Goal: Task Accomplishment & Management: Complete application form

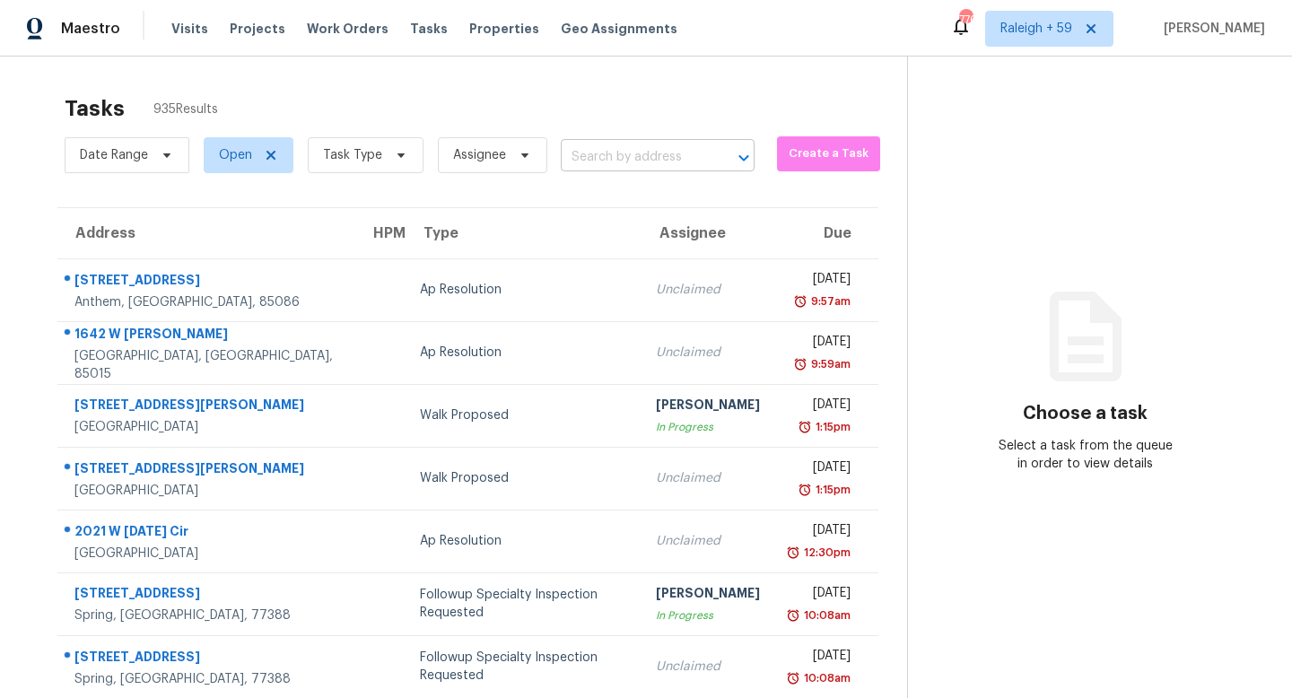
click at [606, 155] on input "text" at bounding box center [633, 158] width 144 height 28
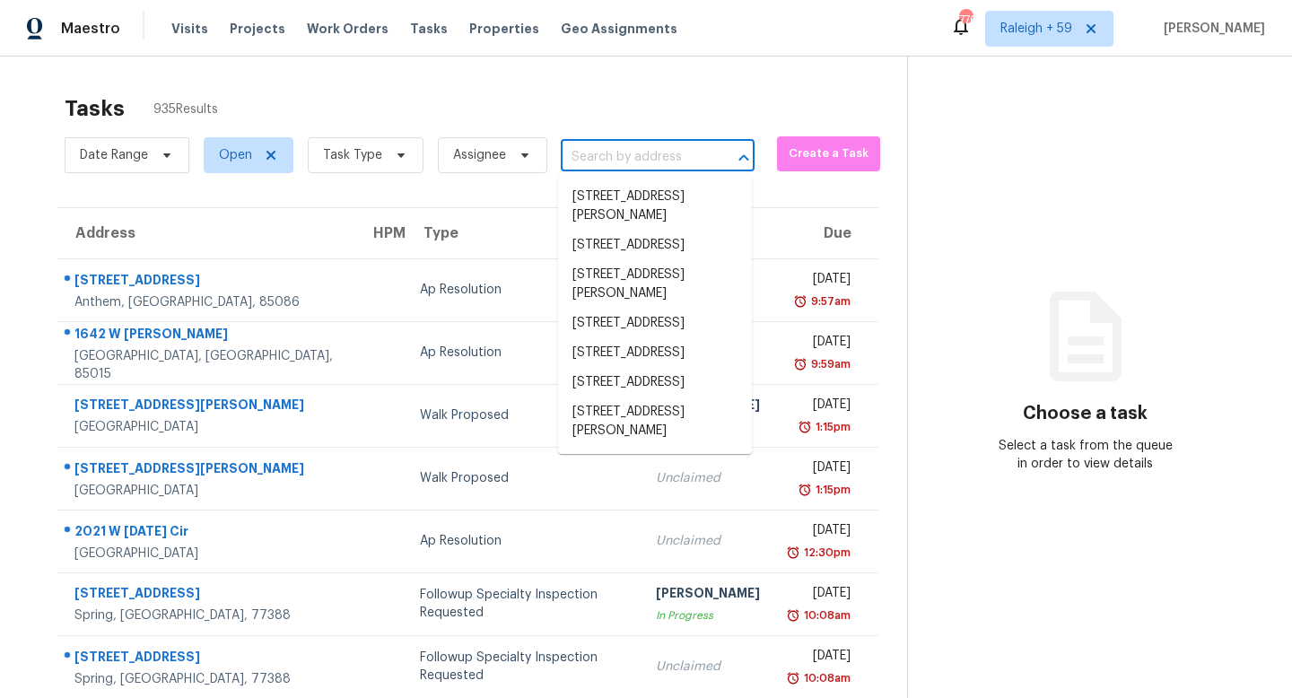
paste input "186 Legacy Pointe Dr Dallas, GA, 30132"
type input "186 Legacy Pointe Dr Dallas, GA, 30132"
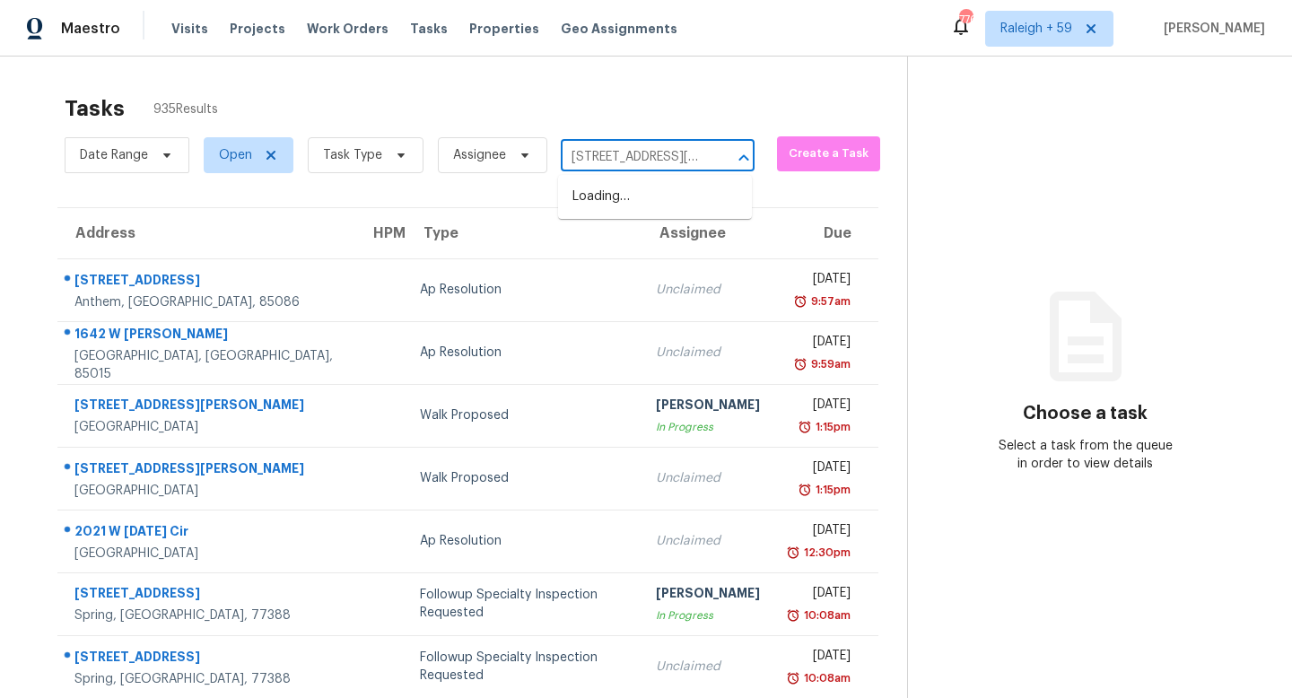
scroll to position [0, 95]
click at [635, 202] on li "186 Legacy Pointe Dr, Dallas, GA 30132" at bounding box center [655, 197] width 194 height 30
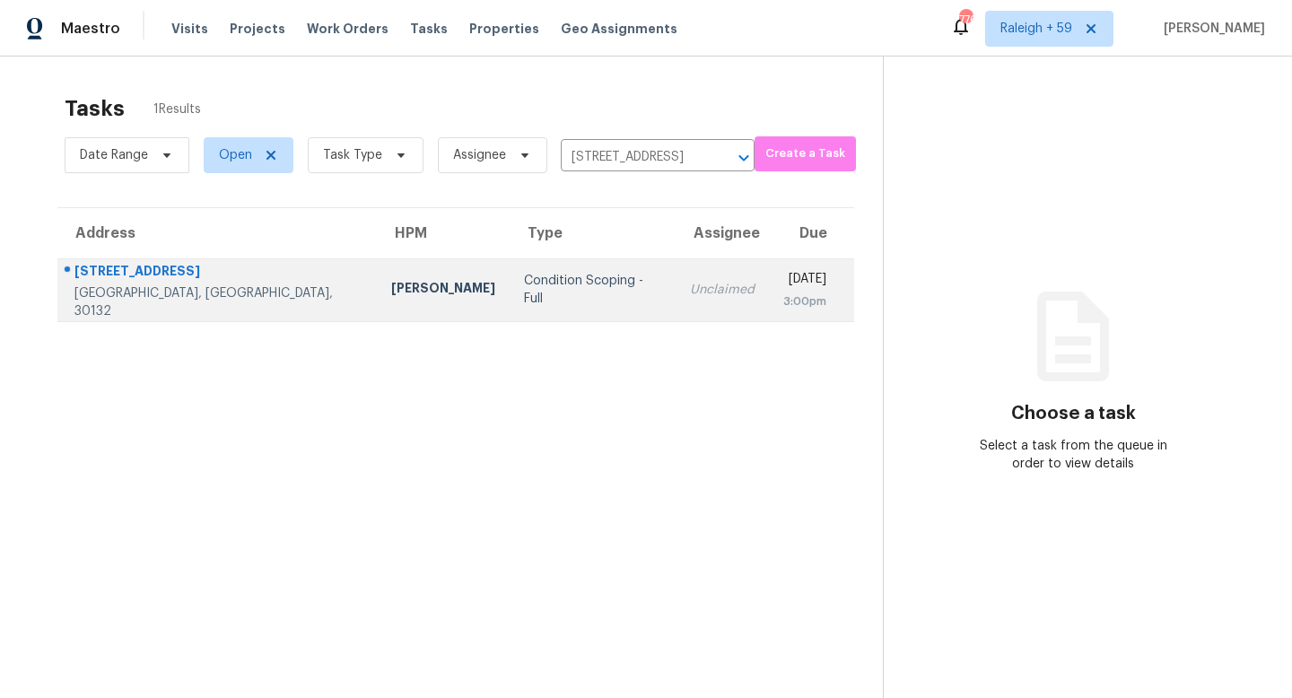
click at [544, 281] on td "Condition Scoping - Full" at bounding box center [592, 289] width 165 height 63
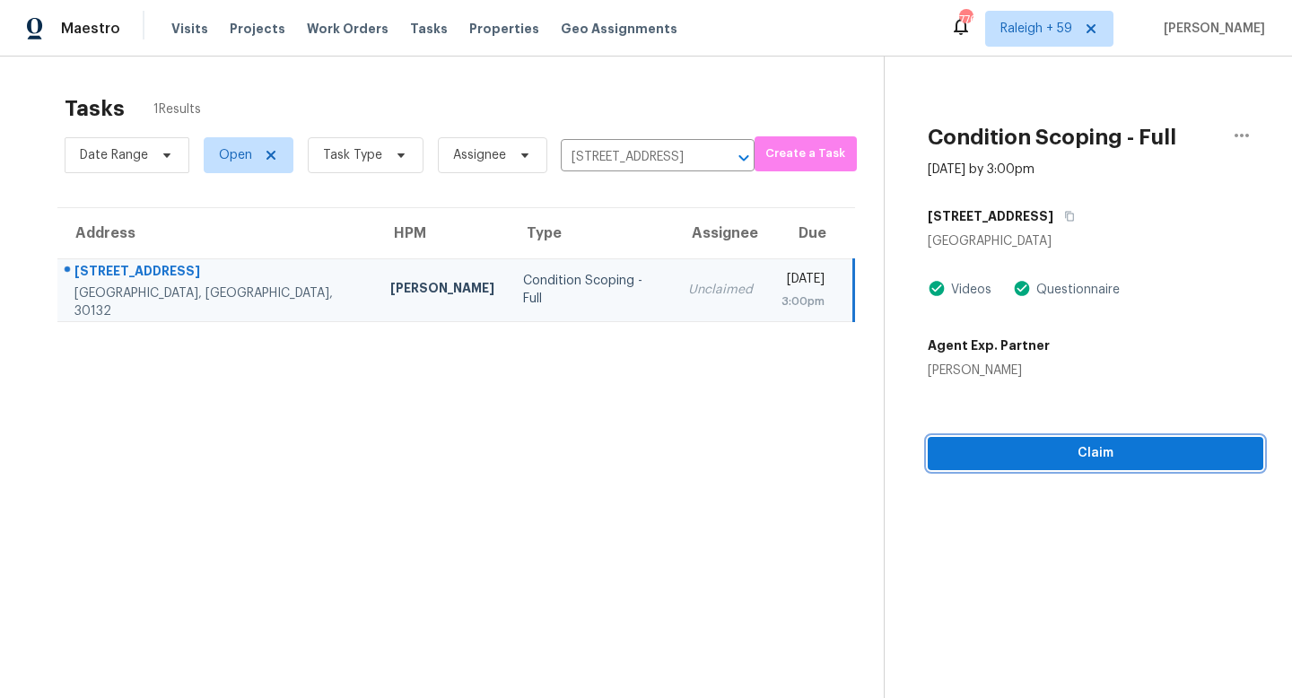
click at [1084, 458] on span "Claim" at bounding box center [1095, 453] width 307 height 22
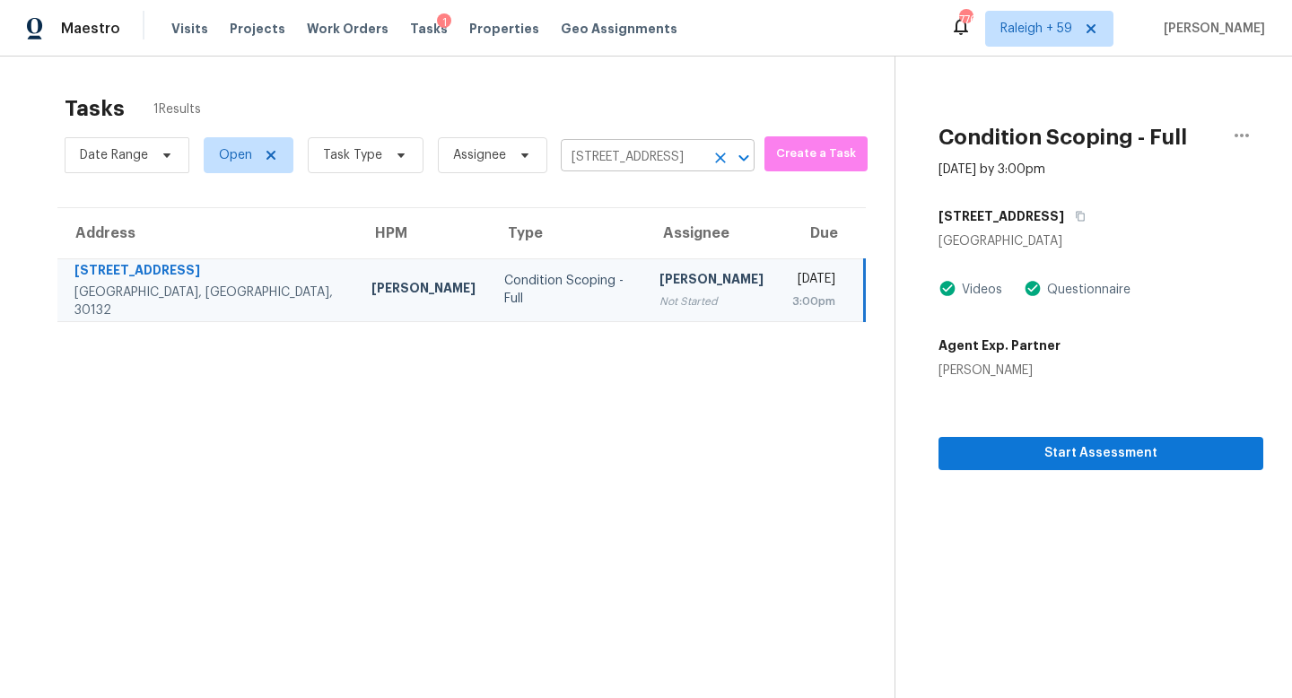
click at [659, 150] on input "[STREET_ADDRESS]" at bounding box center [633, 158] width 144 height 28
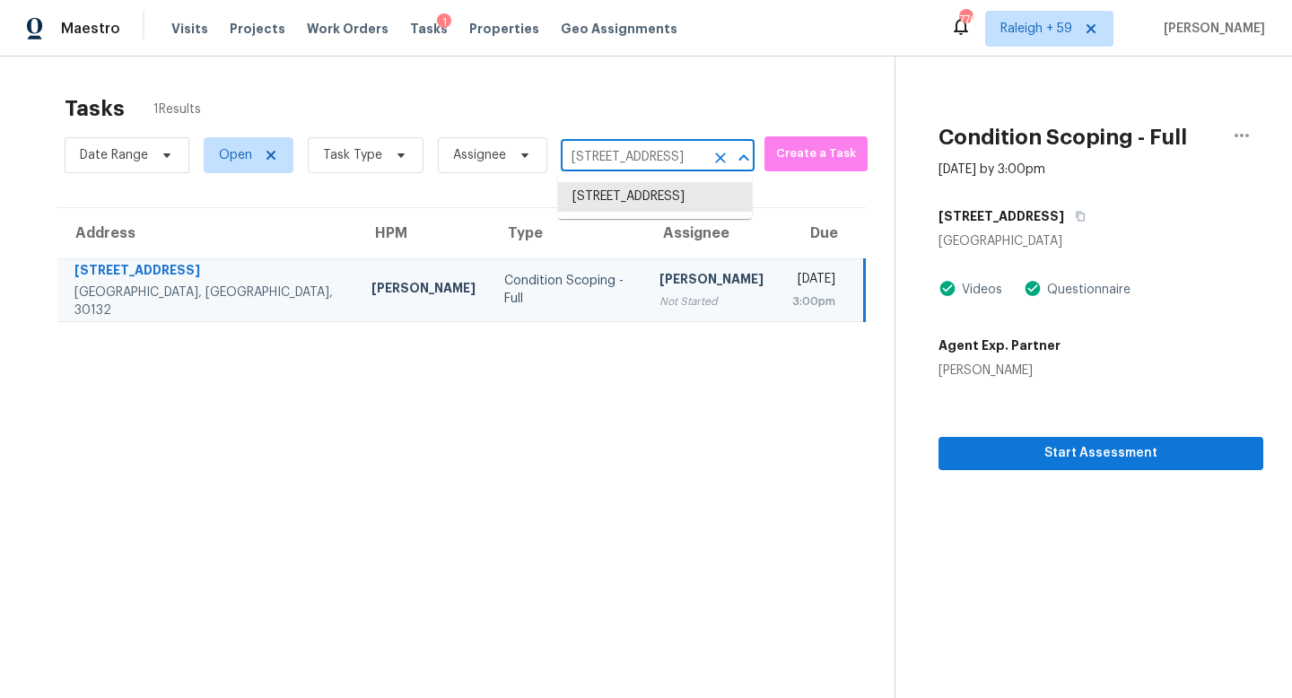
paste input "504 Hedge Row Rd Brandon, FL, 33510"
type input "504 Hedge Row Rd Brandon, FL, 33510"
click at [665, 204] on li "504 Hedge Row Rd, Brandon, FL 33510" at bounding box center [655, 206] width 194 height 48
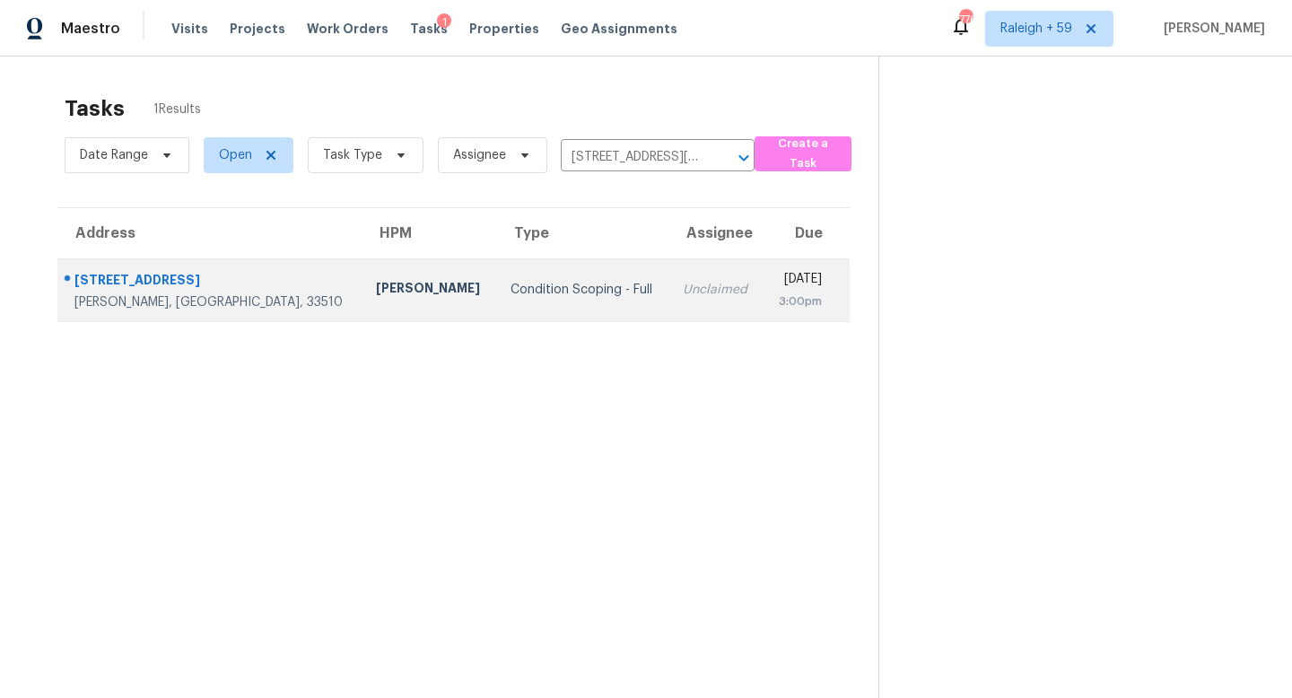
click at [683, 283] on div "Unclaimed" at bounding box center [715, 290] width 65 height 18
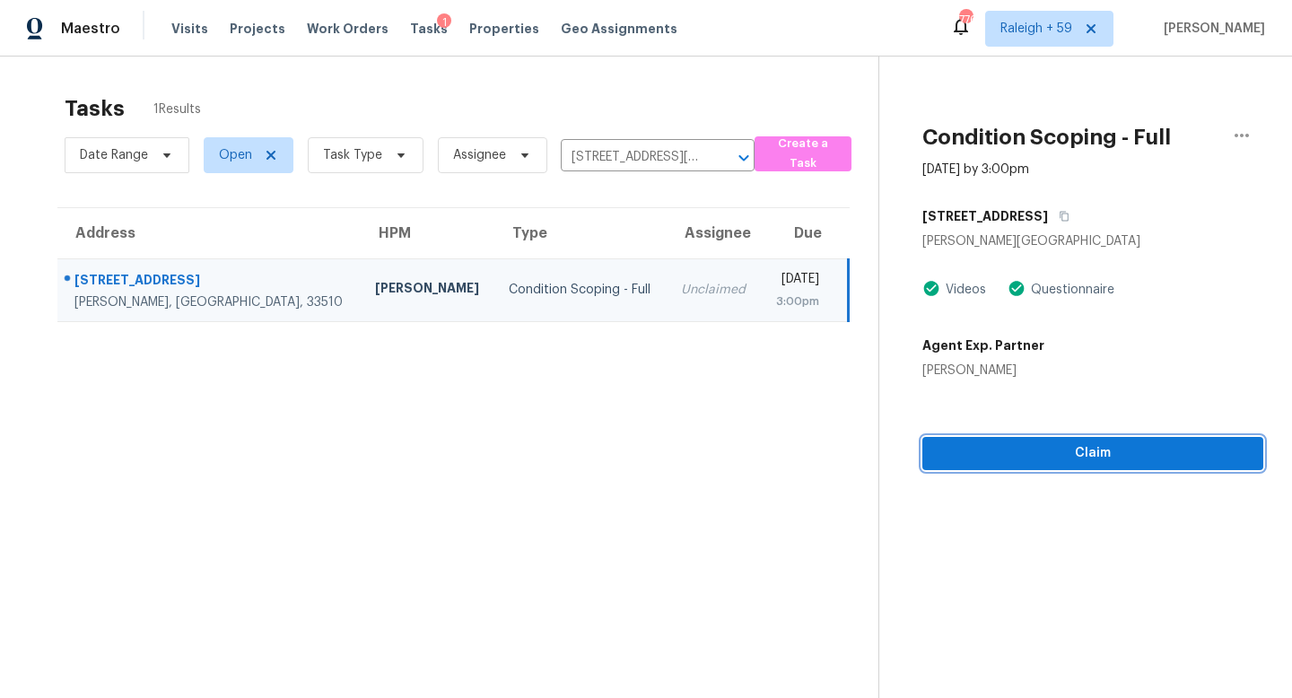
click at [1000, 467] on button "Claim" at bounding box center [1092, 453] width 341 height 33
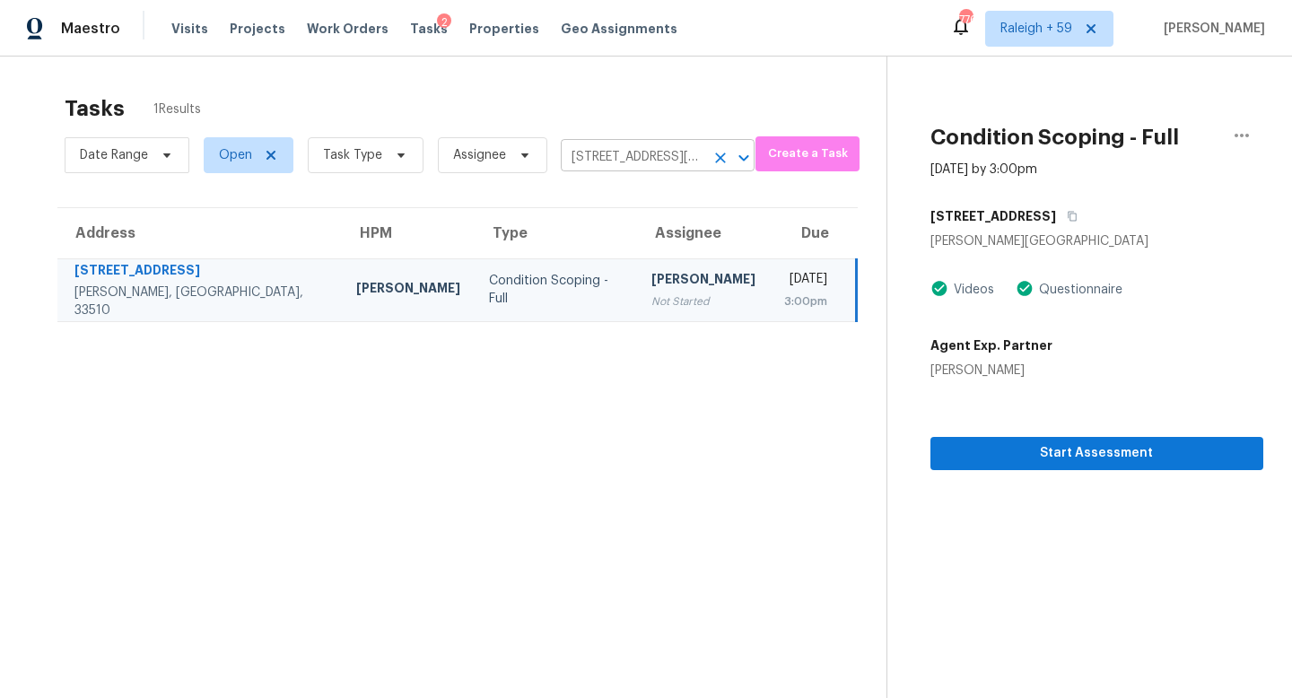
click at [613, 160] on input "504 Hedge Row Rd, Brandon, FL 33510" at bounding box center [633, 158] width 144 height 28
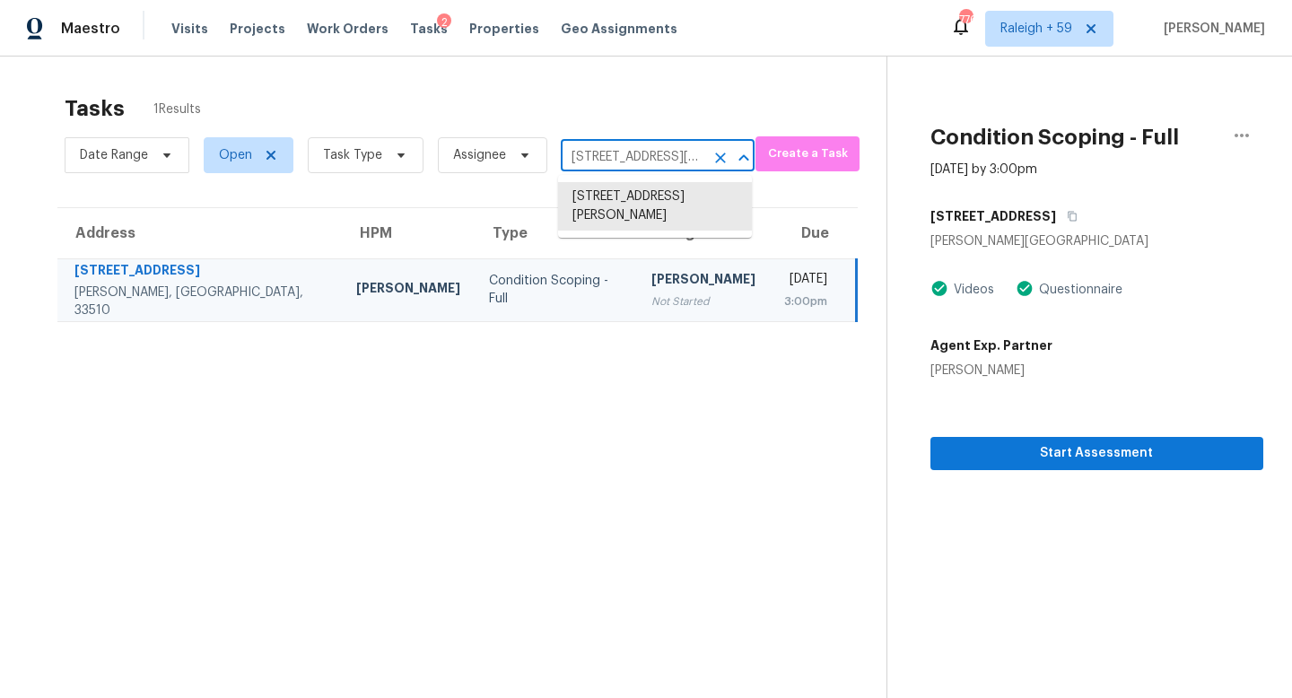
paste input "3833 NW 107th Way Sunrise, FL, 33351"
type input "3833 NW 107th Way Sunrise, FL, 33351"
click at [646, 212] on li "3833 NW 107th Way, Sunrise, FL 33351" at bounding box center [655, 197] width 194 height 30
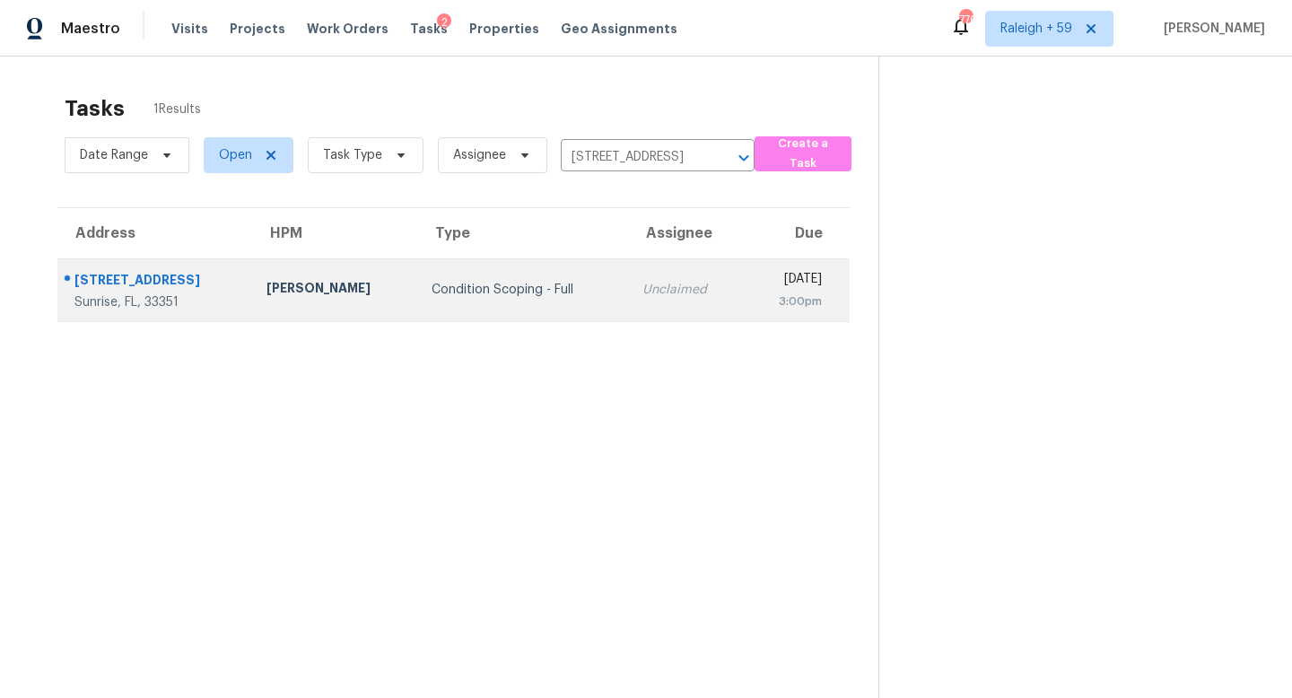
click at [642, 297] on div "Unclaimed" at bounding box center [685, 290] width 87 height 18
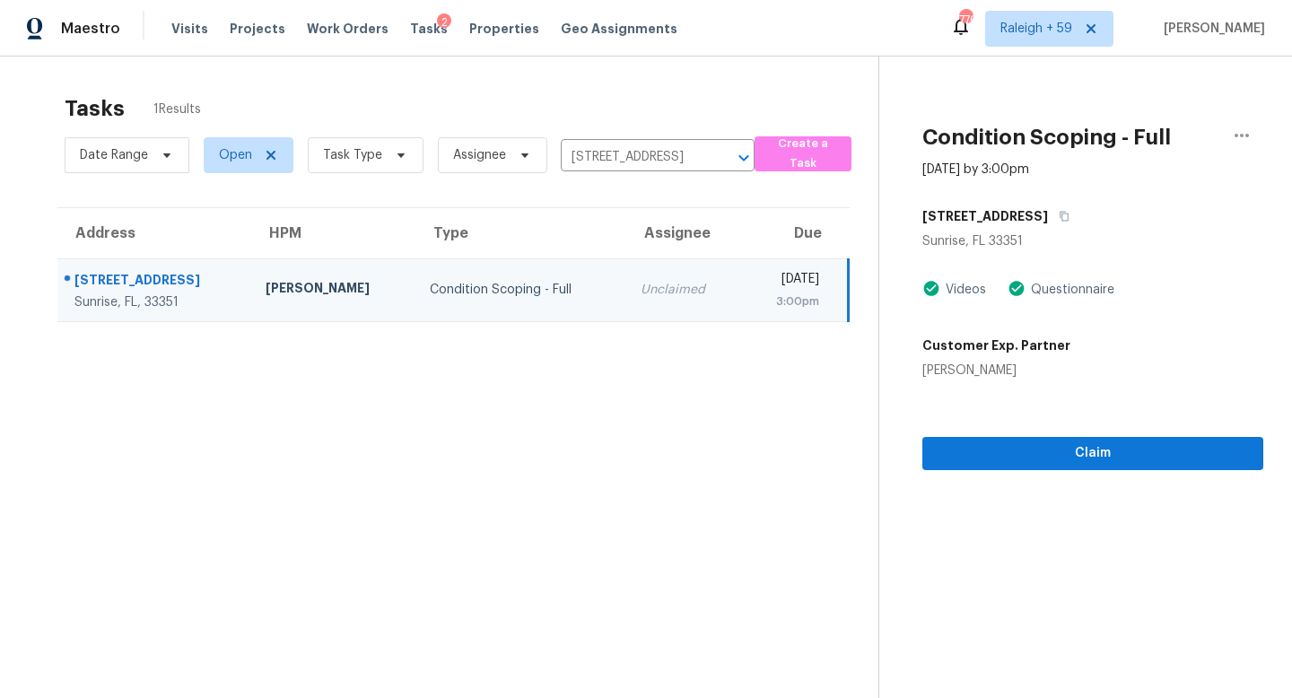
click at [640, 298] on div "Unclaimed" at bounding box center [683, 290] width 87 height 18
click at [1083, 465] on button "Claim" at bounding box center [1092, 453] width 341 height 33
click at [594, 149] on input "3833 NW 107th Way, Sunrise, FL 33351" at bounding box center [633, 158] width 144 height 28
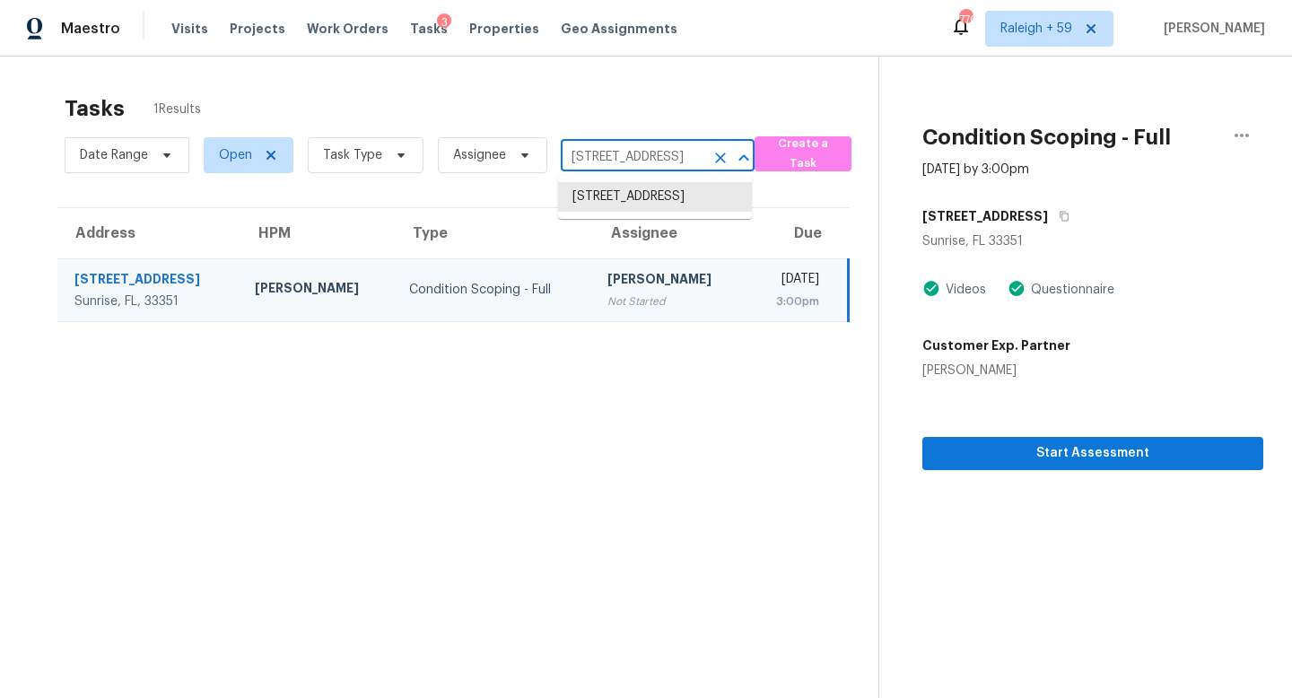
paste input "4712 Mackey Dr North Richland Hills, TX, 76180"
type input "4712 Mackey Dr North Richland Hills, TX, 76180"
click at [631, 228] on li "4712 Mackey Dr, North Richland Hills, TX 76180" at bounding box center [655, 206] width 194 height 48
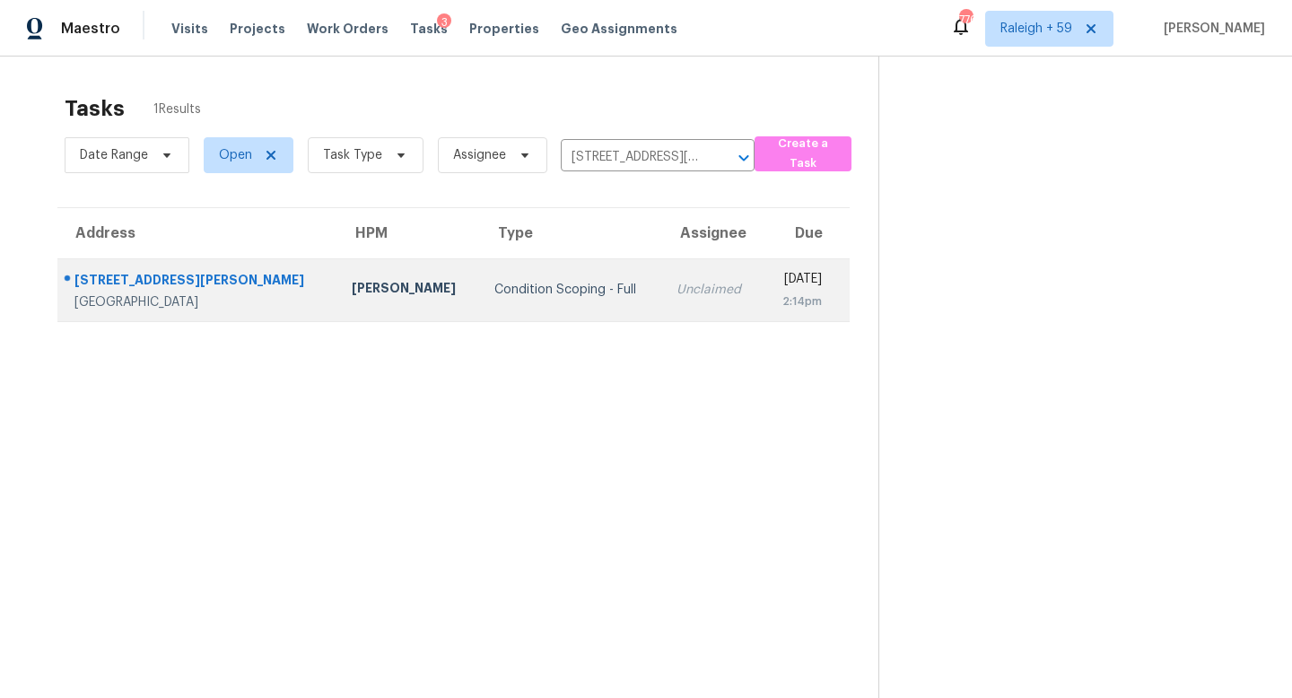
click at [676, 296] on div "Unclaimed" at bounding box center [711, 290] width 71 height 18
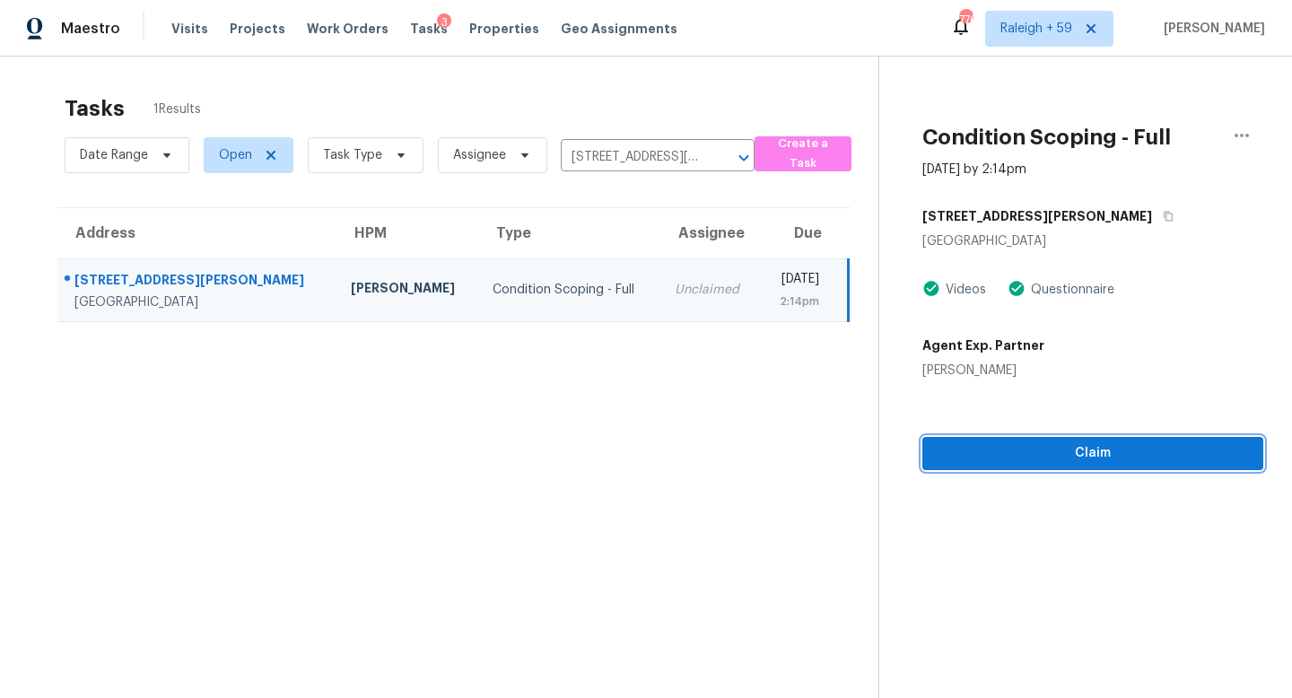
click at [1011, 459] on span "Claim" at bounding box center [1093, 453] width 312 height 22
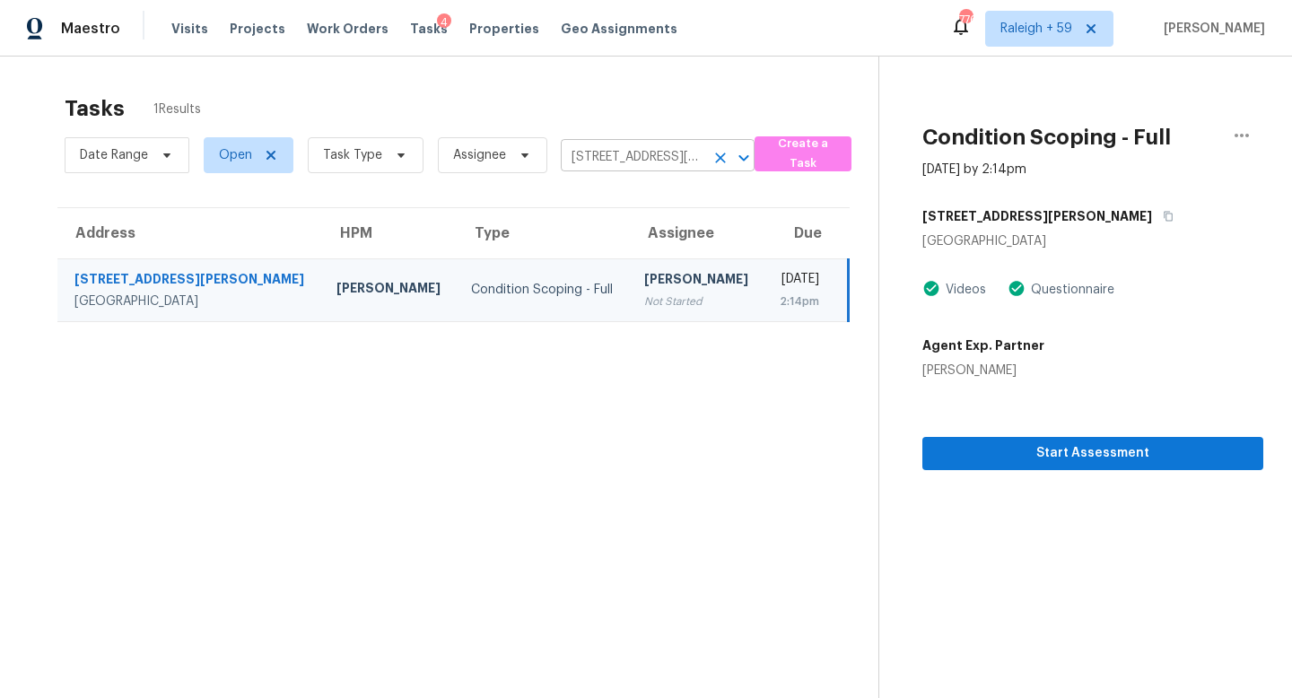
click at [645, 154] on input "4712 Mackey Dr, North Richland Hills, TX 76180" at bounding box center [633, 158] width 144 height 28
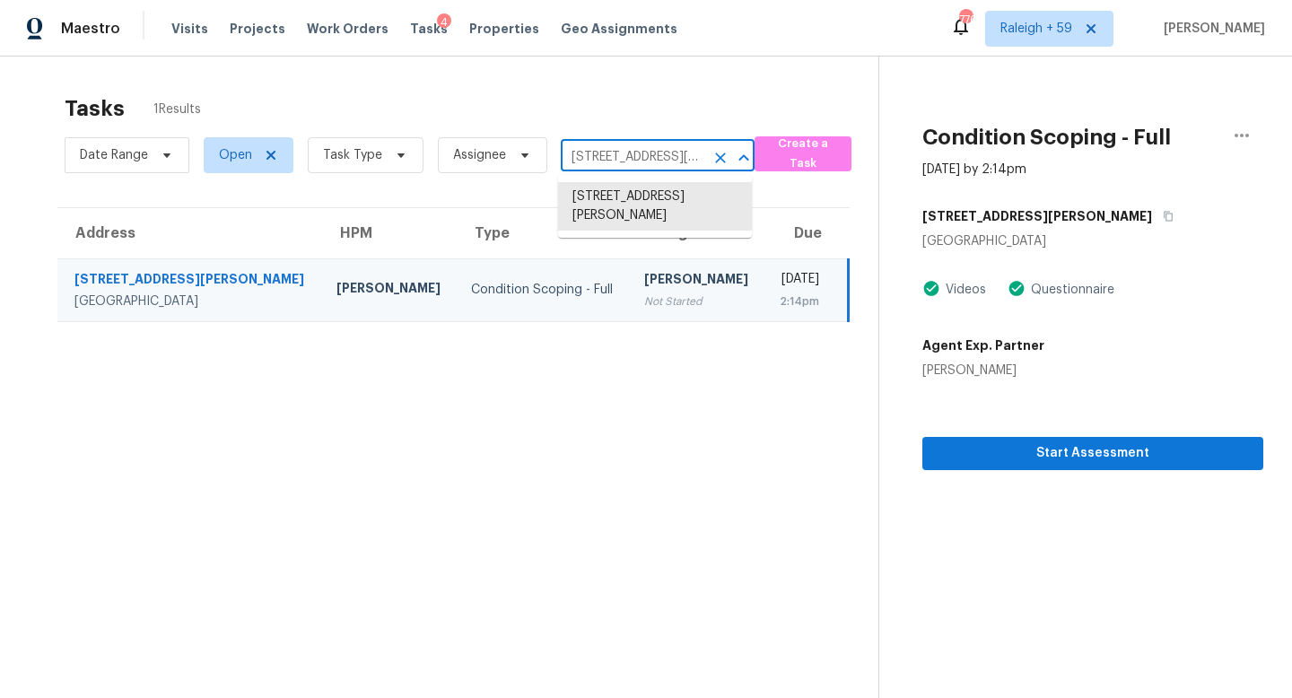
paste input "1414 Highfield Ct Charlotte, NC, 28216"
type input "1414 Highfield Ct Charlotte, NC, 28216"
click at [642, 211] on li "1414 Highfield Ct, Charlotte, NC 28216" at bounding box center [655, 197] width 194 height 30
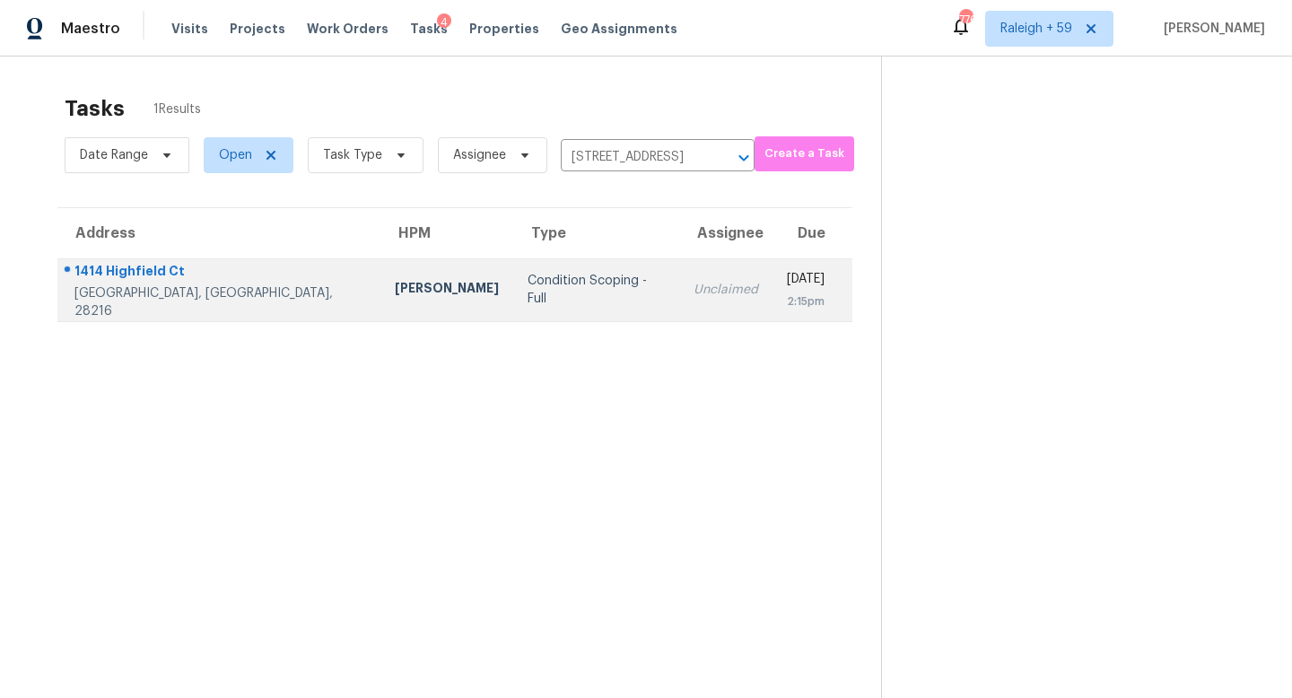
click at [679, 295] on td "Unclaimed" at bounding box center [725, 289] width 93 height 63
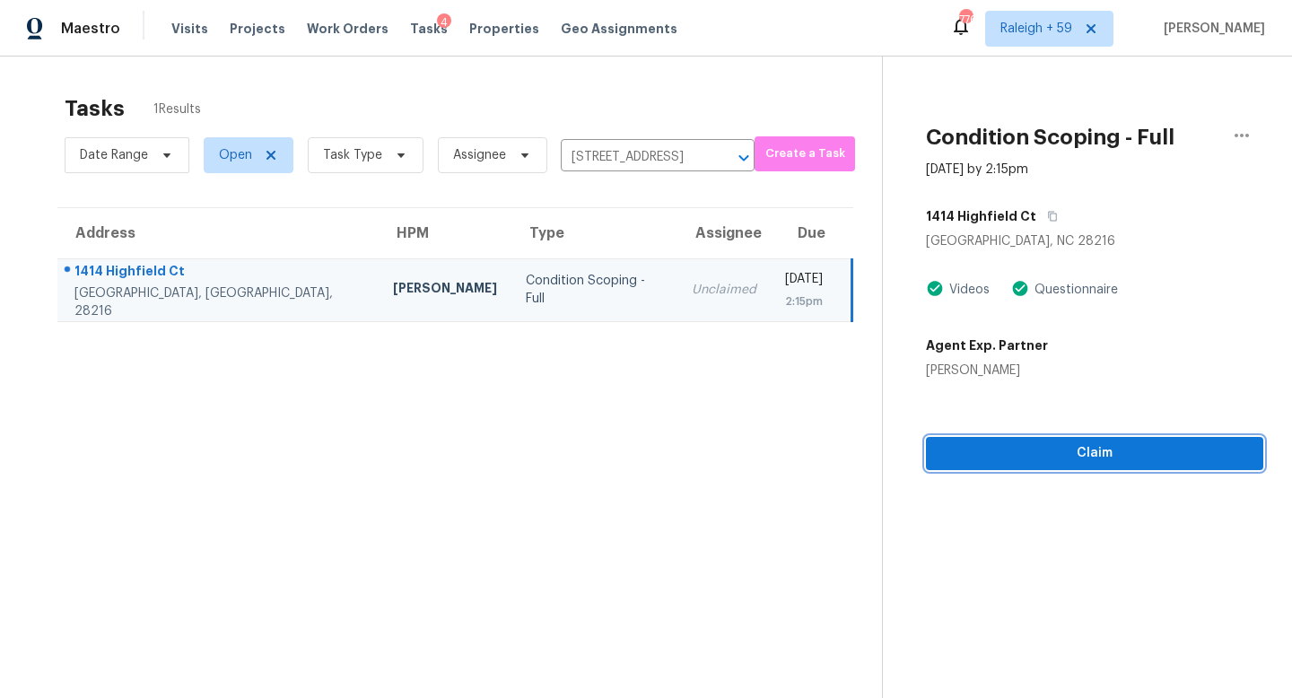
click at [1068, 462] on span "Claim" at bounding box center [1094, 453] width 309 height 22
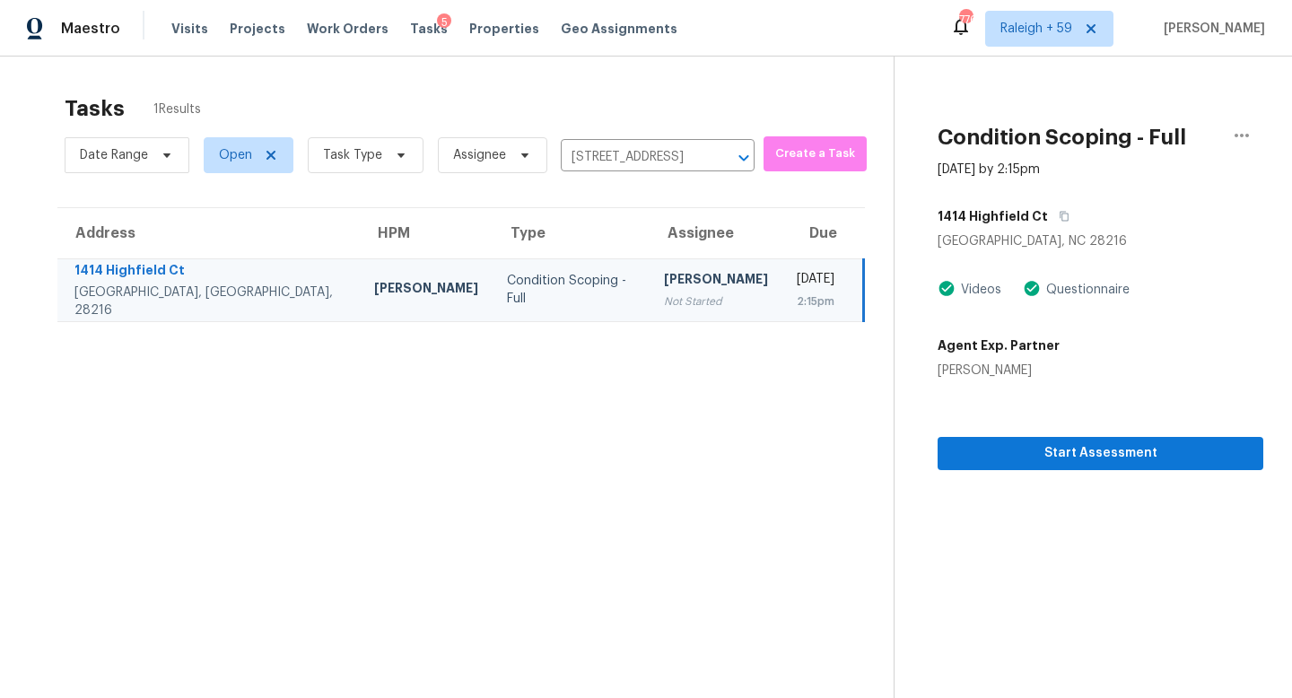
click at [649, 173] on div "Date Range Open Task Type Assignee 1414 Highfield Ct, Charlotte, NC 28216 ​" at bounding box center [410, 155] width 690 height 47
click at [649, 166] on input "1414 Highfield Ct, Charlotte, NC 28216" at bounding box center [633, 158] width 144 height 28
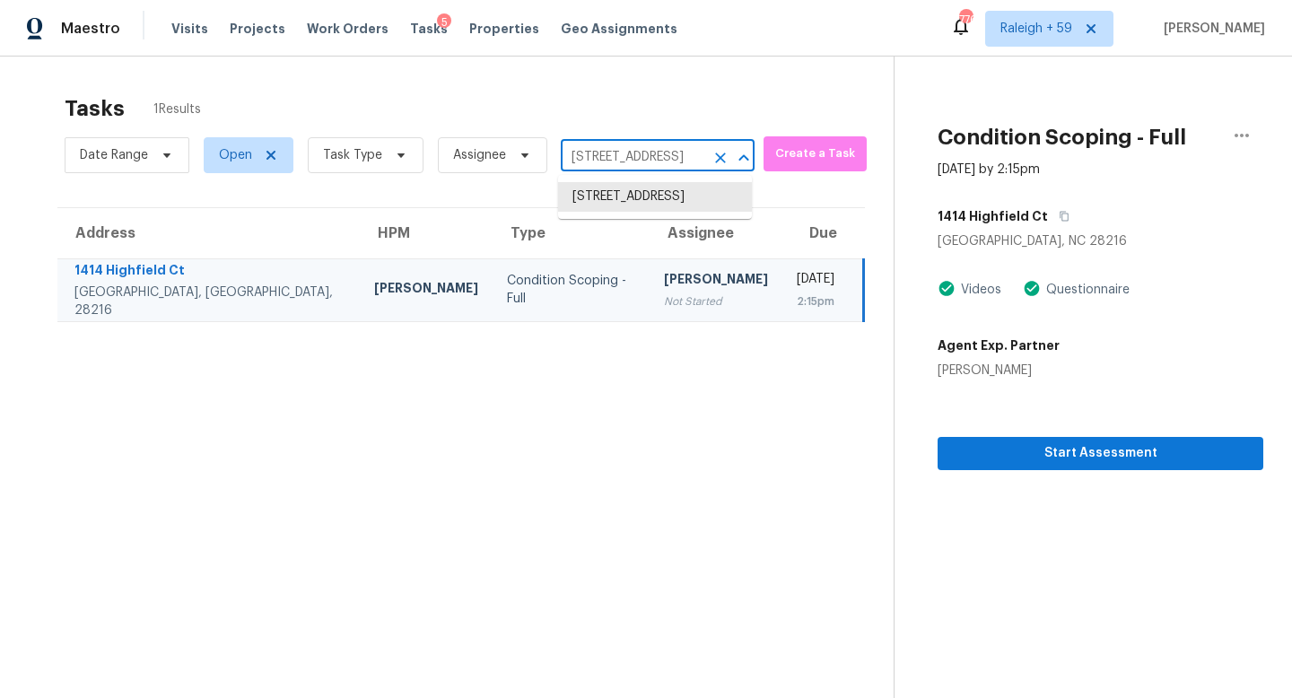
paste input "9904 Adelie Ct Cornelius, NC, 28031"
type input "9904 Adelie Ct Cornelius, NC, 28031"
click at [642, 202] on li "9904 Adelie Ct, Cornelius, NC 28031" at bounding box center [655, 206] width 194 height 48
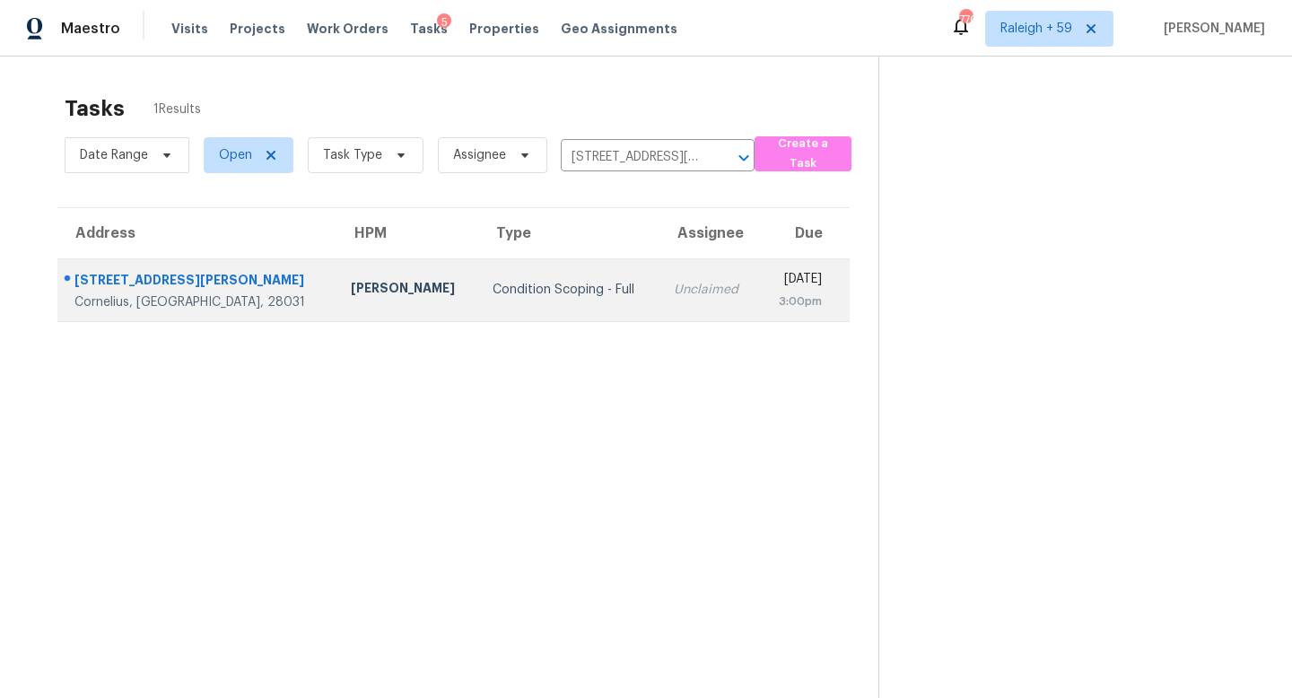
click at [492, 294] on div "Condition Scoping - Full" at bounding box center [568, 290] width 152 height 18
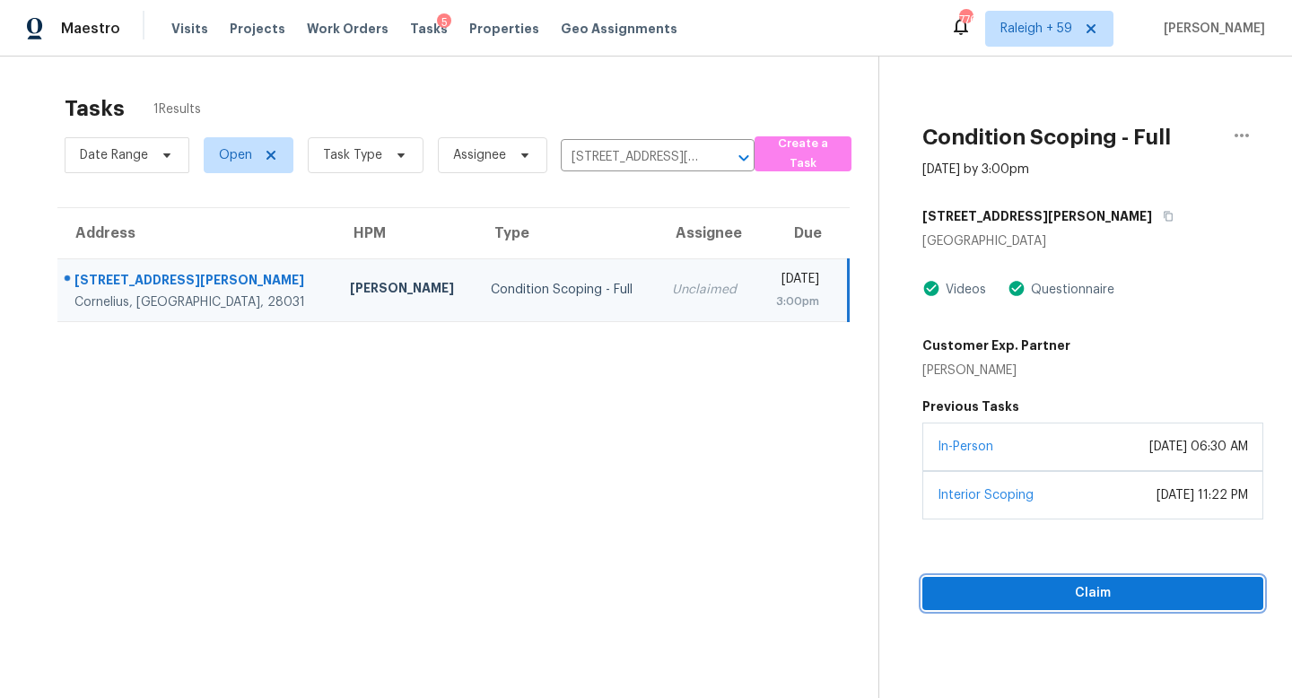
click at [1034, 590] on span "Claim" at bounding box center [1093, 593] width 312 height 22
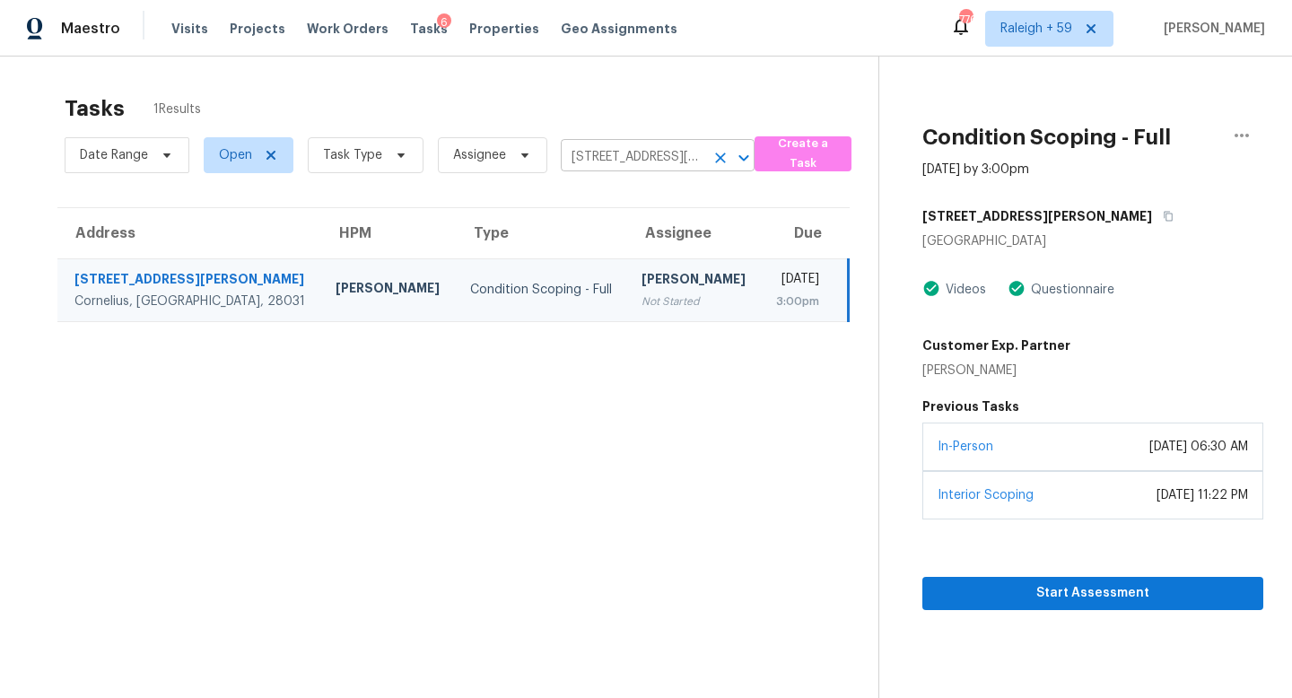
click at [630, 155] on input "9904 Adelie Ct, Cornelius, NC 28031" at bounding box center [633, 158] width 144 height 28
paste input "1842 Rock Springs Cir Denver, NC, 28037"
type input "1842 Rock Springs Cir Denver, NC, 28037"
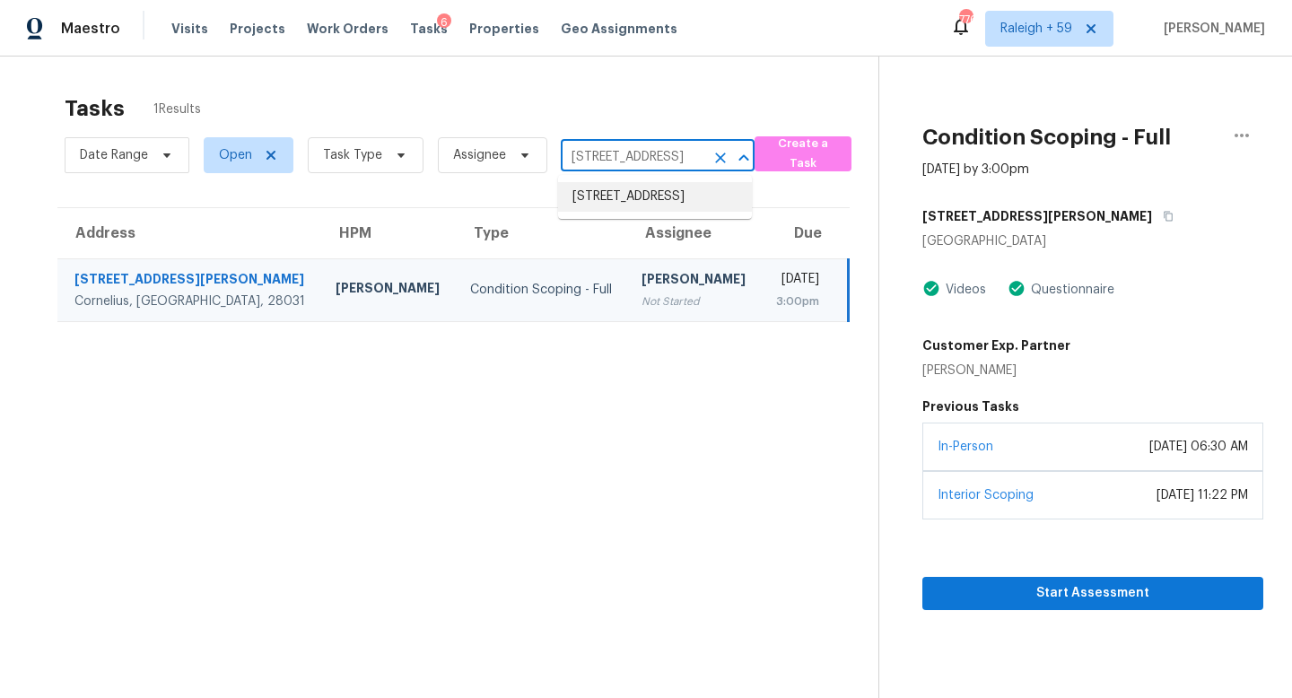
click at [670, 212] on li "1842 Rock Springs Cir, Denver, NC 28037" at bounding box center [655, 197] width 194 height 30
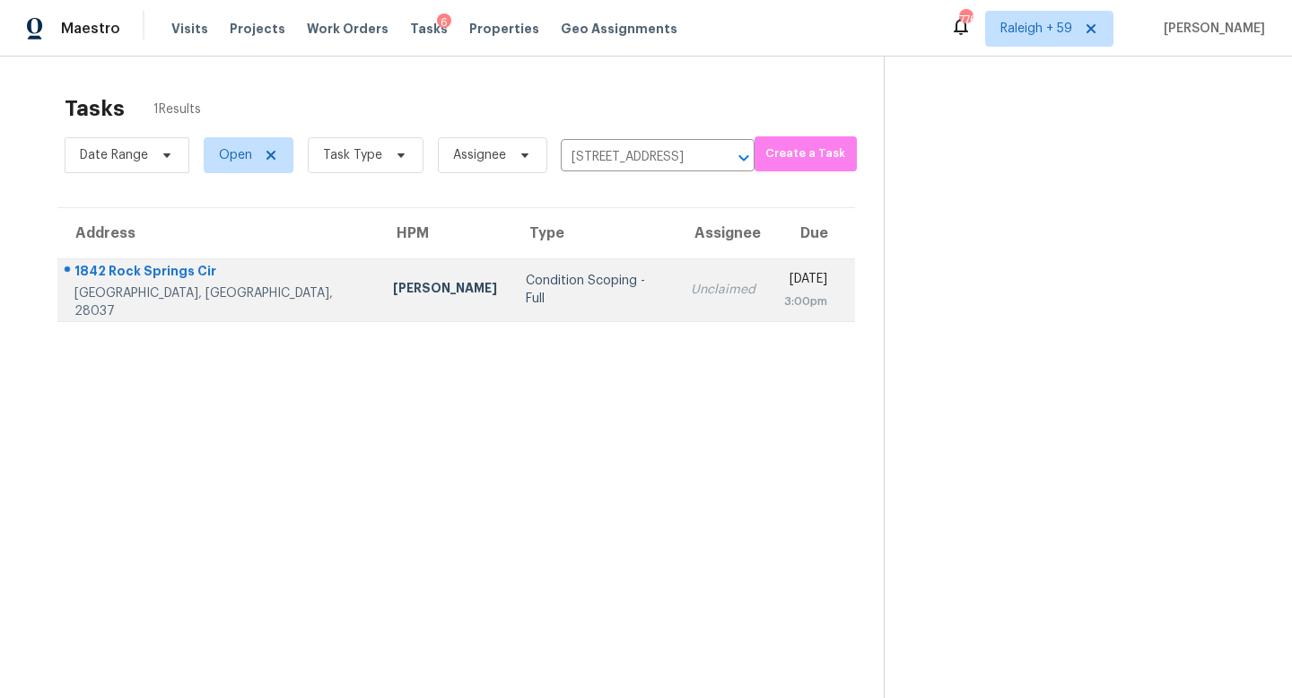
click at [676, 309] on td "Unclaimed" at bounding box center [722, 289] width 93 height 63
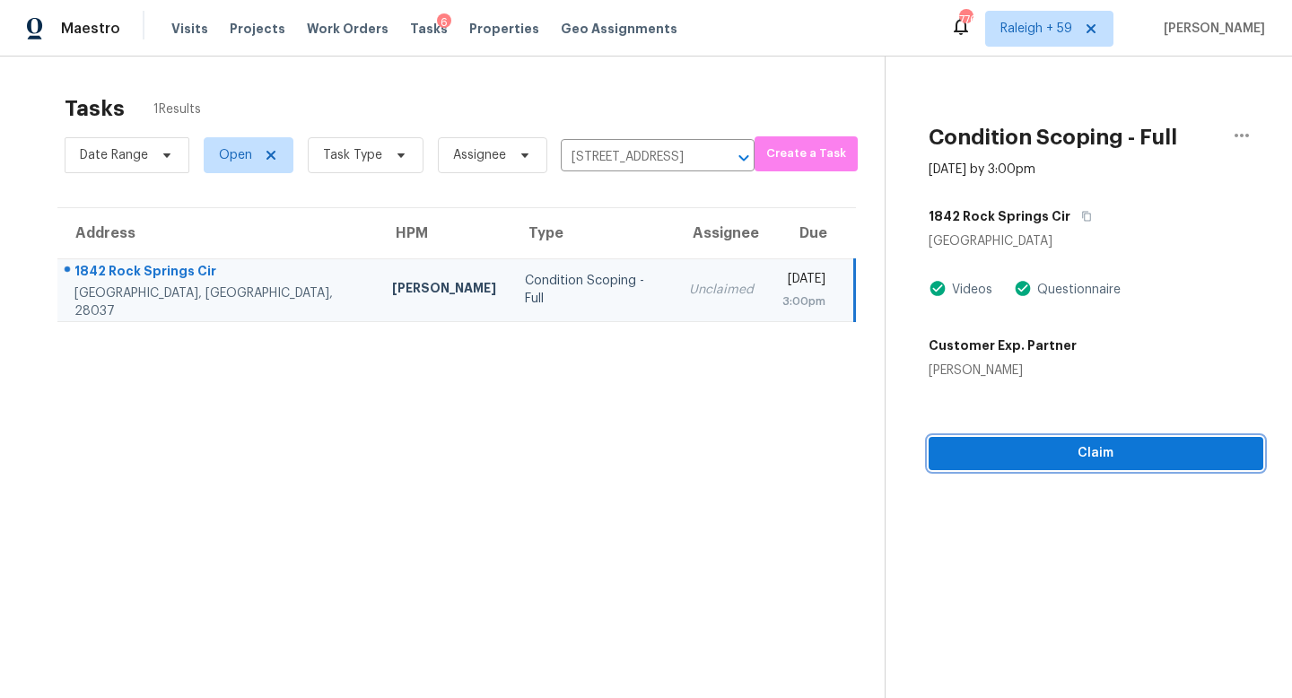
click at [1083, 457] on span "Claim" at bounding box center [1096, 453] width 306 height 22
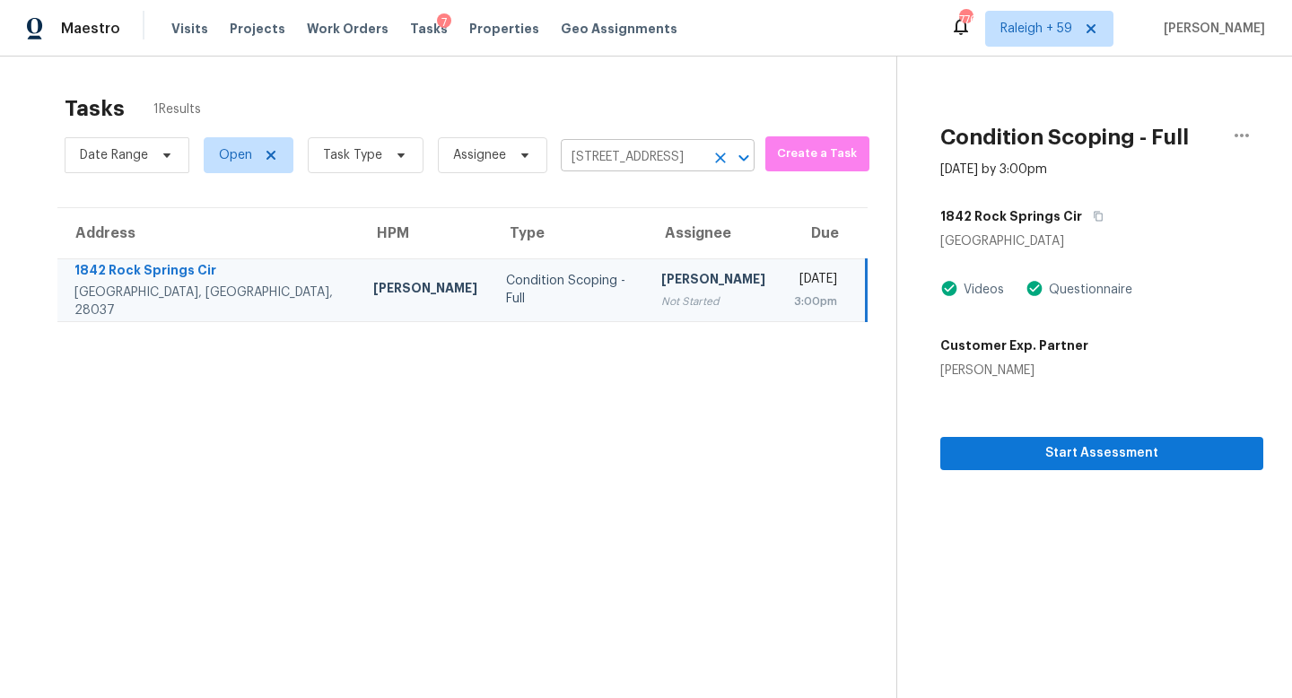
click at [661, 162] on input "1842 Rock Springs Cir, Denver, NC 28037" at bounding box center [633, 158] width 144 height 28
paste input "5194 Ashgrove Dr Greensboro, NC, 27410"
type input "5194 Ashgrove Dr Greensboro, NC, 27410"
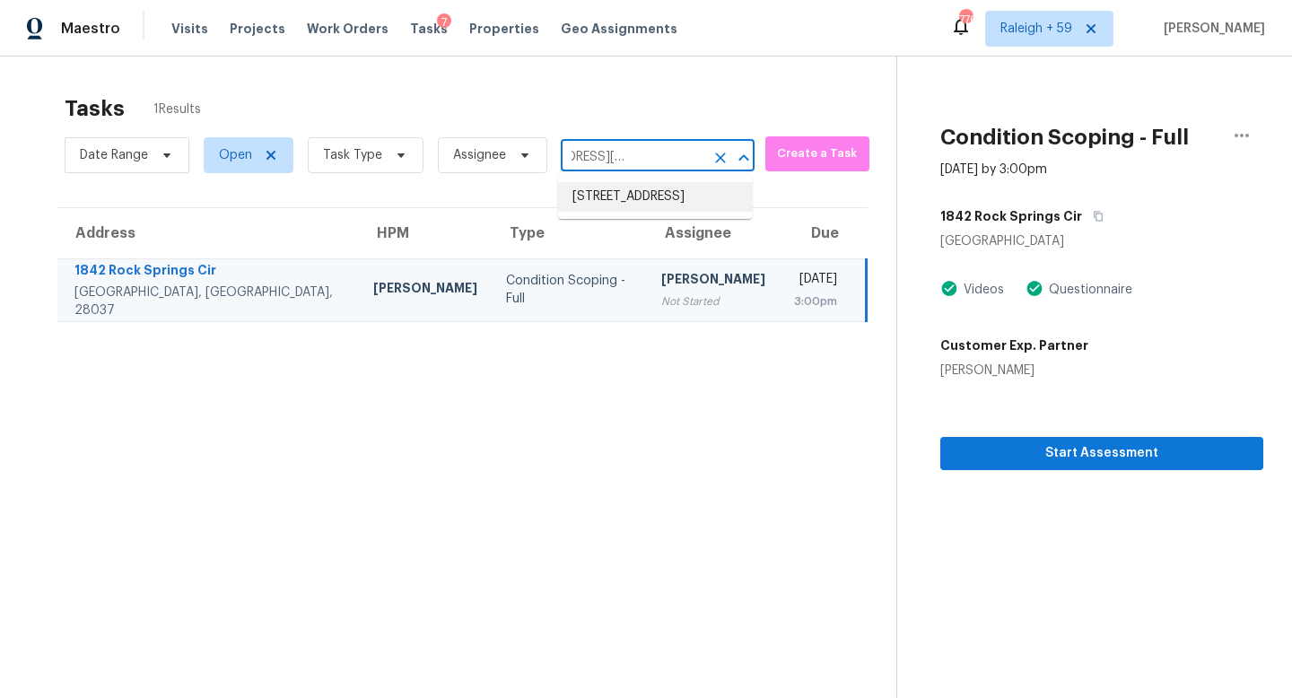
click at [652, 205] on li "5194 Ashgrove Dr, Greensboro, NC 27410" at bounding box center [655, 197] width 194 height 30
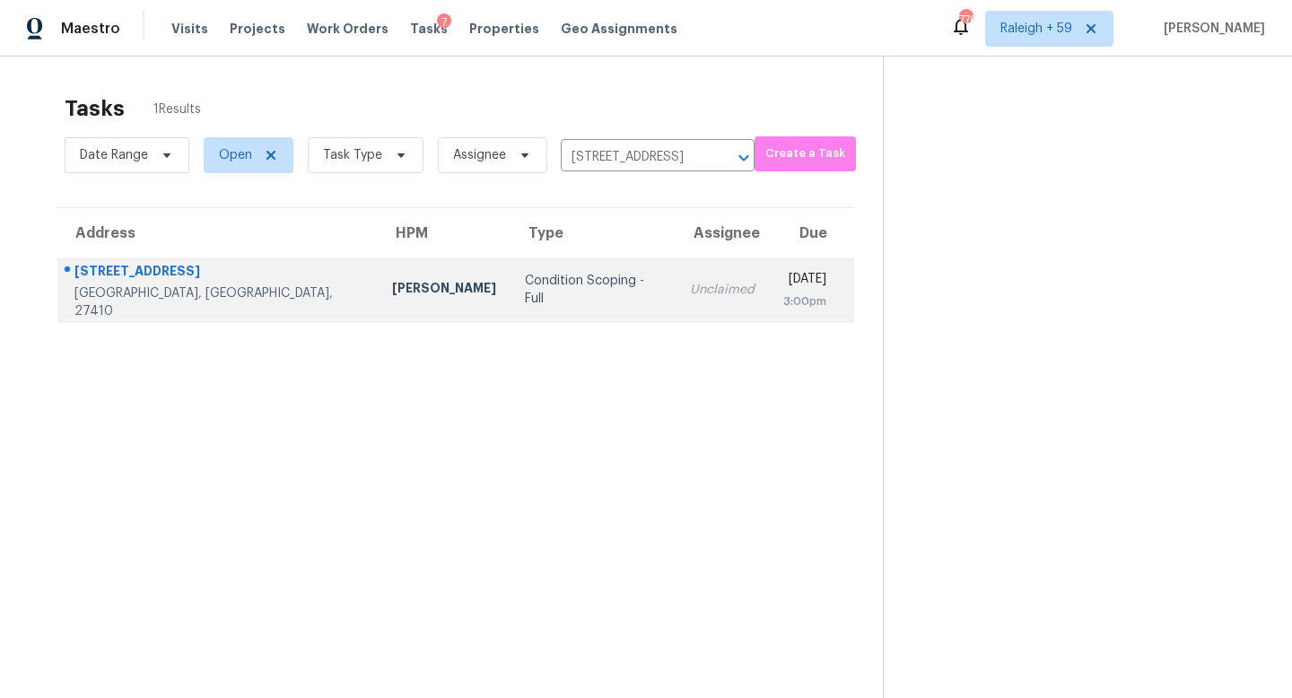
click at [553, 301] on td "Condition Scoping - Full" at bounding box center [592, 289] width 165 height 63
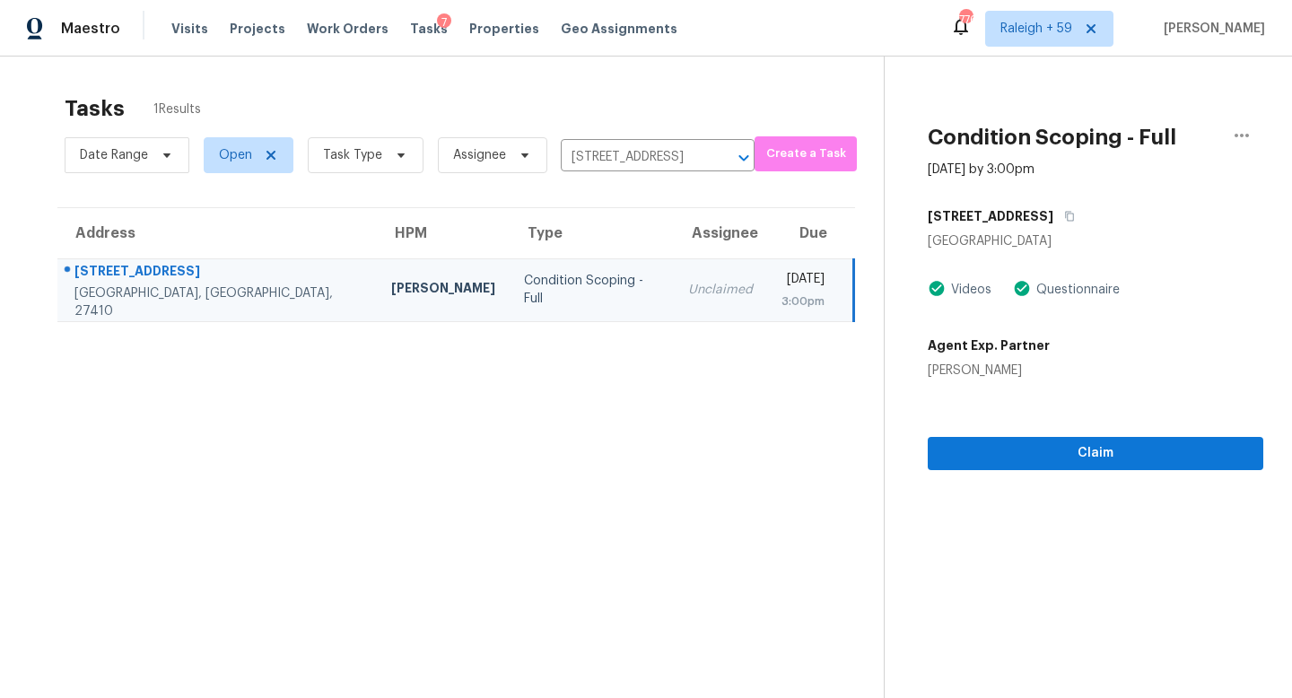
click at [674, 310] on td "Unclaimed" at bounding box center [720, 289] width 93 height 63
click at [982, 453] on span "Claim" at bounding box center [1095, 453] width 307 height 22
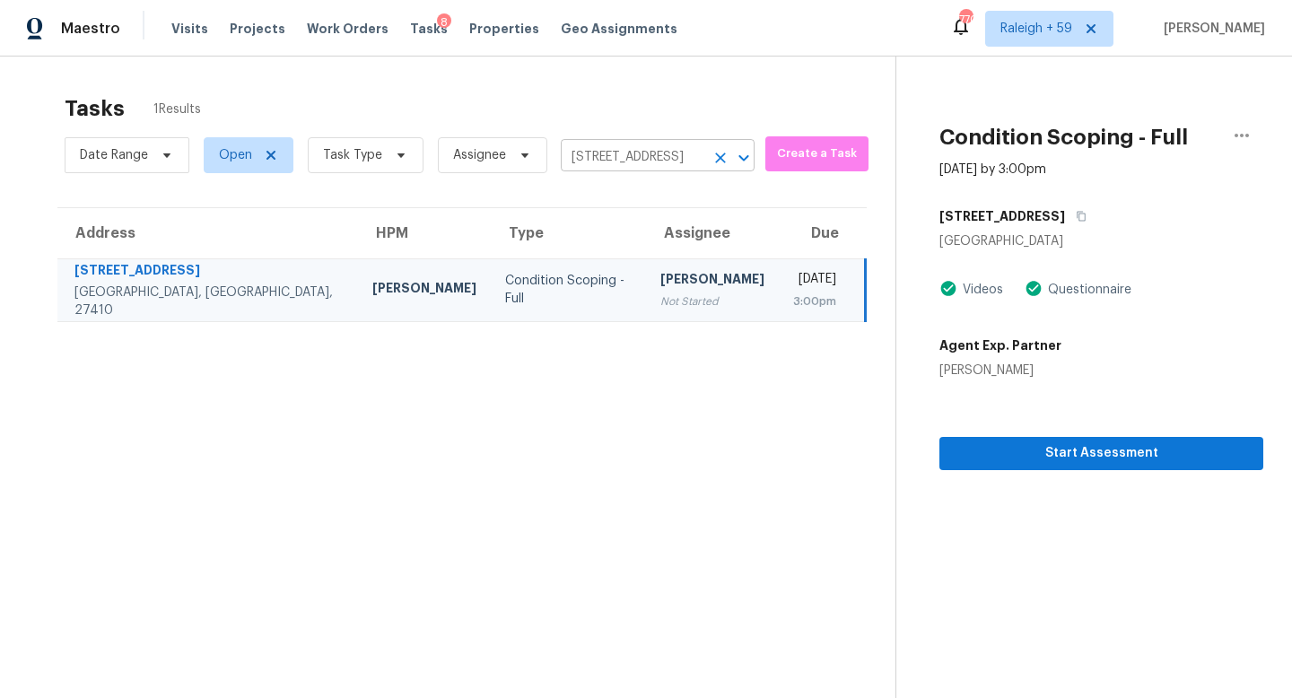
click at [650, 150] on input "5194 Ashgrove Dr, Greensboro, NC 27410" at bounding box center [633, 158] width 144 height 28
paste input "3220 Islay Ct Greensboro, NC, 27455"
type input "3220 Islay Ct Greensboro, NC, 27455"
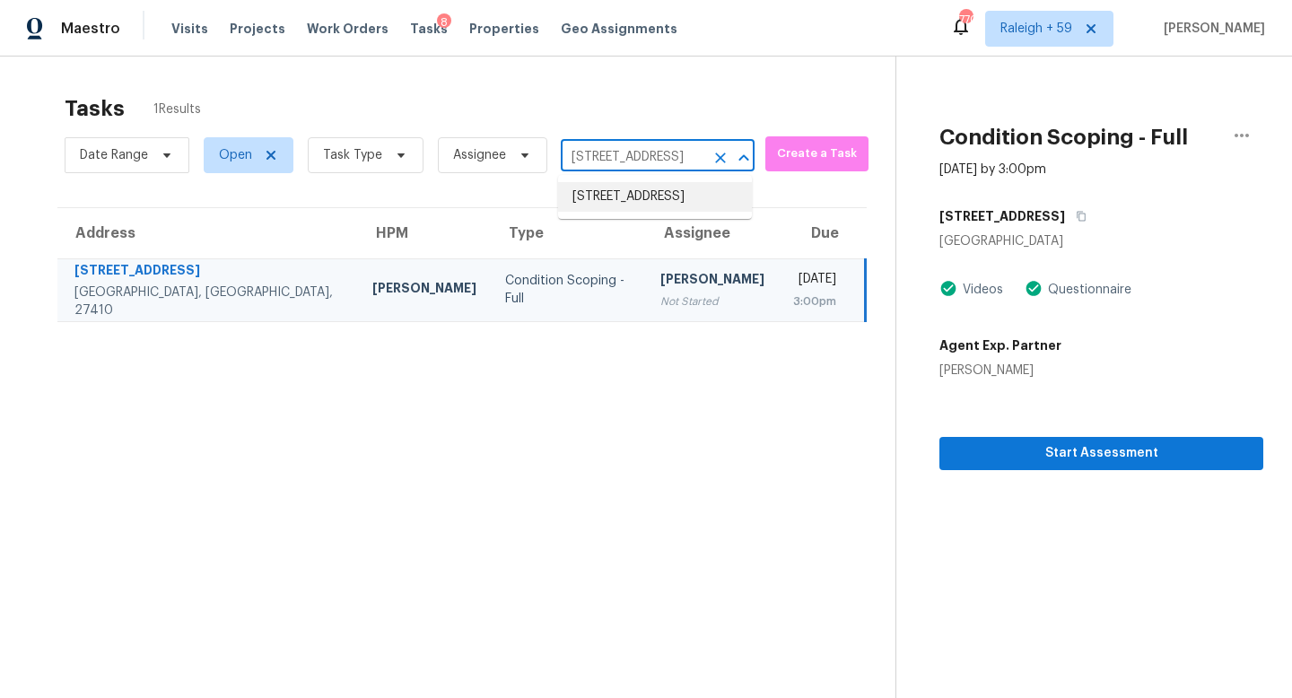
click at [652, 207] on li "3220 Islay Ct, Greensboro, NC 27455" at bounding box center [655, 197] width 194 height 30
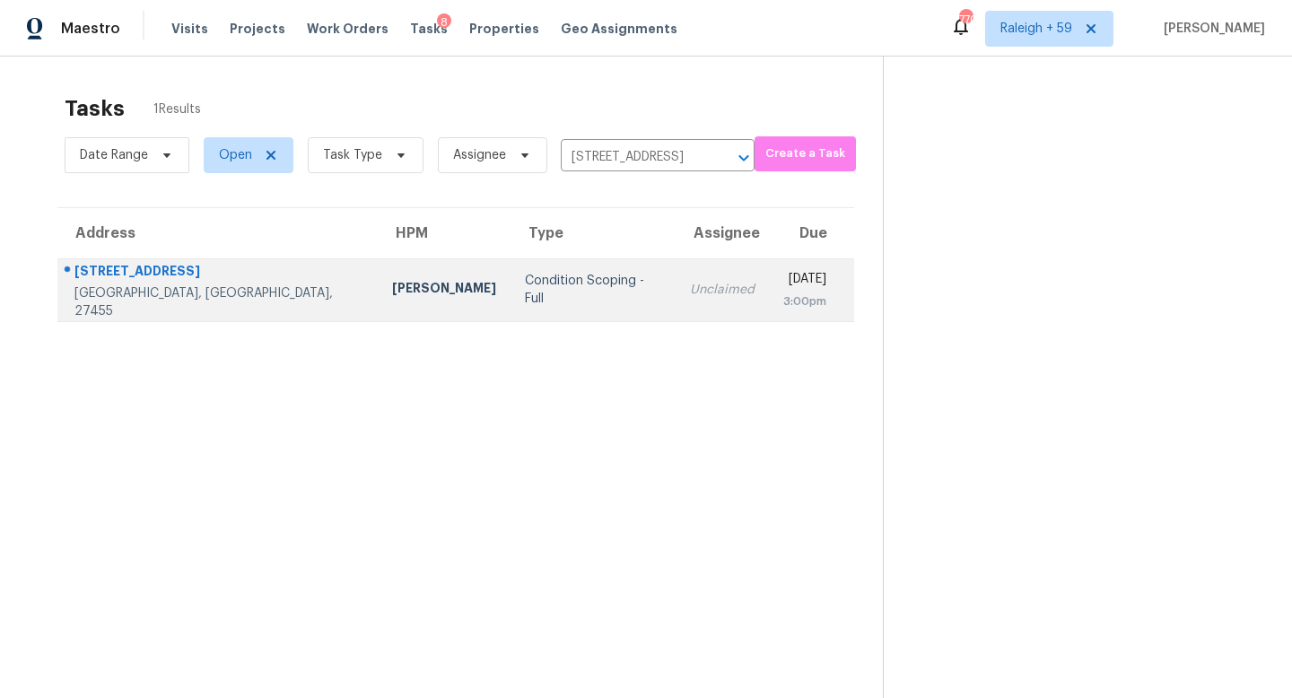
click at [675, 280] on td "Unclaimed" at bounding box center [721, 289] width 93 height 63
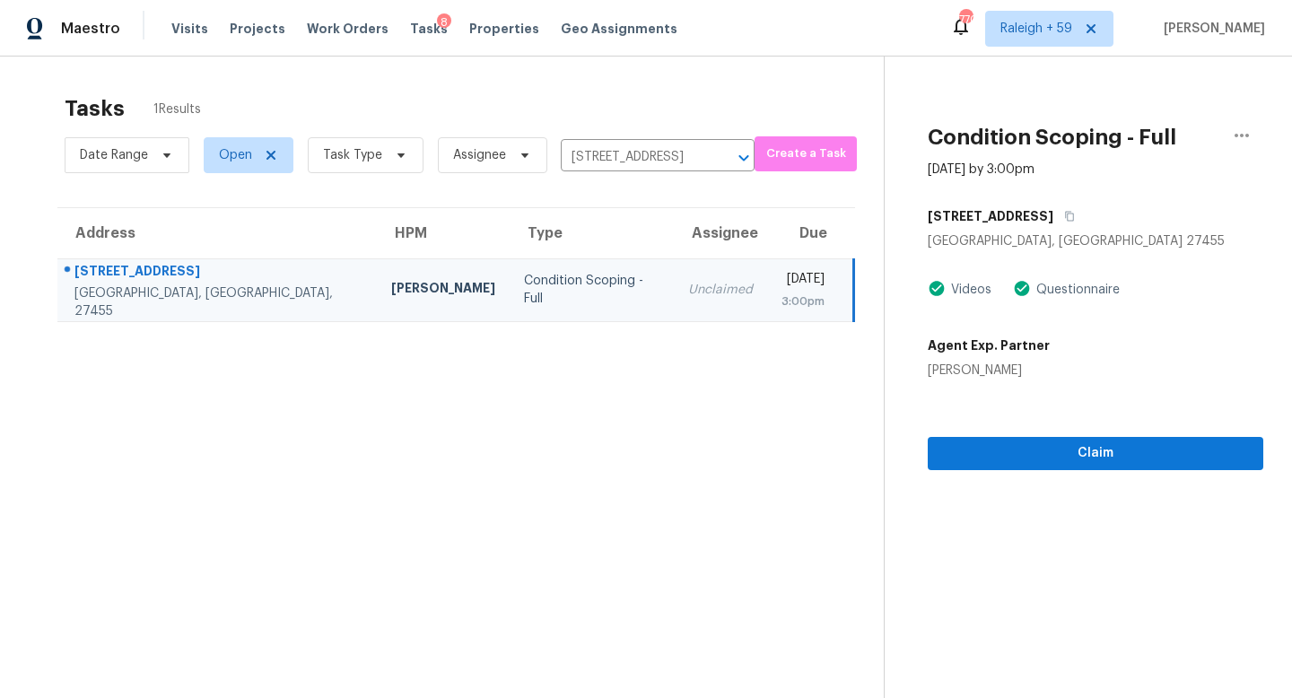
click at [666, 321] on section "Tasks 1 Results Date Range Open Task Type Assignee 3220 Islay Ct, Greensboro, N…" at bounding box center [456, 419] width 855 height 669
click at [781, 298] on div "3:00pm" at bounding box center [802, 301] width 43 height 18
click at [973, 447] on span "Claim" at bounding box center [1095, 453] width 307 height 22
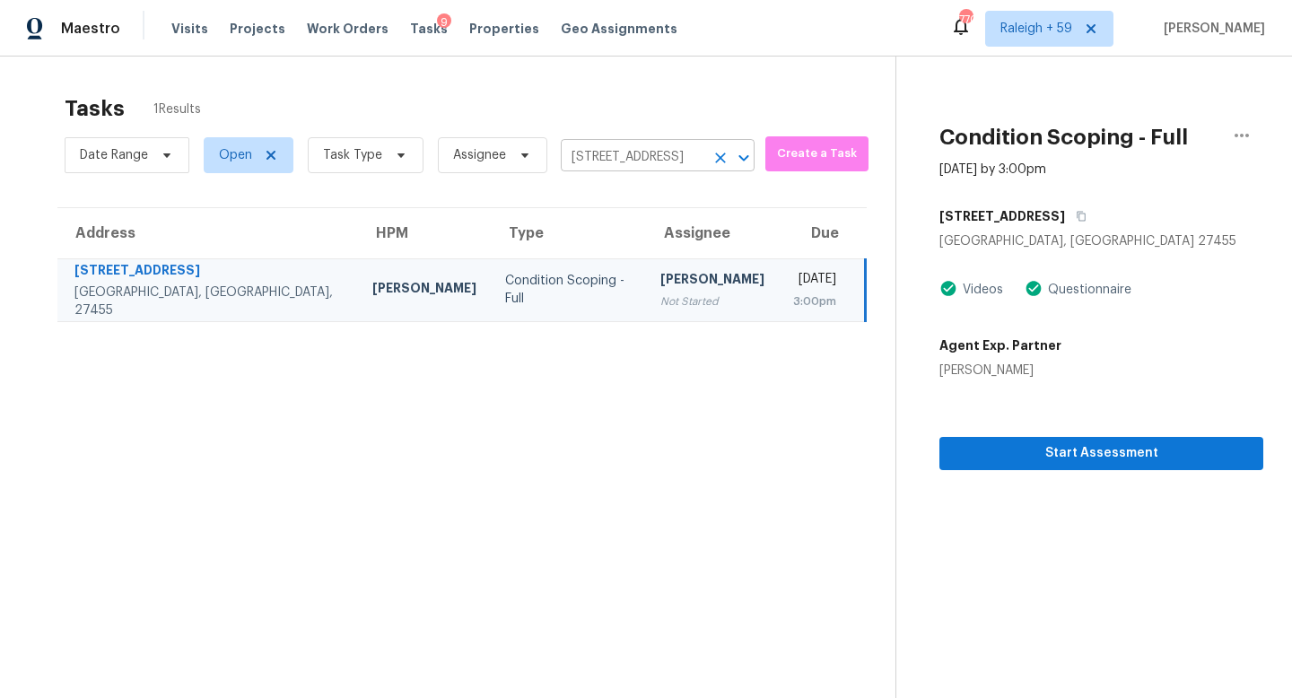
click at [634, 153] on input "3220 Islay Ct, Greensboro, NC 27455" at bounding box center [633, 158] width 144 height 28
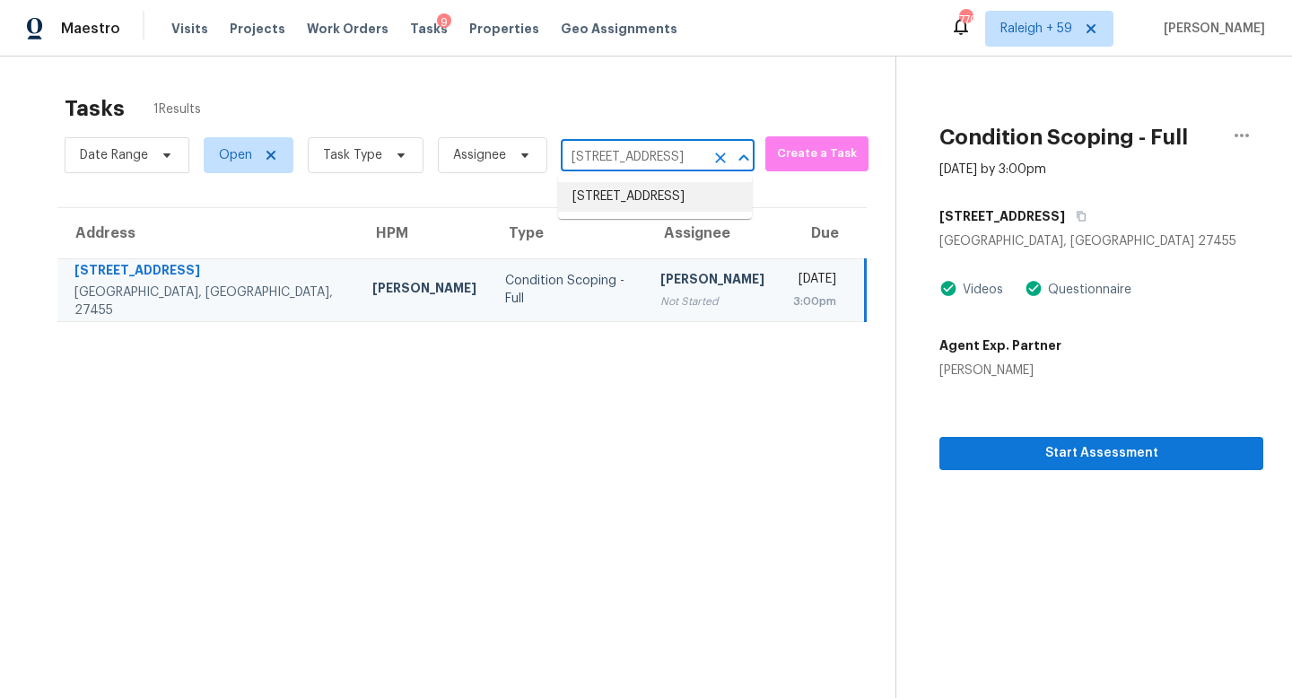
click at [640, 196] on li "3220 Islay Ct, Greensboro, NC 27455" at bounding box center [655, 197] width 194 height 30
paste input "2203 Airport Rd Salisbury, NC, 28147"
type input "2203 Airport Rd Salisbury, NC, 28147"
click at [647, 198] on li "2203 Airport Rd, Salisbury, NC 28147" at bounding box center [655, 197] width 194 height 30
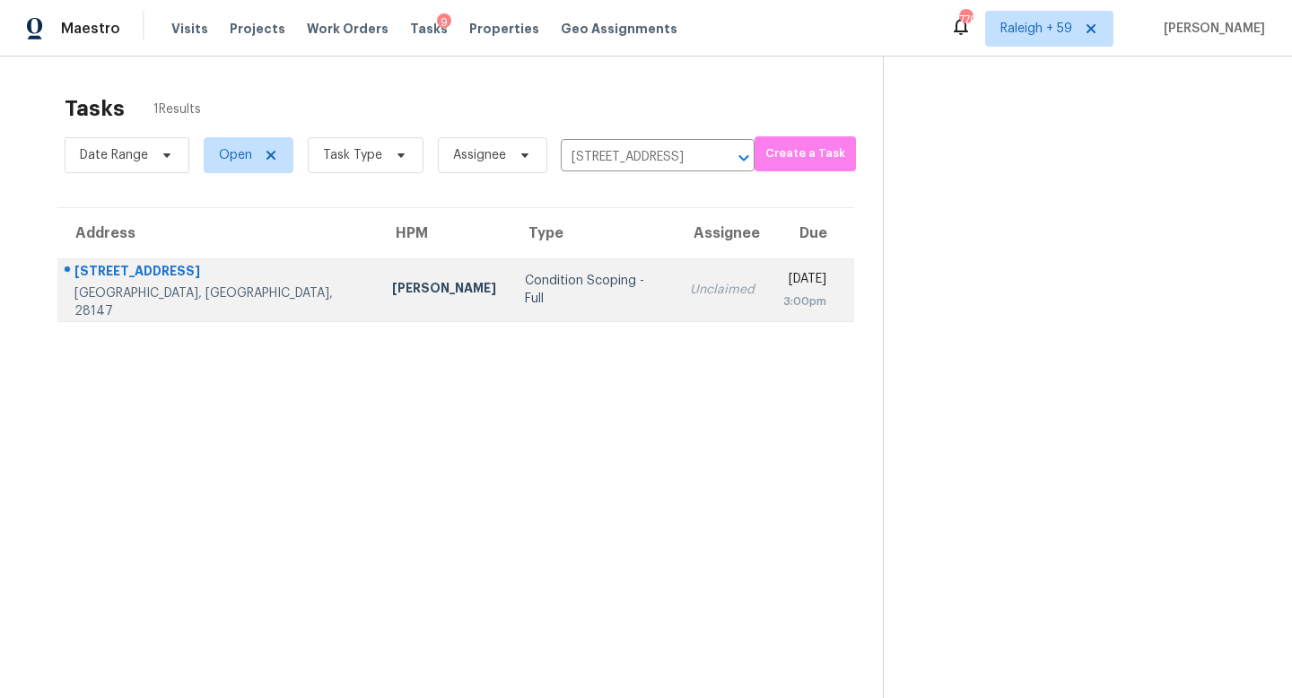
click at [690, 292] on div "Unclaimed" at bounding box center [722, 290] width 65 height 18
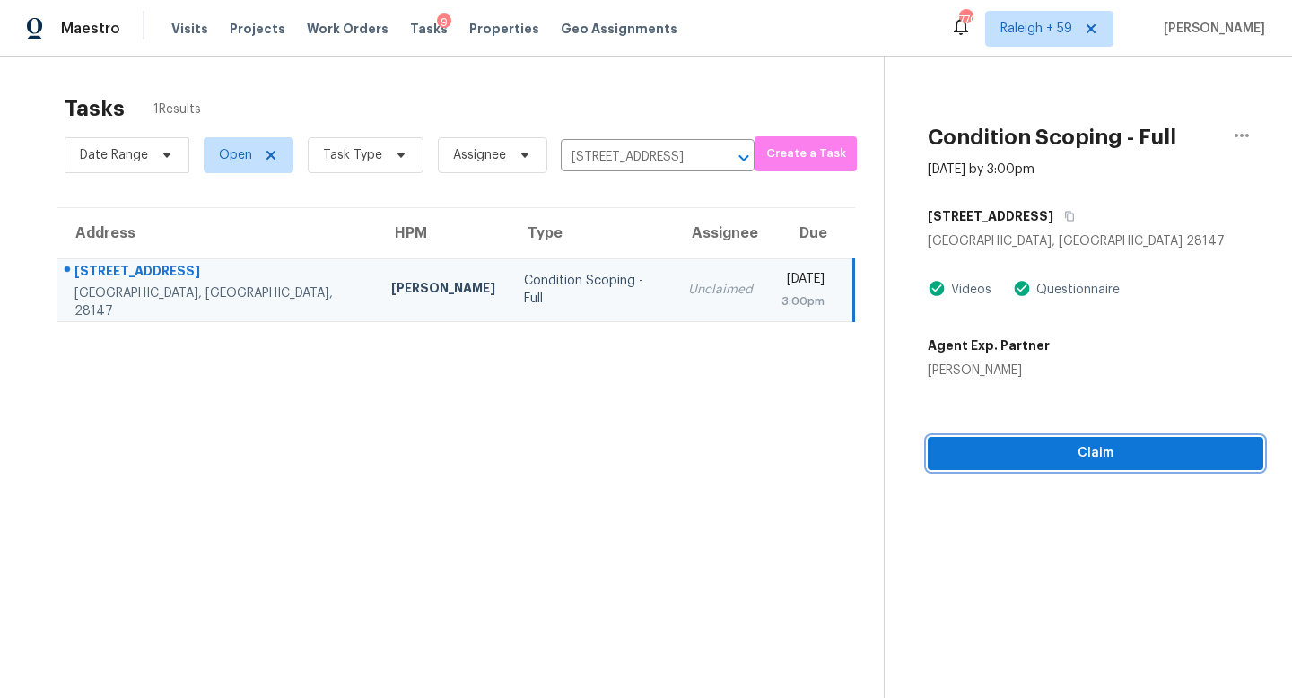
click at [1015, 447] on span "Claim" at bounding box center [1095, 453] width 307 height 22
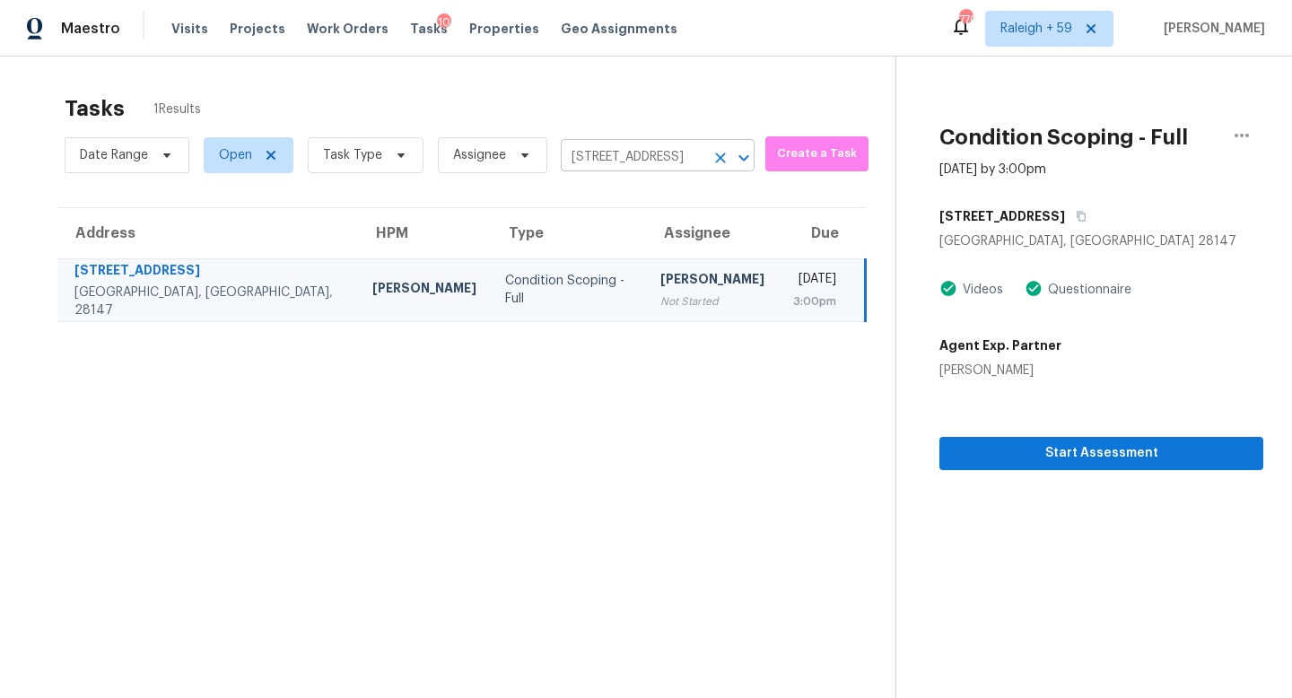
click at [627, 153] on input "2203 Airport Rd, Salisbury, NC 28147" at bounding box center [633, 158] width 144 height 28
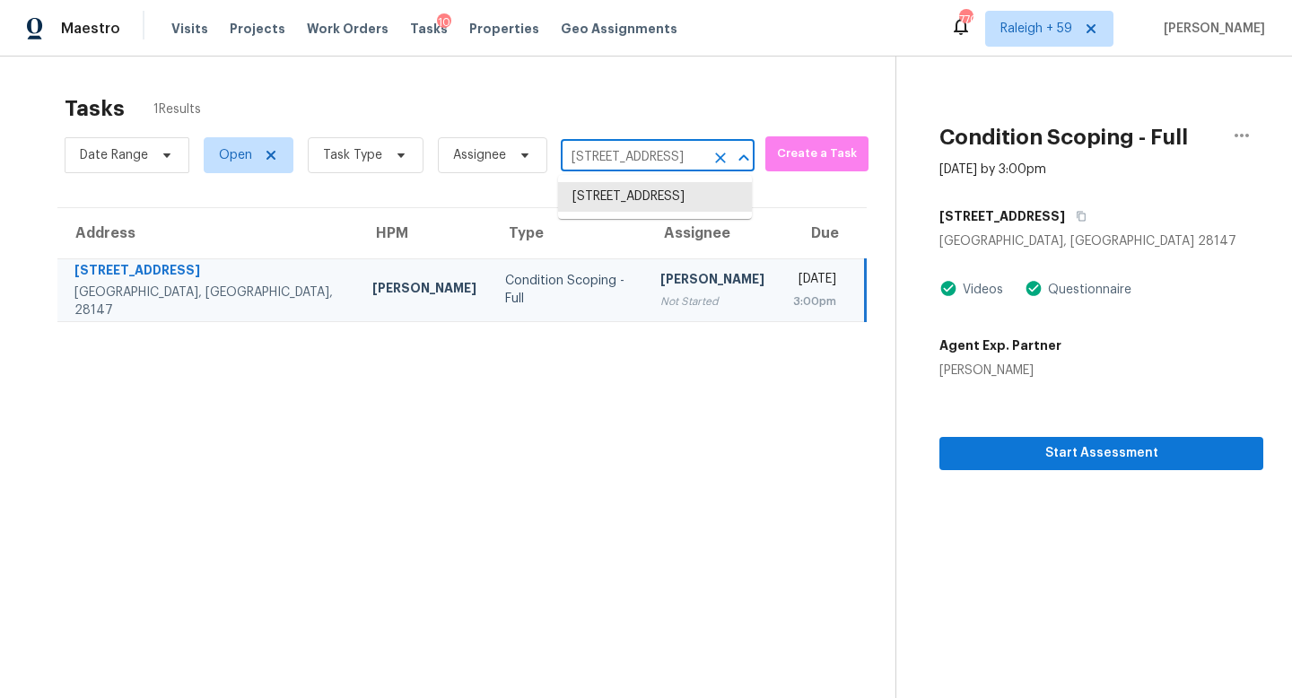
paste input "9008 Pageland Ct Wake Forest, NC, 2758"
type input "9008 Pageland Ct Wake Forest, NC, 27587"
click at [672, 212] on li "9008 Pageland Ct, Wake Forest, NC 27587" at bounding box center [655, 197] width 194 height 30
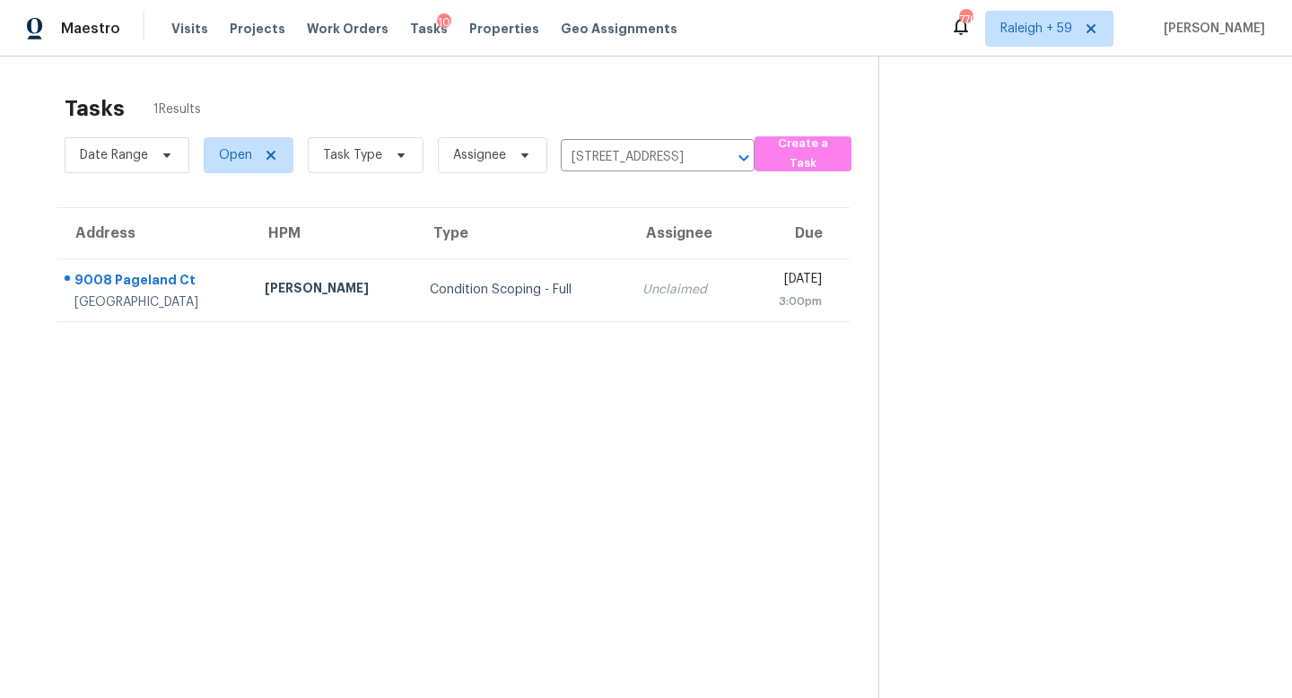
click at [642, 295] on div "Unclaimed" at bounding box center [685, 290] width 87 height 18
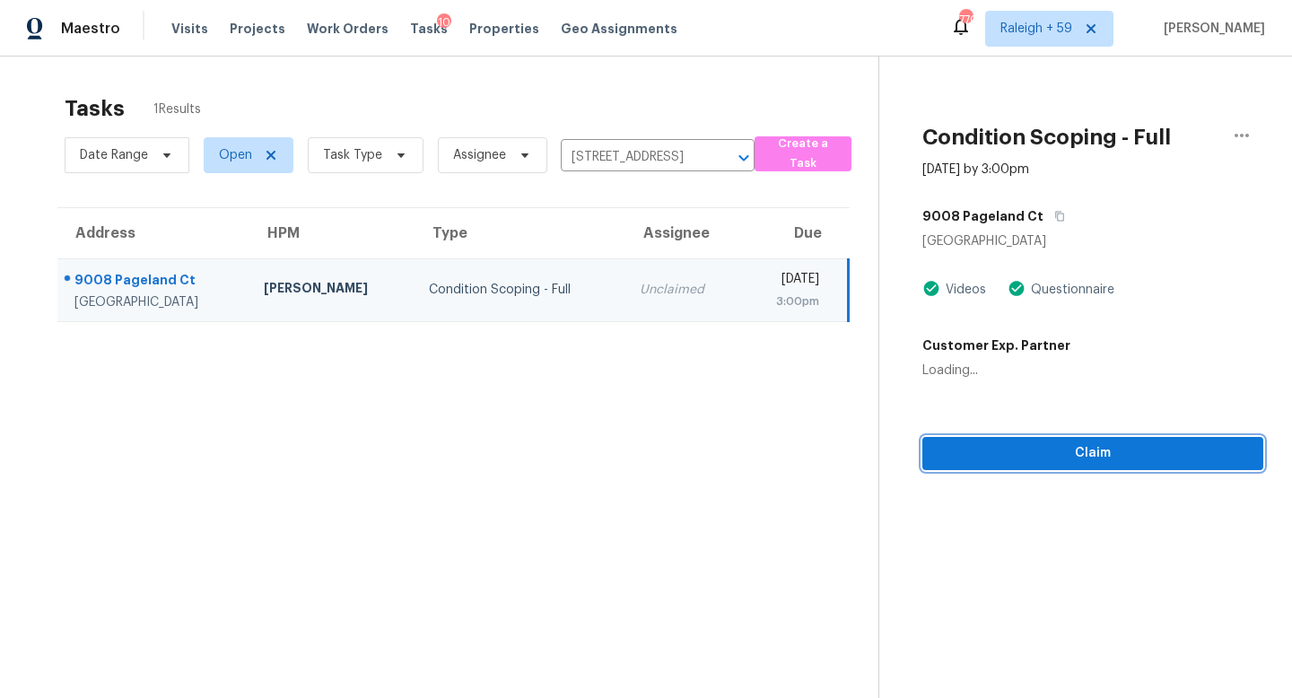
click at [1058, 451] on span "Claim" at bounding box center [1093, 453] width 312 height 22
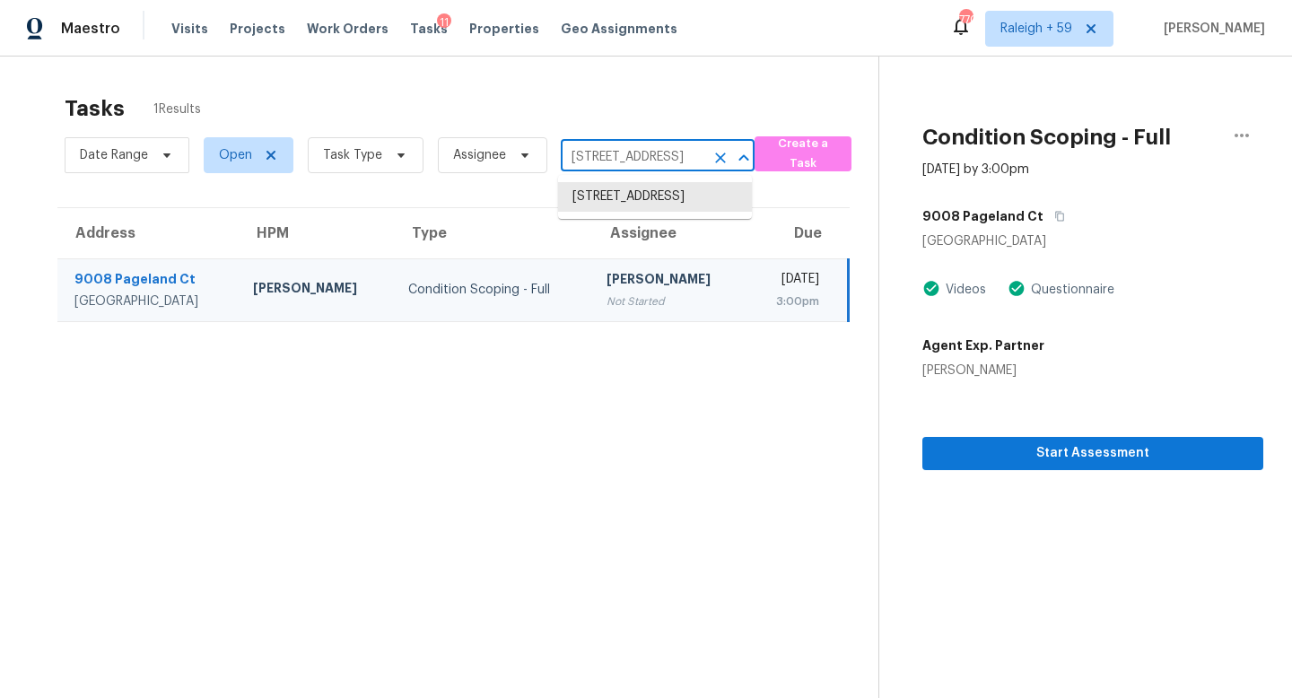
click at [630, 161] on input "9008 Pageland Ct, Wake Forest, NC 27587" at bounding box center [633, 158] width 144 height 28
paste input "2124 Annecy Dr Matthews, NC, 28105"
type input "2124 Annecy Dr Matthews, NC, 28105"
click at [622, 201] on li "2124 Annecy Dr, Matthews, NC 28105" at bounding box center [655, 197] width 194 height 30
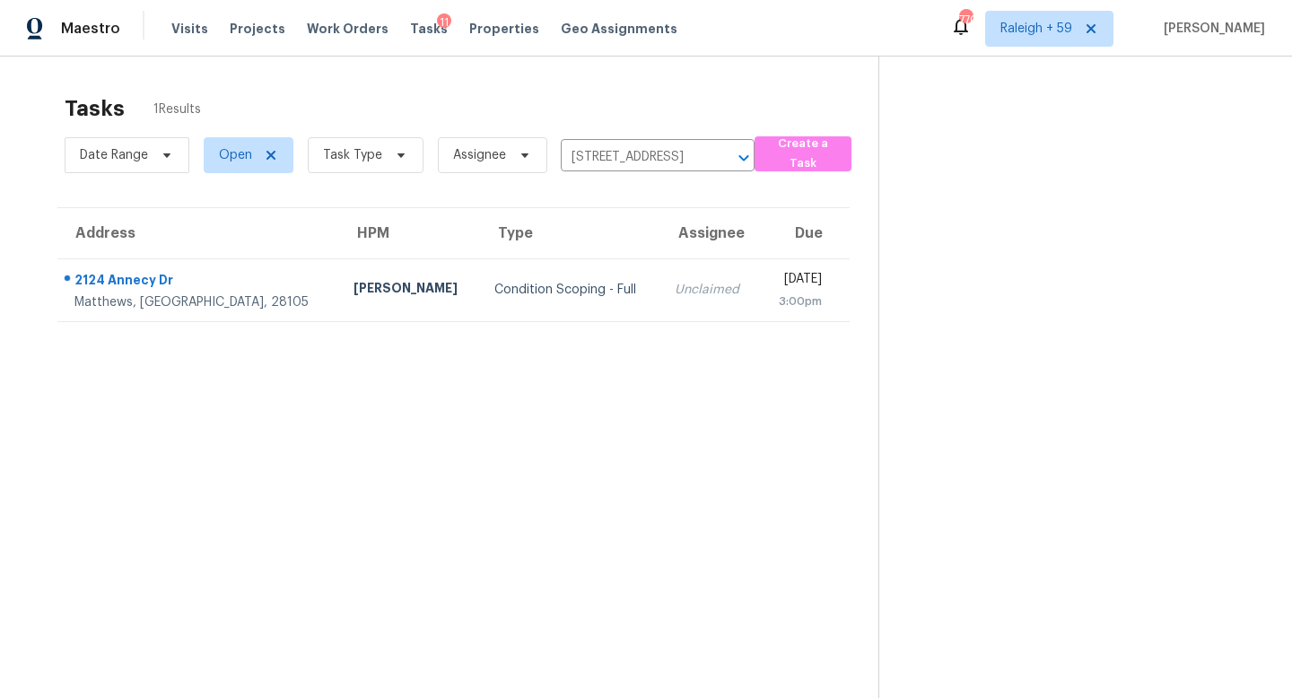
click at [660, 318] on td "Unclaimed" at bounding box center [709, 289] width 99 height 63
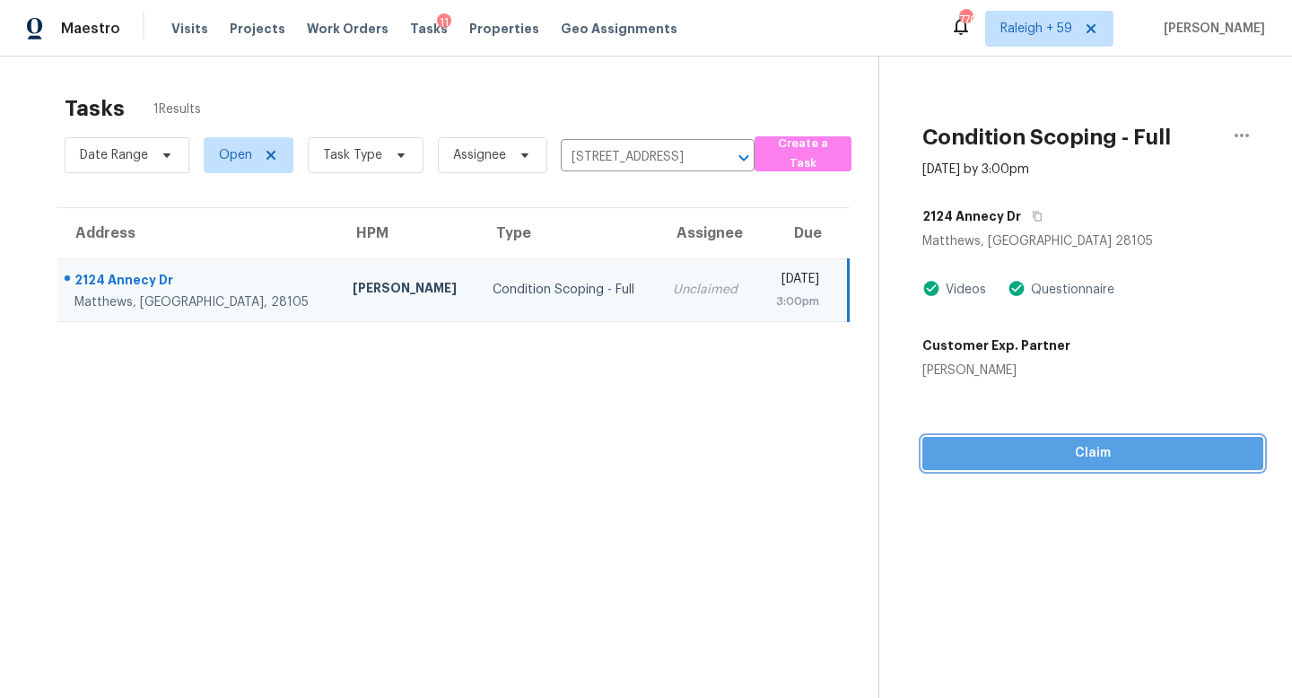
click at [1082, 460] on span "Claim" at bounding box center [1093, 453] width 312 height 22
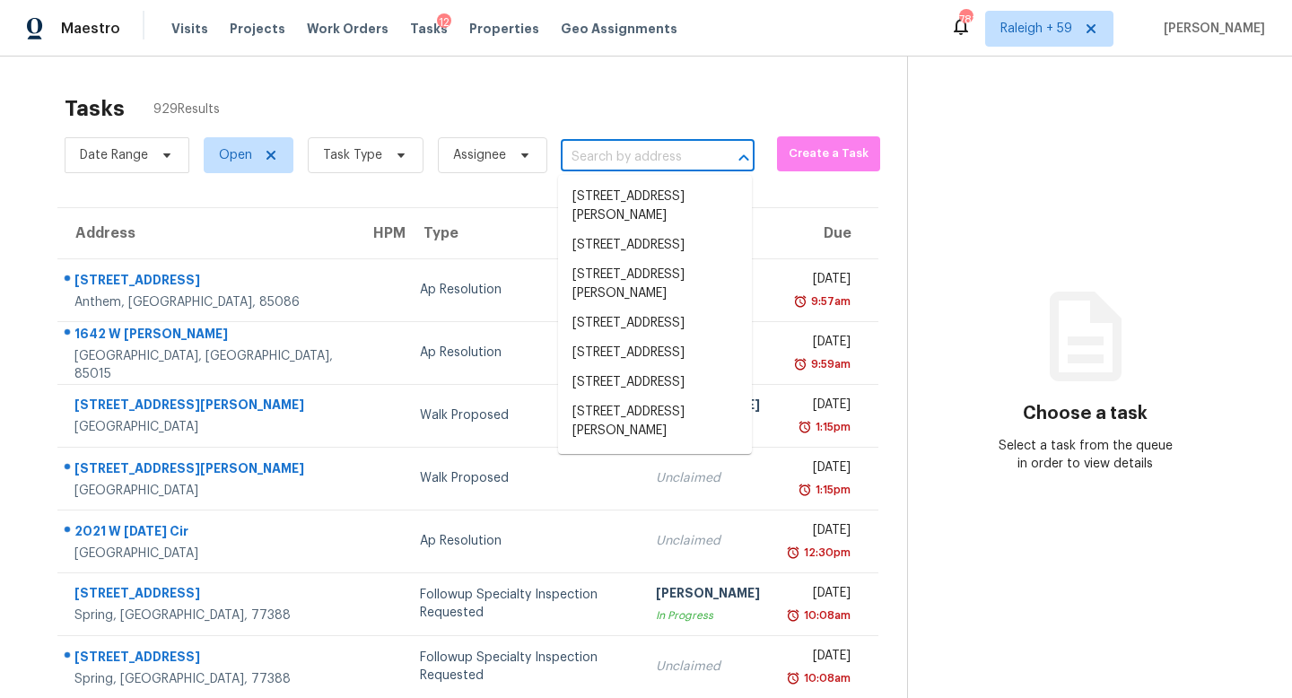
click at [590, 155] on input "text" at bounding box center [633, 158] width 144 height 28
paste input "[STREET_ADDRESS]"
type input "[STREET_ADDRESS]"
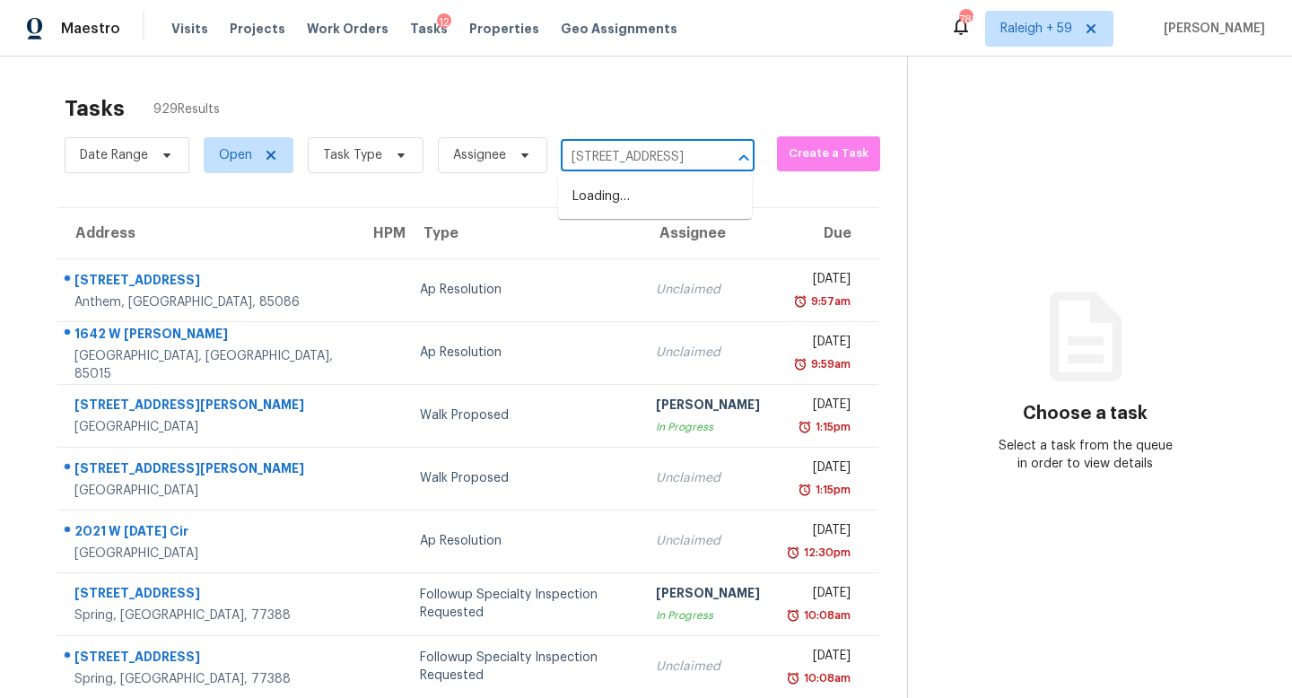
scroll to position [0, 94]
click at [642, 204] on li "[STREET_ADDRESS]" at bounding box center [655, 197] width 194 height 30
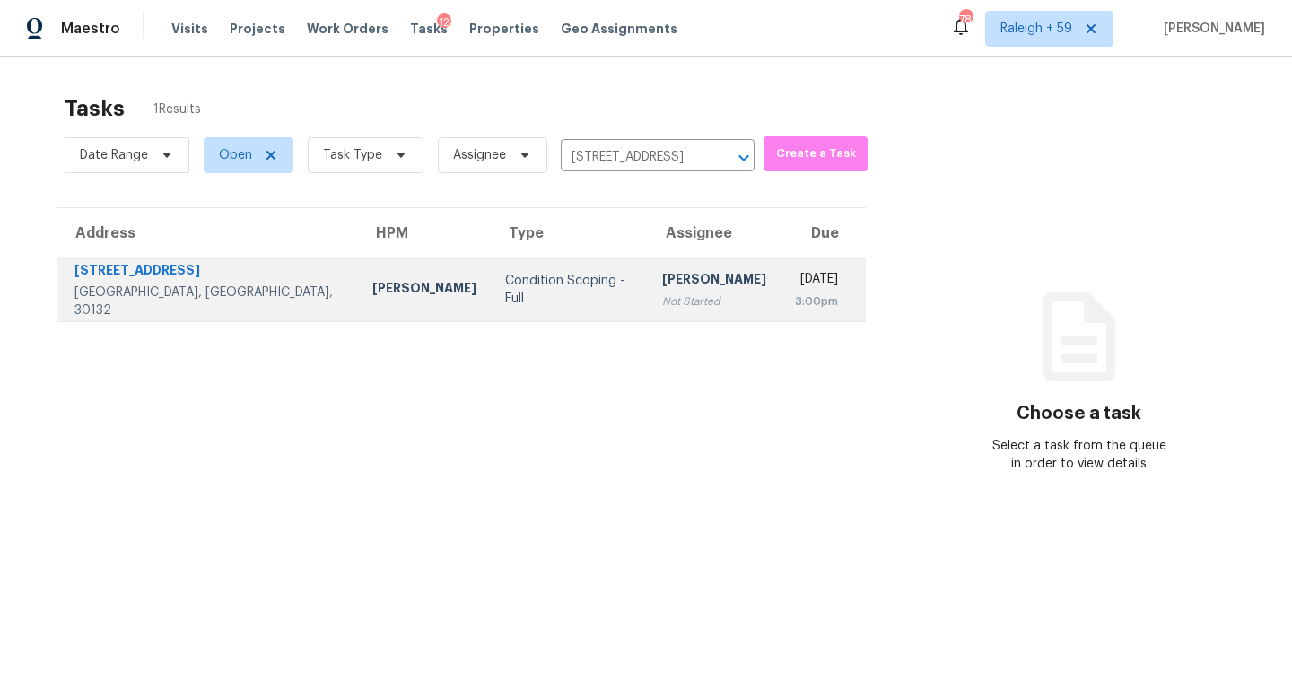
click at [662, 296] on div "Not Started" at bounding box center [714, 301] width 104 height 18
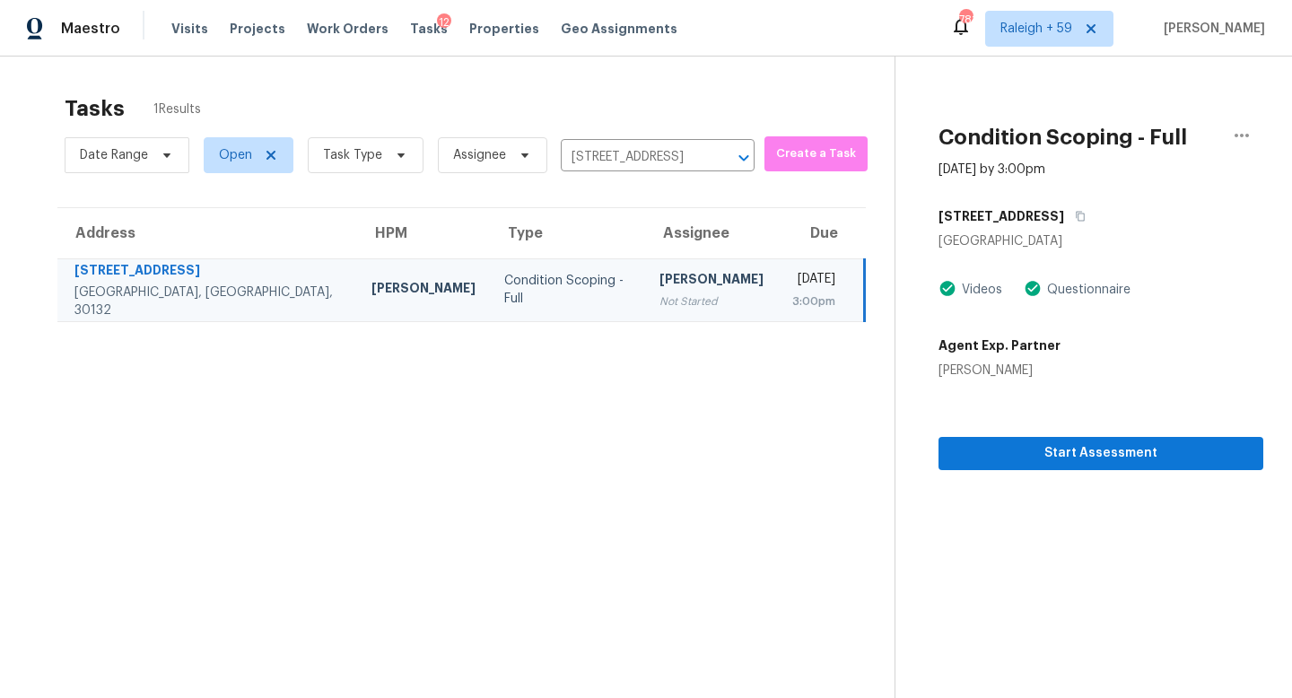
click at [659, 288] on div "[PERSON_NAME]" at bounding box center [711, 281] width 104 height 22
click at [538, 391] on section "Tasks 1 Results Date Range Open Task Type Assignee [STREET_ADDRESS] ​ Create a …" at bounding box center [462, 419] width 866 height 669
click at [659, 298] on div "Not Started" at bounding box center [711, 301] width 104 height 18
click at [1000, 455] on span "Start Assessment" at bounding box center [1101, 453] width 296 height 22
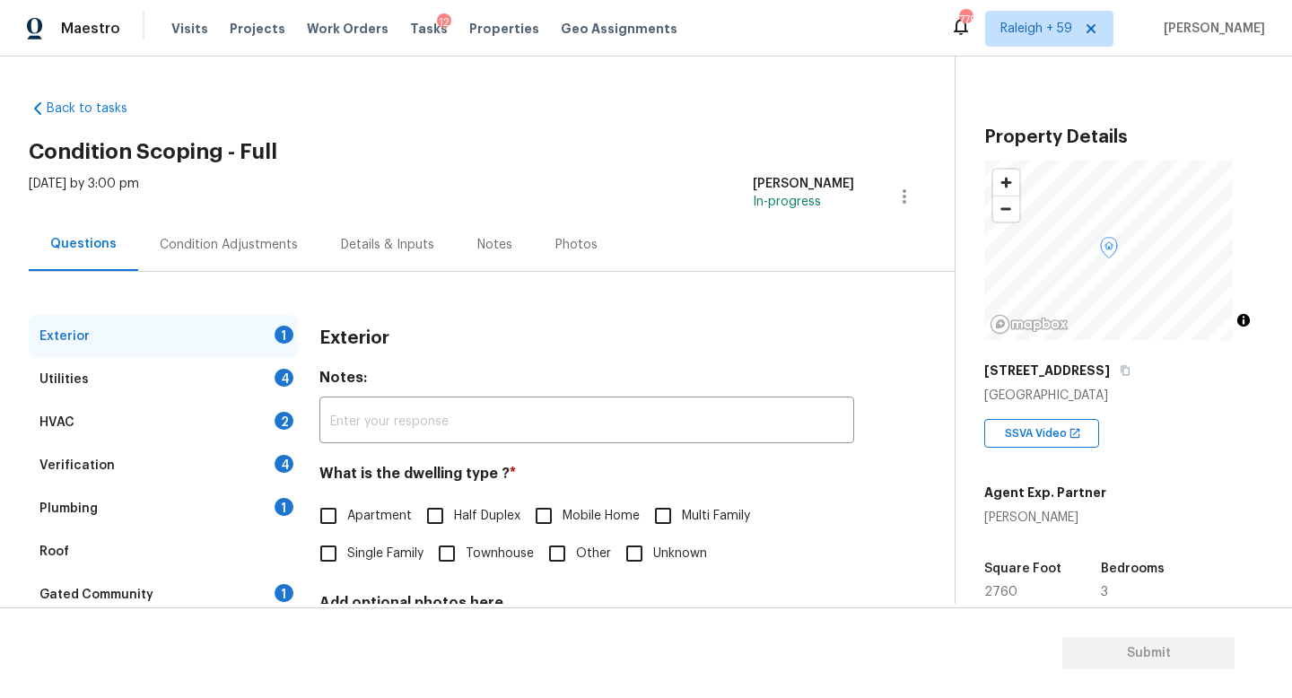
click at [379, 551] on span "Single Family" at bounding box center [385, 554] width 76 height 19
click at [347, 551] on input "Single Family" at bounding box center [328, 554] width 38 height 38
checkbox input "true"
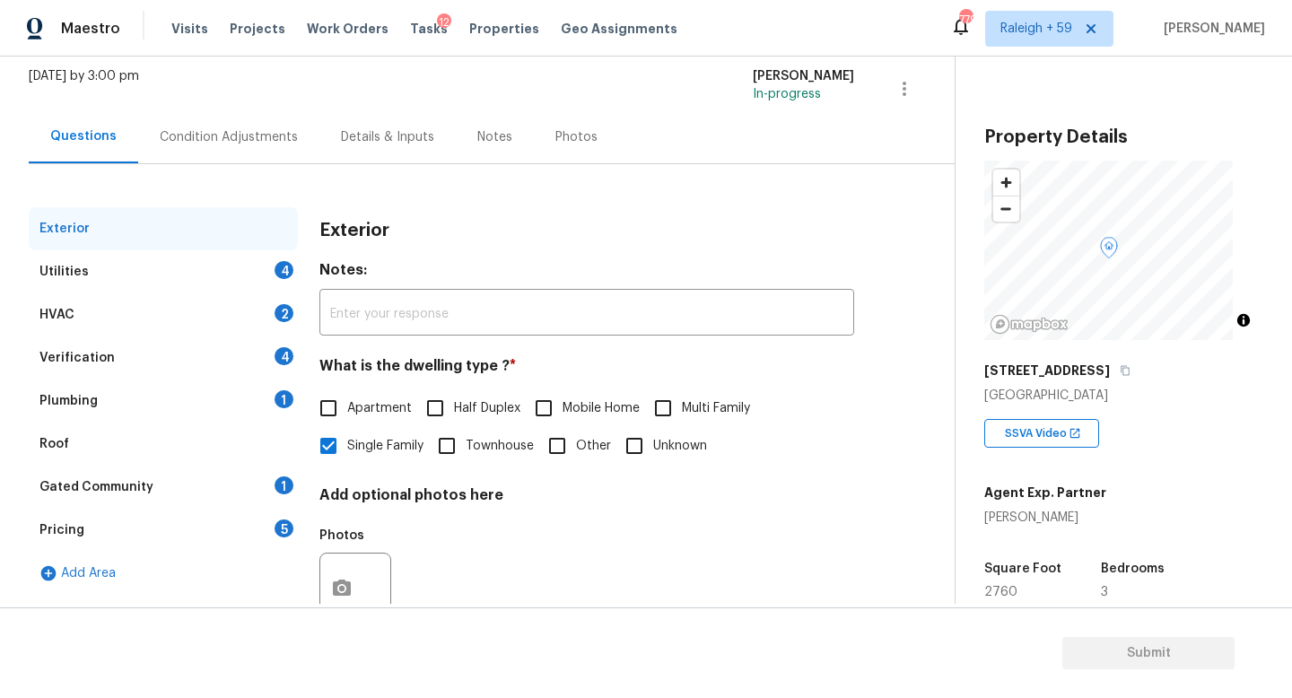
scroll to position [179, 0]
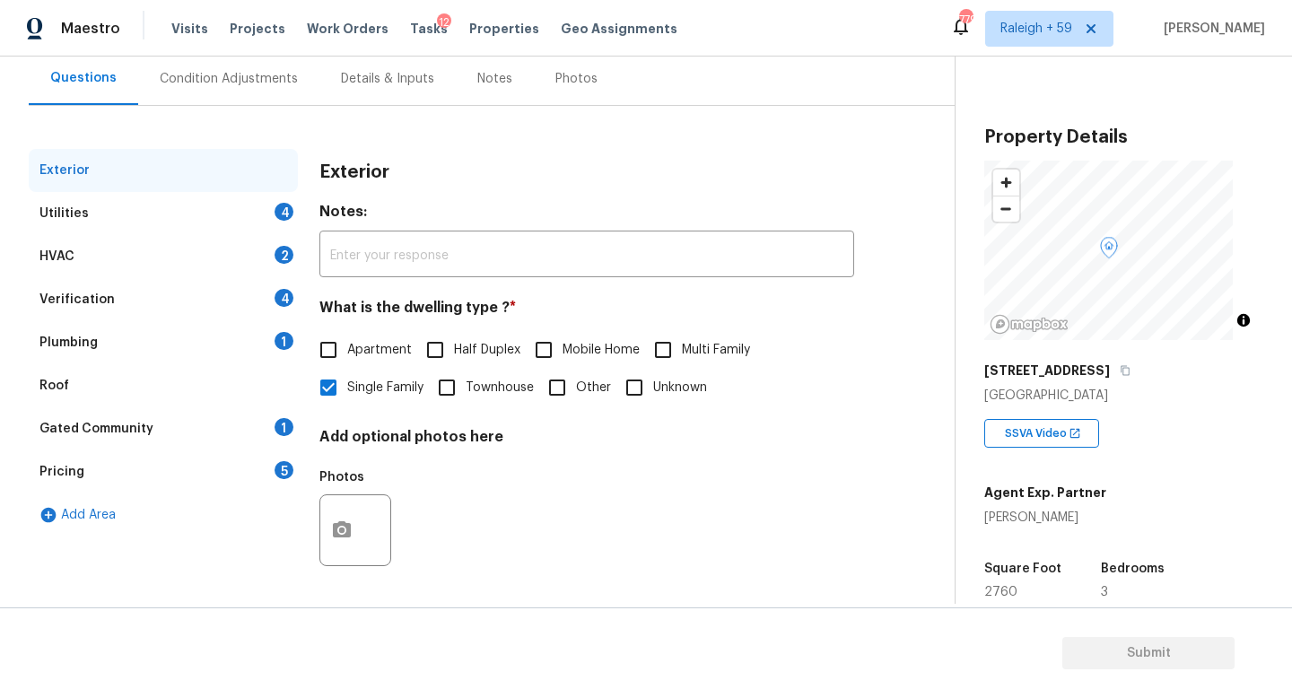
click at [221, 413] on div "Gated Community 1" at bounding box center [163, 428] width 269 height 43
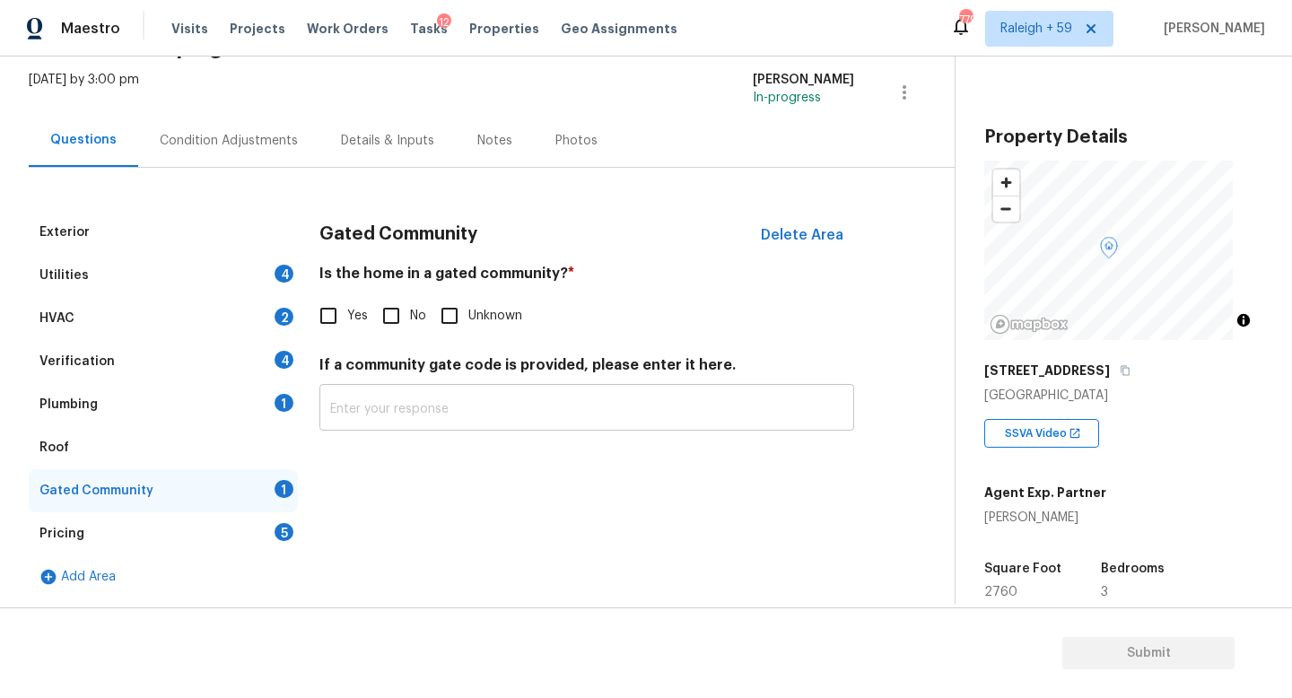
scroll to position [118, 0]
click at [412, 307] on span "No" at bounding box center [418, 316] width 16 height 19
click at [410, 305] on input "No" at bounding box center [391, 316] width 38 height 38
checkbox input "true"
click at [409, 132] on div "Details & Inputs" at bounding box center [387, 141] width 93 height 18
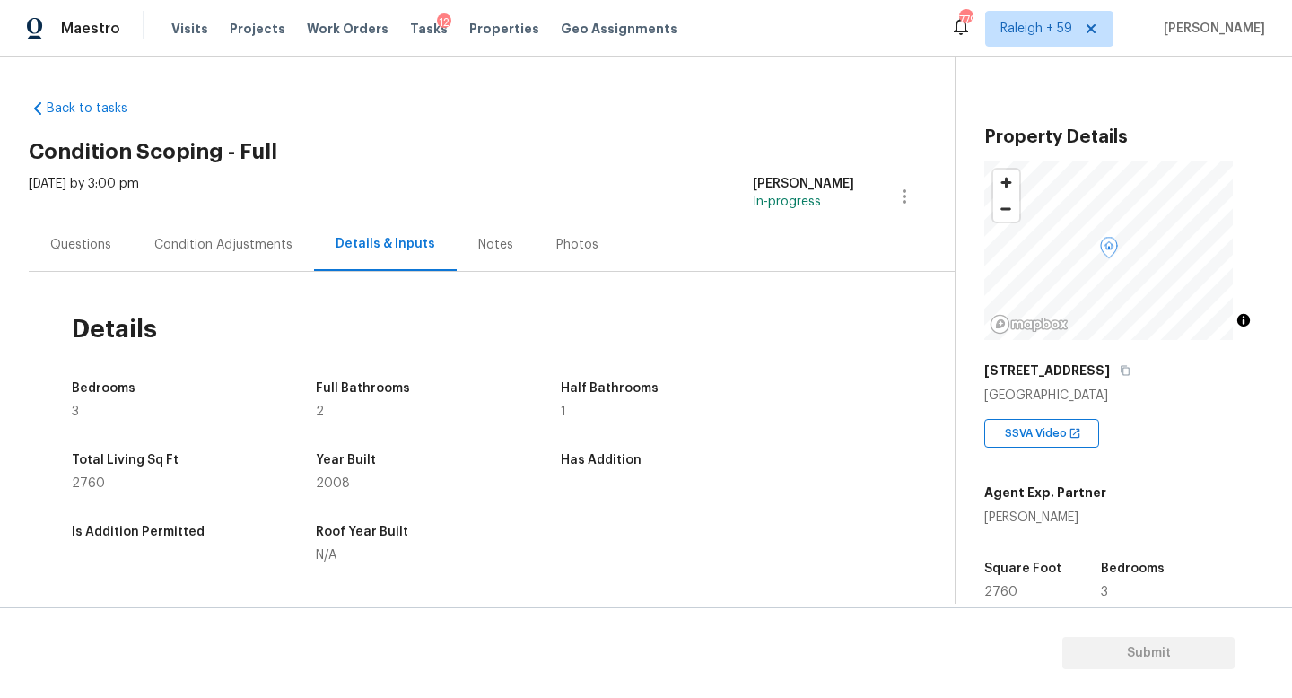
click at [96, 254] on div "Questions" at bounding box center [81, 244] width 104 height 53
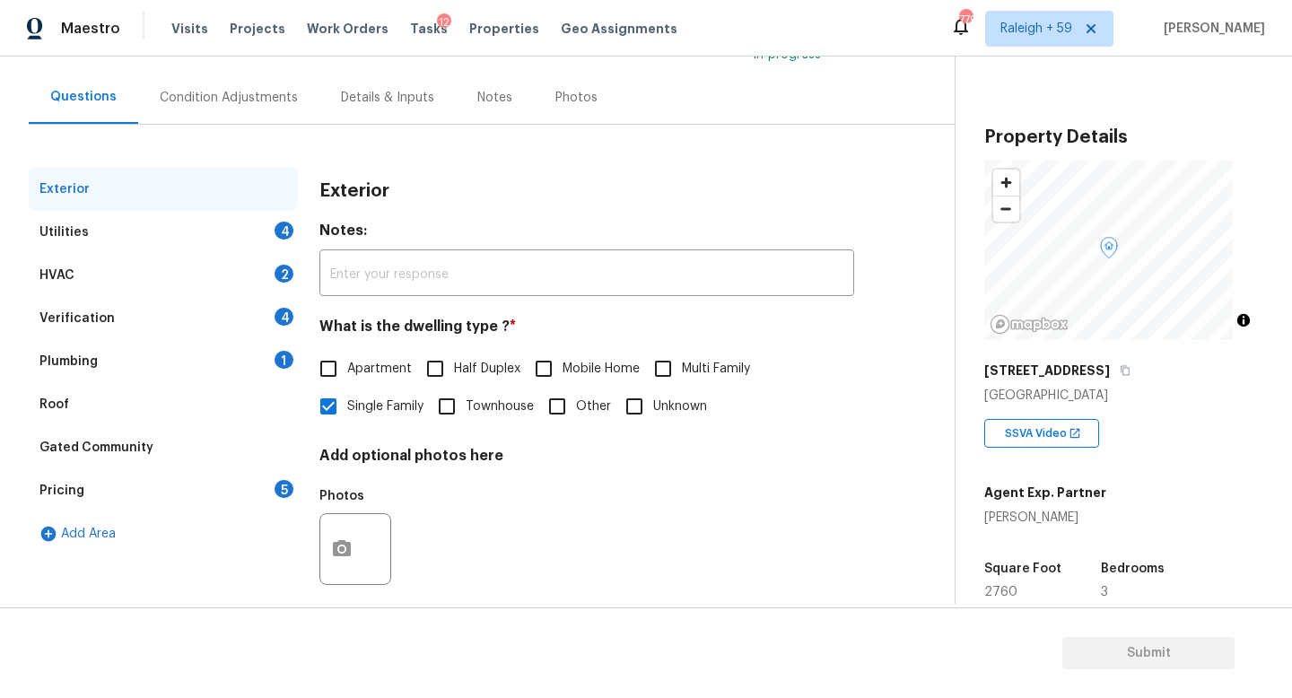
scroll to position [179, 0]
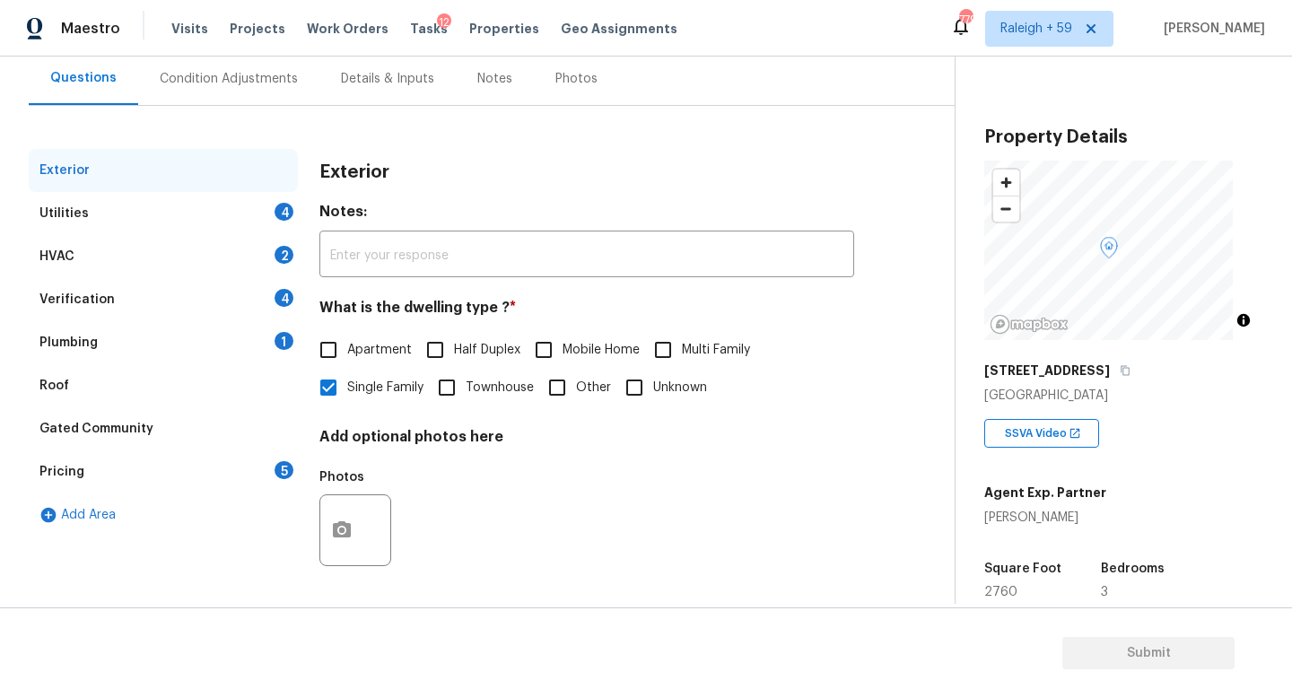
click at [254, 321] on div "Plumbing 1" at bounding box center [163, 342] width 269 height 43
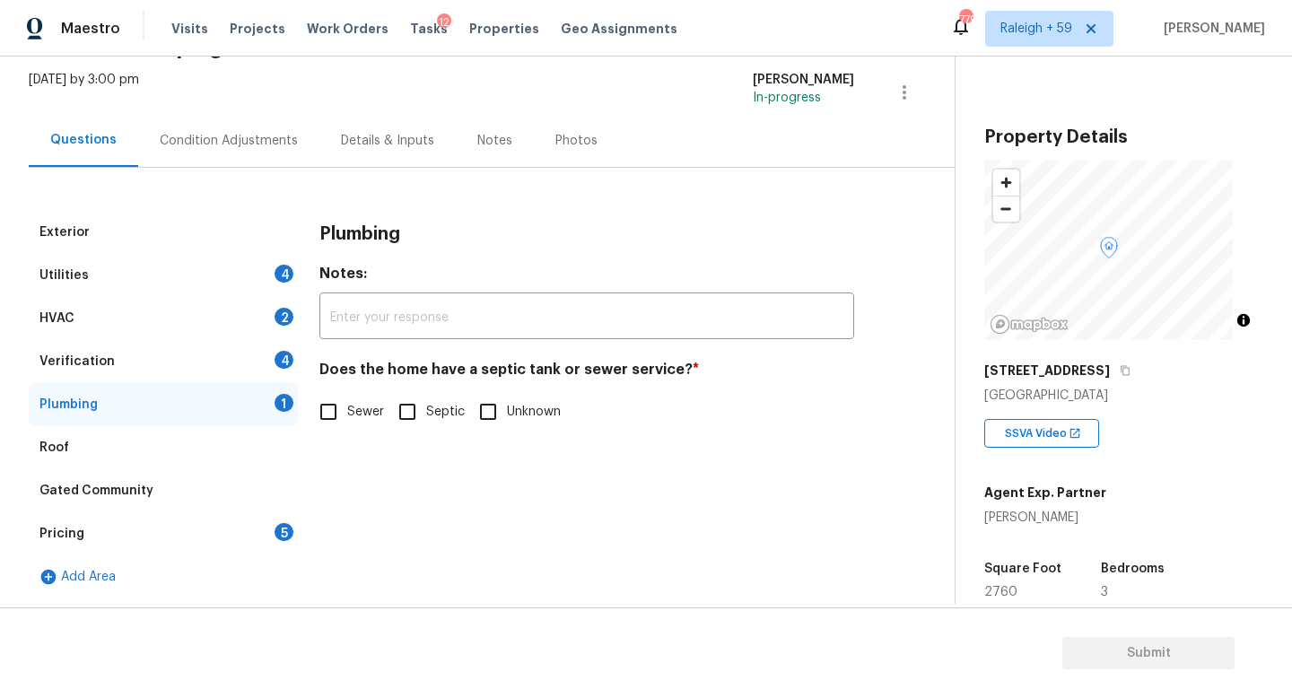
scroll to position [118, 0]
click at [347, 403] on span "Sewer" at bounding box center [365, 412] width 37 height 19
click at [347, 398] on input "Sewer" at bounding box center [328, 412] width 38 height 38
checkbox input "true"
click at [412, 134] on div "Details & Inputs" at bounding box center [387, 141] width 93 height 18
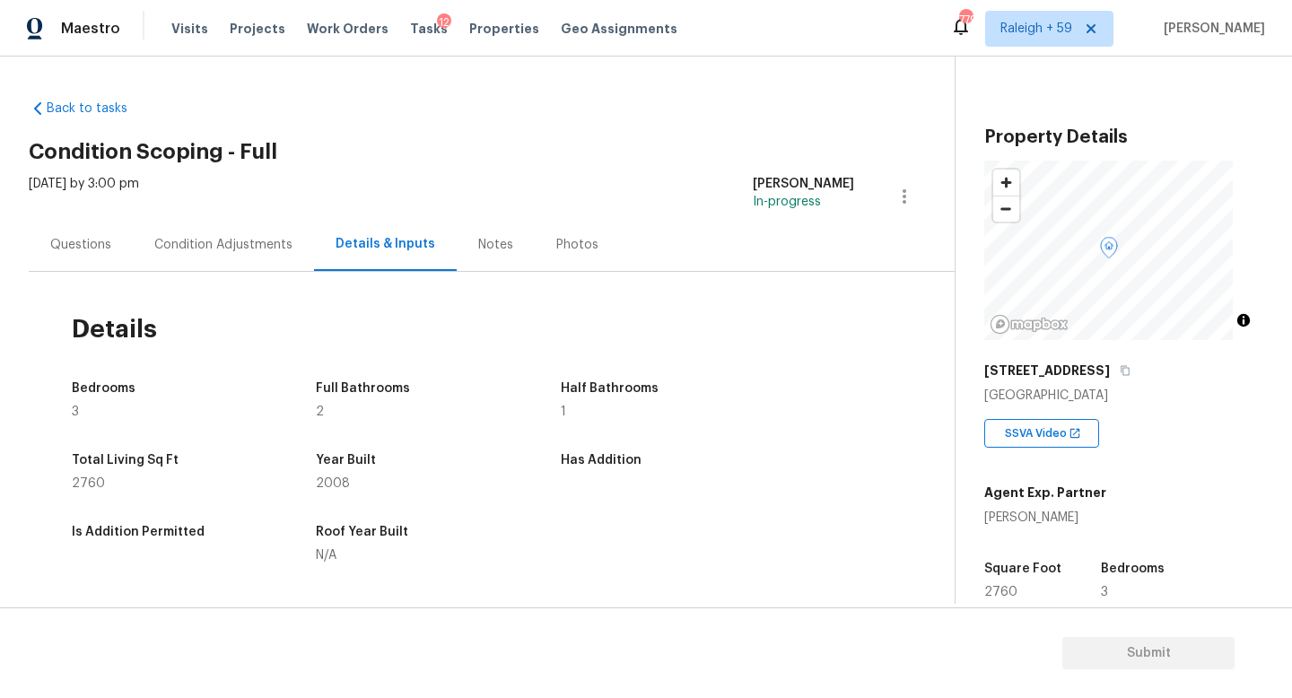
click at [65, 223] on div "Questions" at bounding box center [81, 244] width 104 height 53
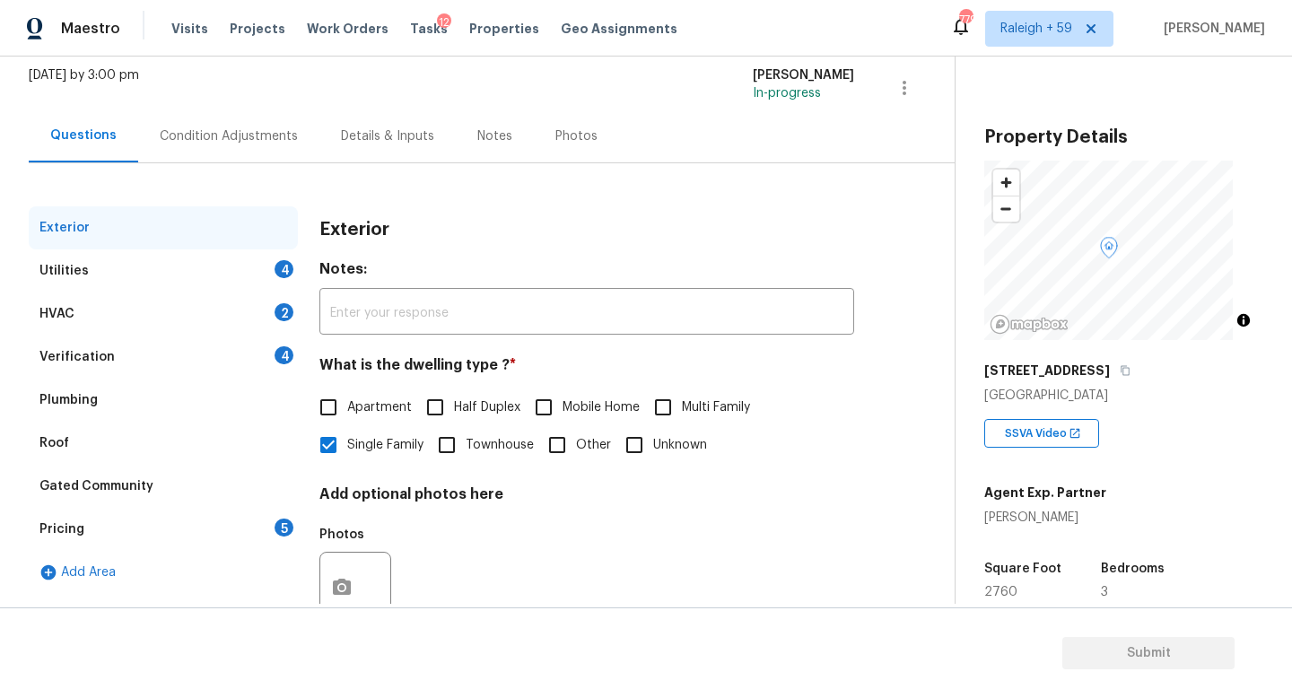
scroll to position [179, 0]
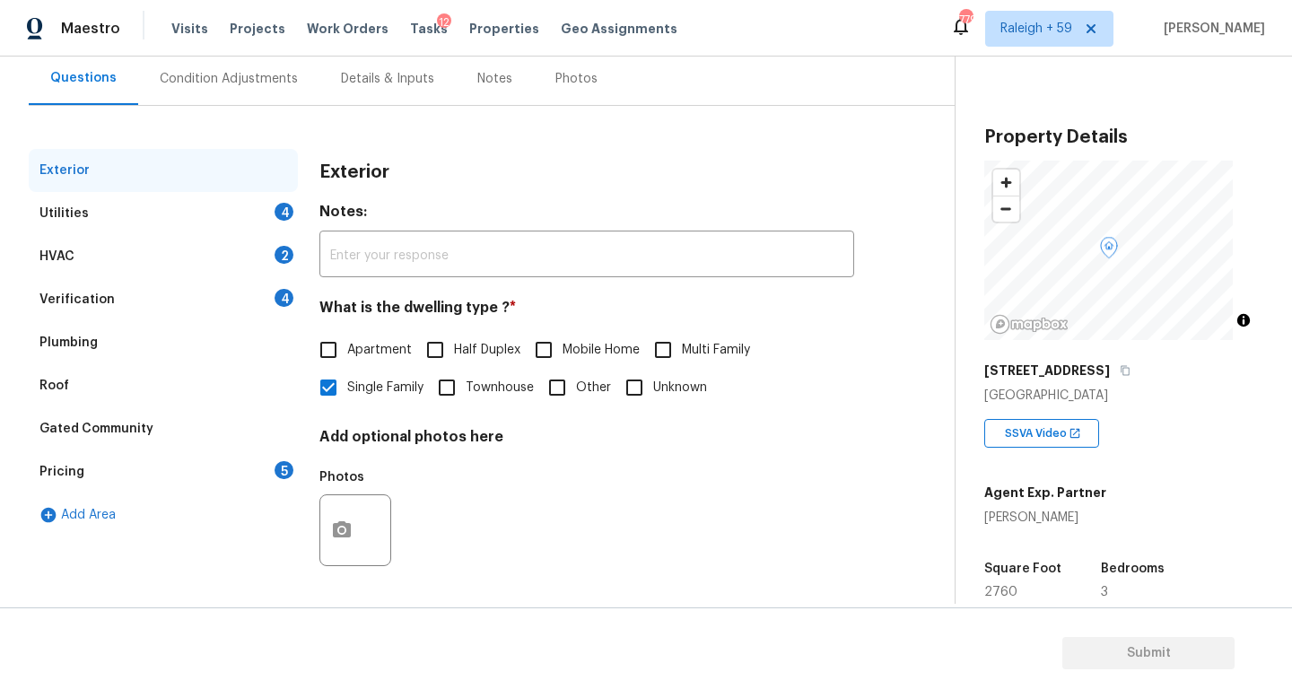
click at [230, 285] on div "Verification 4" at bounding box center [163, 299] width 269 height 43
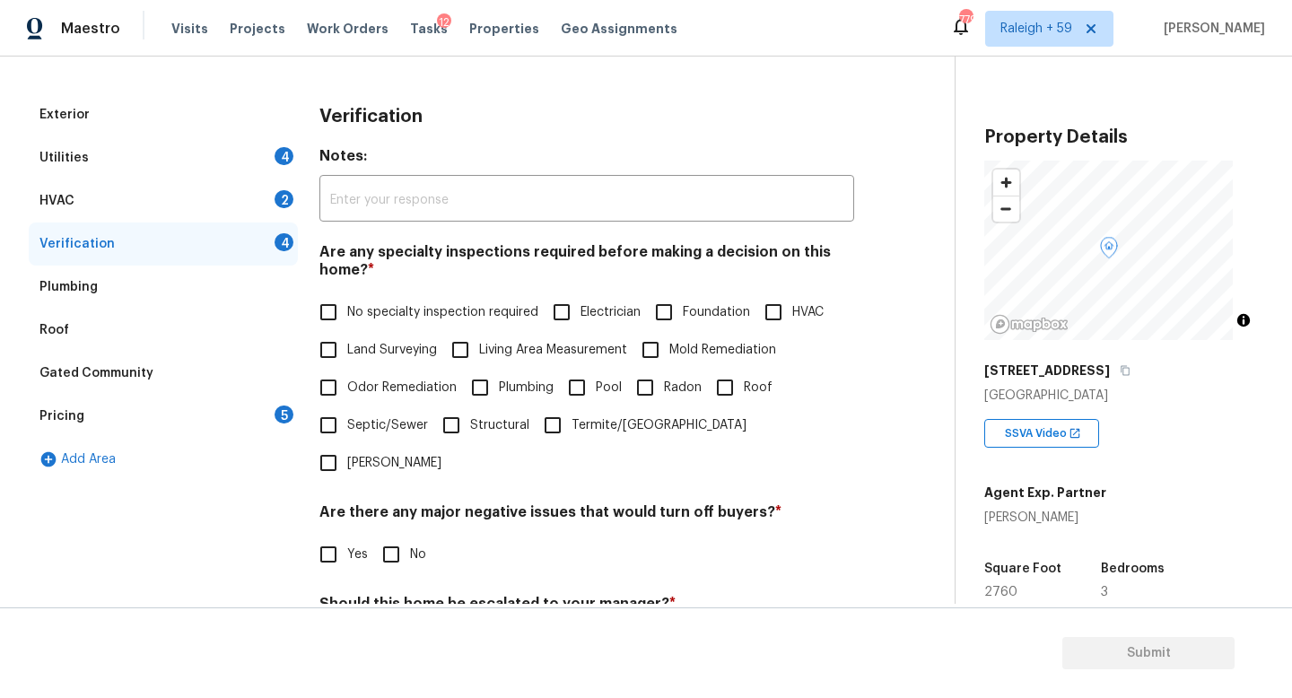
scroll to position [362, 0]
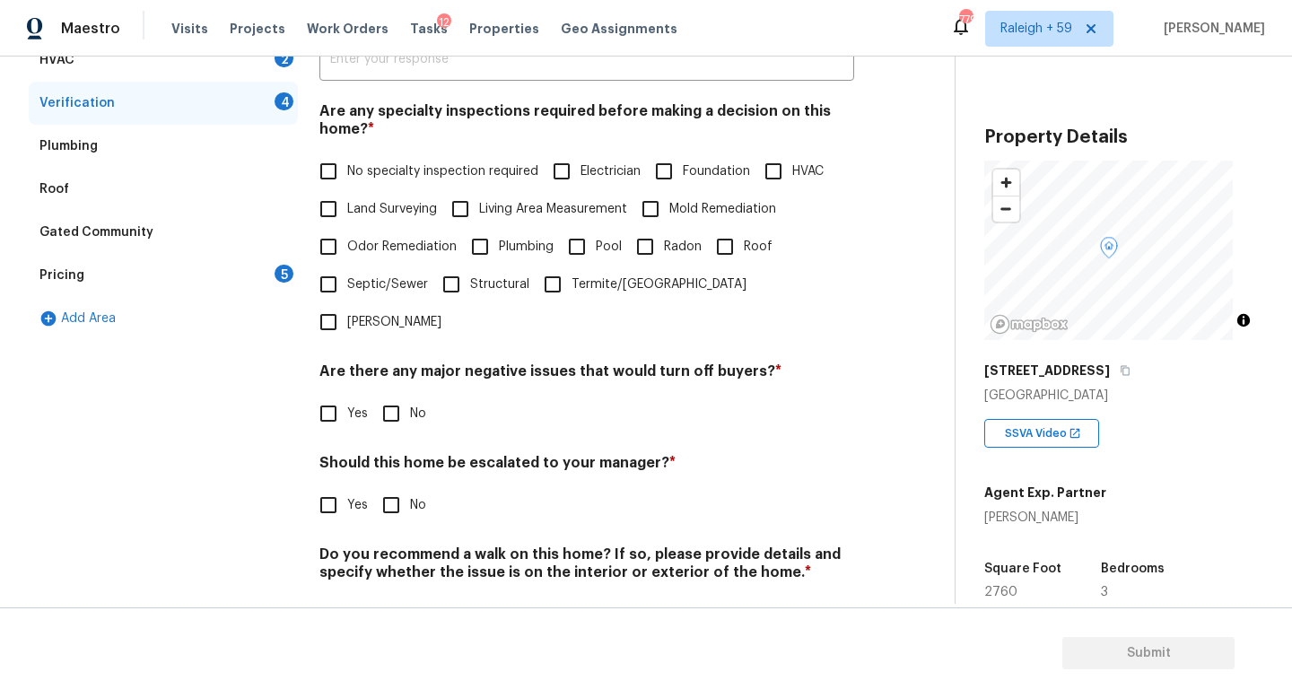
click at [396, 178] on span "No specialty inspection required" at bounding box center [442, 171] width 191 height 19
click at [347, 178] on input "No specialty inspection required" at bounding box center [328, 171] width 38 height 38
checkbox input "true"
click at [400, 417] on input "No" at bounding box center [391, 415] width 38 height 38
checkbox input "true"
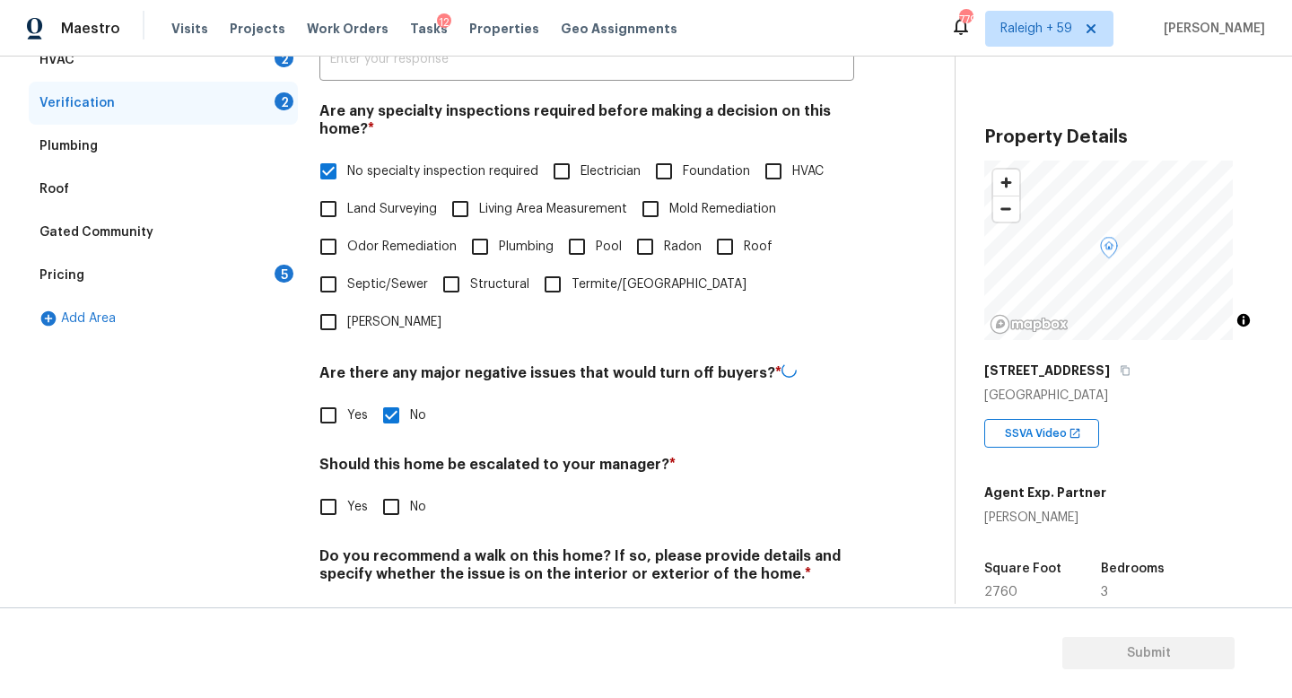
click at [400, 498] on input "No" at bounding box center [391, 507] width 38 height 38
checkbox input "true"
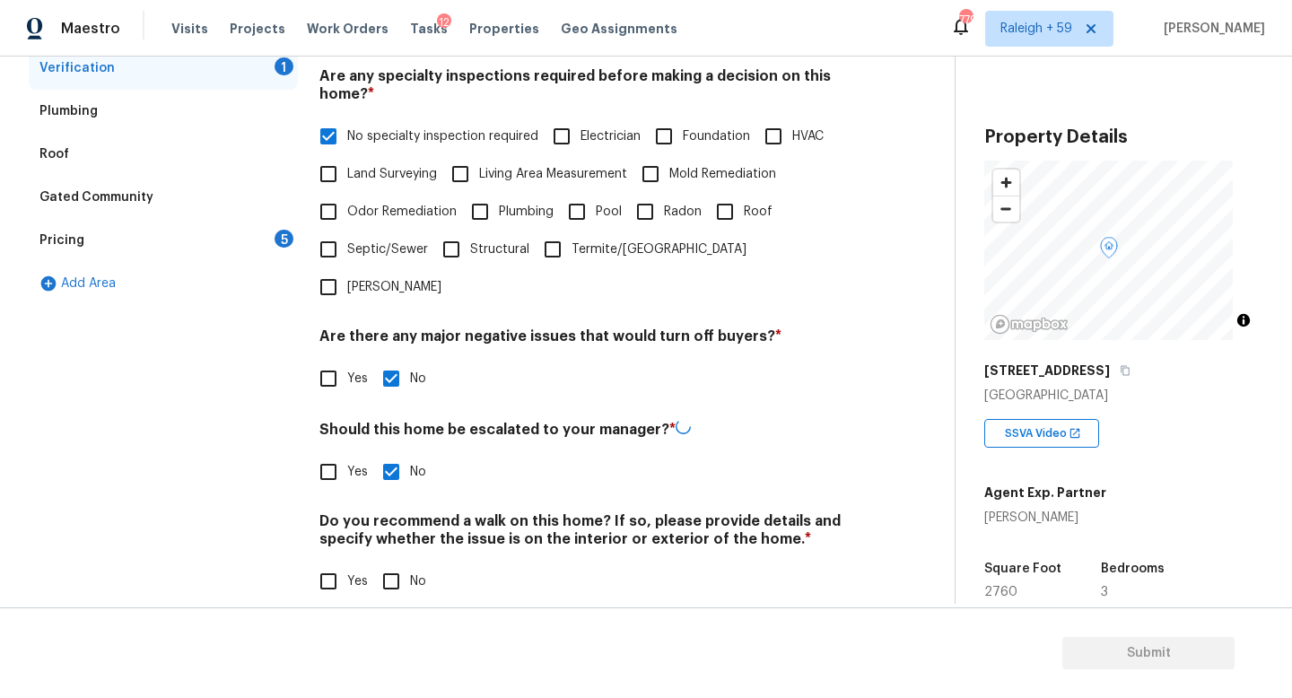
scroll to position [432, 0]
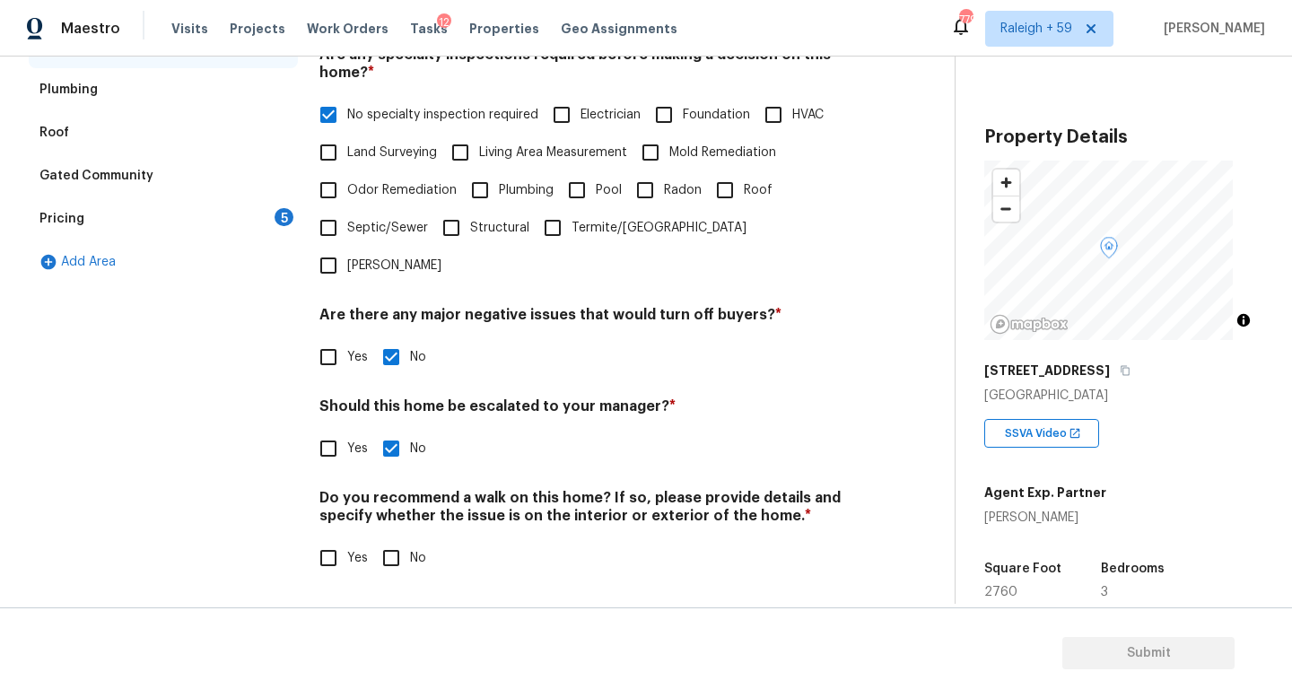
click at [394, 521] on div "Do you recommend a walk on this home? If so, please provide details and specify…" at bounding box center [586, 533] width 535 height 88
click at [387, 525] on div "Do you recommend a walk on this home? If so, please provide details and specify…" at bounding box center [586, 533] width 535 height 88
click at [390, 544] on input "No" at bounding box center [391, 558] width 38 height 38
checkbox input "true"
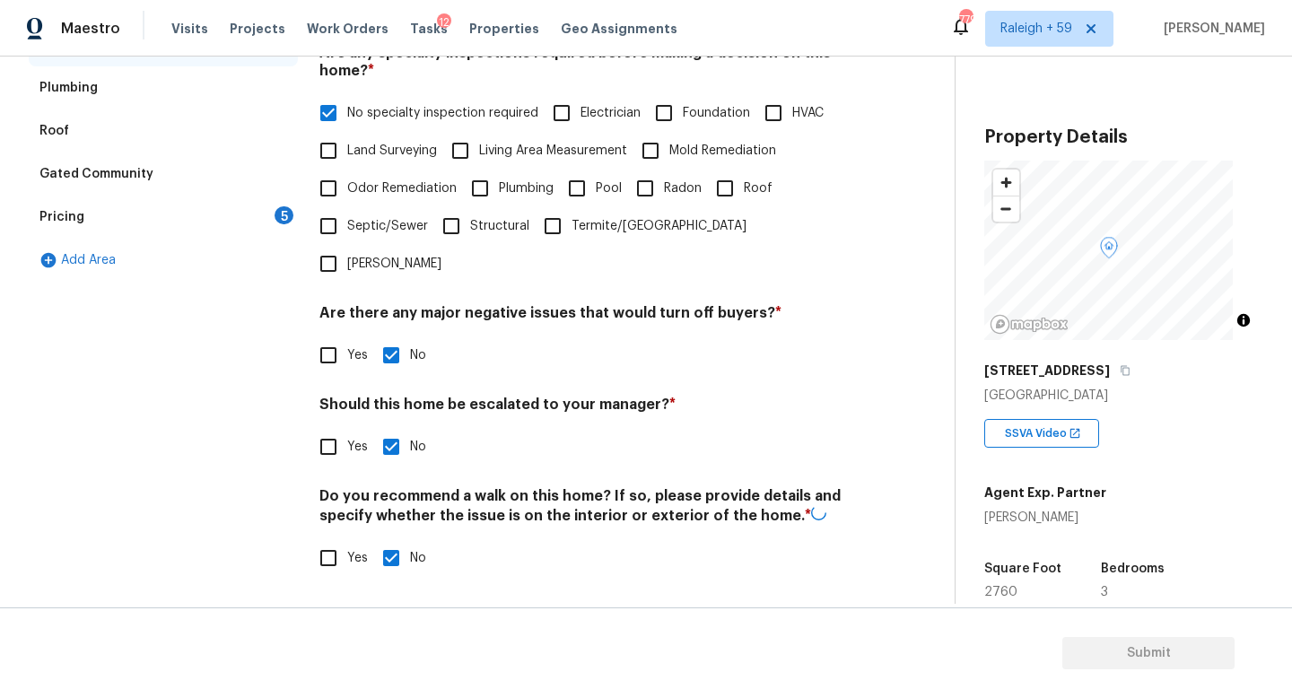
scroll to position [40, 0]
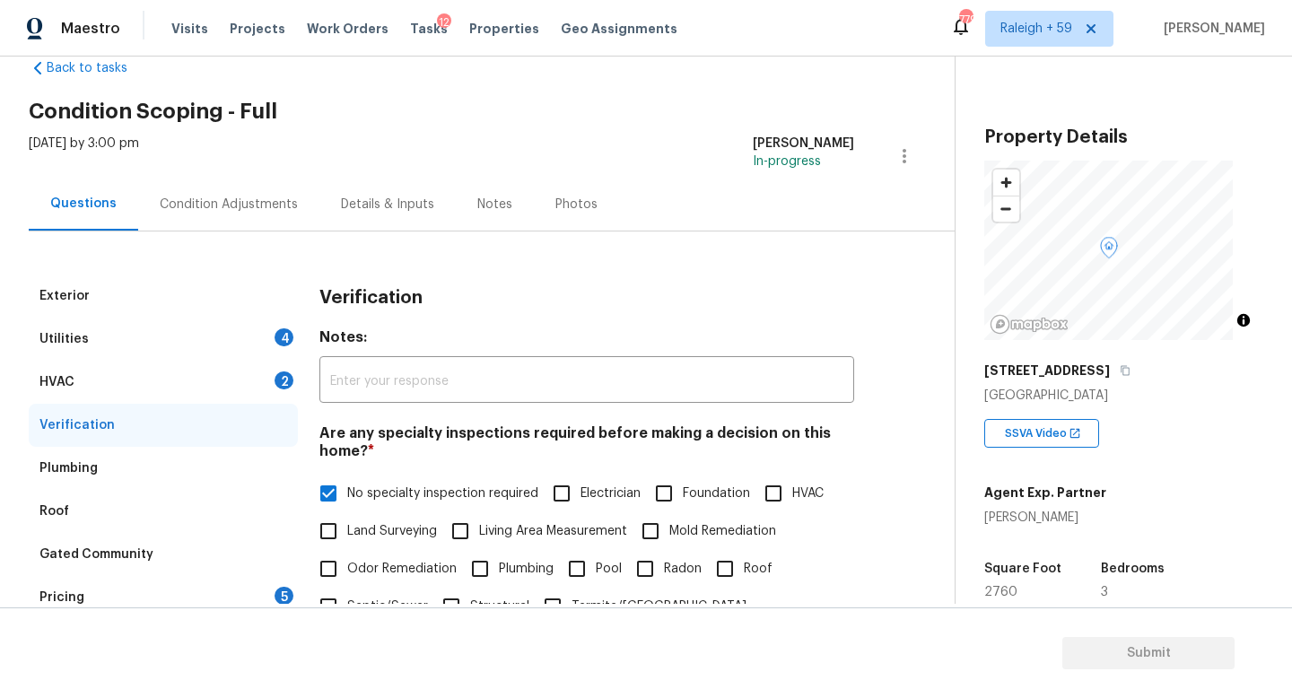
click at [203, 383] on div "HVAC 2" at bounding box center [163, 382] width 269 height 43
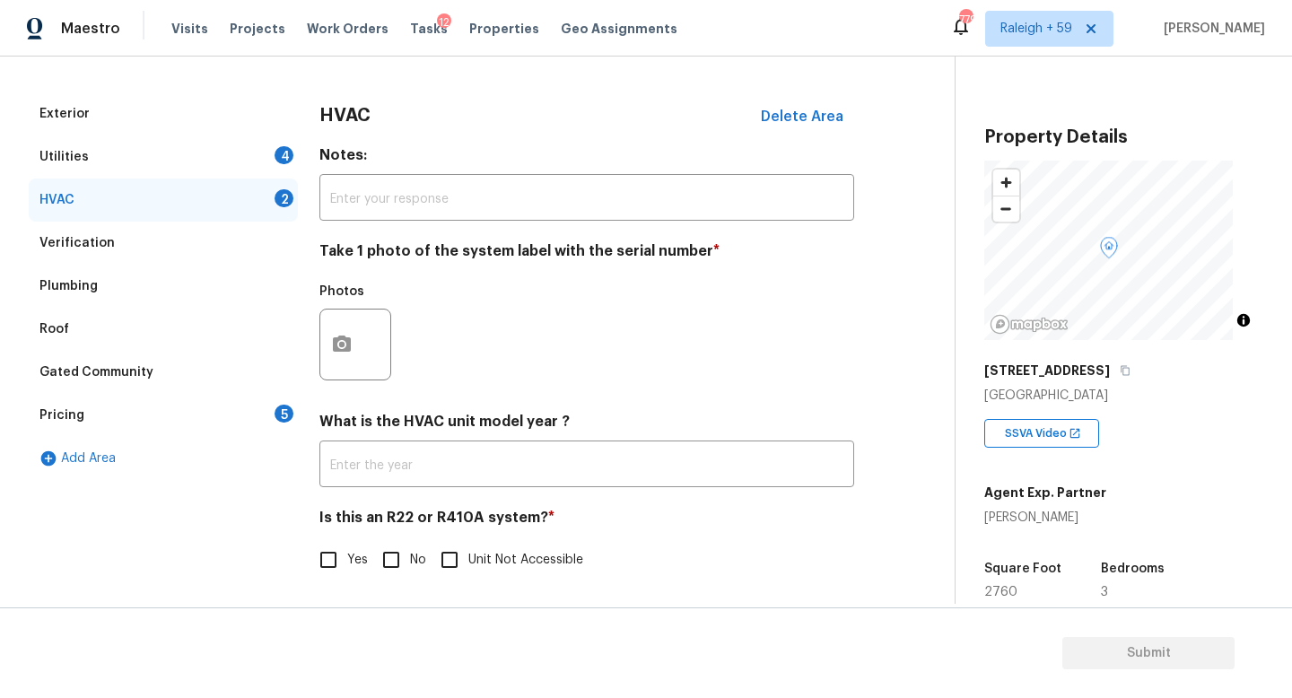
scroll to position [205, 0]
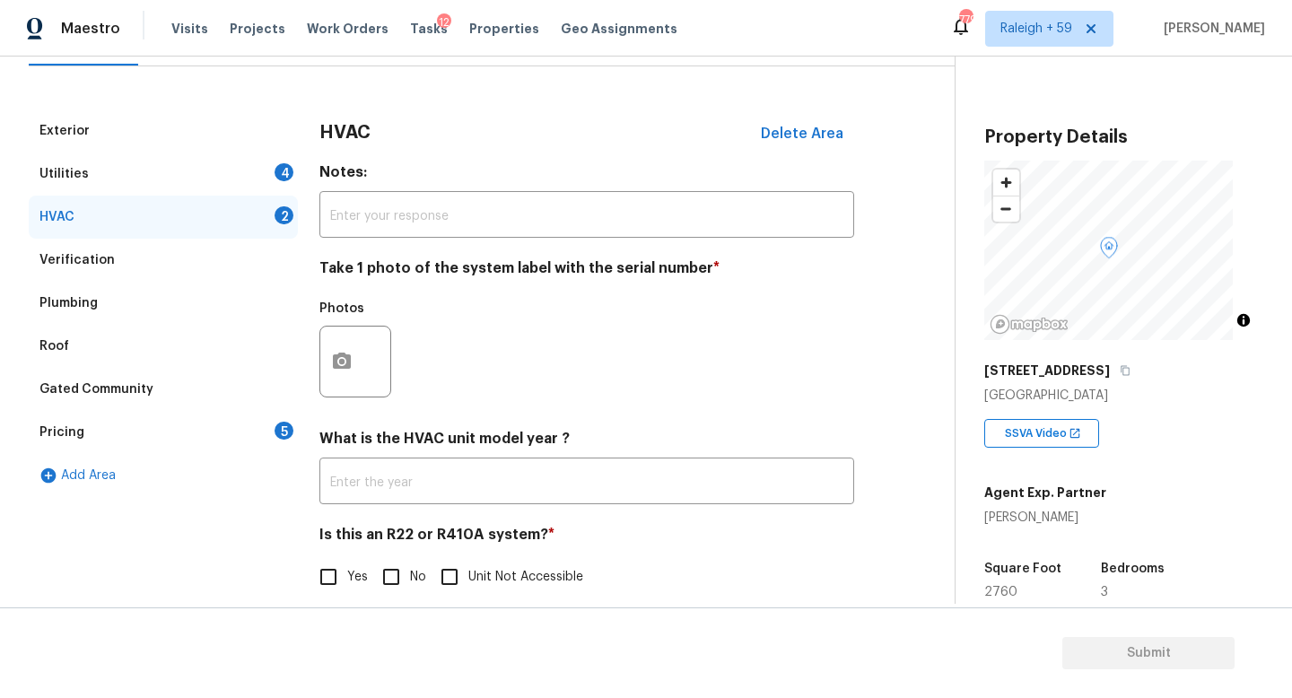
drag, startPoint x: 263, startPoint y: 177, endPoint x: 280, endPoint y: 186, distance: 19.3
click at [263, 176] on div "Utilities 4" at bounding box center [163, 173] width 269 height 43
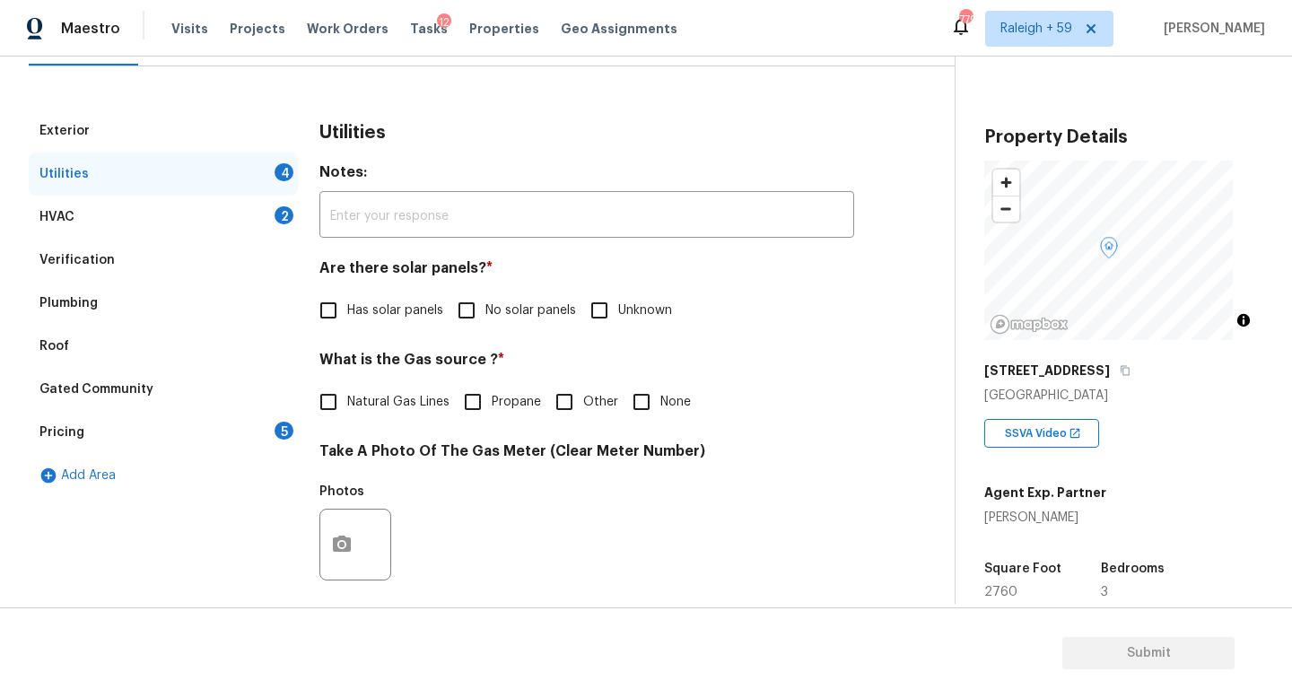
click at [492, 311] on span "No solar panels" at bounding box center [530, 310] width 91 height 19
click at [485, 311] on input "No solar panels" at bounding box center [467, 311] width 38 height 38
checkbox input "true"
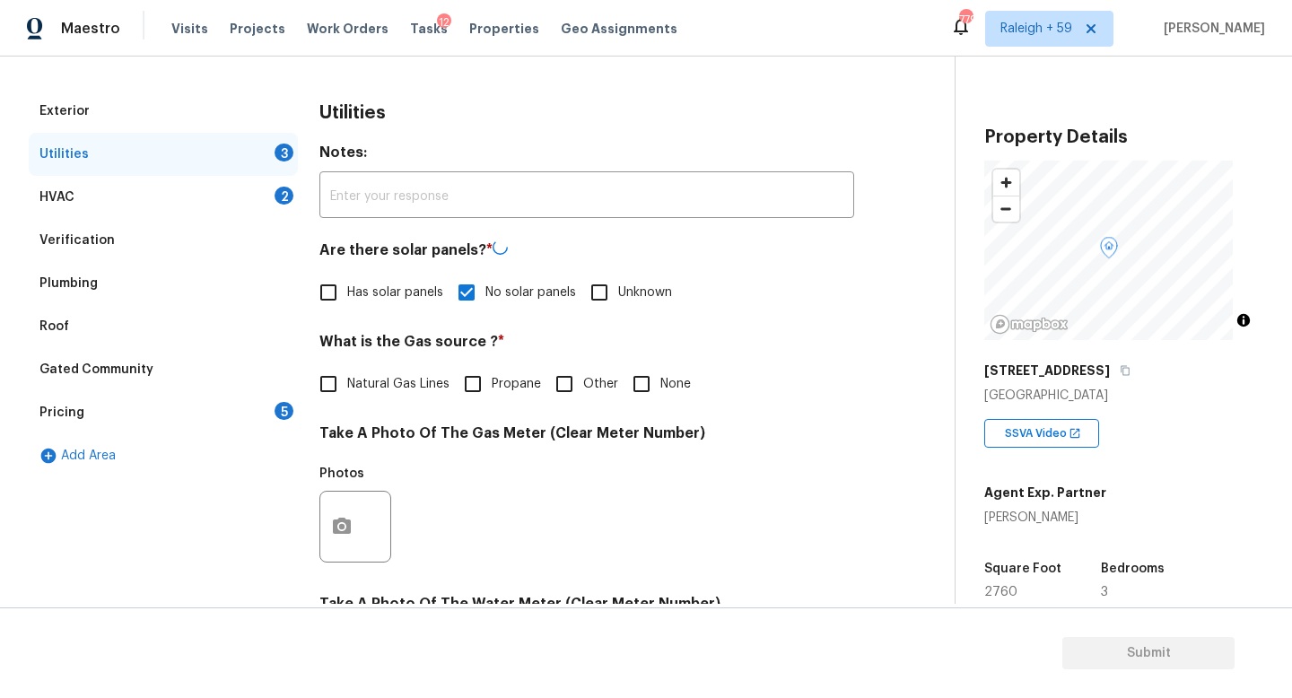
scroll to position [241, 0]
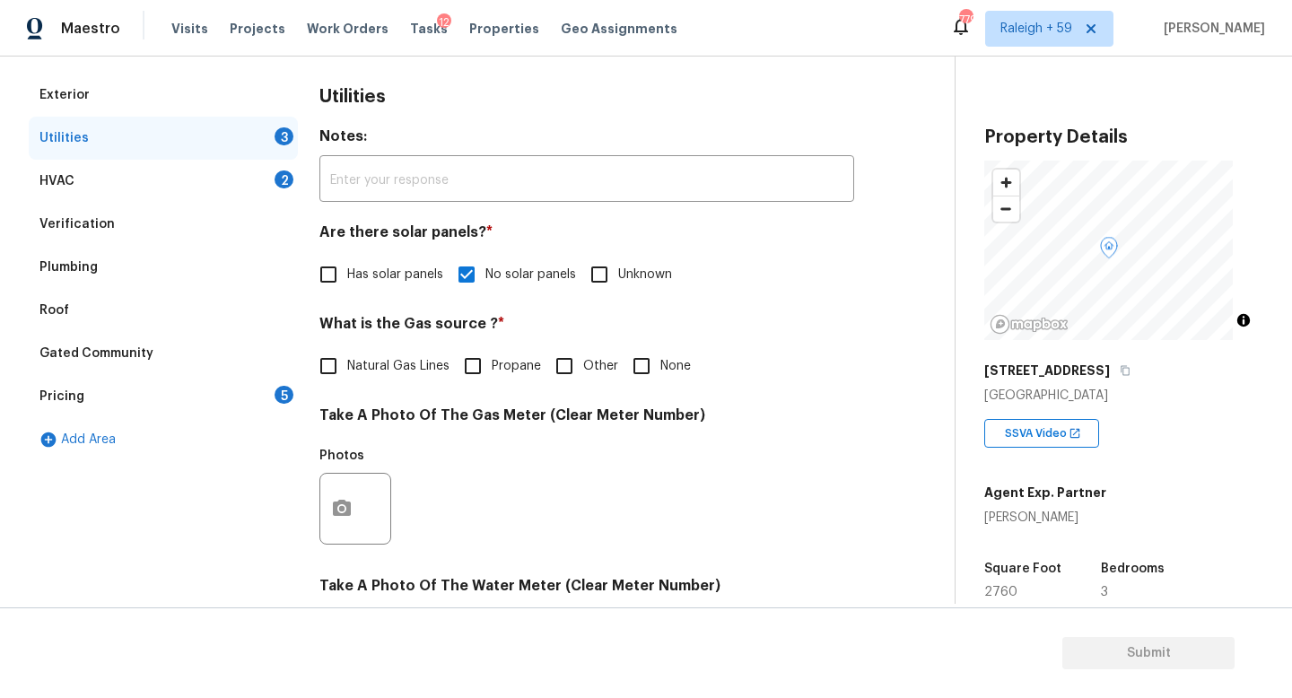
click at [666, 369] on span "None" at bounding box center [675, 366] width 30 height 19
click at [660, 369] on input "None" at bounding box center [642, 366] width 38 height 38
checkbox input "true"
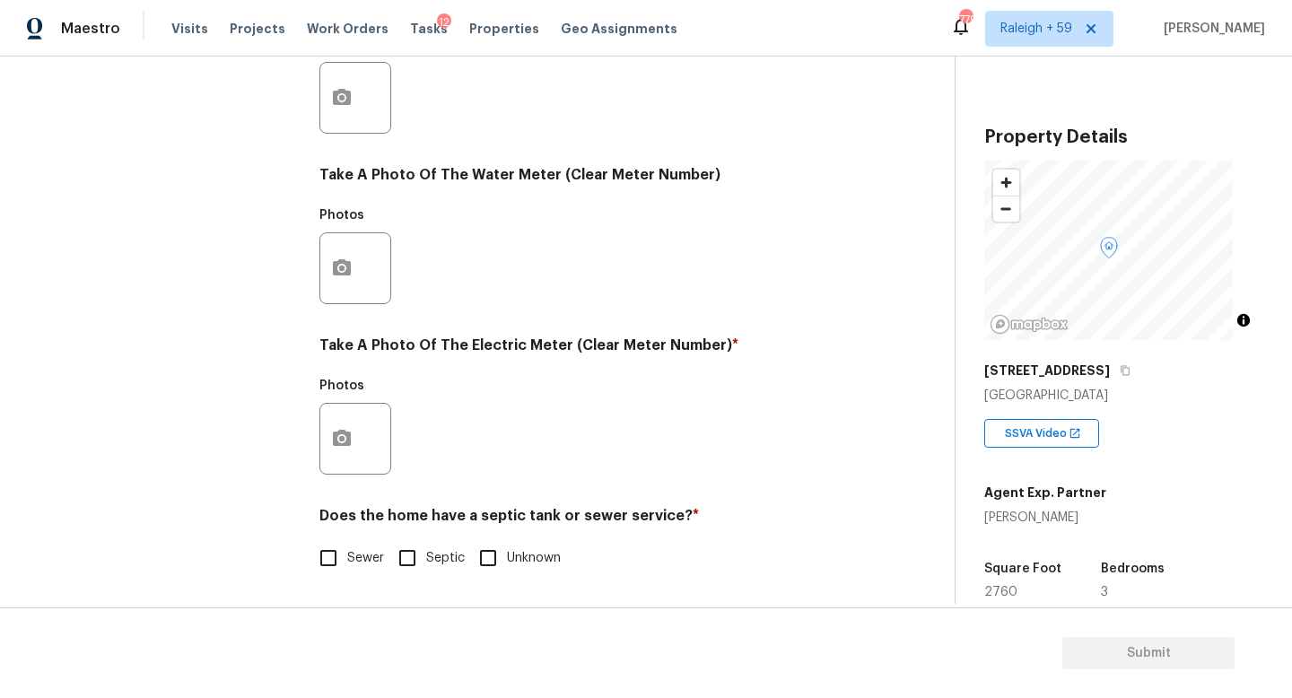
scroll to position [666, 0]
click at [335, 430] on icon "button" at bounding box center [342, 438] width 18 height 16
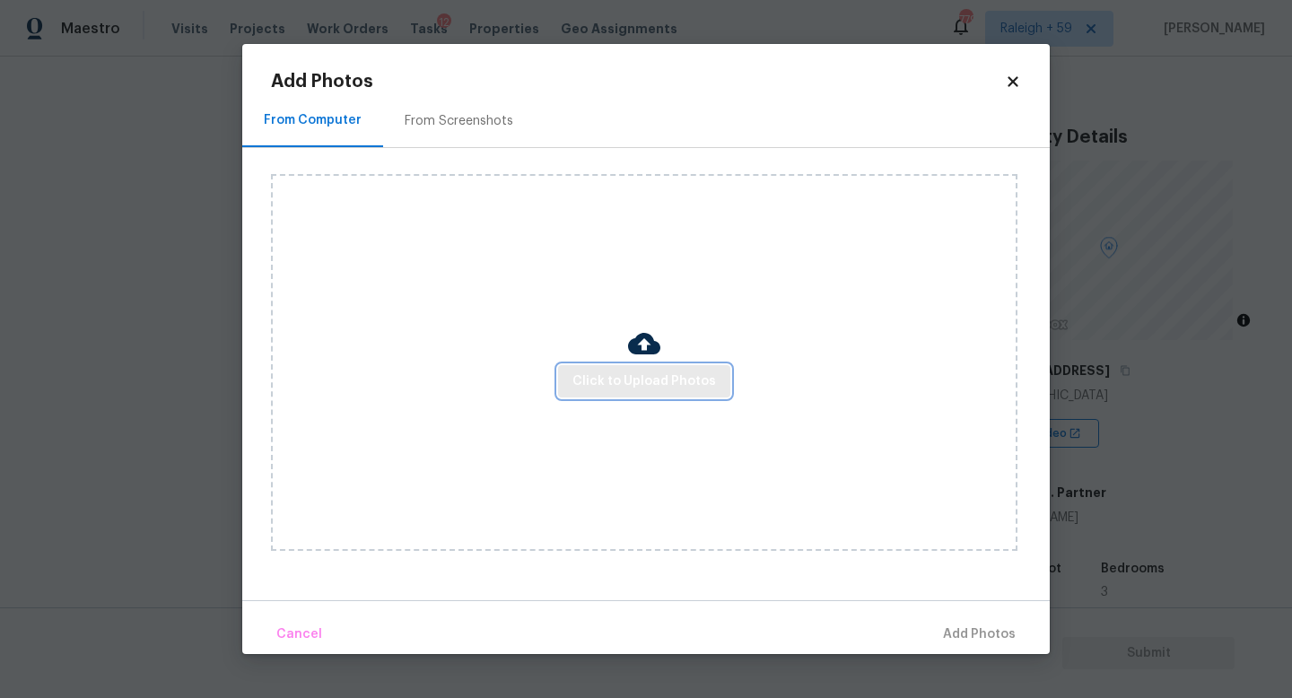
click at [606, 381] on span "Click to Upload Photos" at bounding box center [644, 381] width 144 height 22
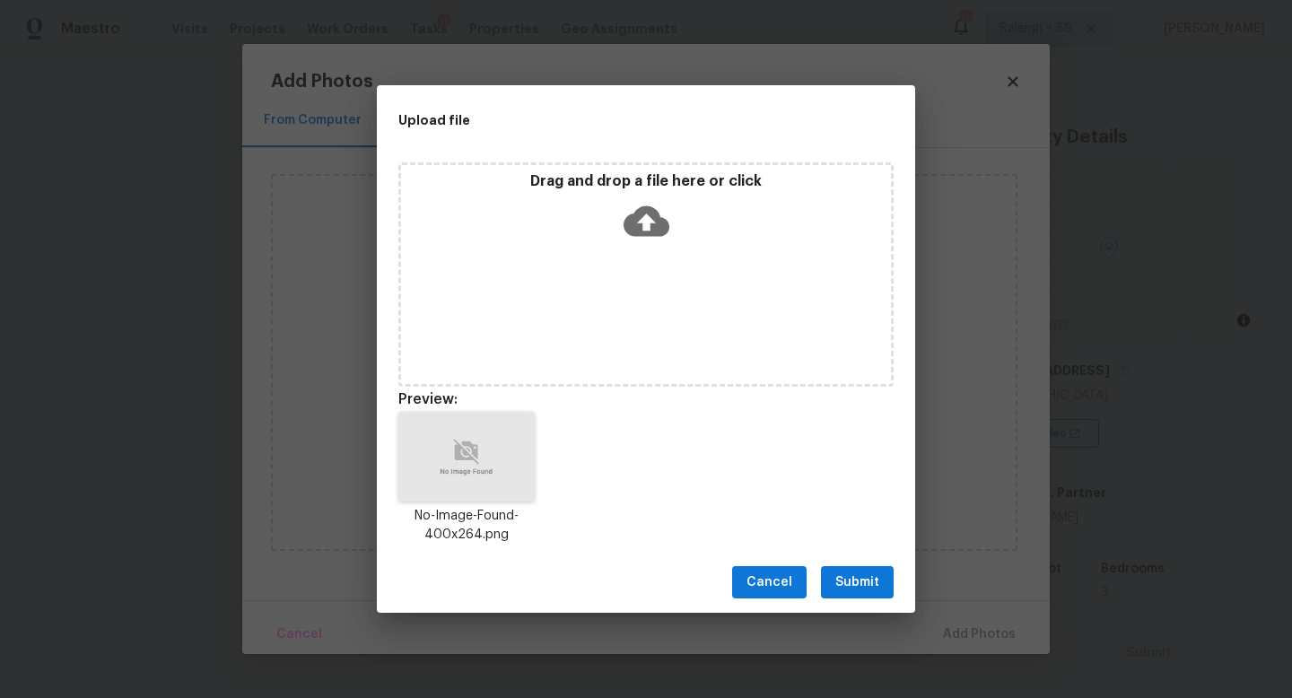
click at [862, 577] on span "Submit" at bounding box center [857, 582] width 44 height 22
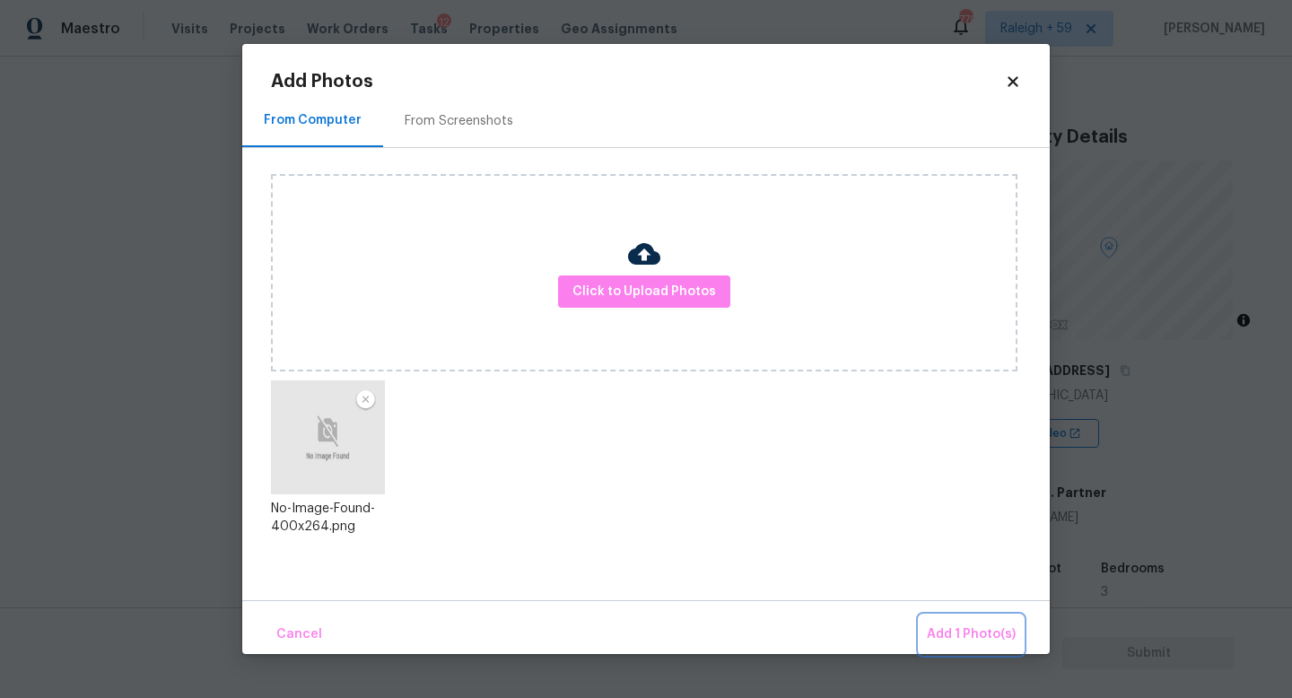
click at [1004, 648] on button "Add 1 Photo(s)" at bounding box center [970, 634] width 103 height 39
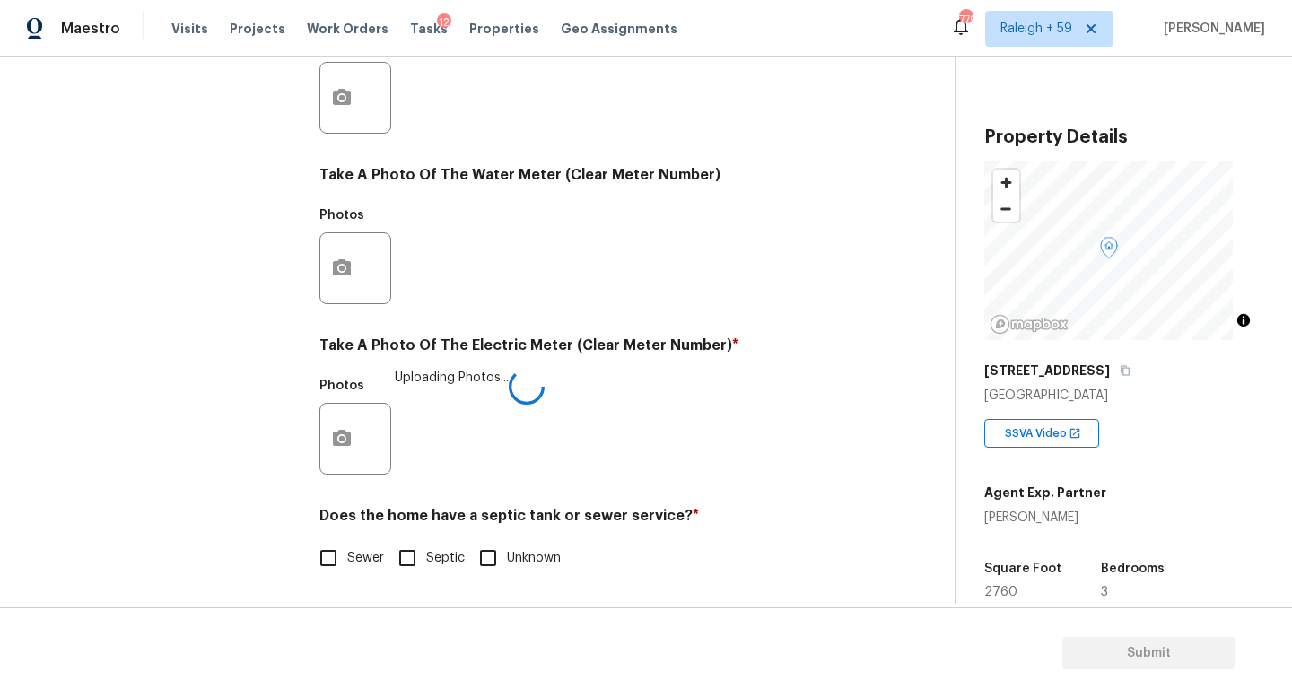
click at [382, 563] on div "Utilities Notes: ​ Are there solar panels? * Has solar panels No solar panels U…" at bounding box center [586, 131] width 535 height 936
click at [372, 557] on label "Sewer" at bounding box center [346, 558] width 74 height 38
click at [347, 557] on input "Sewer" at bounding box center [328, 558] width 38 height 38
checkbox input "true"
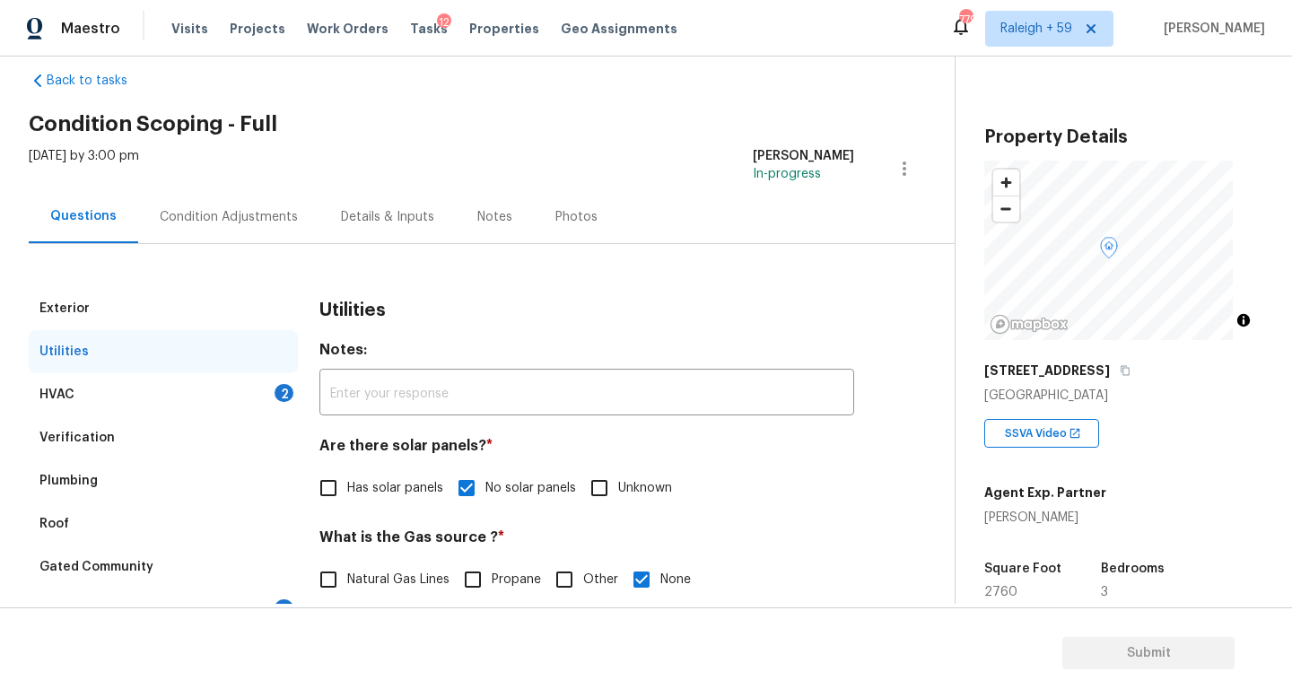
scroll to position [0, 0]
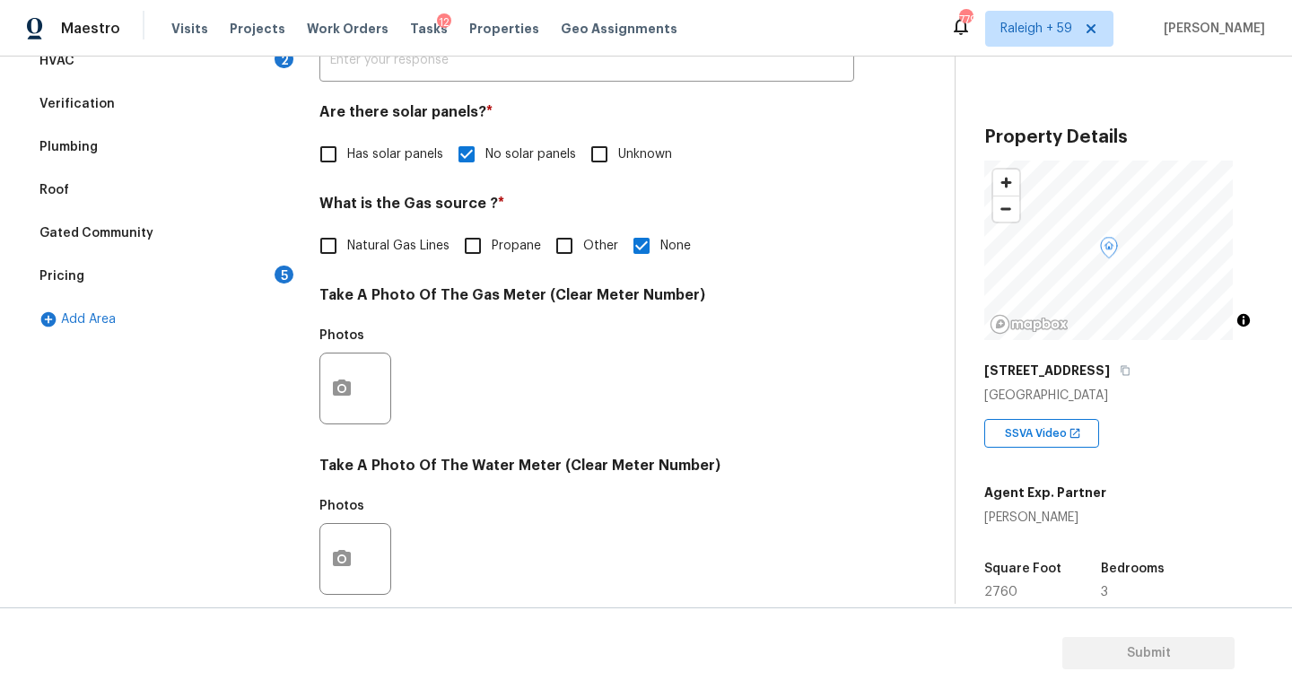
click at [266, 274] on div "Pricing 5" at bounding box center [163, 276] width 269 height 43
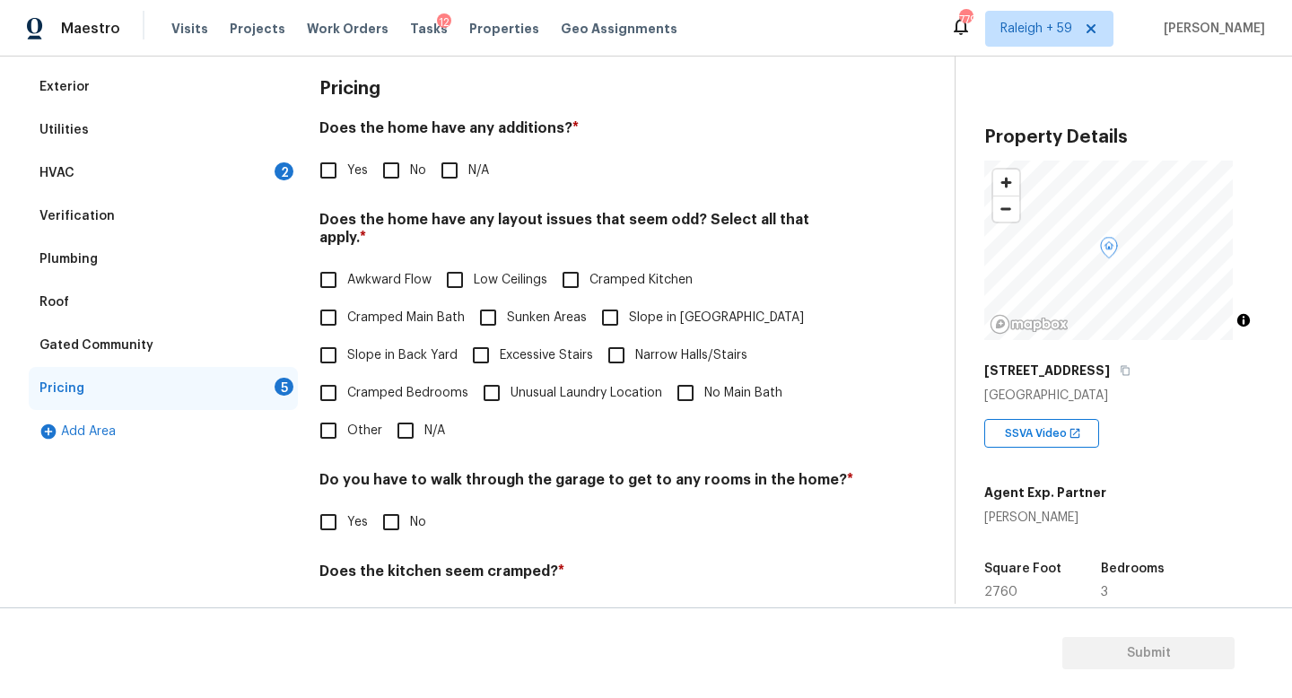
scroll to position [179, 0]
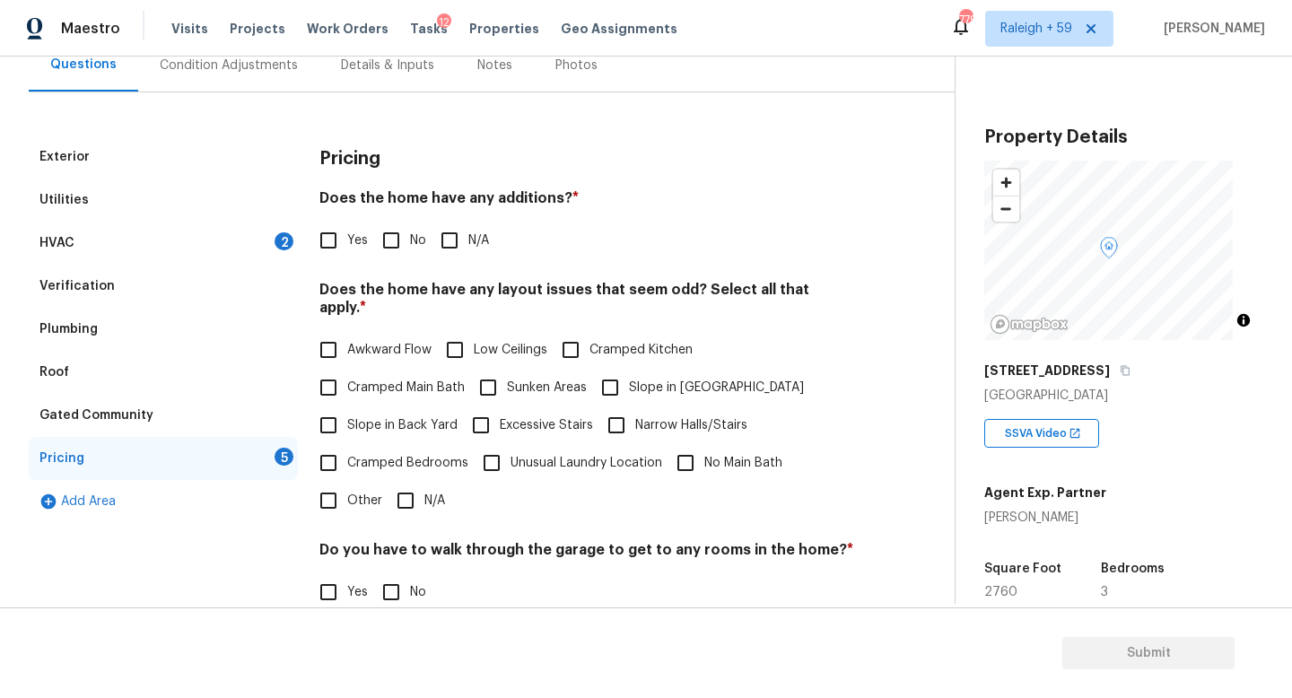
click at [414, 246] on span "No" at bounding box center [418, 240] width 16 height 19
click at [410, 246] on input "No" at bounding box center [391, 241] width 38 height 38
checkbox input "true"
click at [405, 508] on input "N/A" at bounding box center [406, 501] width 38 height 38
checkbox input "true"
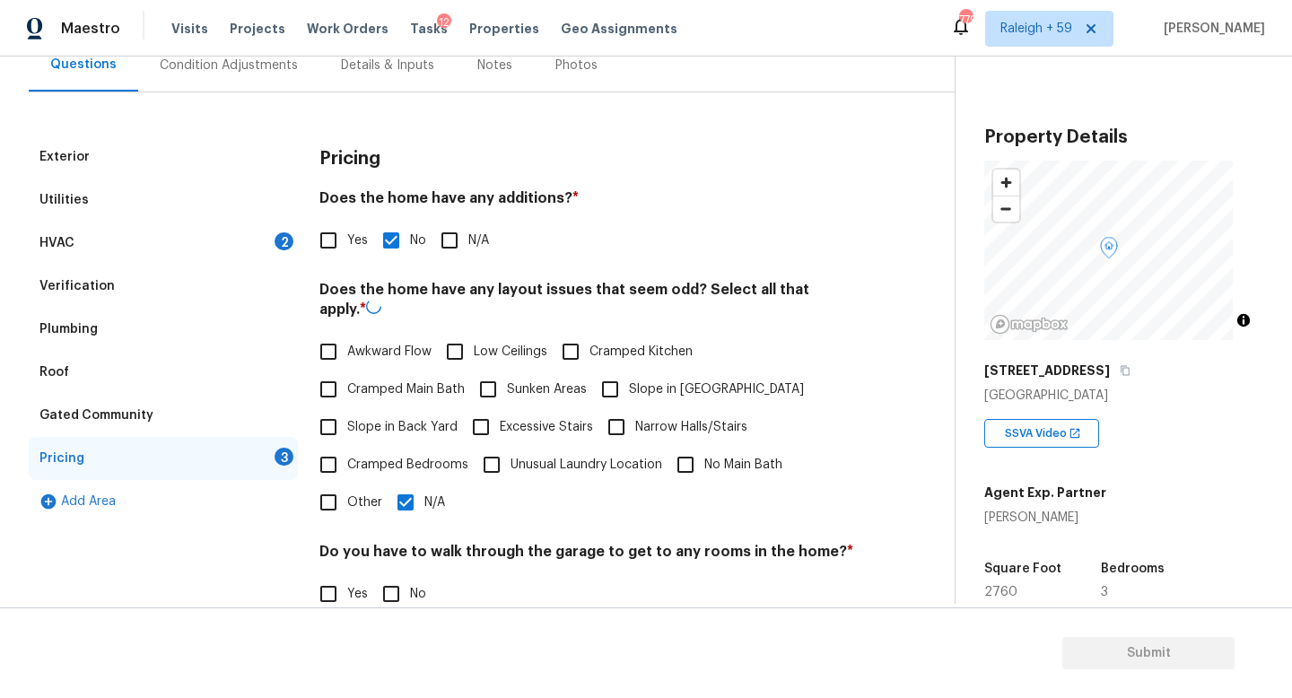
scroll to position [410, 0]
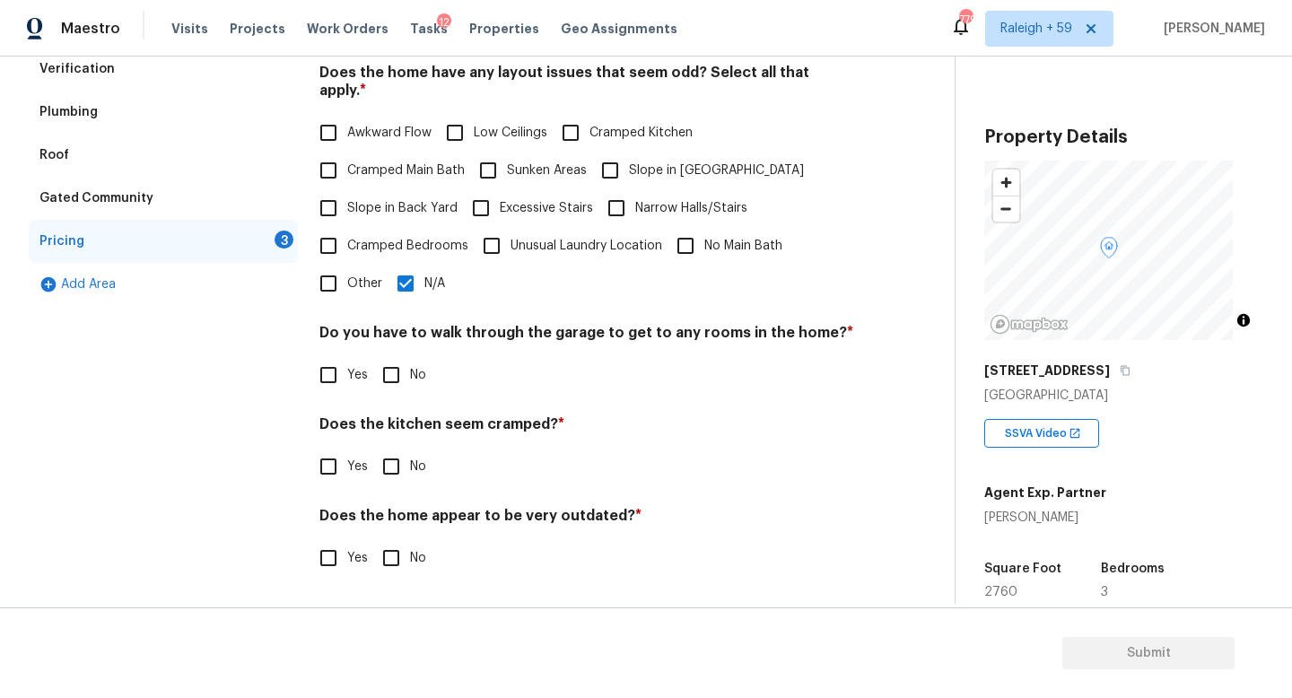
click at [410, 366] on span "No" at bounding box center [418, 375] width 16 height 19
click at [410, 356] on input "No" at bounding box center [391, 375] width 38 height 38
checkbox input "true"
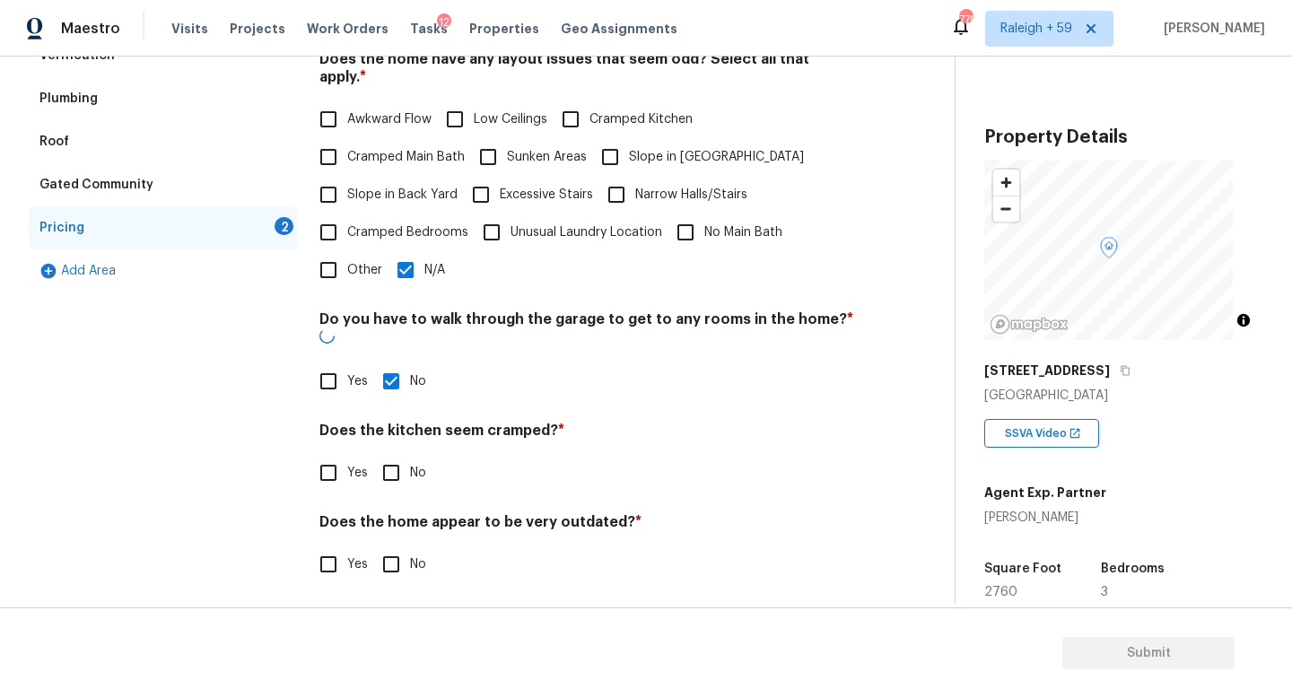
click at [399, 457] on input "No" at bounding box center [391, 473] width 38 height 38
checkbox input "true"
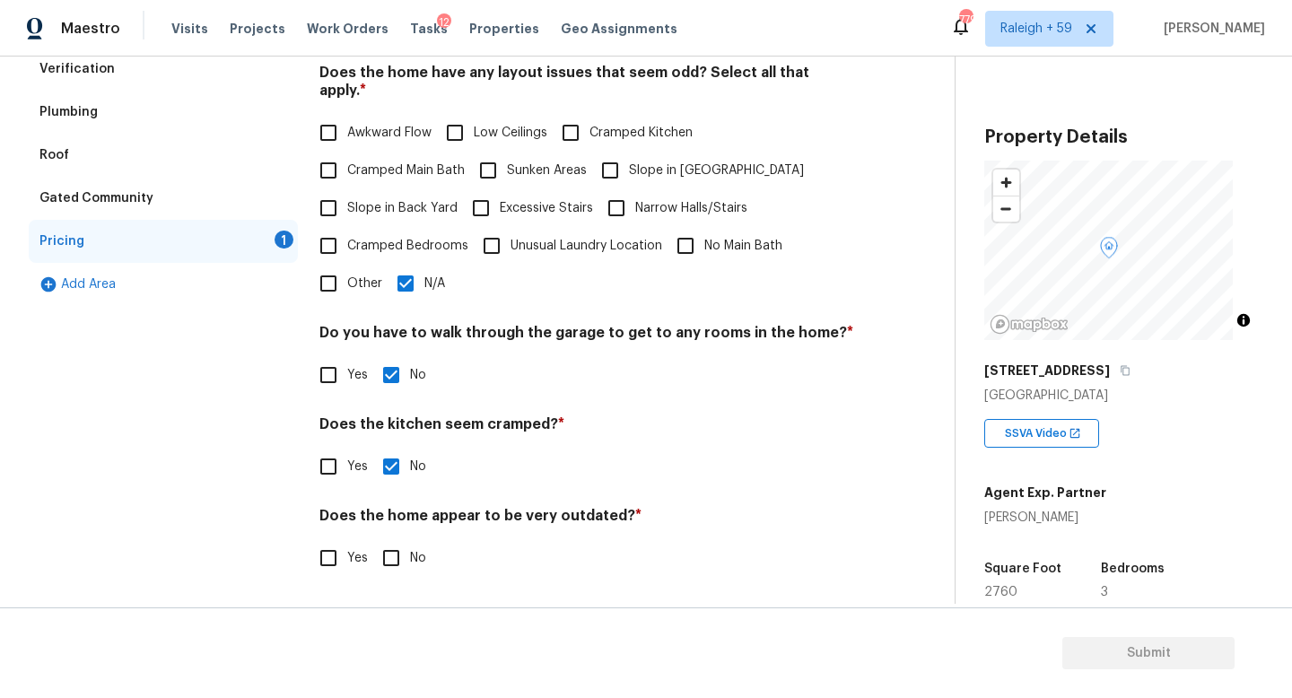
click at [373, 539] on input "No" at bounding box center [391, 558] width 38 height 38
checkbox input "true"
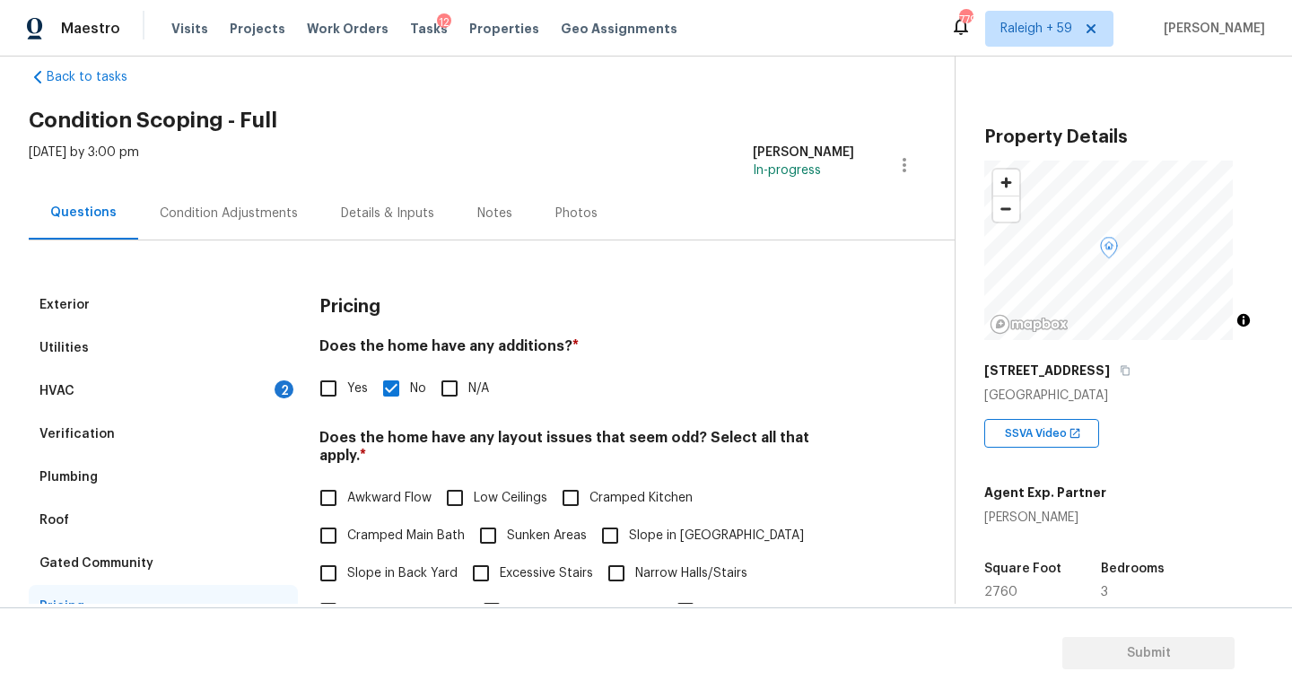
scroll to position [0, 0]
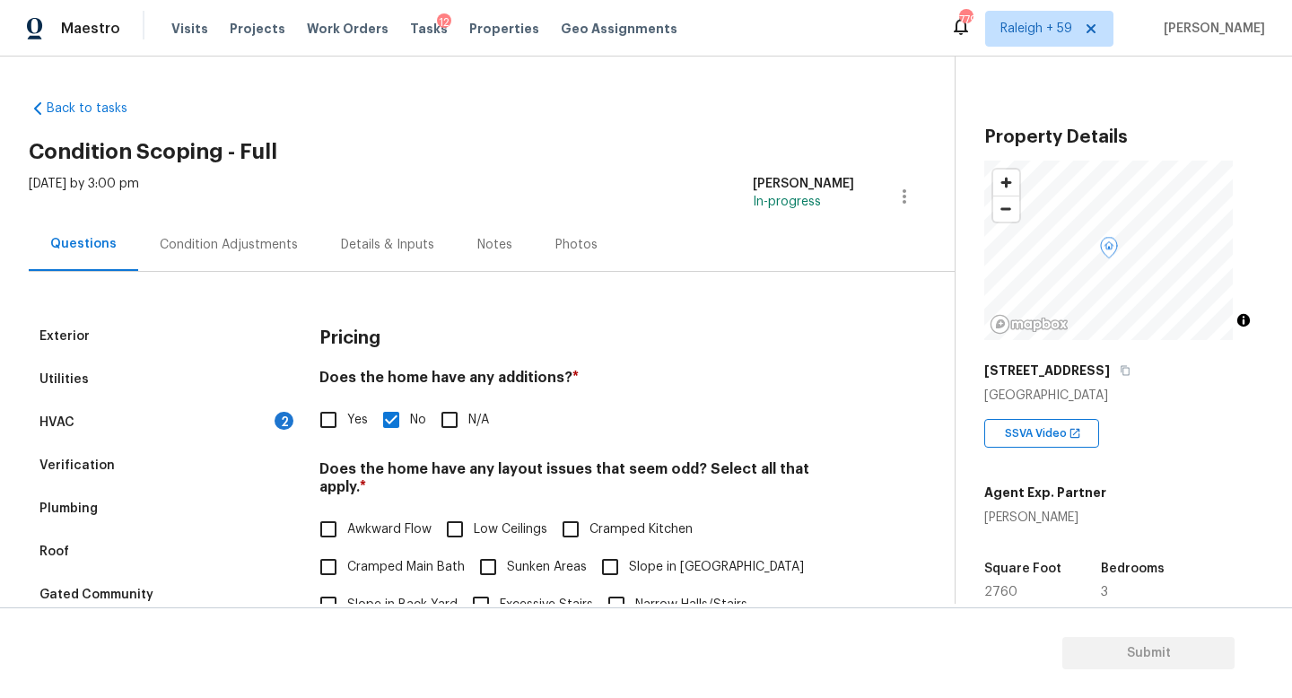
click at [275, 249] on div "Condition Adjustments" at bounding box center [229, 245] width 138 height 18
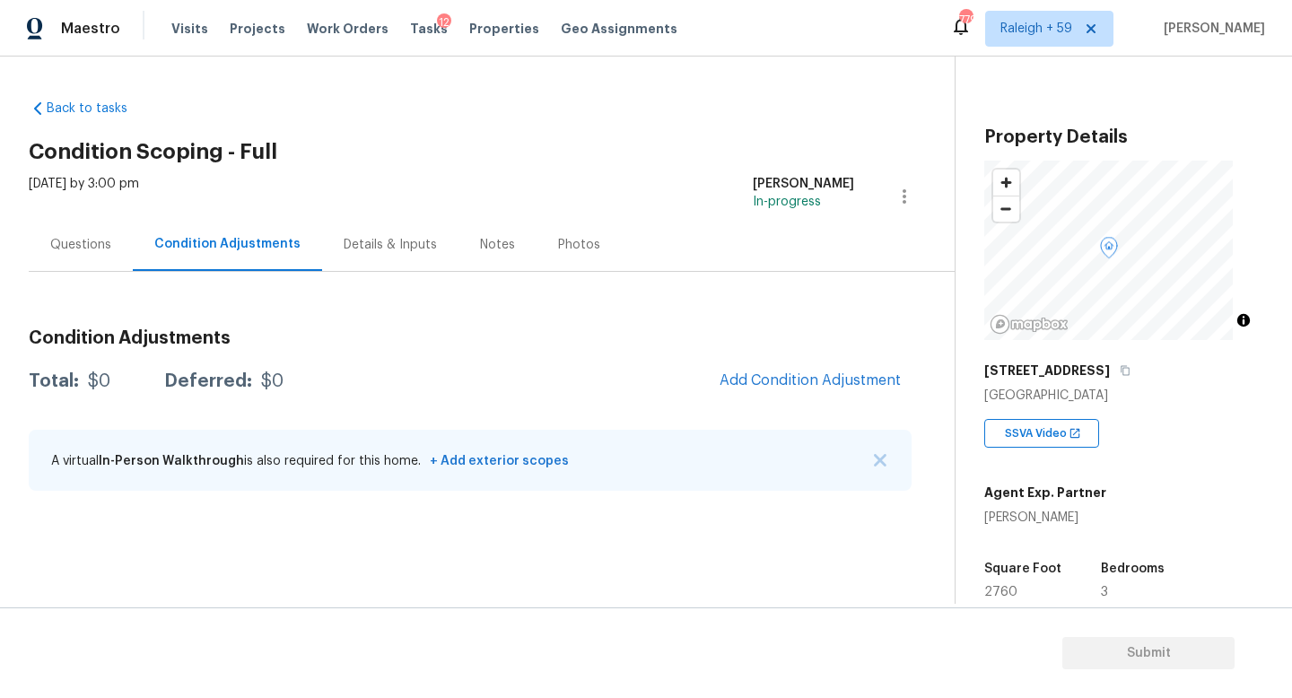
click at [392, 248] on div "Details & Inputs" at bounding box center [390, 245] width 93 height 18
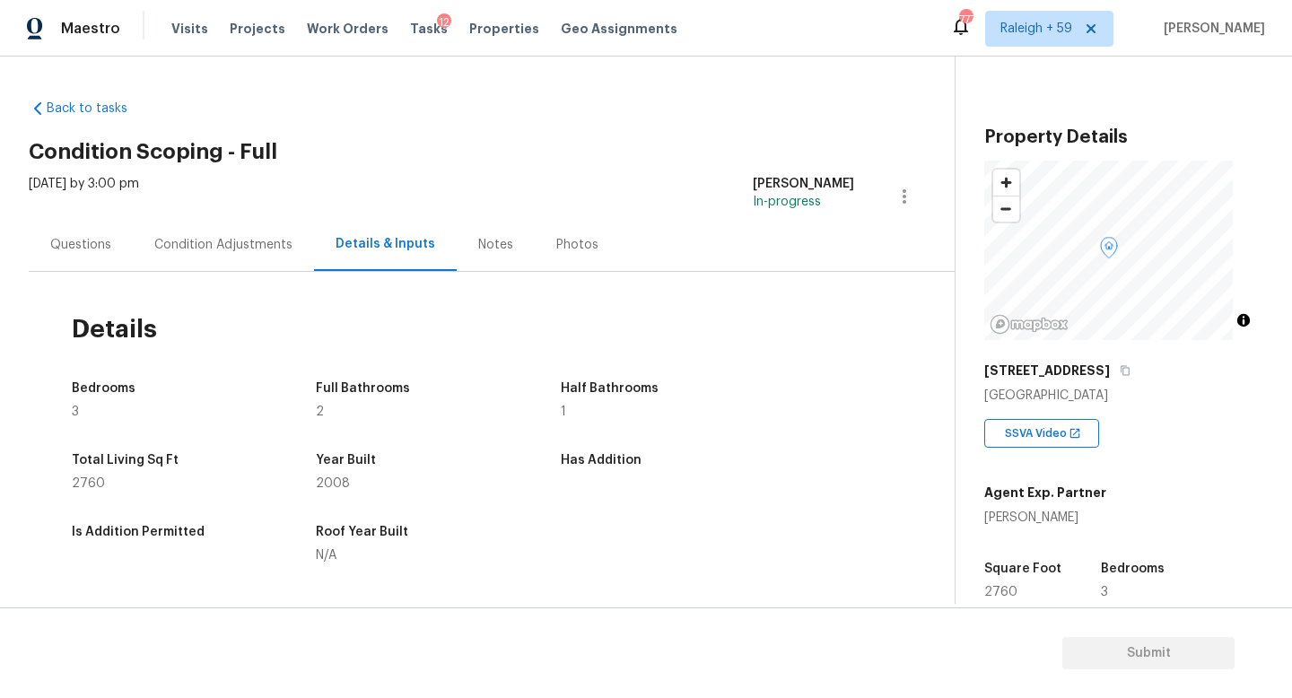
click at [84, 263] on div "Questions" at bounding box center [81, 244] width 104 height 53
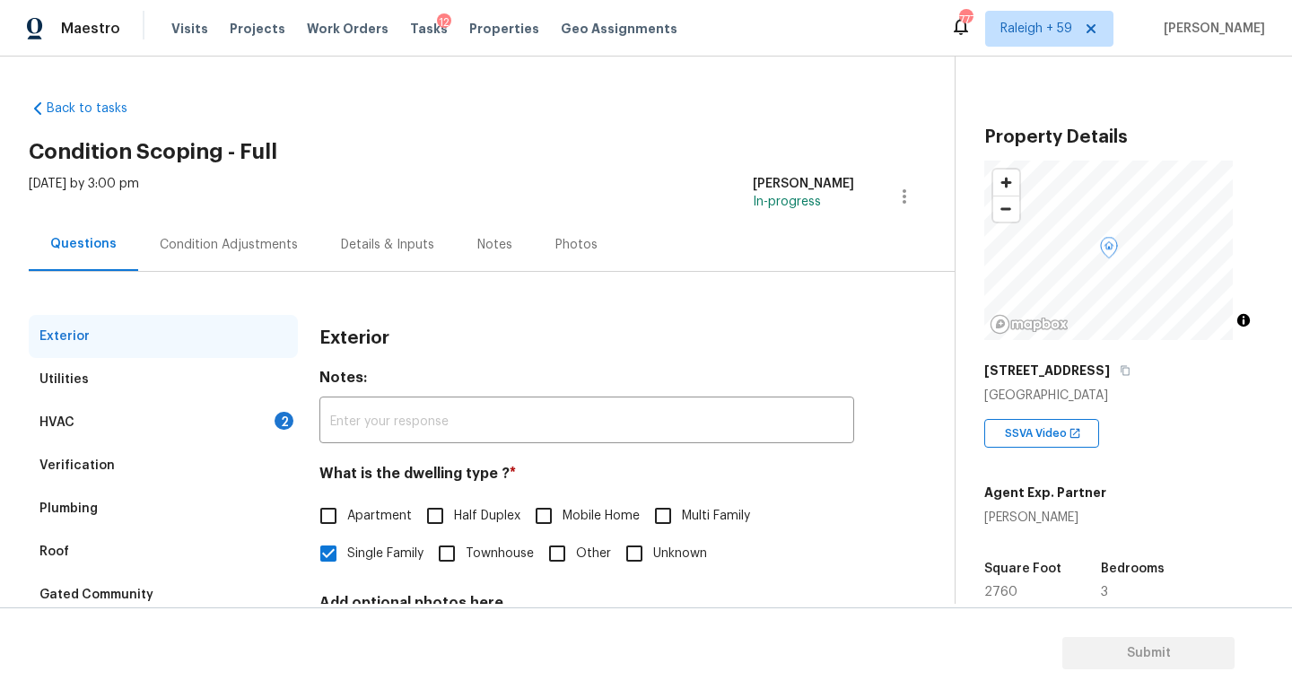
click at [244, 243] on div "Condition Adjustments" at bounding box center [229, 245] width 138 height 18
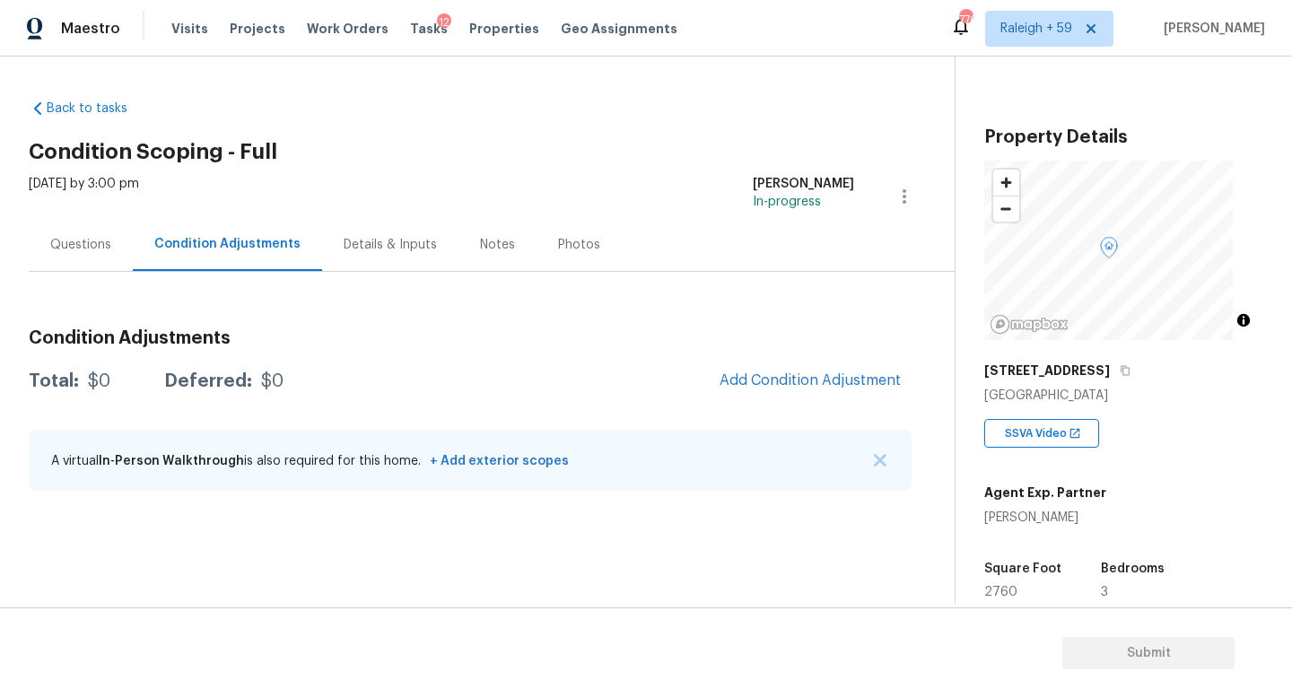
click at [91, 233] on div "Questions" at bounding box center [81, 244] width 104 height 53
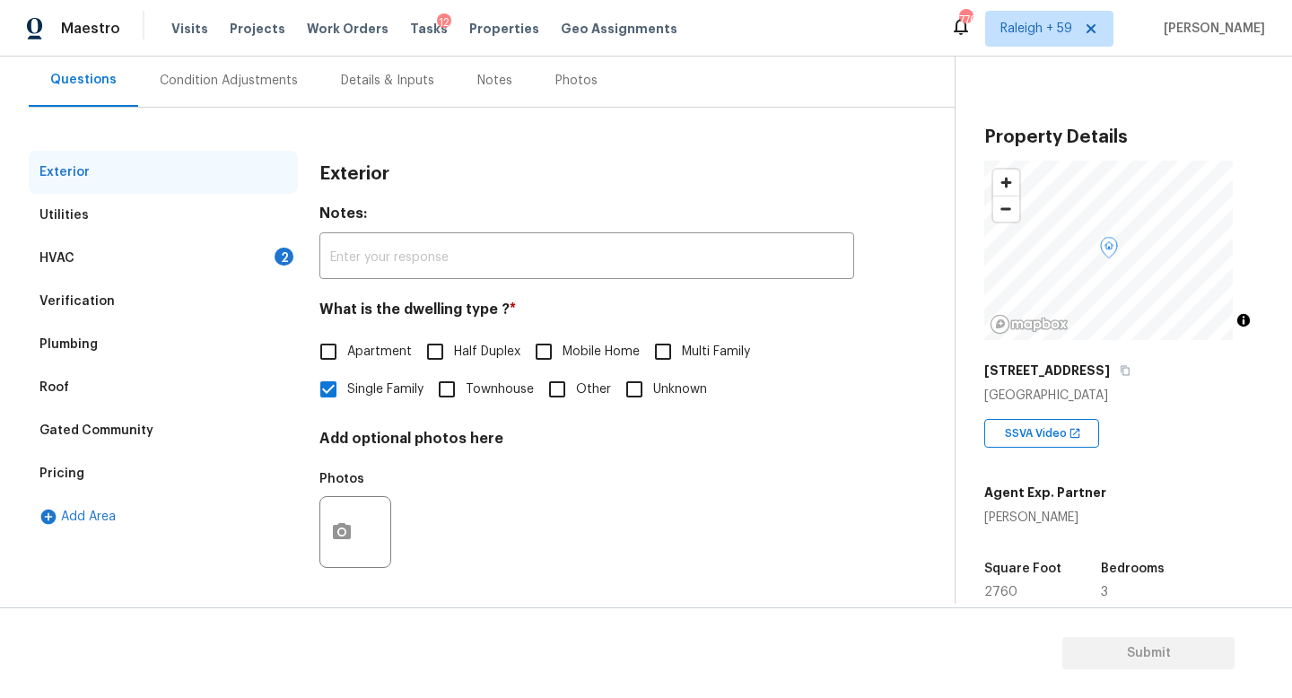
click at [255, 264] on div "HVAC 2" at bounding box center [163, 258] width 269 height 43
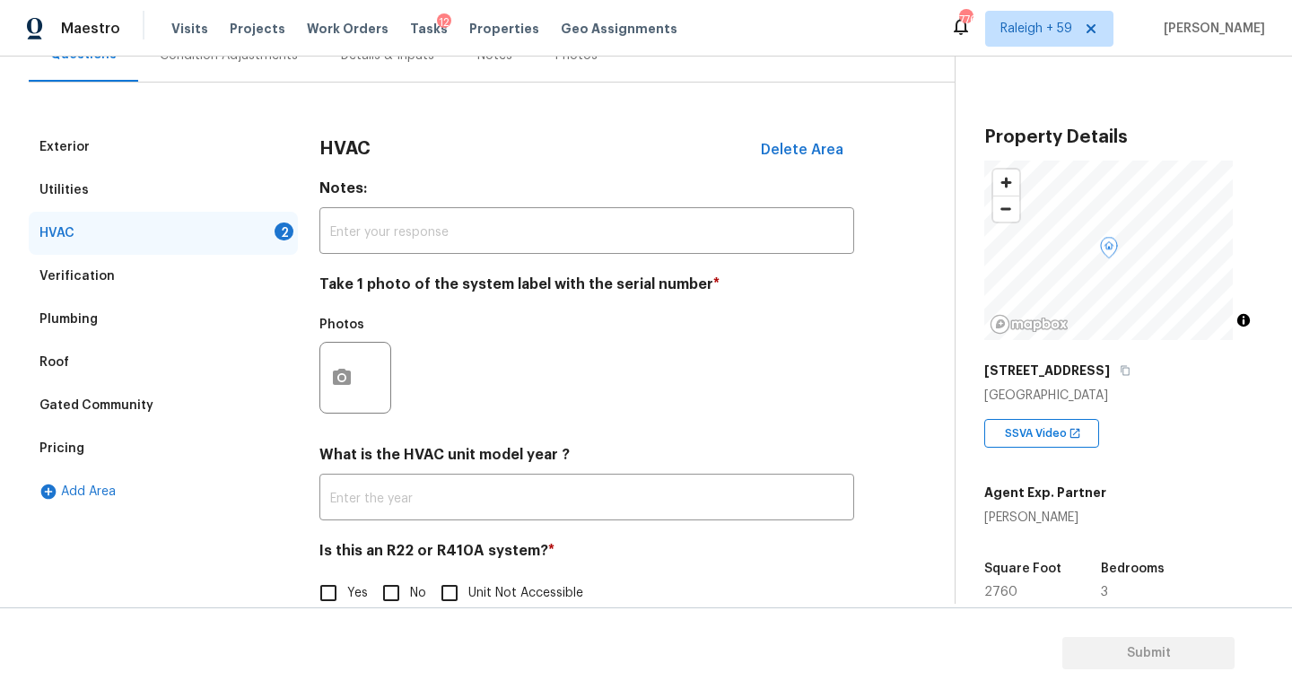
scroll to position [239, 0]
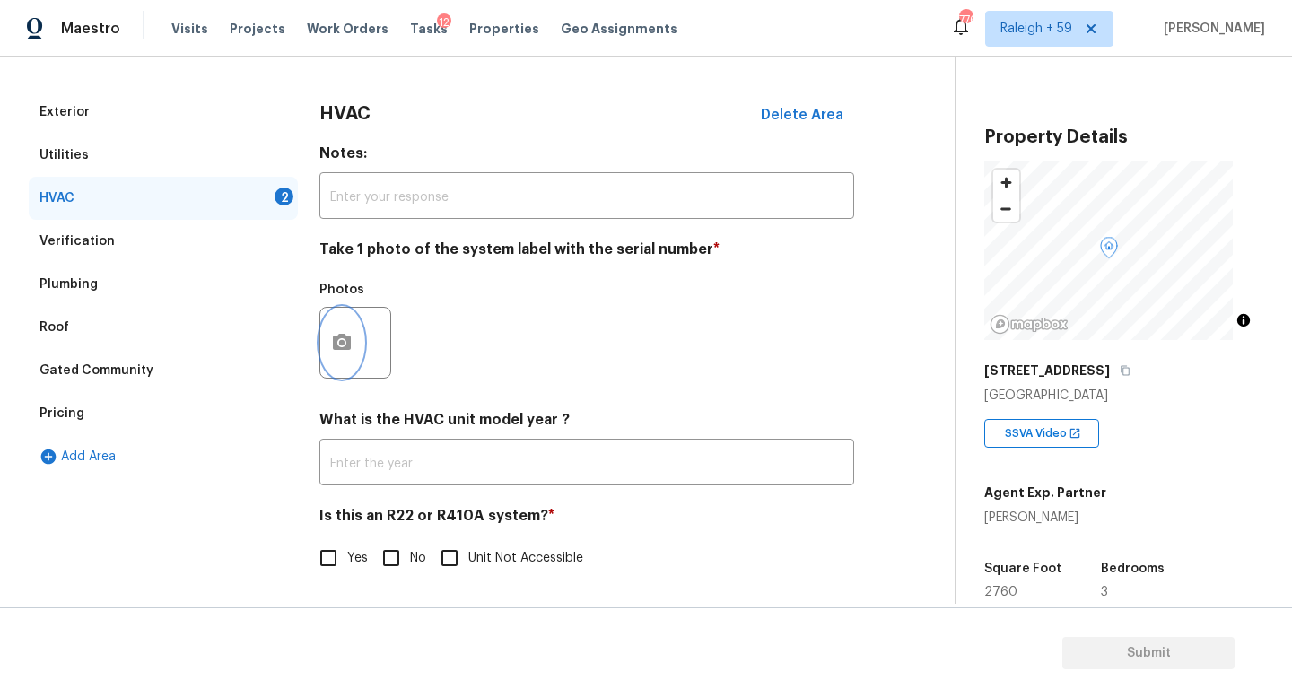
click at [336, 334] on icon "button" at bounding box center [342, 342] width 18 height 16
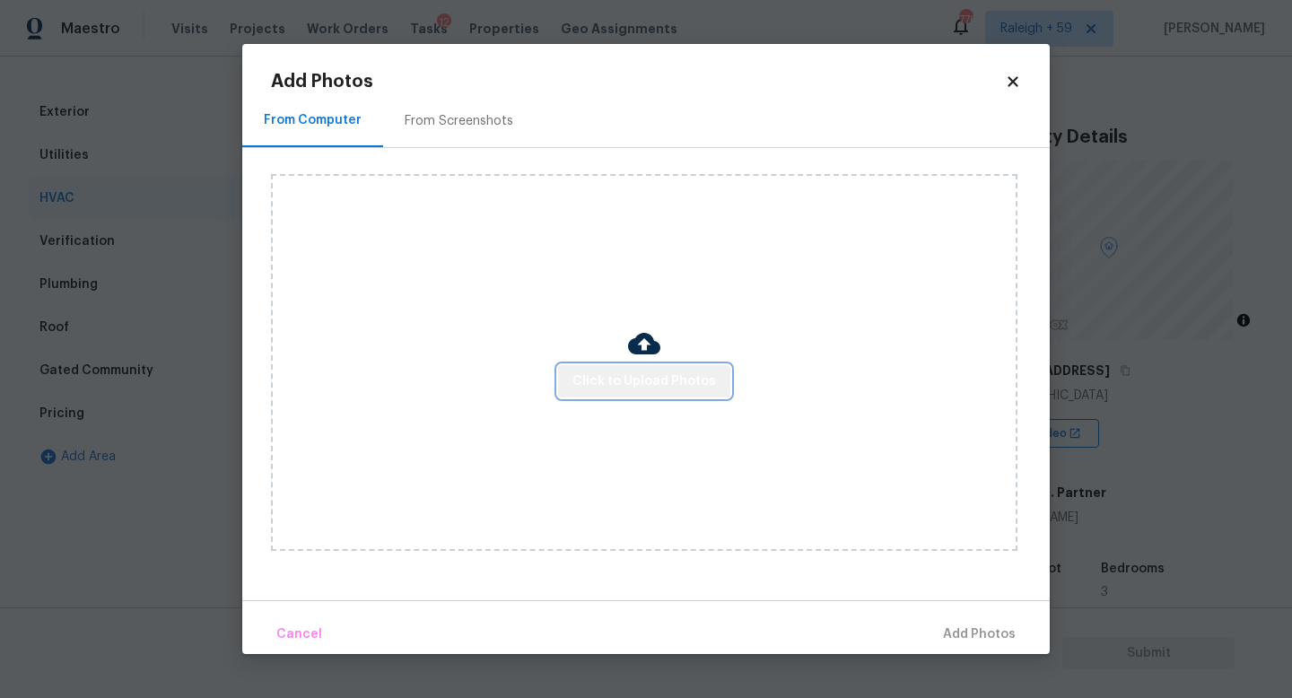
click at [667, 380] on span "Click to Upload Photos" at bounding box center [644, 381] width 144 height 22
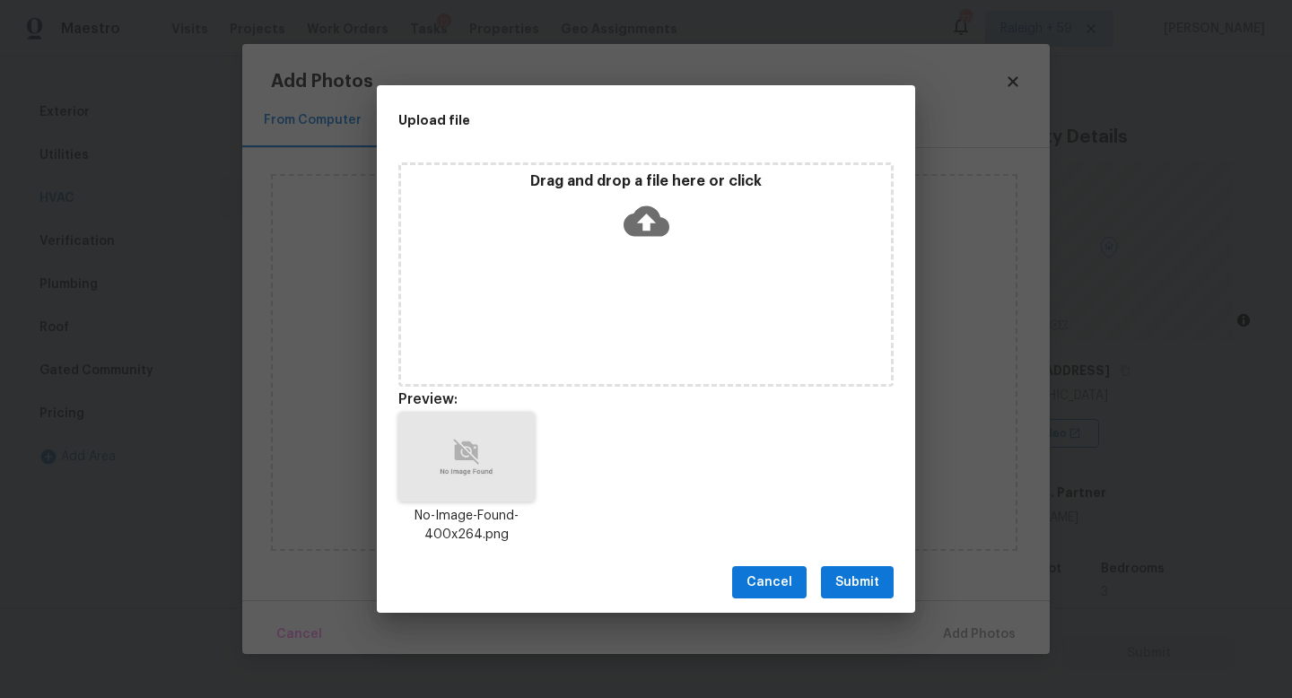
click at [860, 578] on span "Submit" at bounding box center [857, 582] width 44 height 22
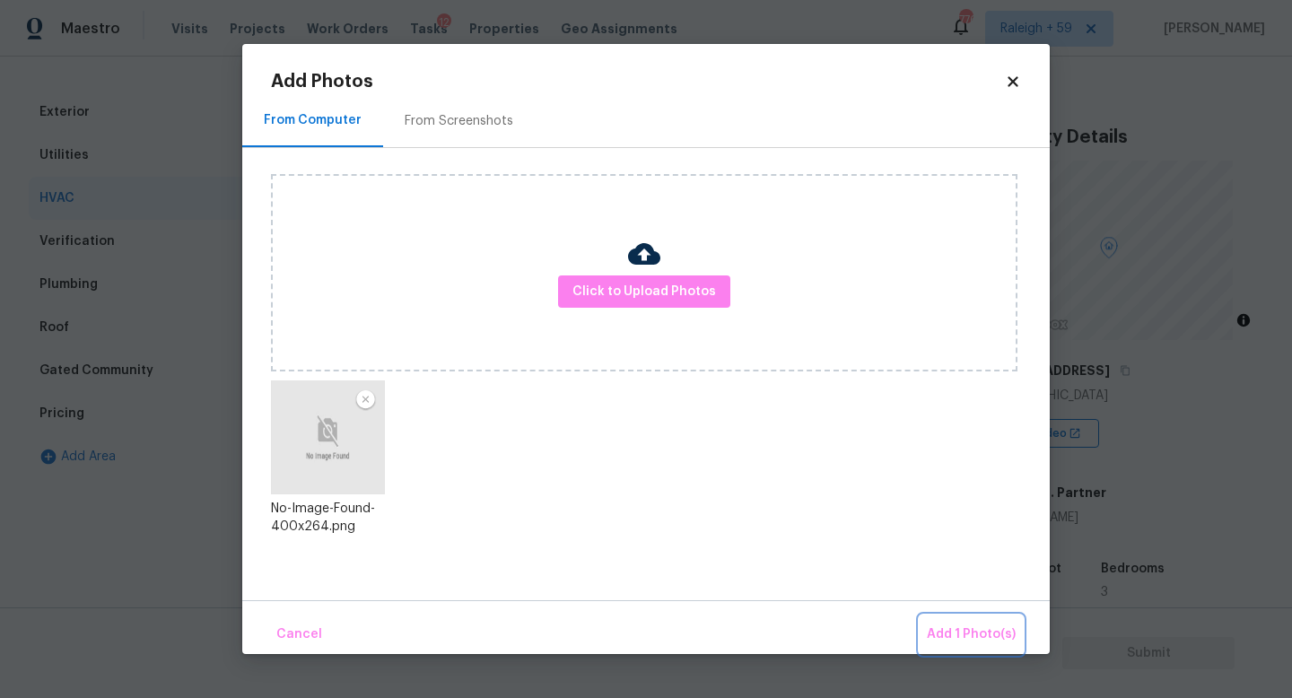
click at [959, 624] on span "Add 1 Photo(s)" at bounding box center [971, 634] width 89 height 22
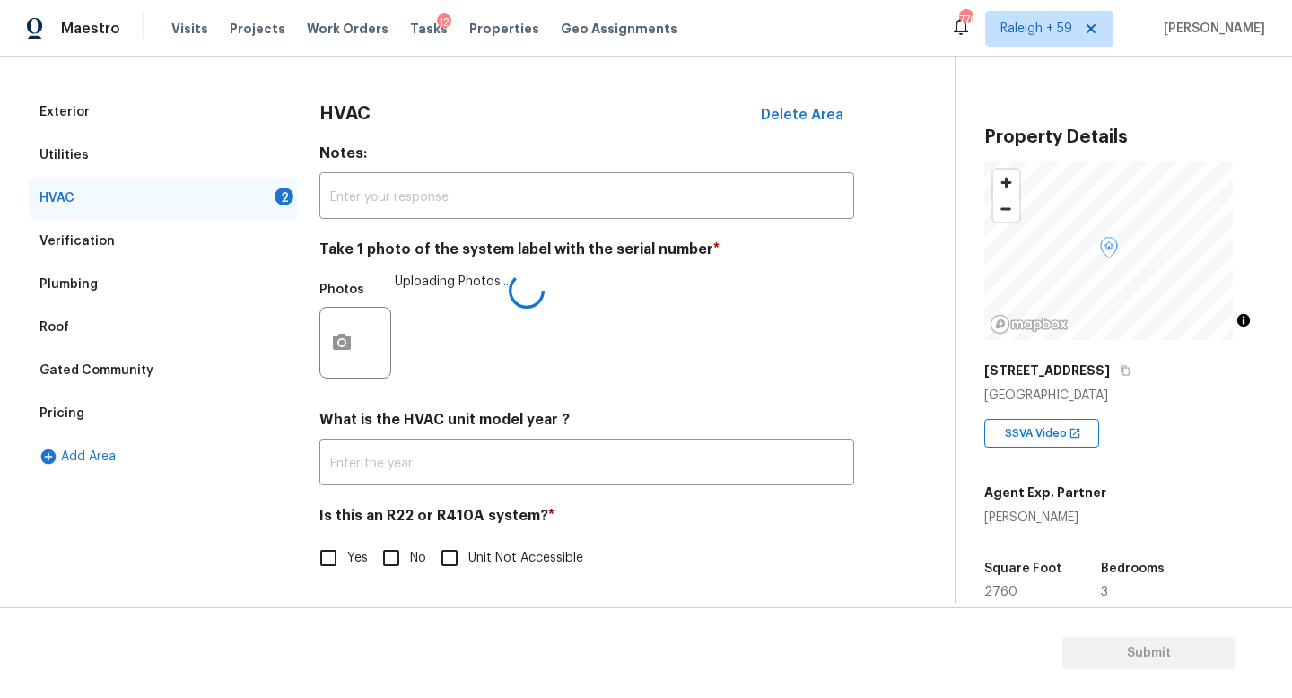
click at [410, 549] on span "No" at bounding box center [418, 558] width 16 height 19
click at [410, 540] on input "No" at bounding box center [391, 558] width 38 height 38
checkbox input "true"
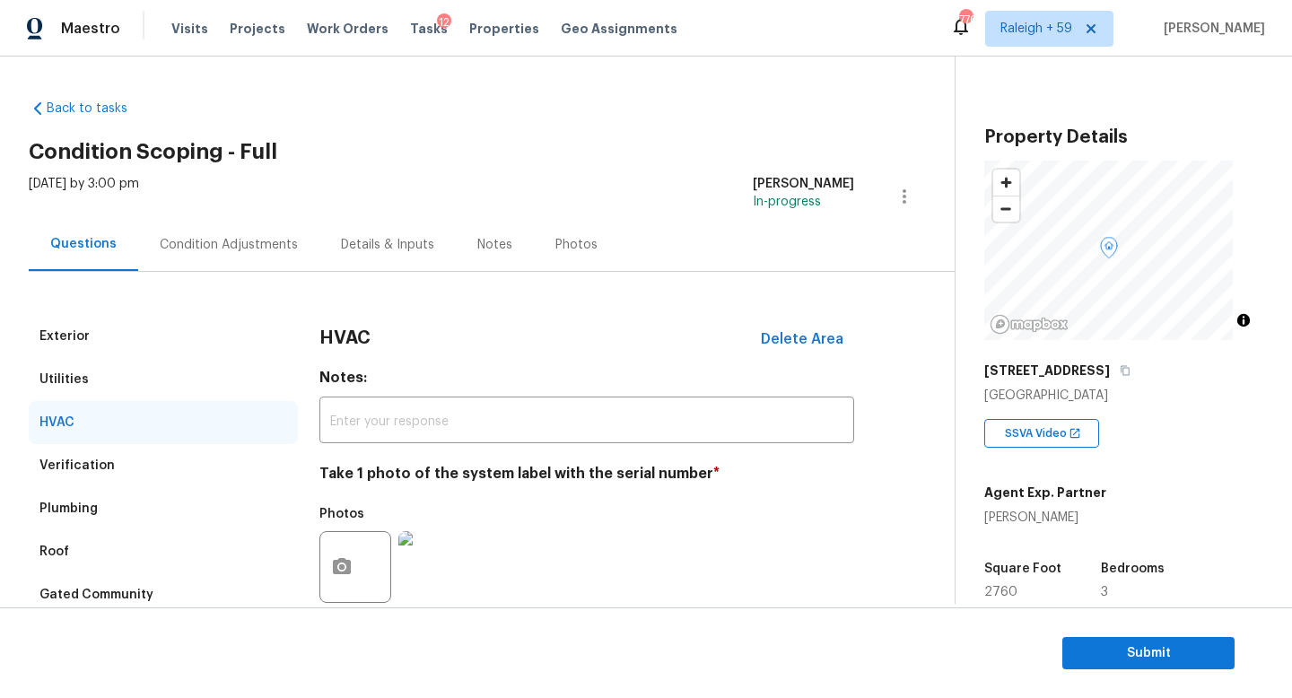
click at [219, 233] on div "Condition Adjustments" at bounding box center [228, 244] width 181 height 53
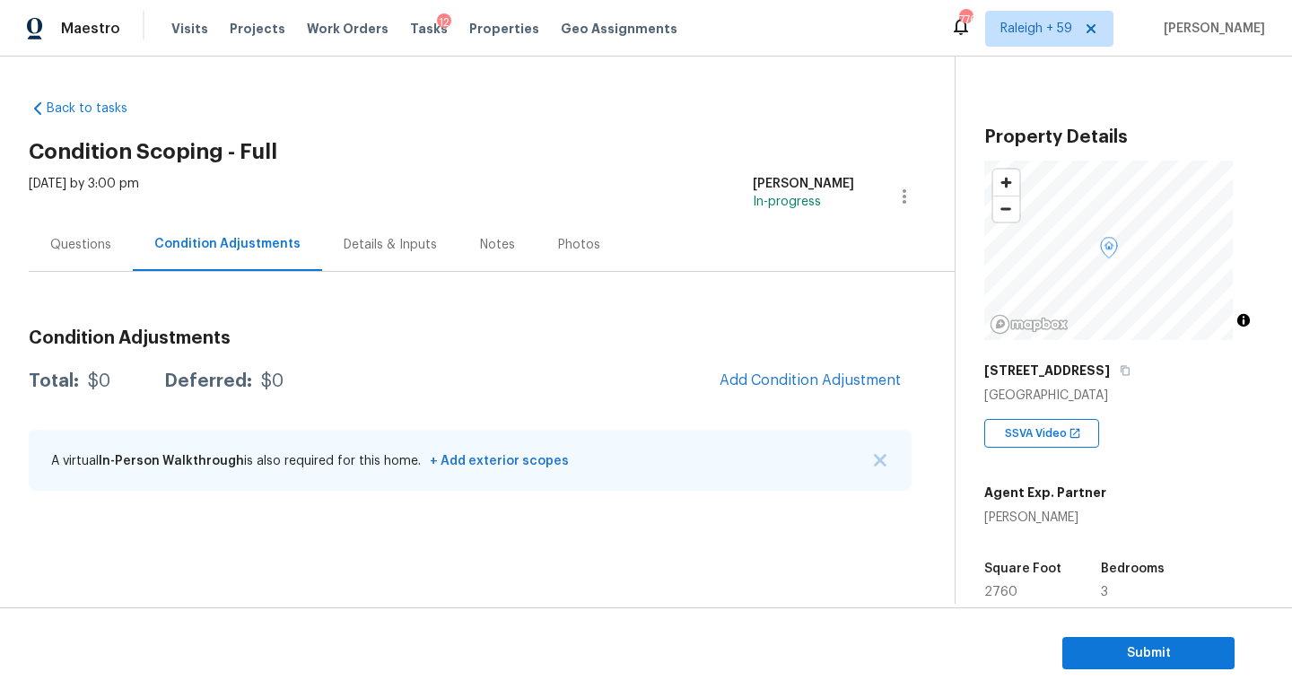
click at [48, 256] on div "Questions" at bounding box center [81, 244] width 104 height 53
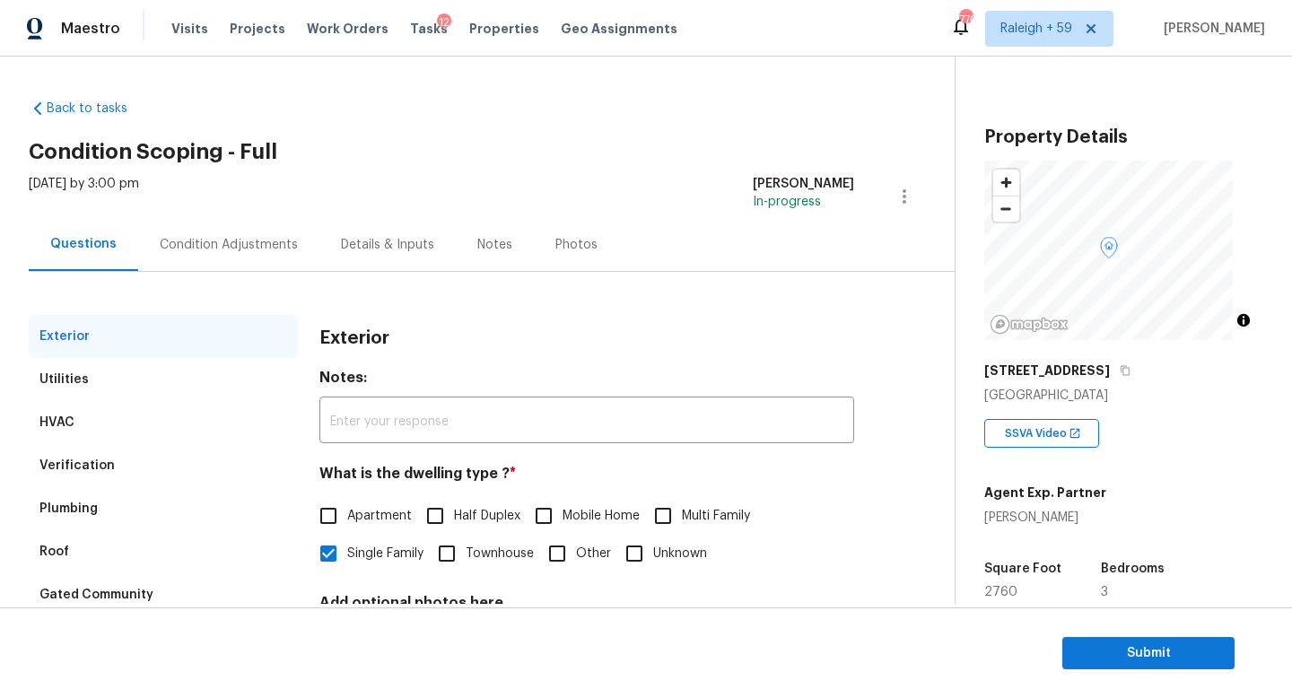
click at [216, 251] on div "Condition Adjustments" at bounding box center [229, 245] width 138 height 18
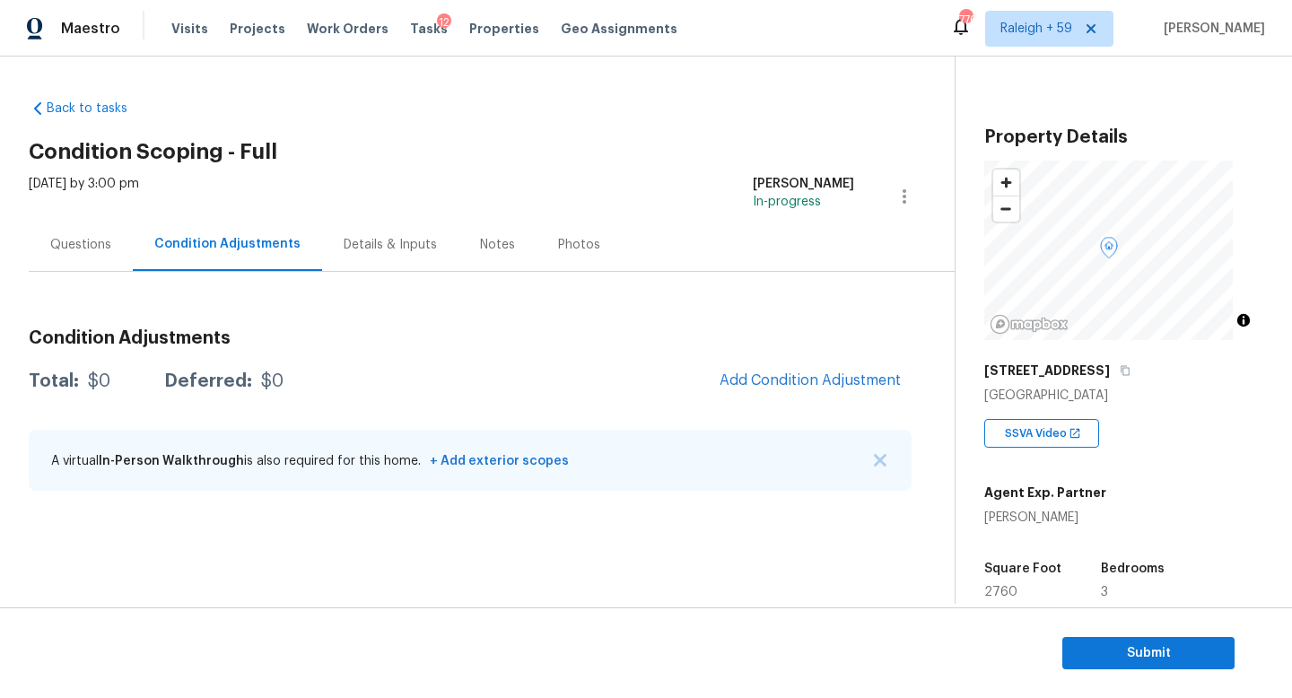
click at [45, 245] on div "Questions" at bounding box center [81, 244] width 104 height 53
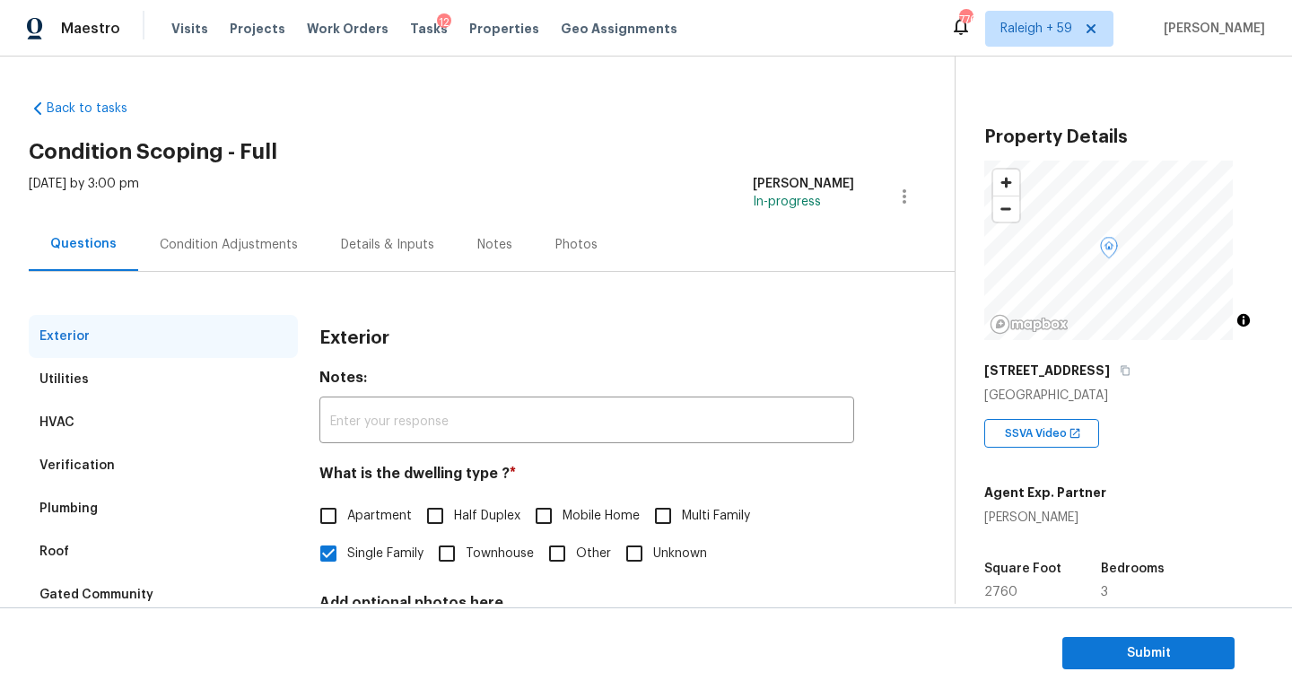
click at [284, 266] on div "Condition Adjustments" at bounding box center [228, 244] width 181 height 53
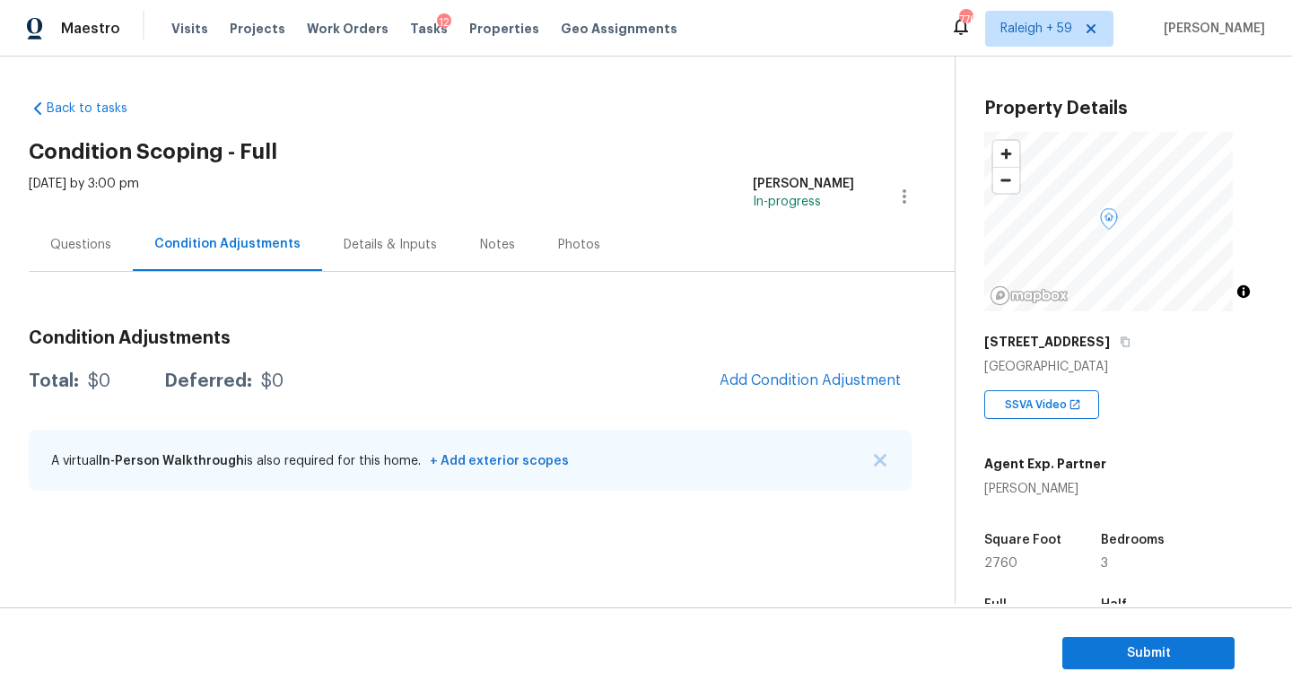
scroll to position [168, 0]
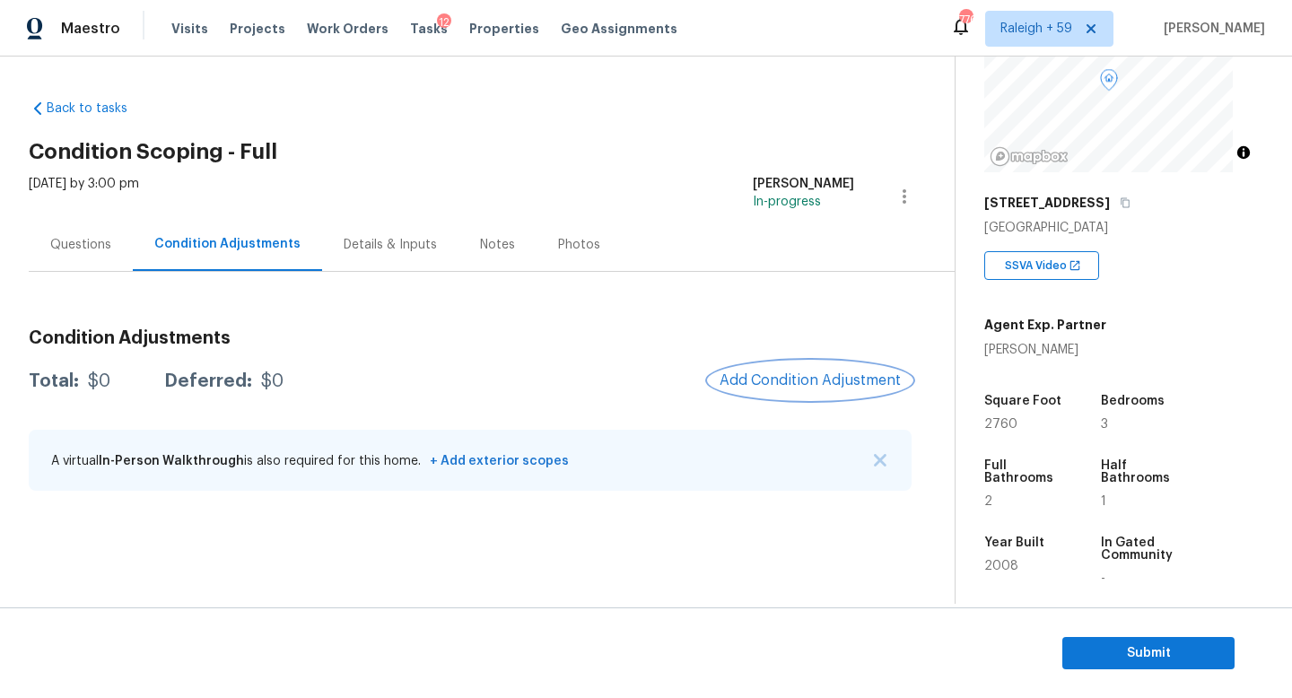
click at [806, 388] on span "Add Condition Adjustment" at bounding box center [809, 380] width 181 height 16
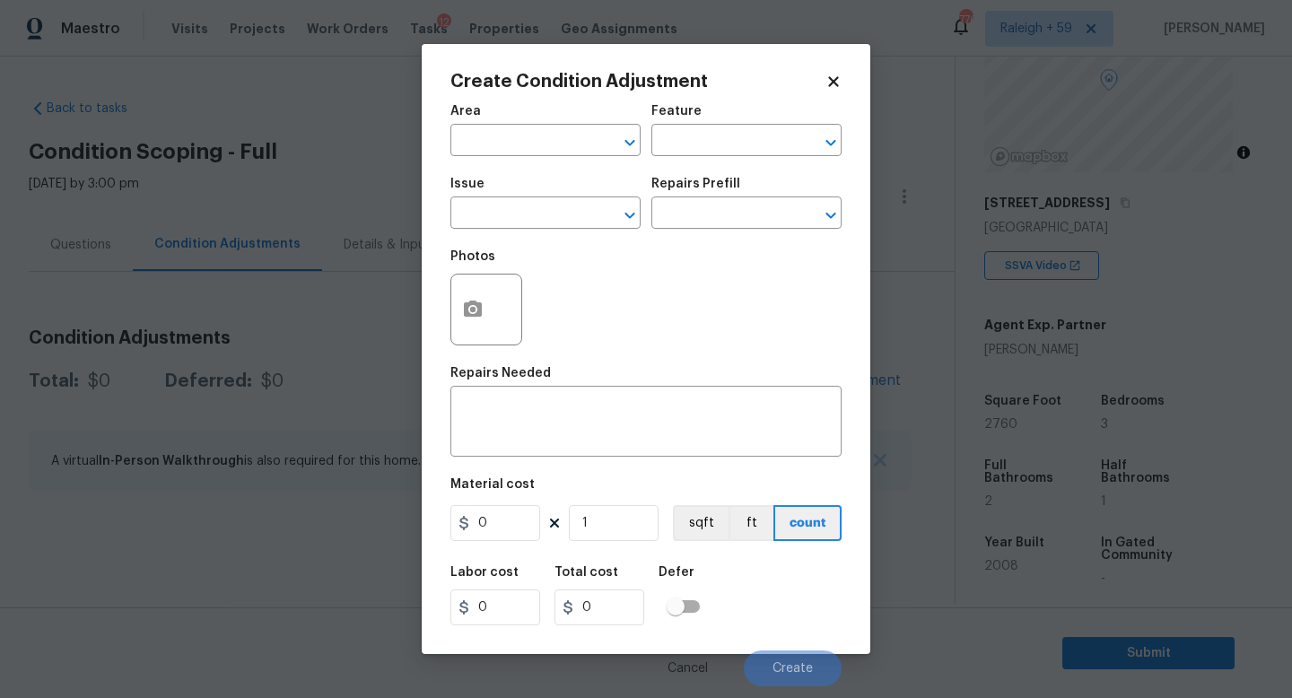
click at [533, 126] on div "Area" at bounding box center [545, 116] width 190 height 23
click at [534, 141] on input "text" at bounding box center [520, 142] width 140 height 28
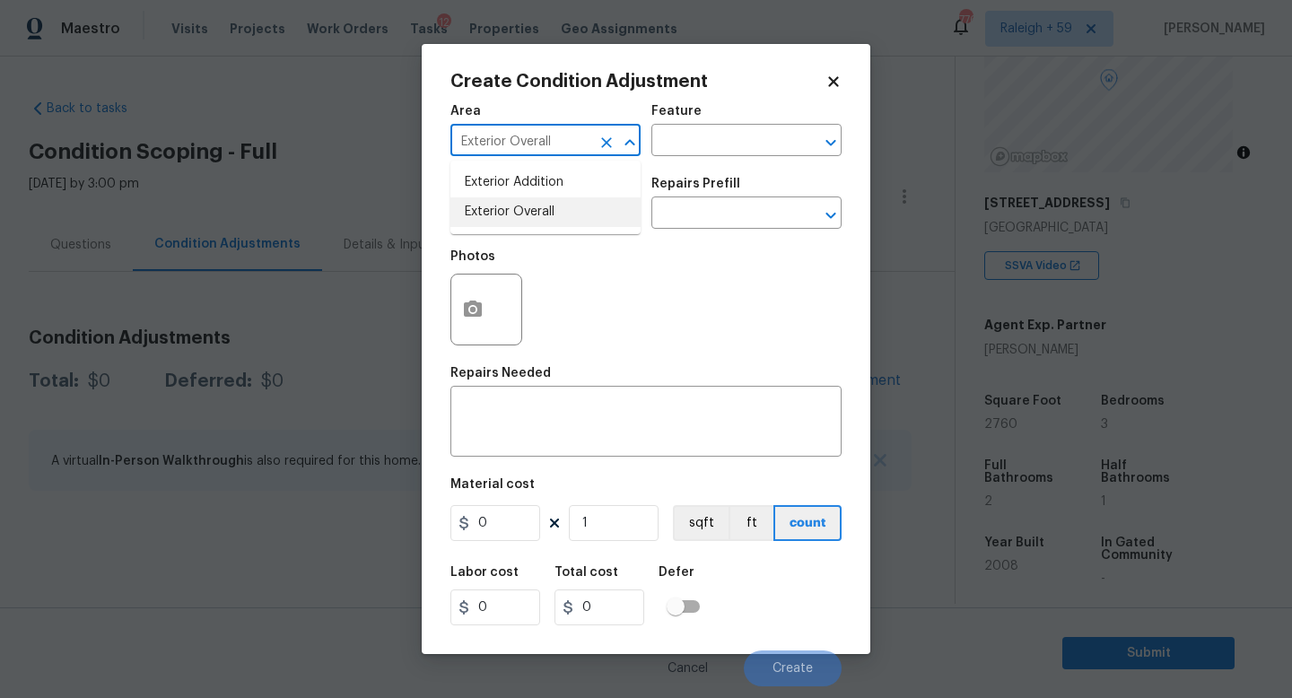
type input "Exterior Overall"
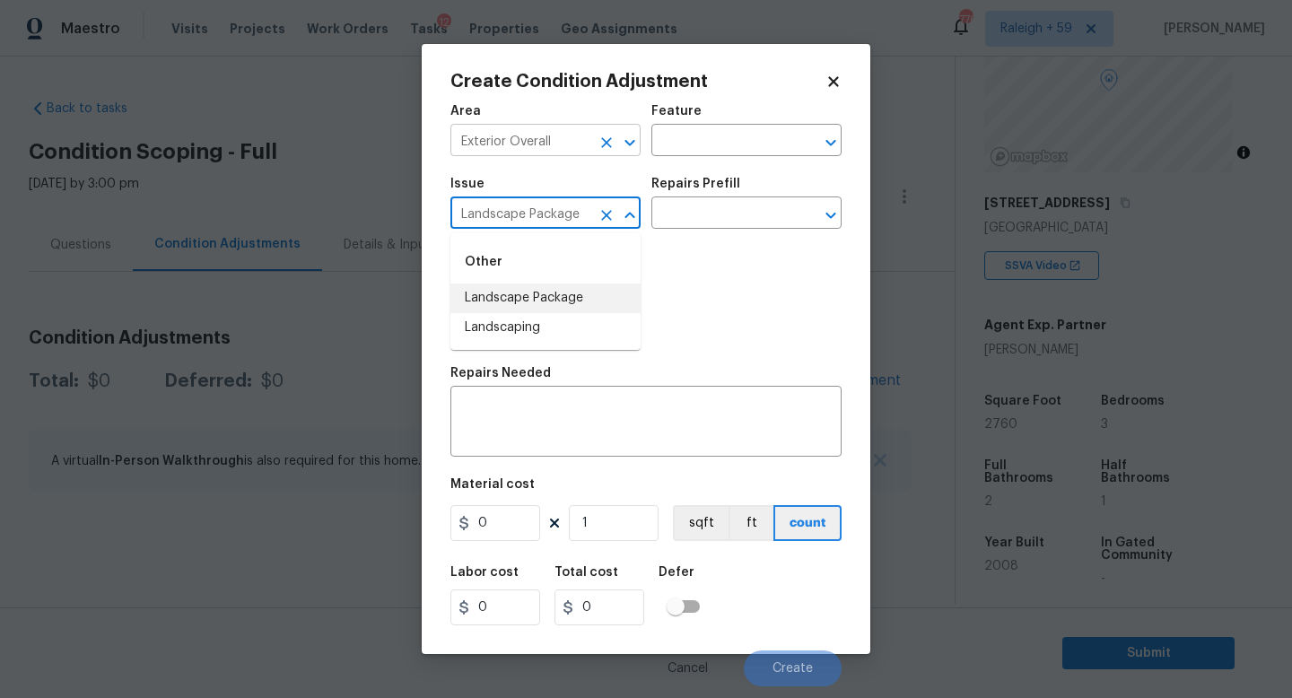
type input "Landscape Package"
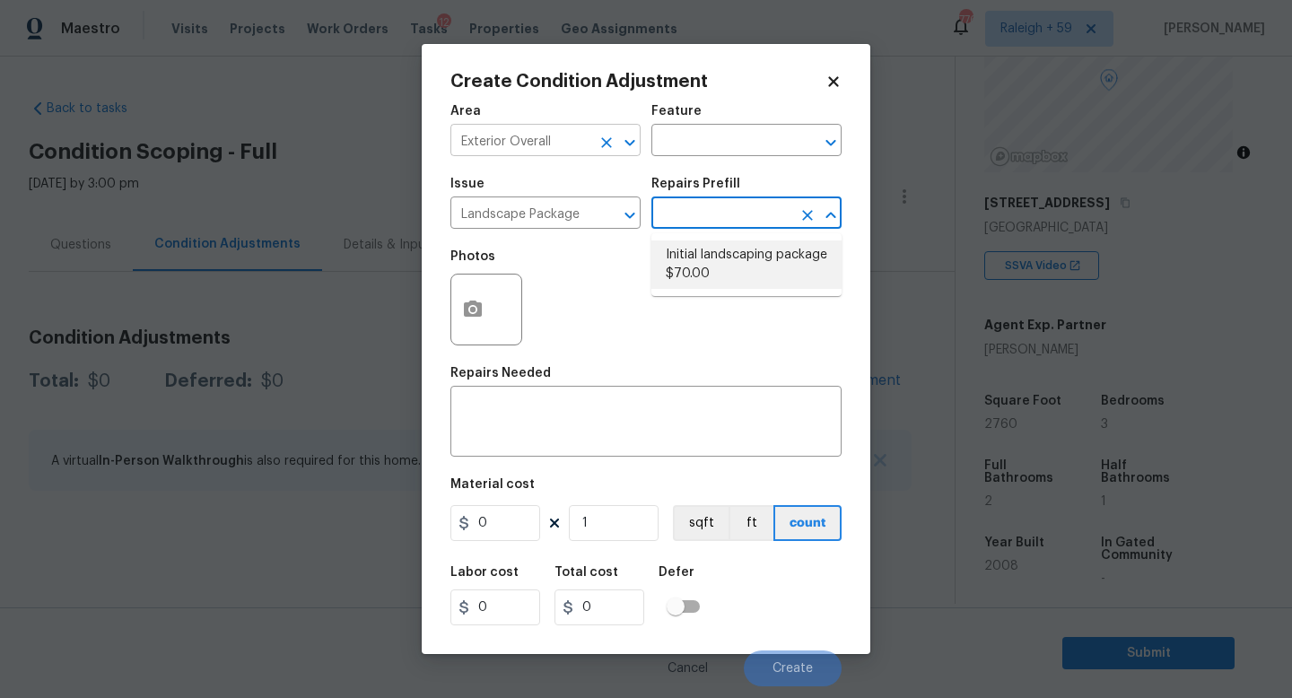
type input "Home Readiness Packages"
type textarea "Mowing of grass up to 6" in height. Mow, edge along driveways & sidewalks, trim…"
type input "70"
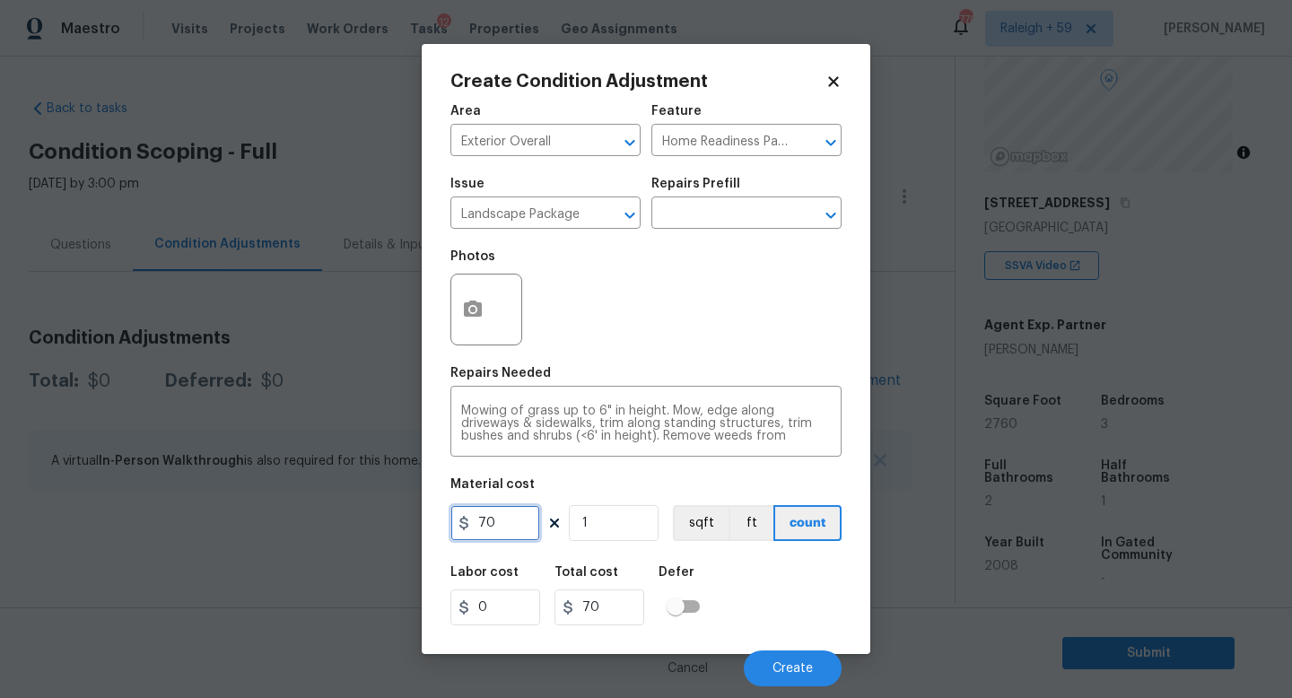
drag, startPoint x: 523, startPoint y: 527, endPoint x: 407, endPoint y: 526, distance: 115.7
click at [407, 526] on div "Create Condition Adjustment Area Exterior Overall ​ Feature Home Readiness Pack…" at bounding box center [646, 349] width 1292 height 698
type input "300"
click at [813, 661] on button "Create" at bounding box center [793, 668] width 98 height 36
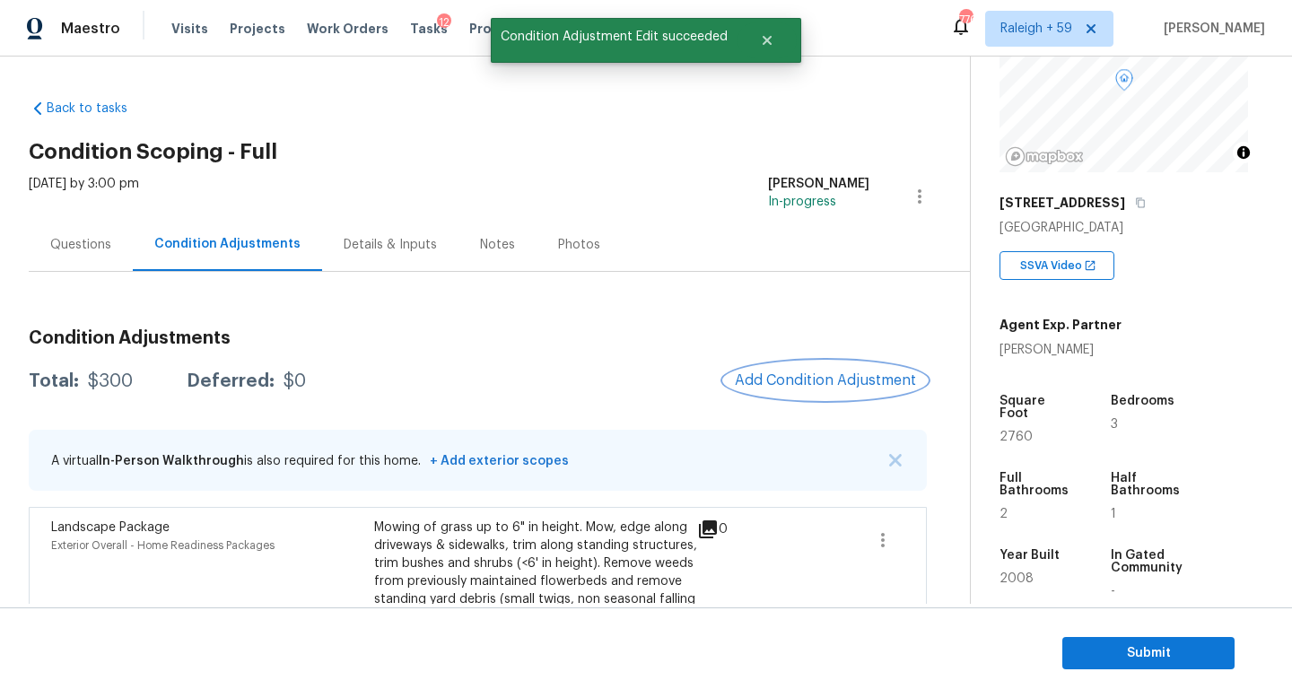
click at [782, 370] on button "Add Condition Adjustment" at bounding box center [825, 381] width 203 height 38
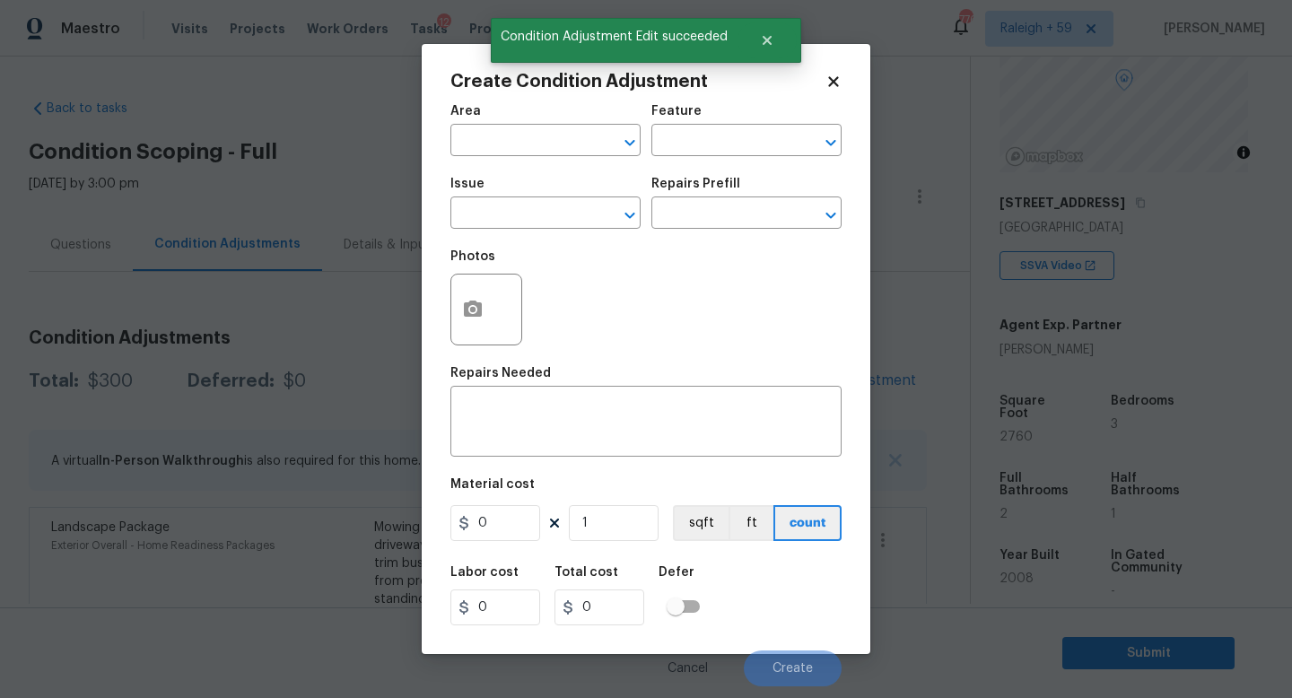
click at [781, 373] on div "Repairs Needed" at bounding box center [645, 378] width 391 height 23
click at [545, 151] on input "text" at bounding box center [520, 142] width 140 height 28
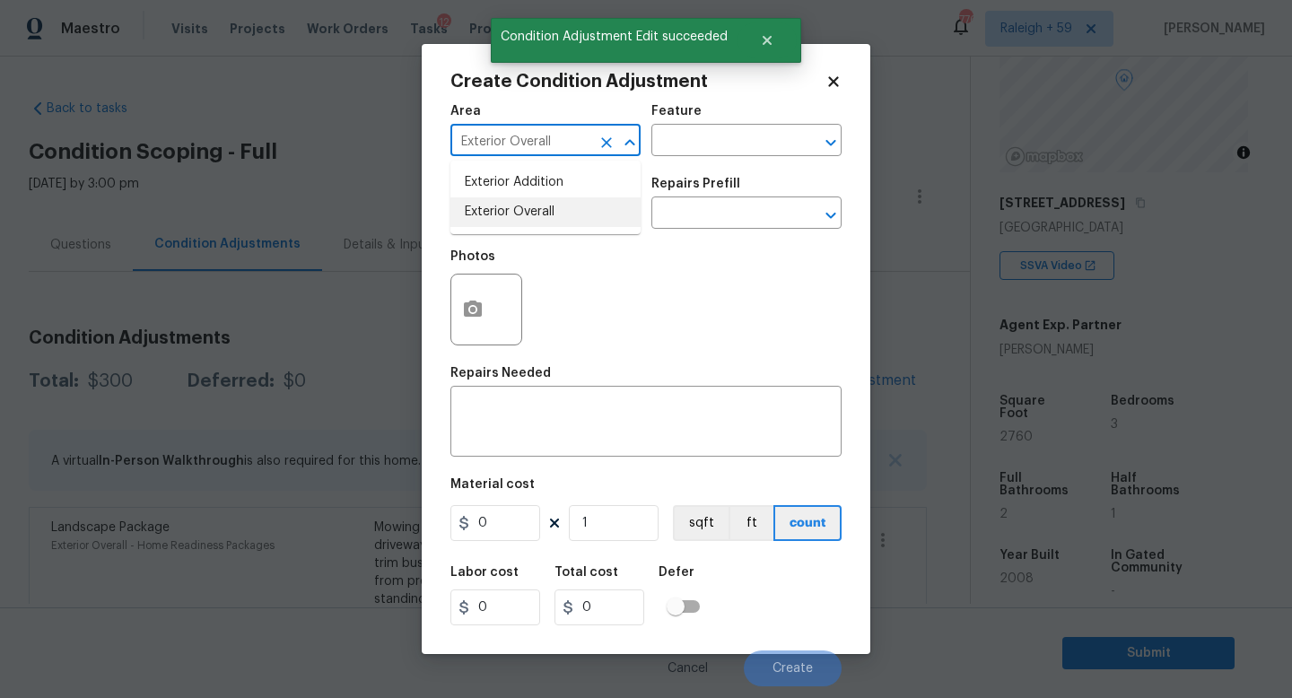
type input "Exterior Overall"
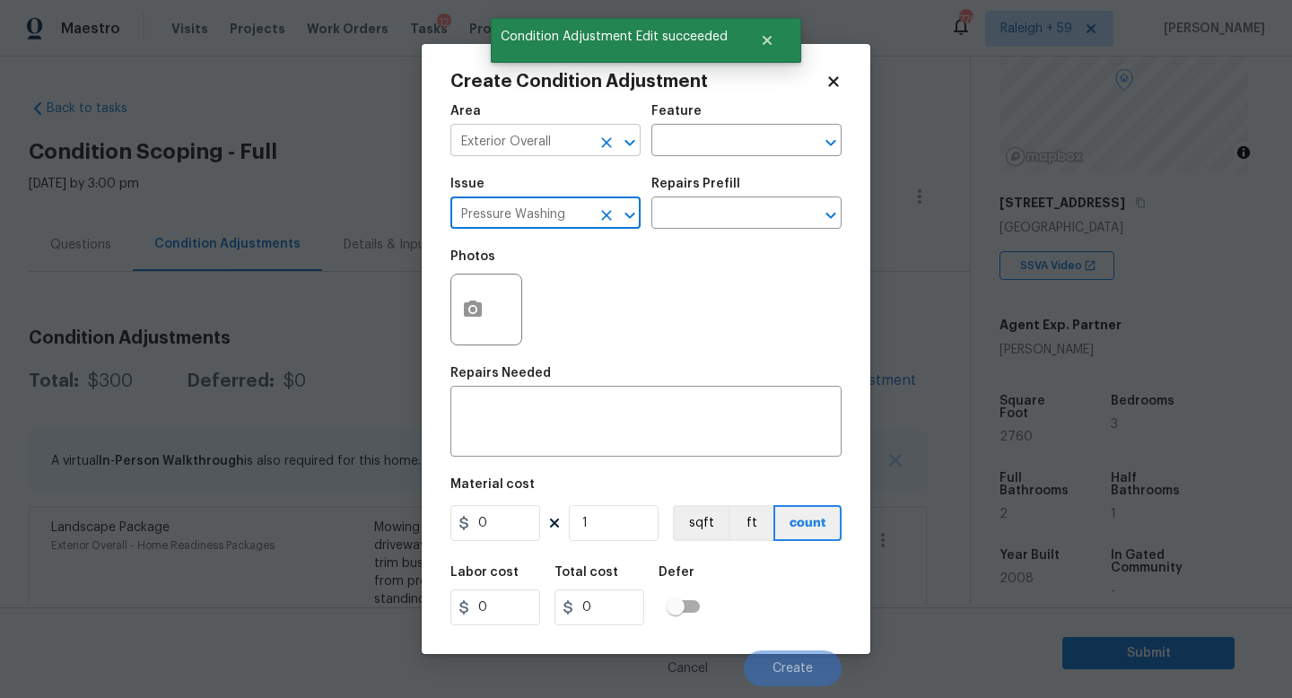
type input "Pressure Washing"
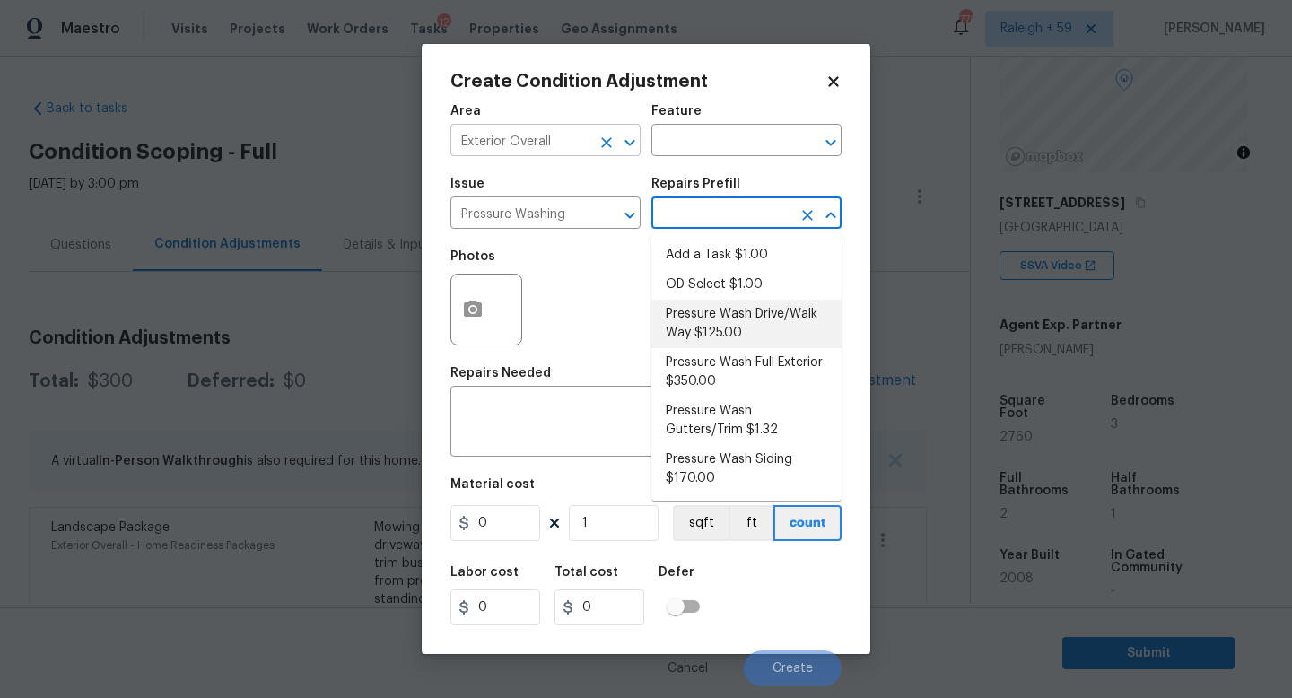
type input "Siding"
type textarea "Pressure wash the driveways/walkways as directed by the PM. Ensure that all deb…"
type input "125"
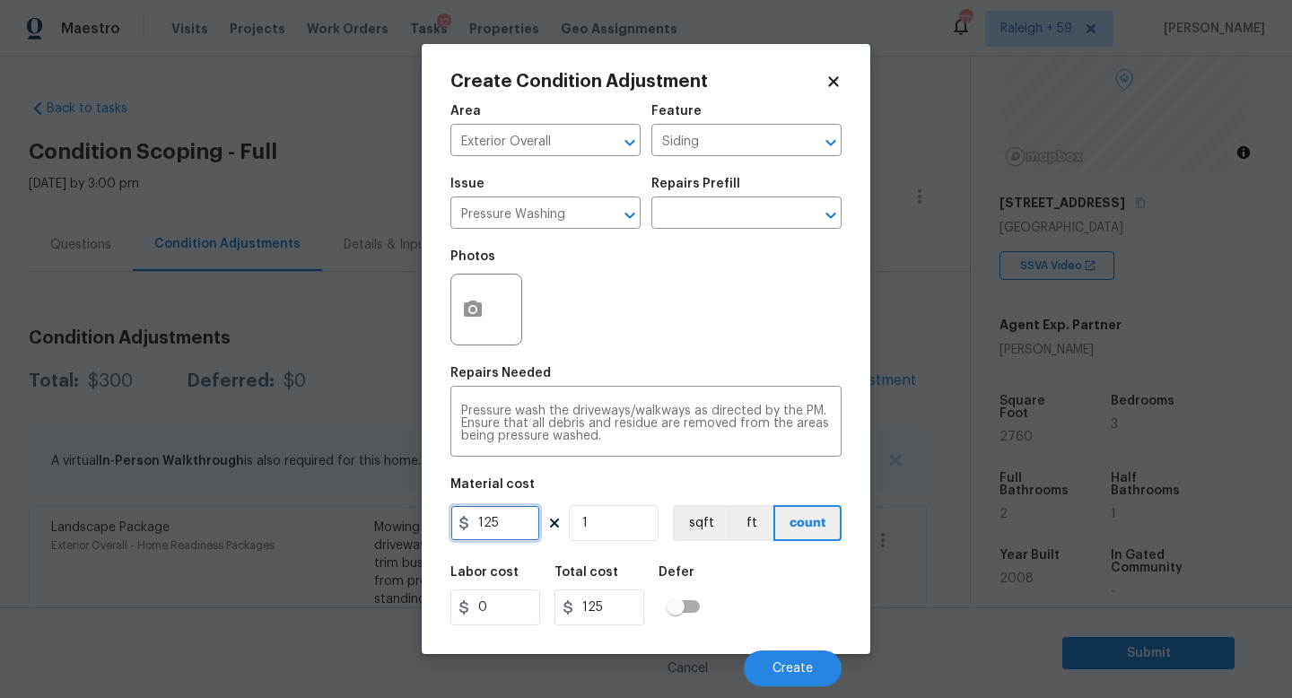
drag, startPoint x: 456, startPoint y: 526, endPoint x: 412, endPoint y: 527, distance: 44.0
click at [412, 527] on div "Create Condition Adjustment Area Exterior Overall ​ Feature Siding ​ Issue Pres…" at bounding box center [646, 349] width 1292 height 698
type input "200"
click at [785, 571] on div "Labor cost 0 Total cost 200 Defer" at bounding box center [645, 595] width 391 height 81
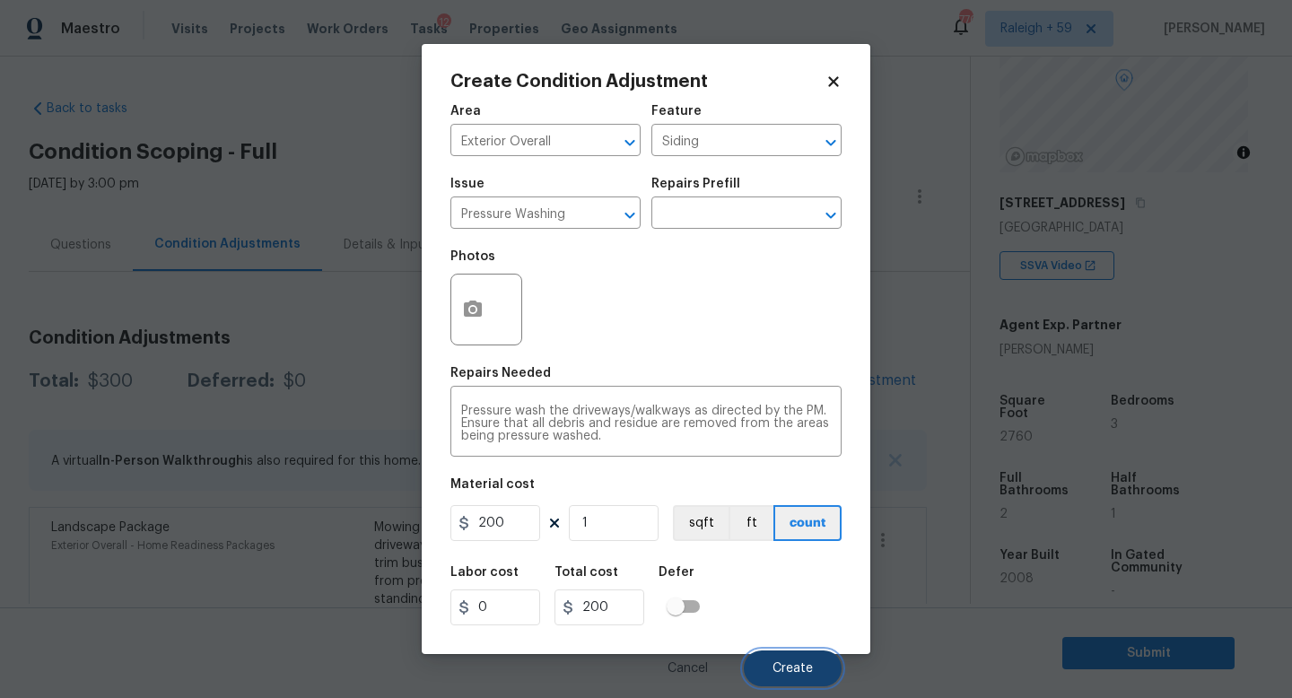
click at [780, 673] on span "Create" at bounding box center [792, 668] width 40 height 13
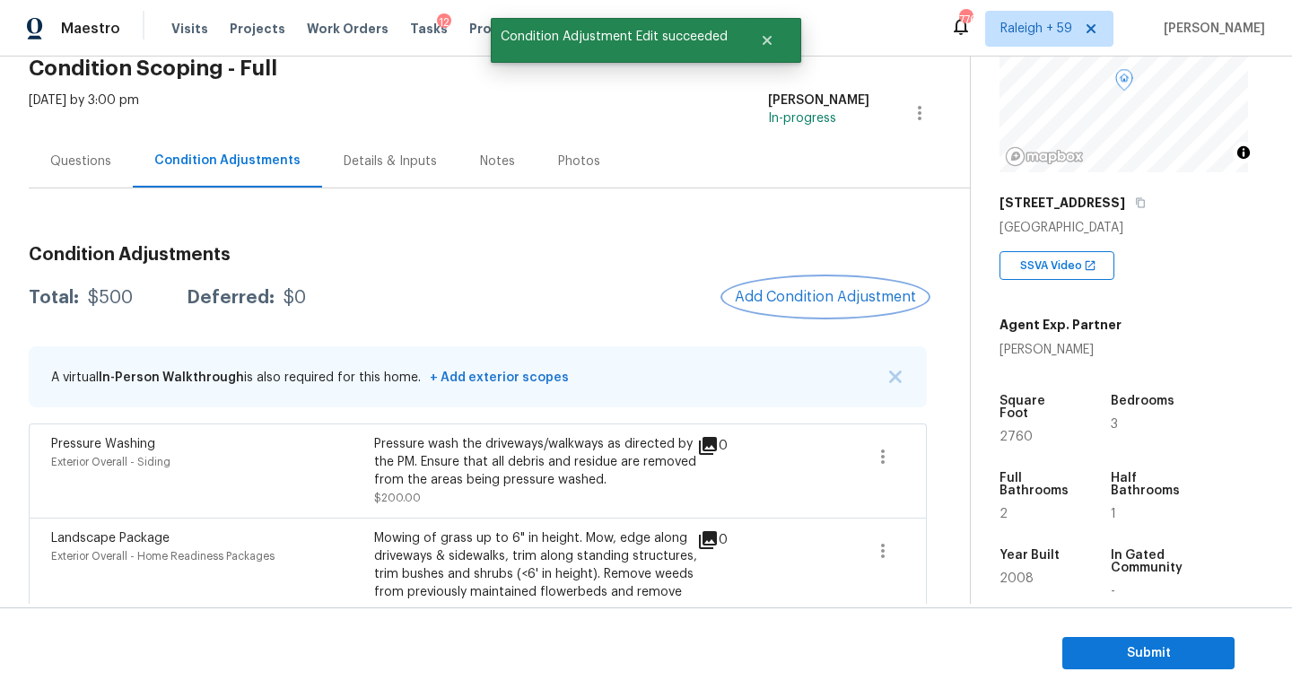
scroll to position [184, 0]
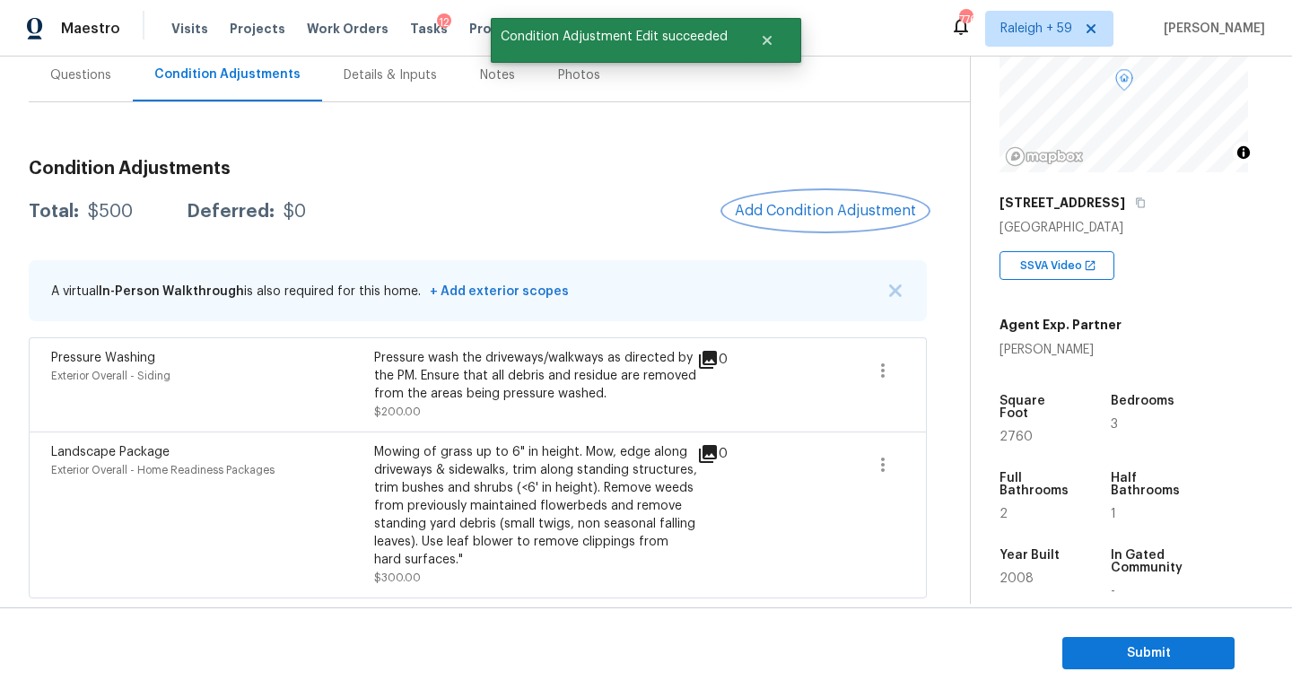
click at [822, 203] on span "Add Condition Adjustment" at bounding box center [825, 211] width 181 height 16
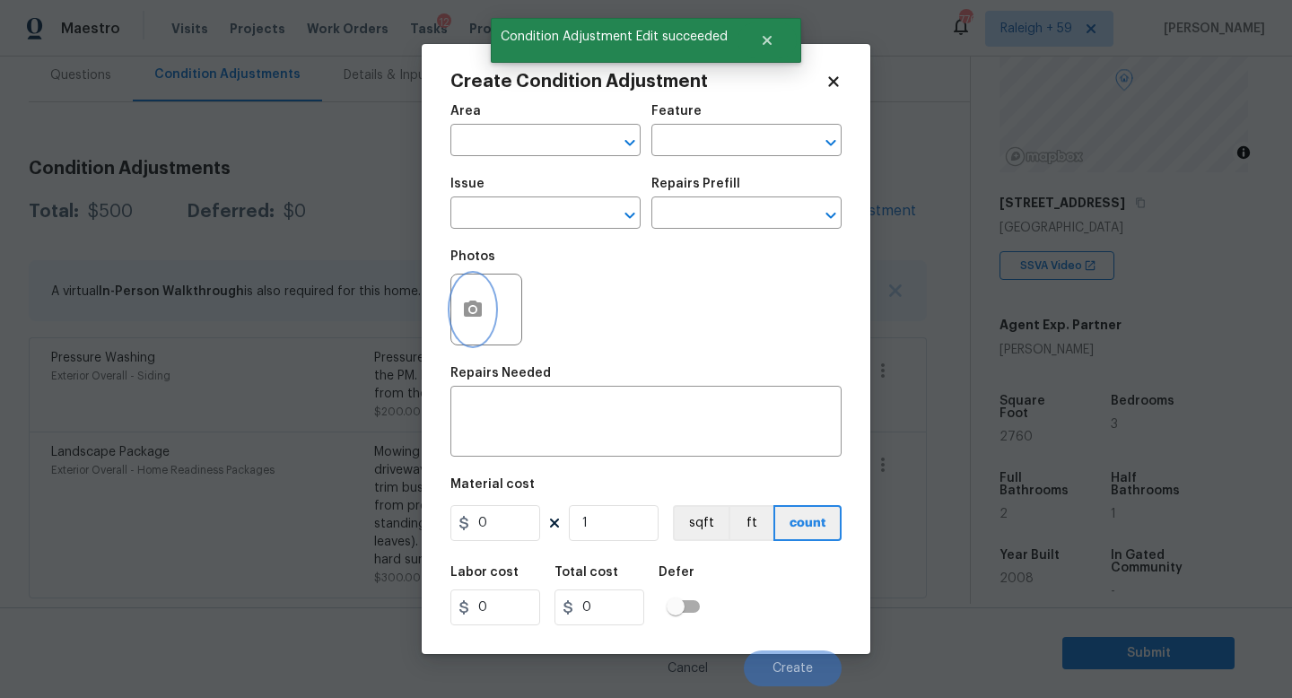
click at [458, 302] on button "button" at bounding box center [472, 309] width 43 height 70
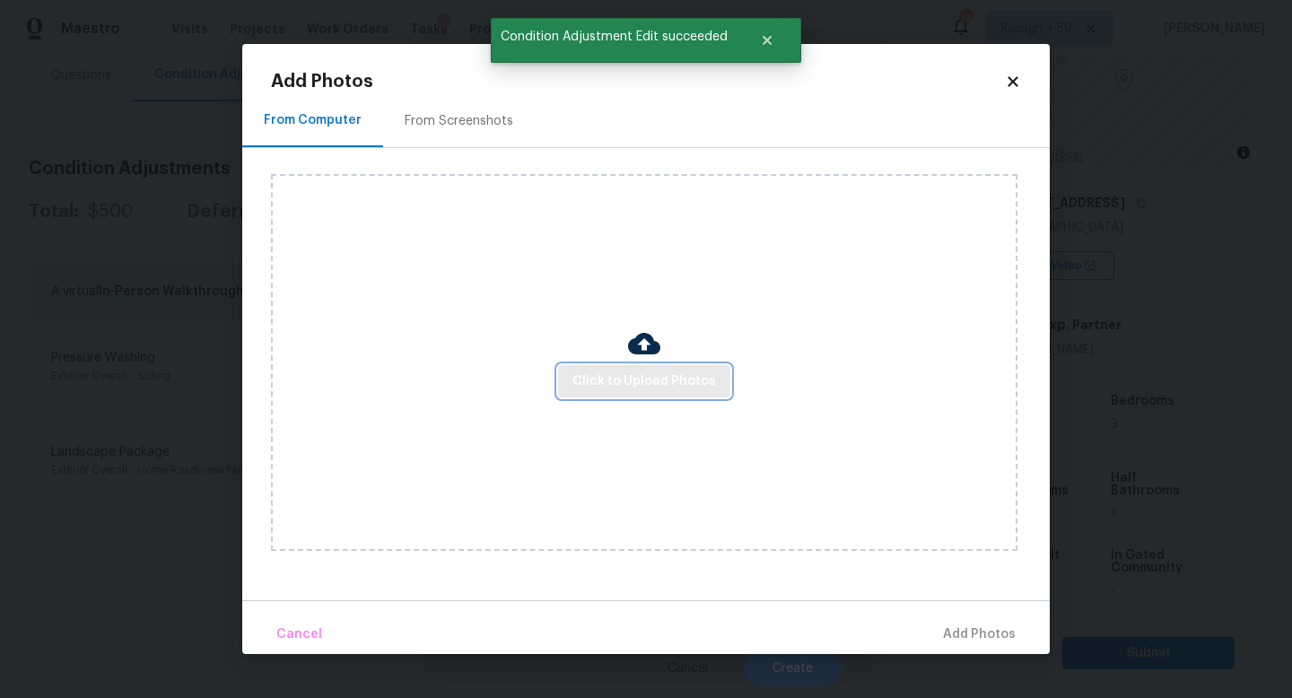
click at [622, 386] on span "Click to Upload Photos" at bounding box center [644, 381] width 144 height 22
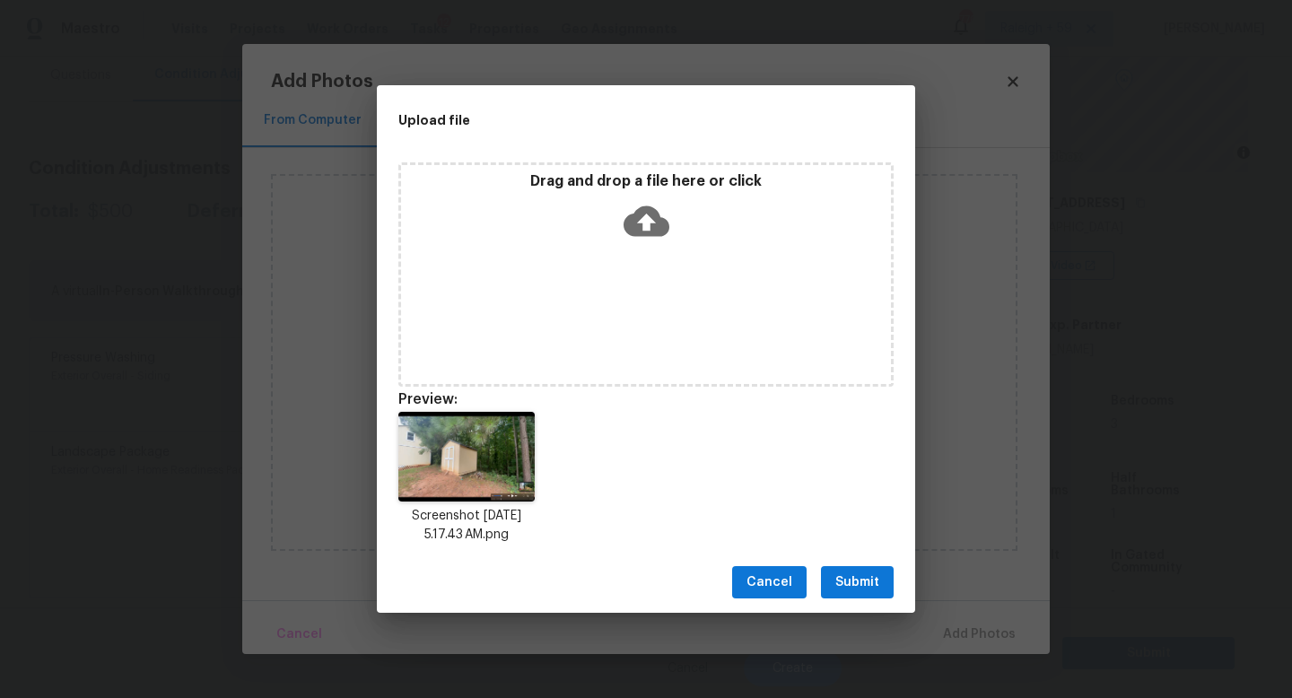
drag, startPoint x: 841, startPoint y: 592, endPoint x: 847, endPoint y: 579, distance: 14.5
click at [841, 592] on span "Submit" at bounding box center [857, 582] width 44 height 22
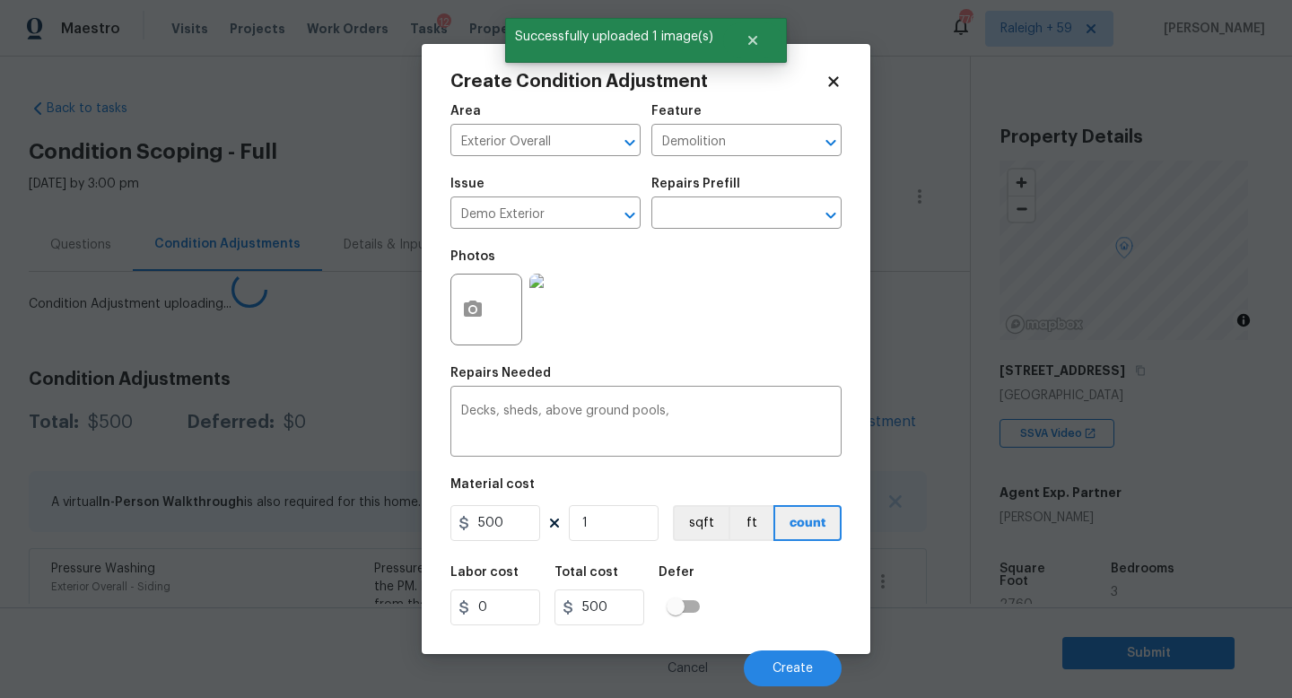
scroll to position [168, 0]
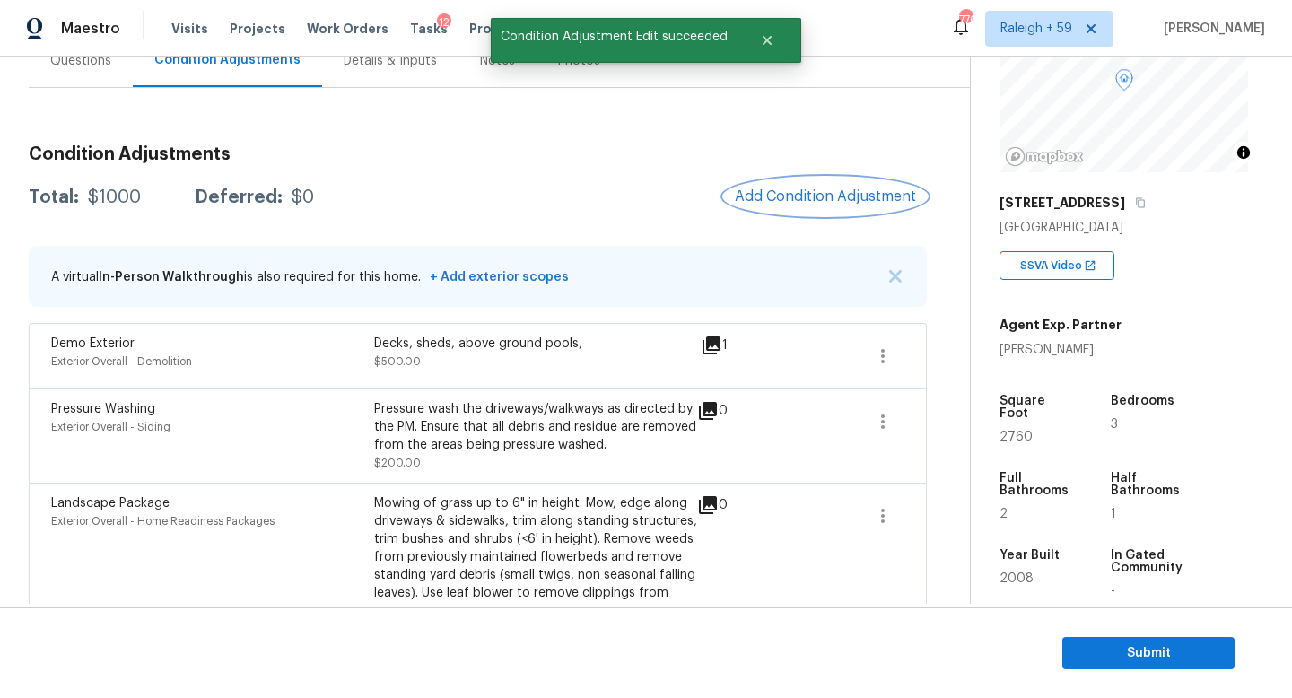
click at [828, 196] on span "Add Condition Adjustment" at bounding box center [825, 196] width 181 height 16
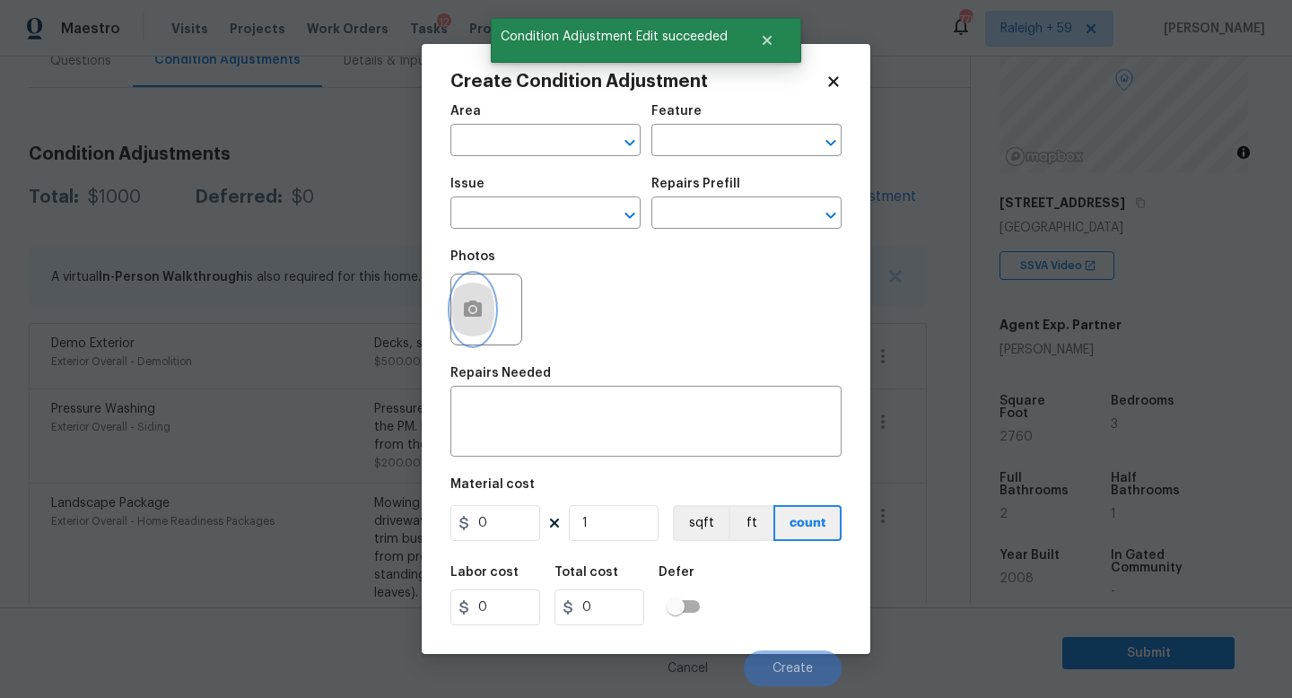
click at [454, 307] on button "button" at bounding box center [472, 309] width 43 height 70
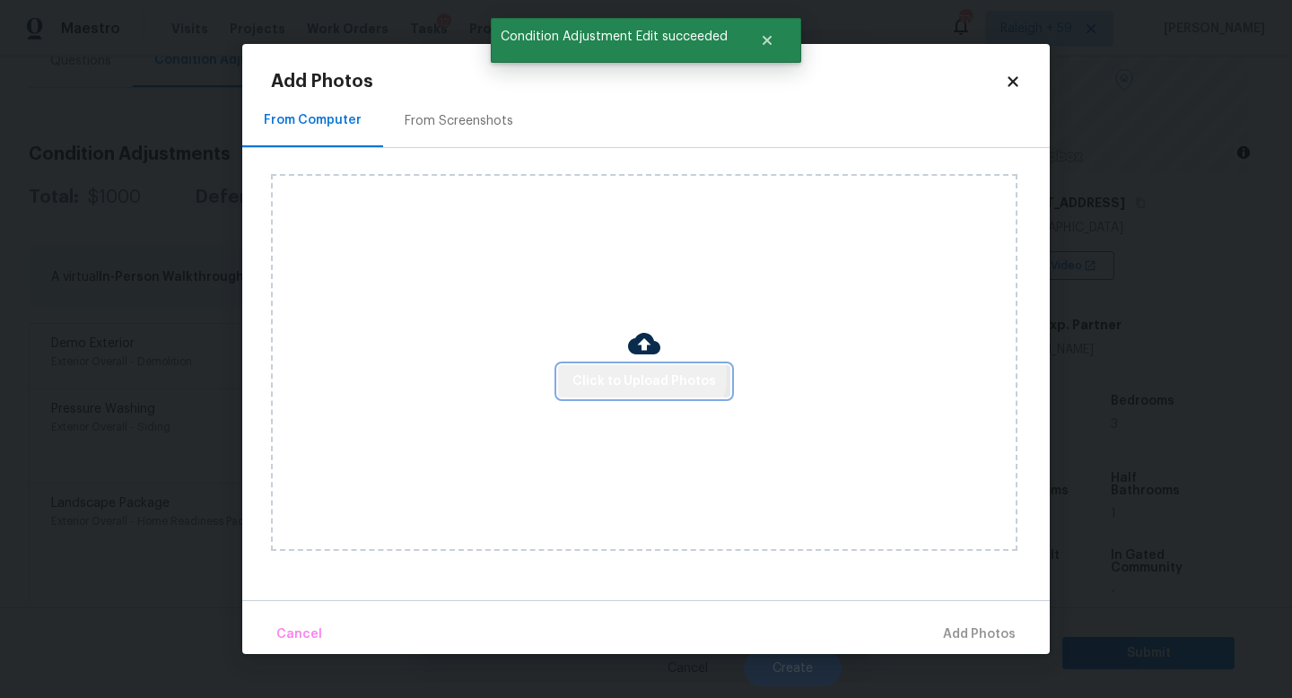
click at [642, 375] on span "Click to Upload Photos" at bounding box center [644, 381] width 144 height 22
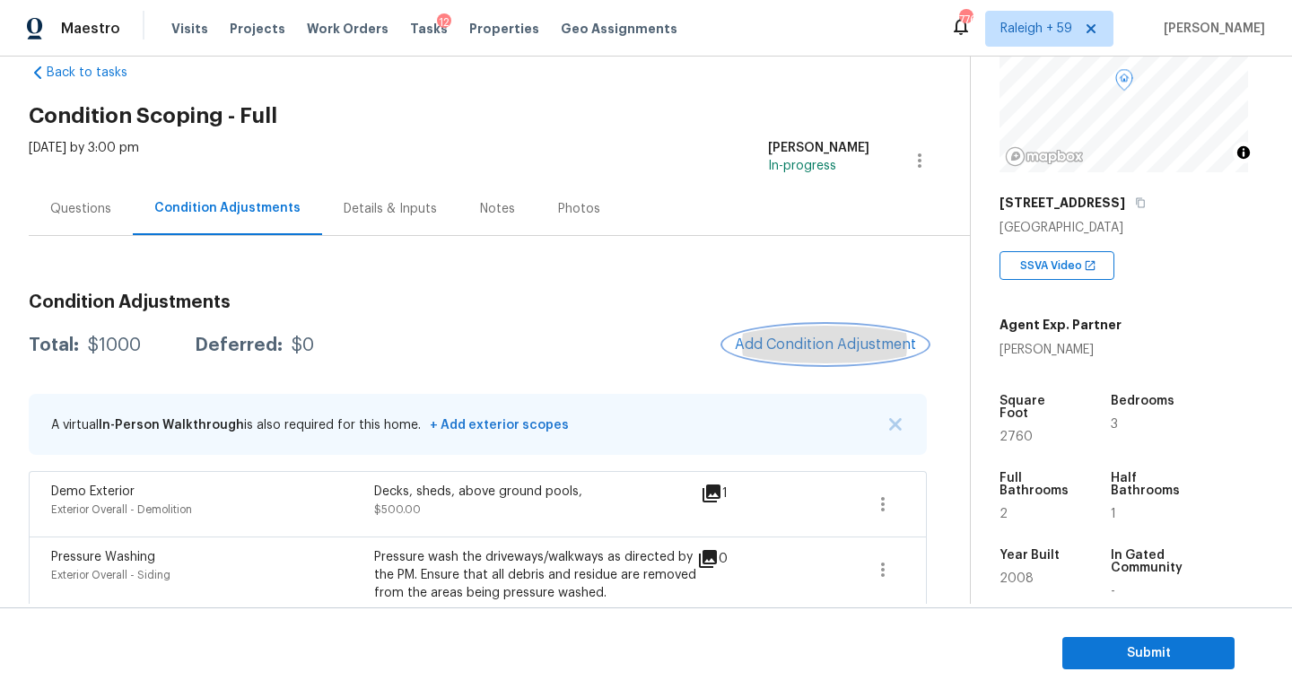
scroll to position [0, 0]
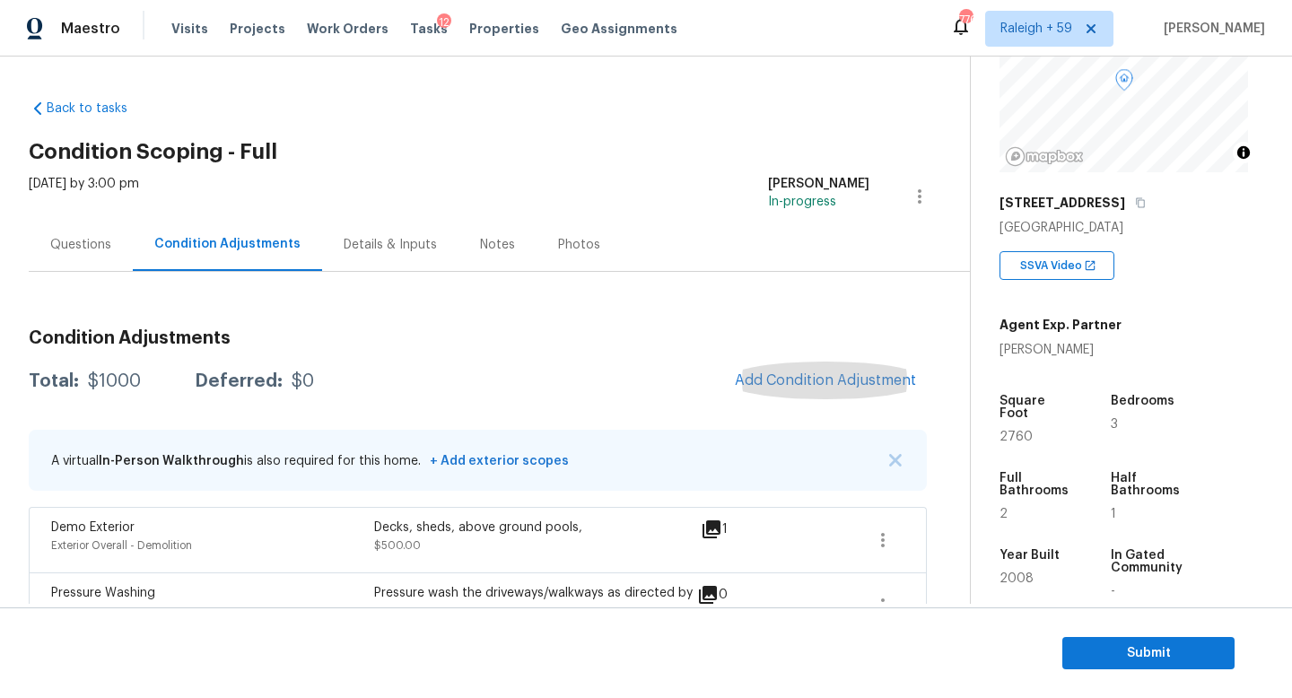
click at [98, 248] on div "Questions" at bounding box center [80, 245] width 61 height 18
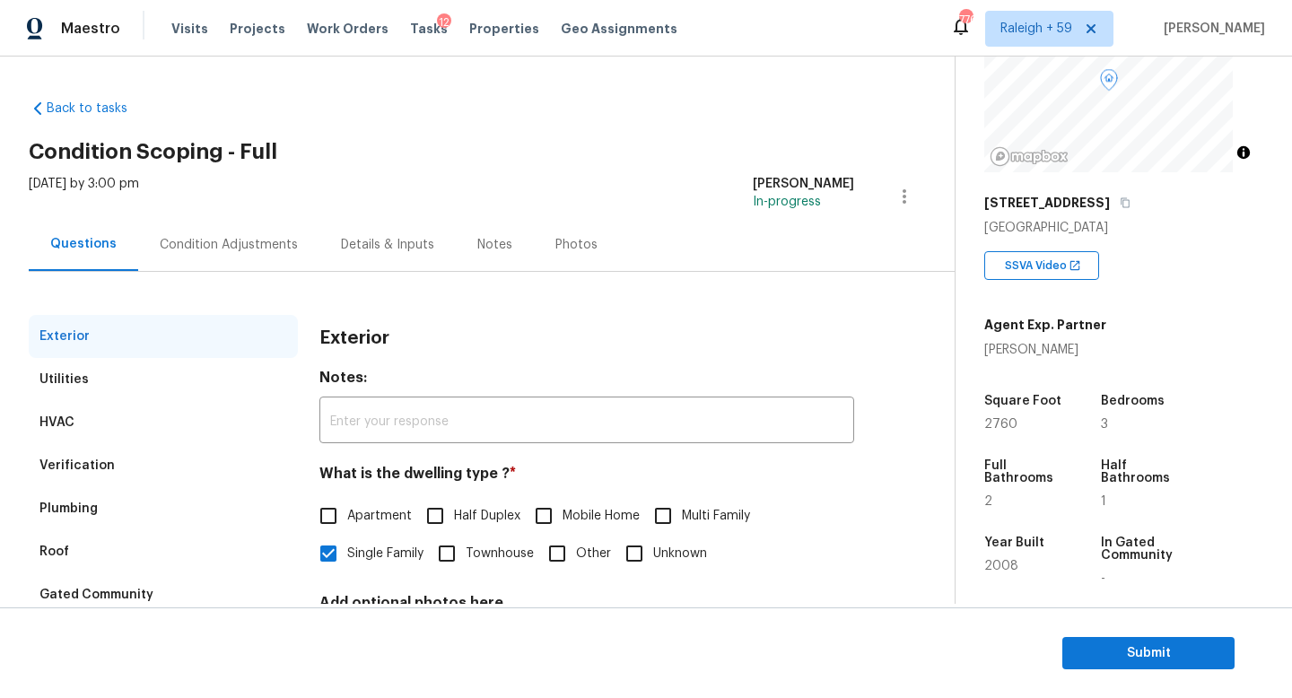
click at [393, 246] on div "Details & Inputs" at bounding box center [387, 245] width 93 height 18
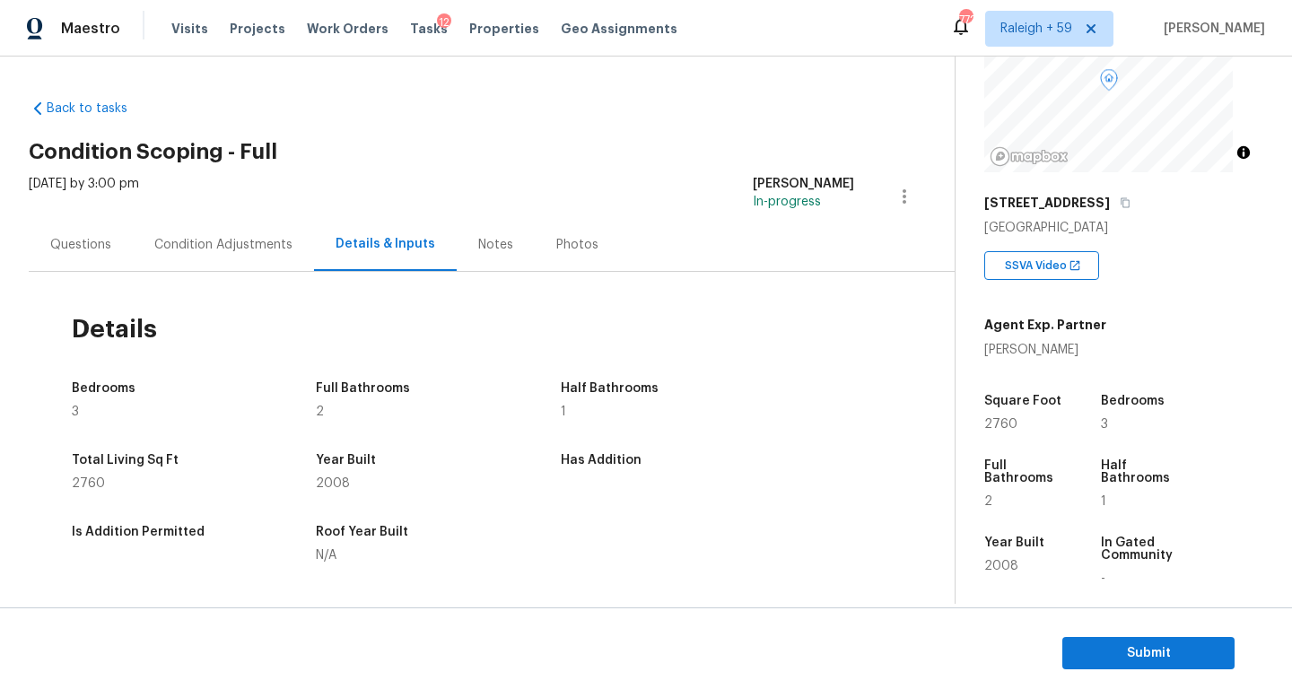
click at [144, 250] on div "Condition Adjustments" at bounding box center [223, 244] width 181 height 53
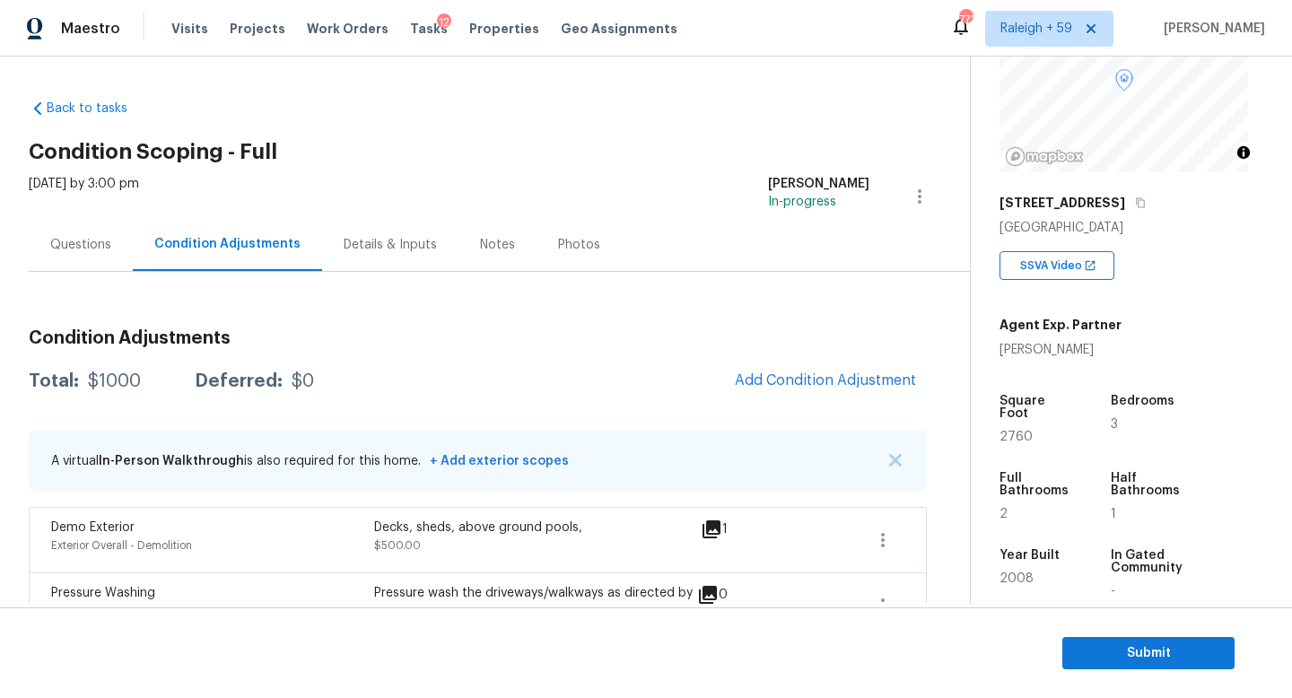
click at [111, 248] on div "Questions" at bounding box center [81, 244] width 104 height 53
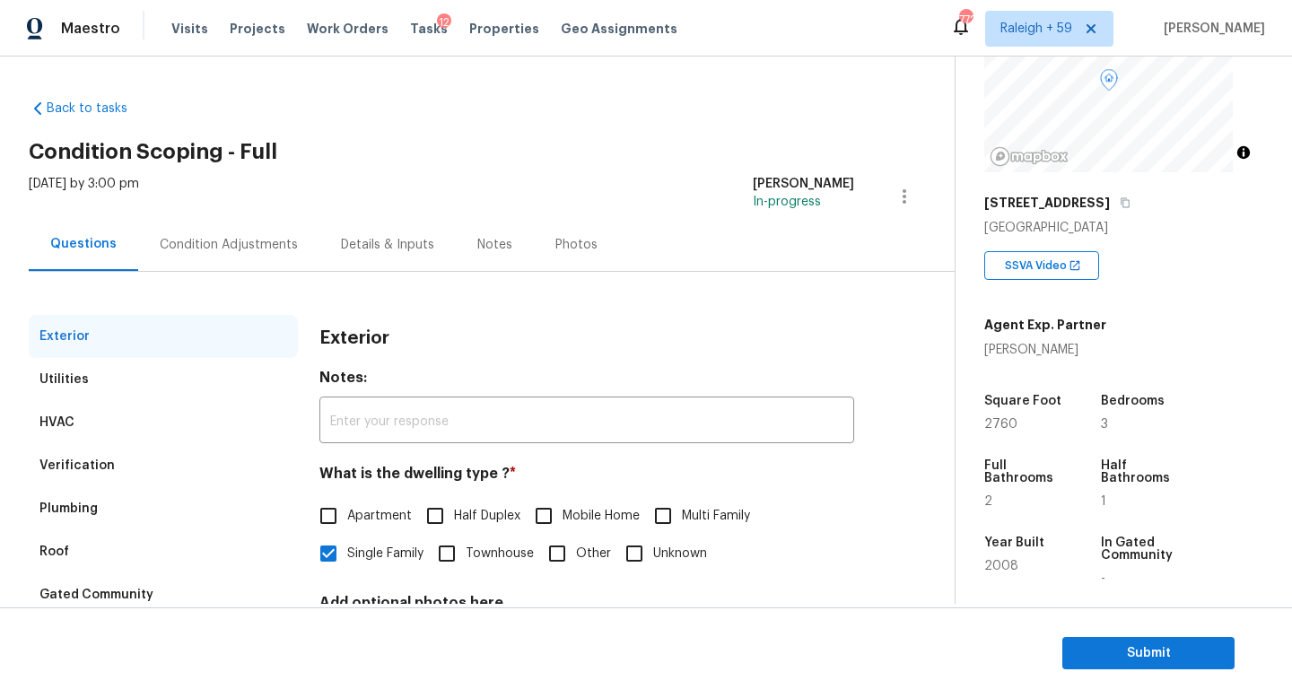
click at [212, 247] on div "Condition Adjustments" at bounding box center [229, 245] width 138 height 18
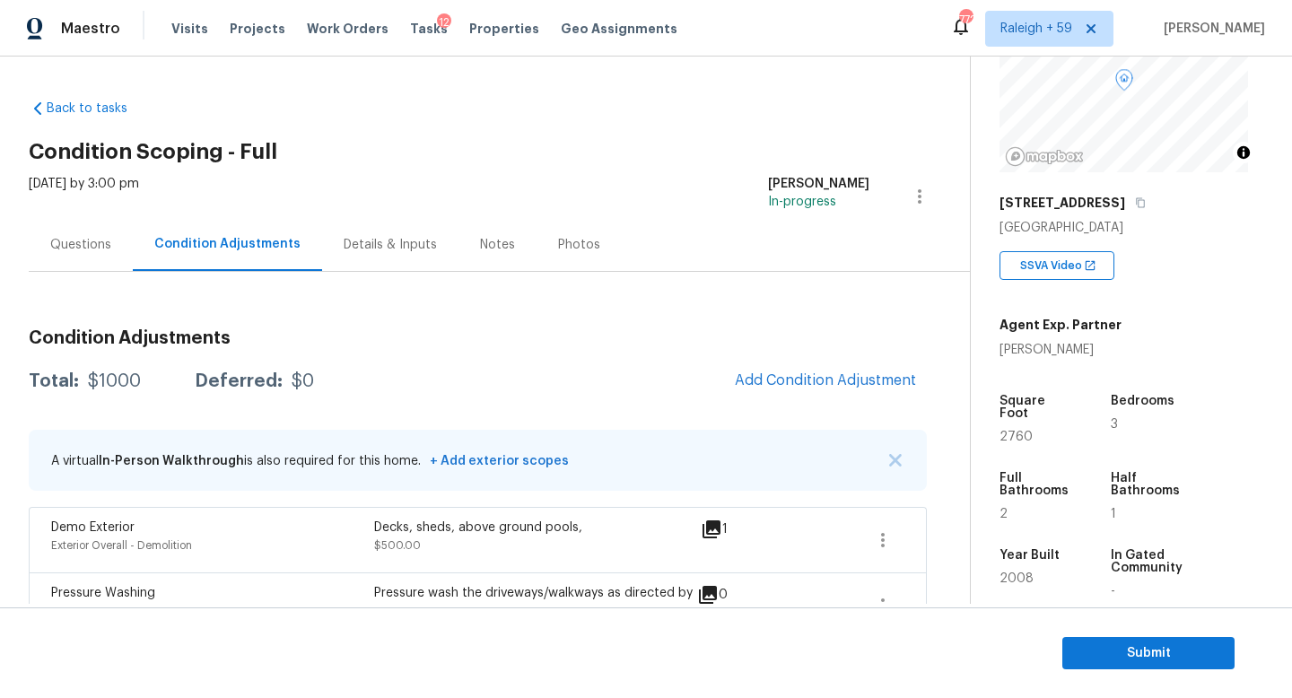
click at [407, 241] on div "Details & Inputs" at bounding box center [390, 245] width 93 height 18
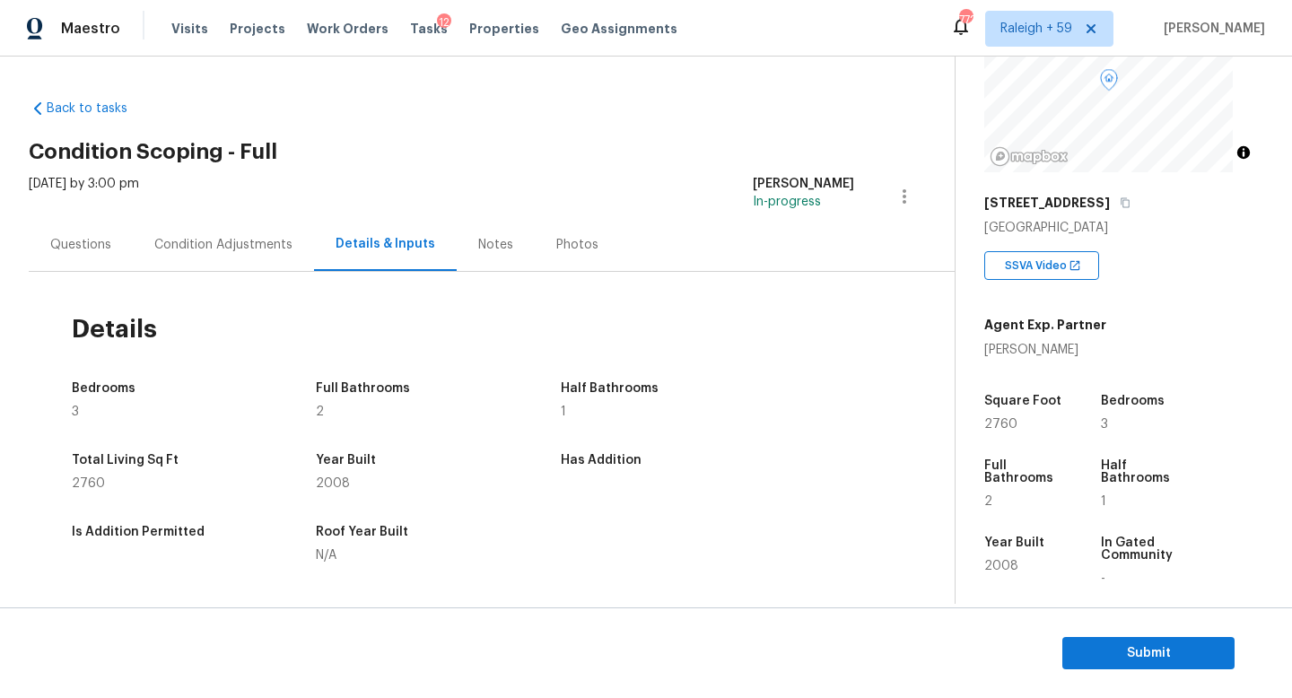
click at [226, 240] on div "Condition Adjustments" at bounding box center [223, 245] width 138 height 18
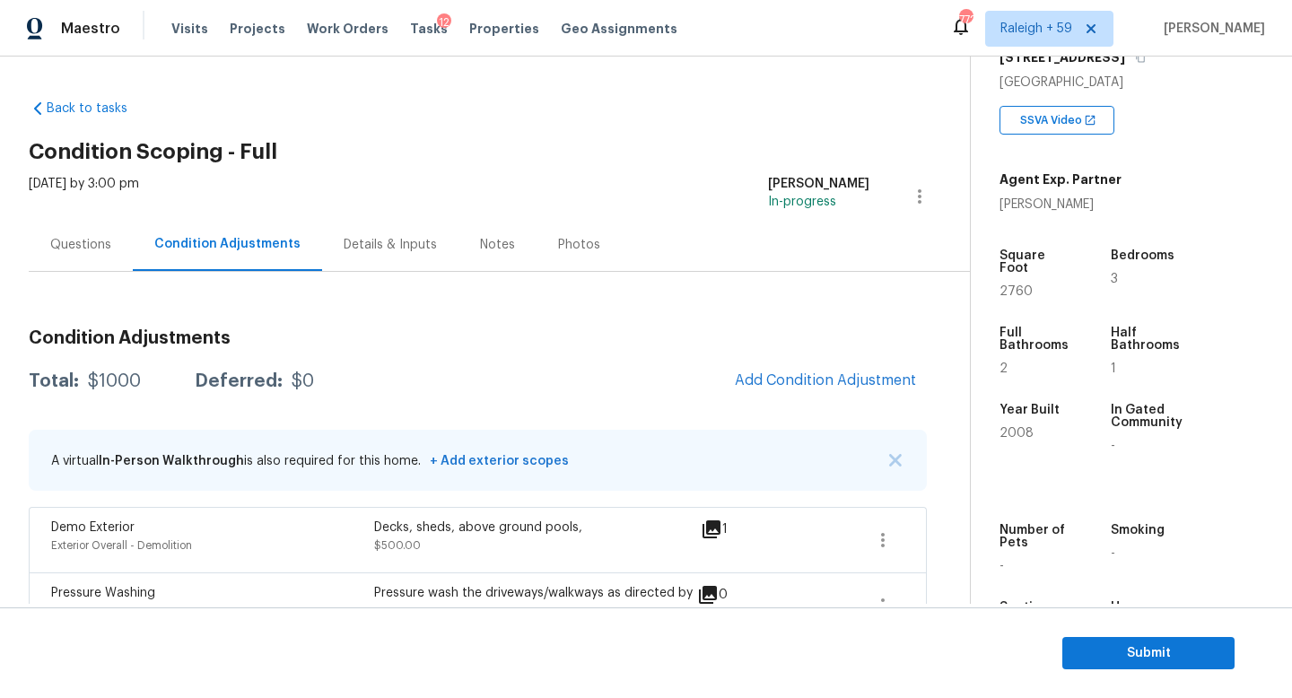
scroll to position [313, 0]
click at [850, 360] on div "Condition Adjustments Total: $1000 Deferred: $0 Add Condition Adjustment A virt…" at bounding box center [478, 574] width 898 height 518
click at [837, 370] on button "Add Condition Adjustment" at bounding box center [825, 381] width 203 height 38
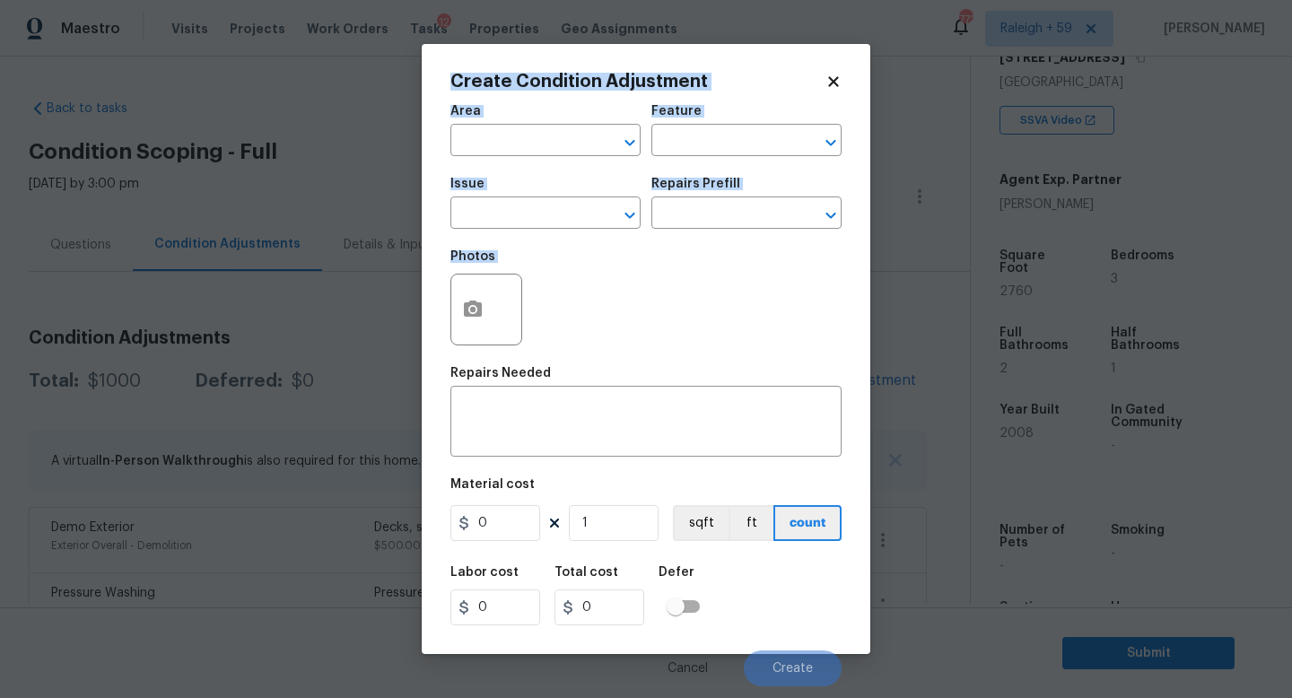
click at [417, 337] on div "Create Condition Adjustment Area ​ Feature ​ Issue ​ Repairs Prefill ​ Photos R…" at bounding box center [646, 349] width 1292 height 698
click at [1172, 445] on body "Maestro Visits Projects Work Orders Tasks 12 Properties Geo Assignments 772 Ral…" at bounding box center [646, 349] width 1292 height 698
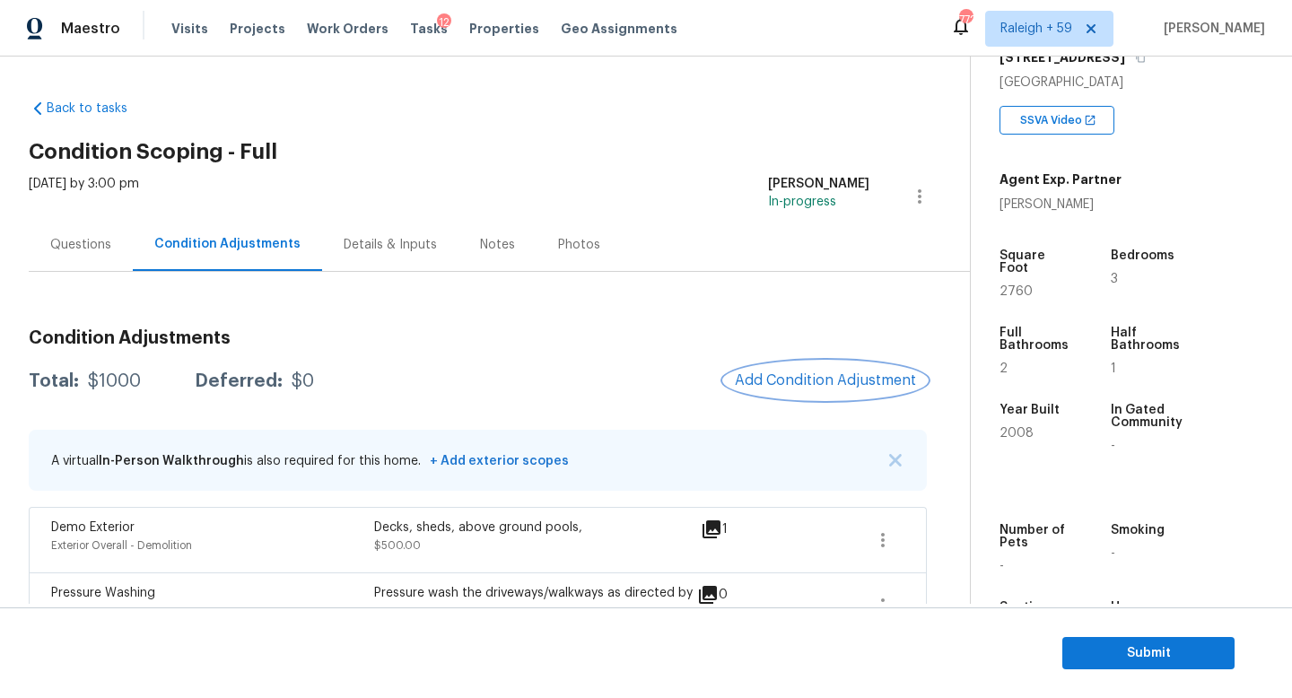
click at [854, 387] on span "Add Condition Adjustment" at bounding box center [825, 380] width 181 height 16
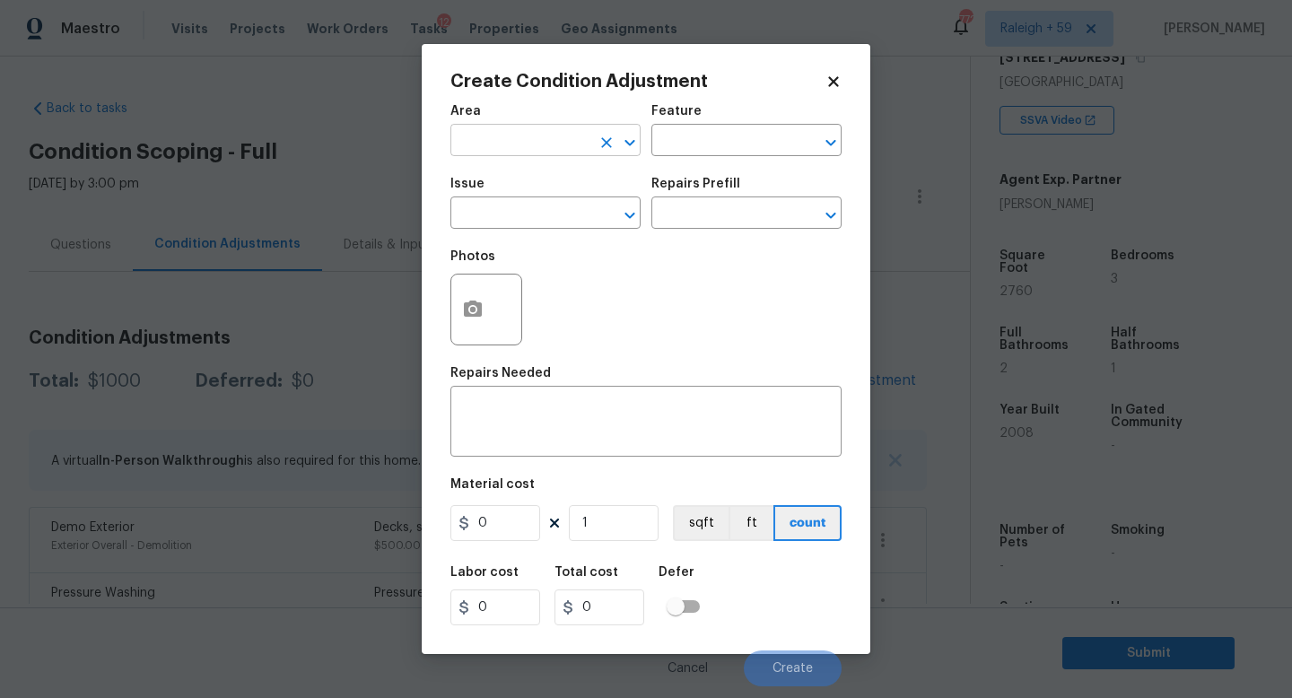
click at [562, 142] on input "text" at bounding box center [520, 142] width 140 height 28
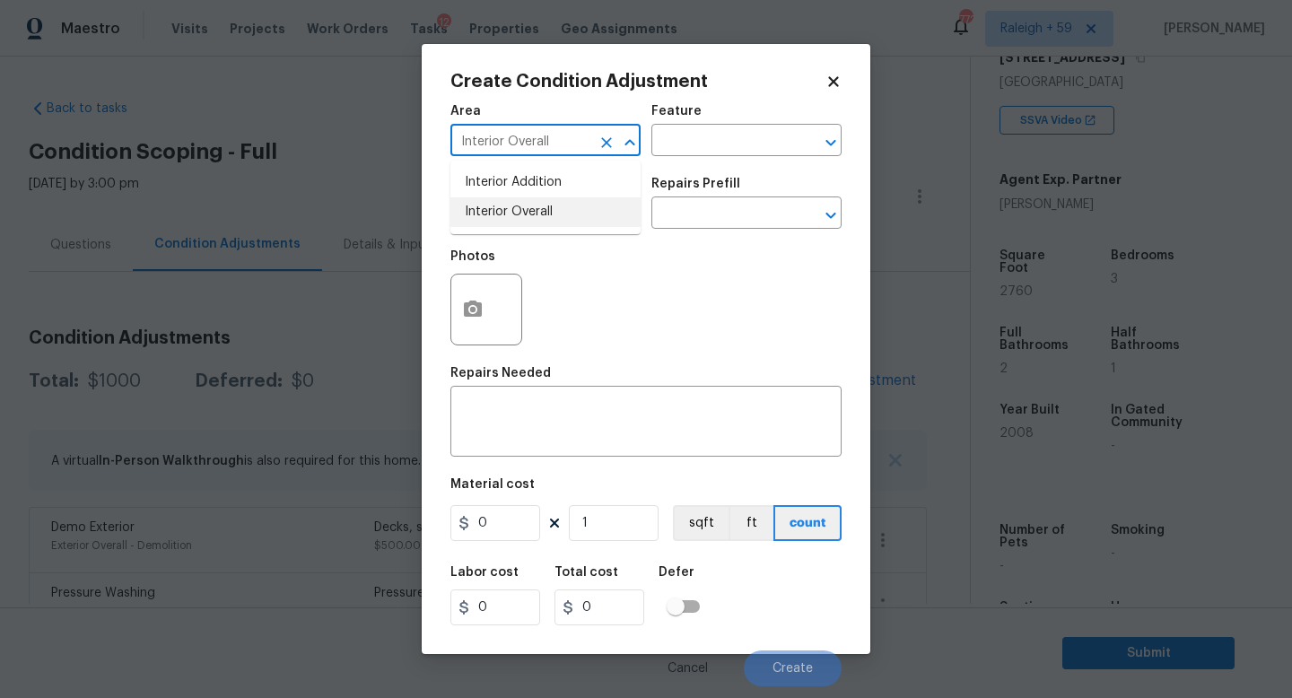
type input "Interior Overall"
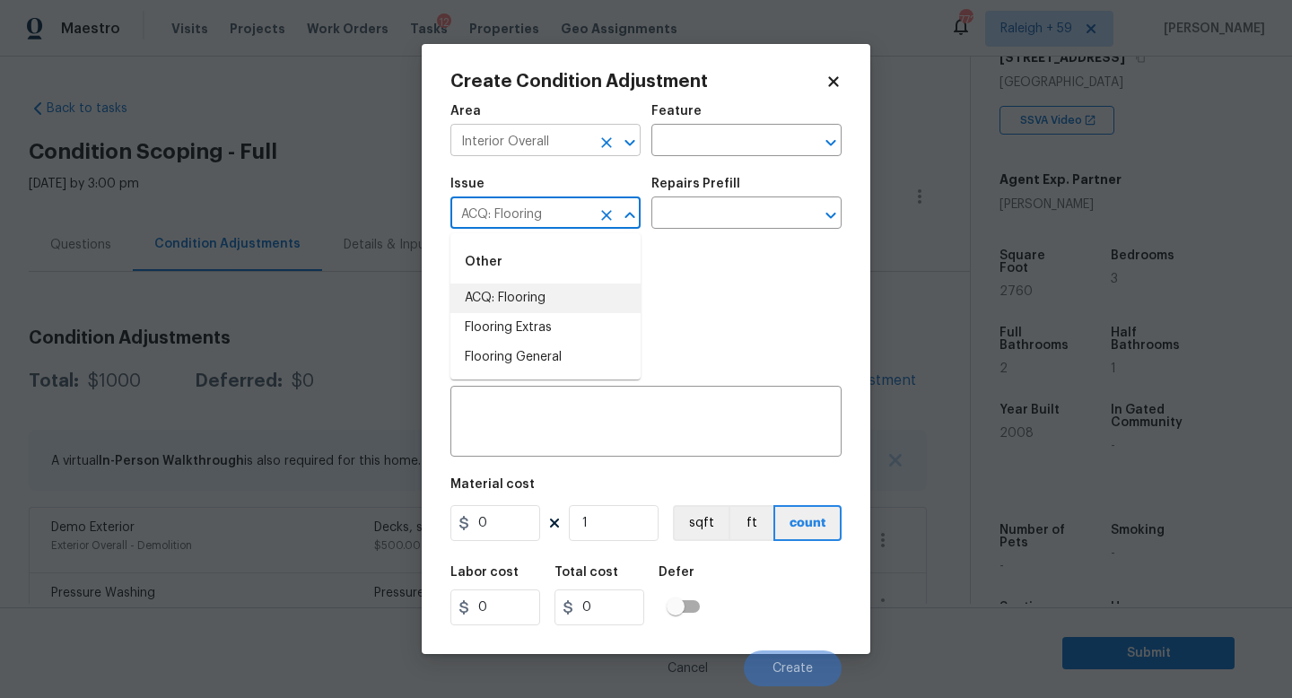
type input "ACQ: Flooring"
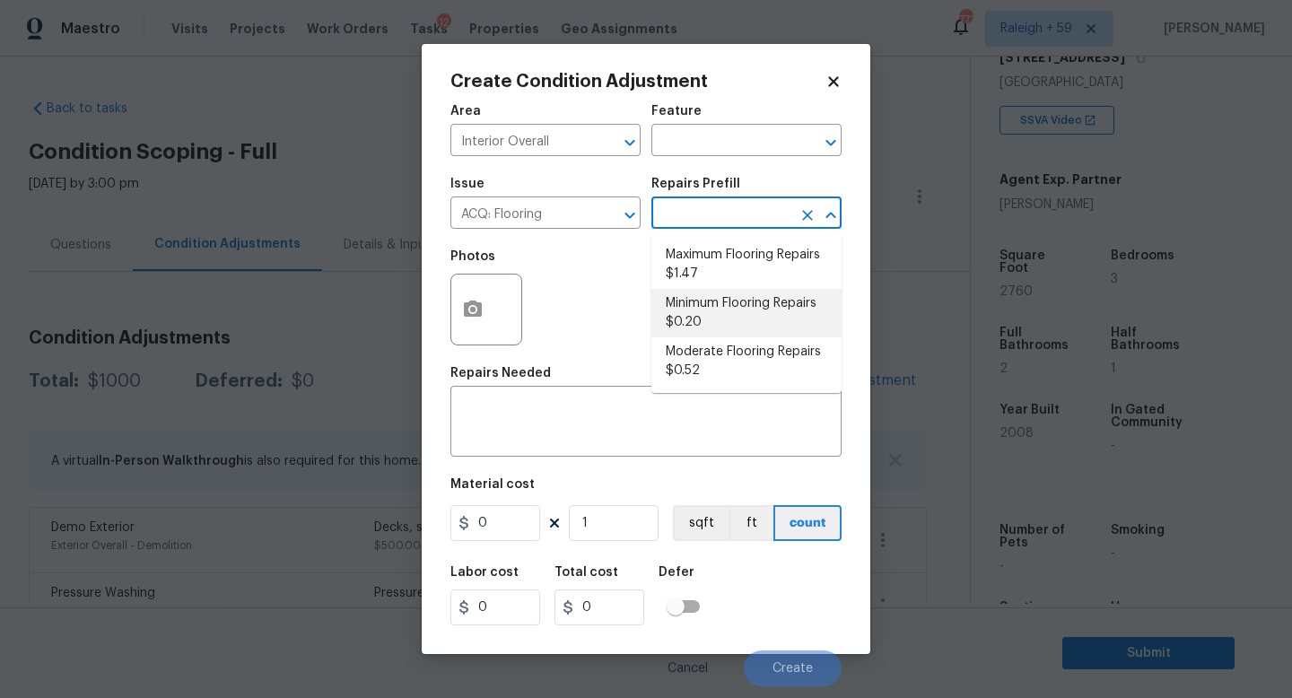
click at [731, 295] on li "Minimum Flooring Repairs $0.20" at bounding box center [746, 313] width 190 height 48
type input "Acquisition"
type textarea "Acquisition Scope: Minimum flooring repairs"
type input "0.2"
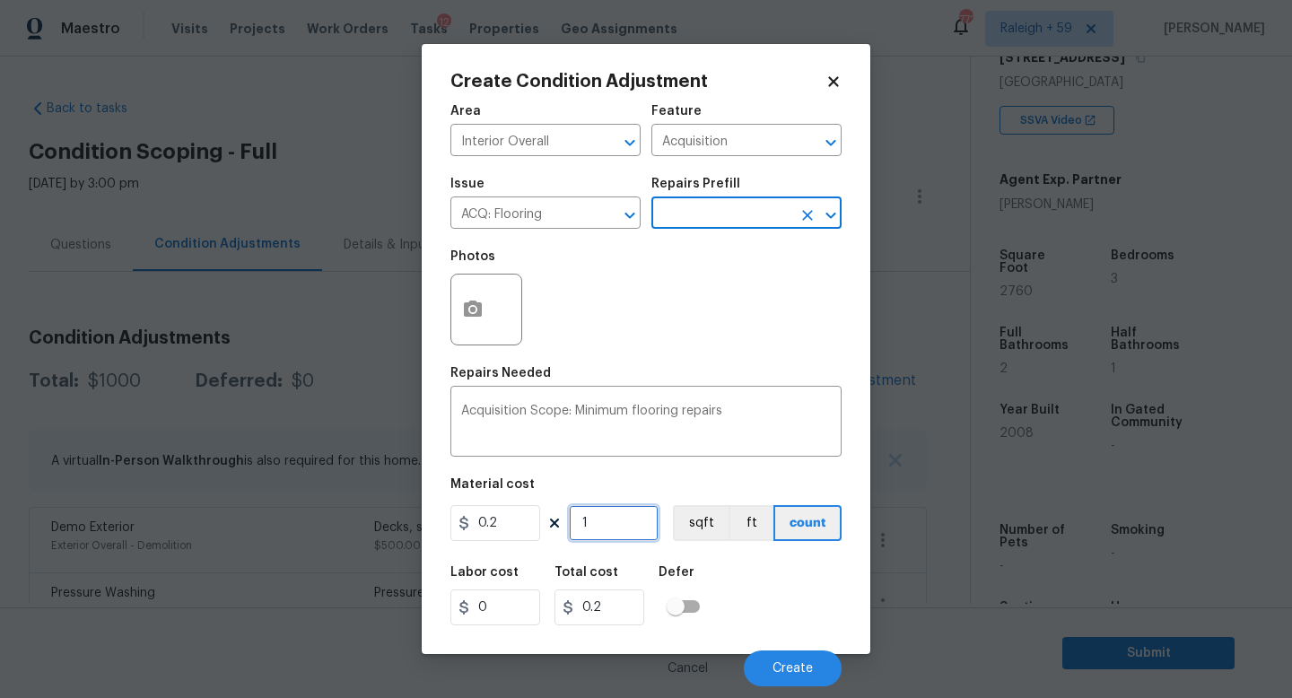
click at [626, 520] on input "1" at bounding box center [614, 523] width 90 height 36
type input "0"
type input "2"
type input "0.4"
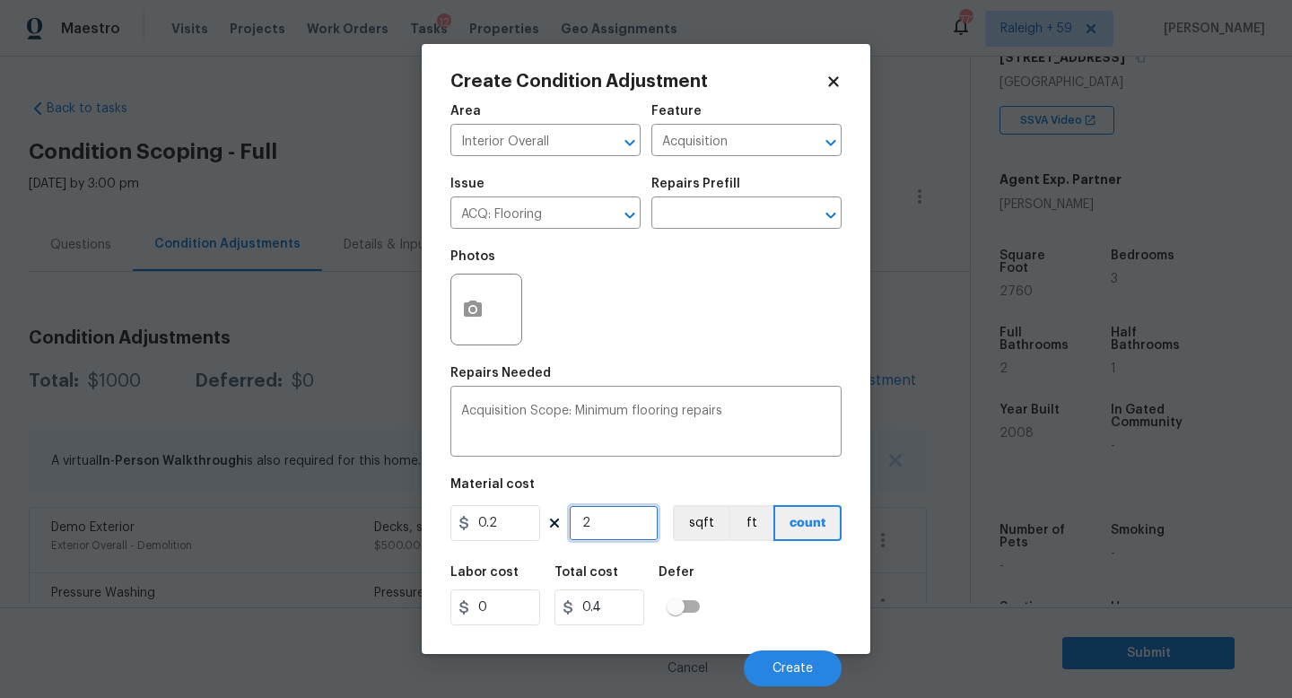
type input "27"
type input "5.4"
type input "276"
type input "55.2"
type input "2760"
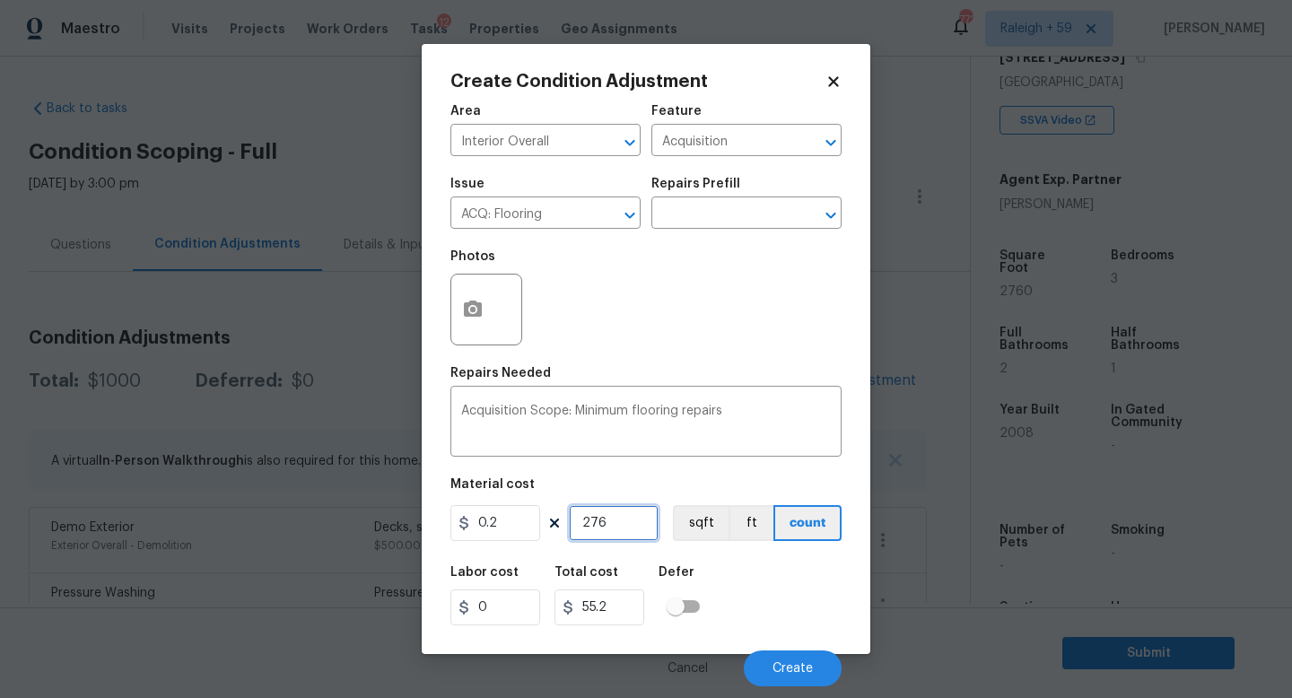
type input "552"
type input "2760"
click at [786, 605] on div "Labor cost 0 Total cost 552 Defer" at bounding box center [645, 595] width 391 height 81
click at [789, 660] on button "Create" at bounding box center [793, 668] width 98 height 36
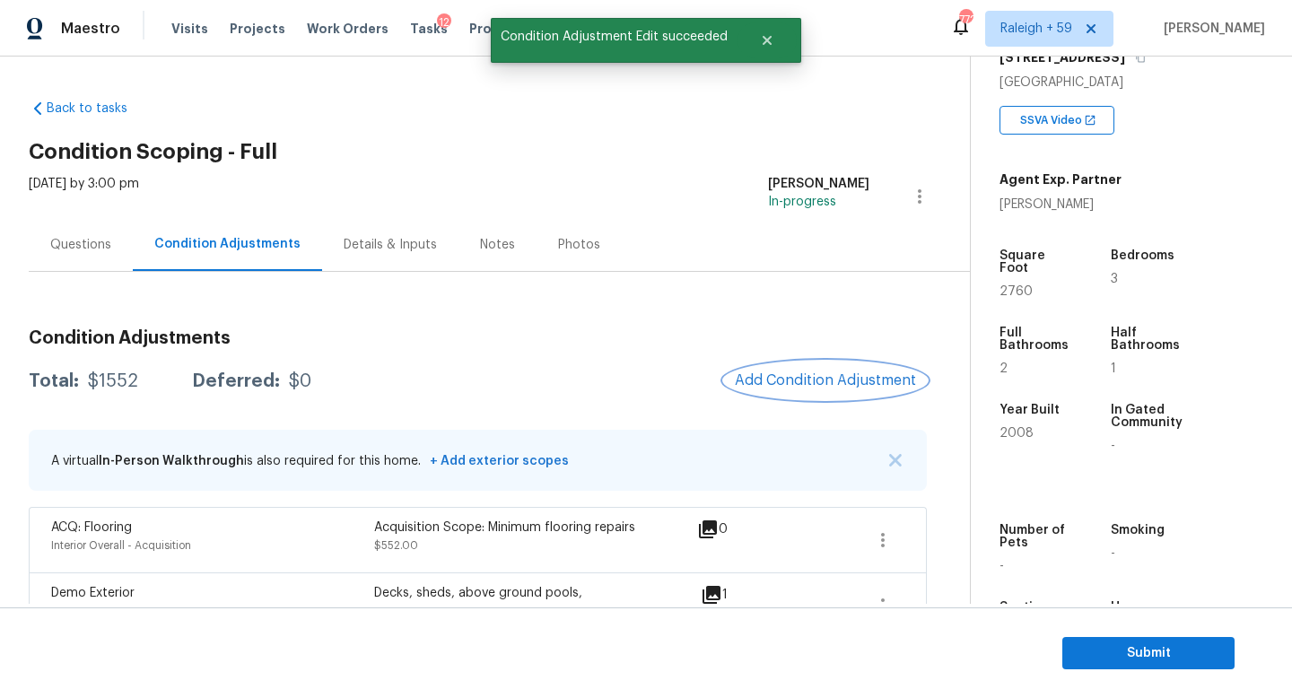
click at [754, 377] on span "Add Condition Adjustment" at bounding box center [825, 380] width 181 height 16
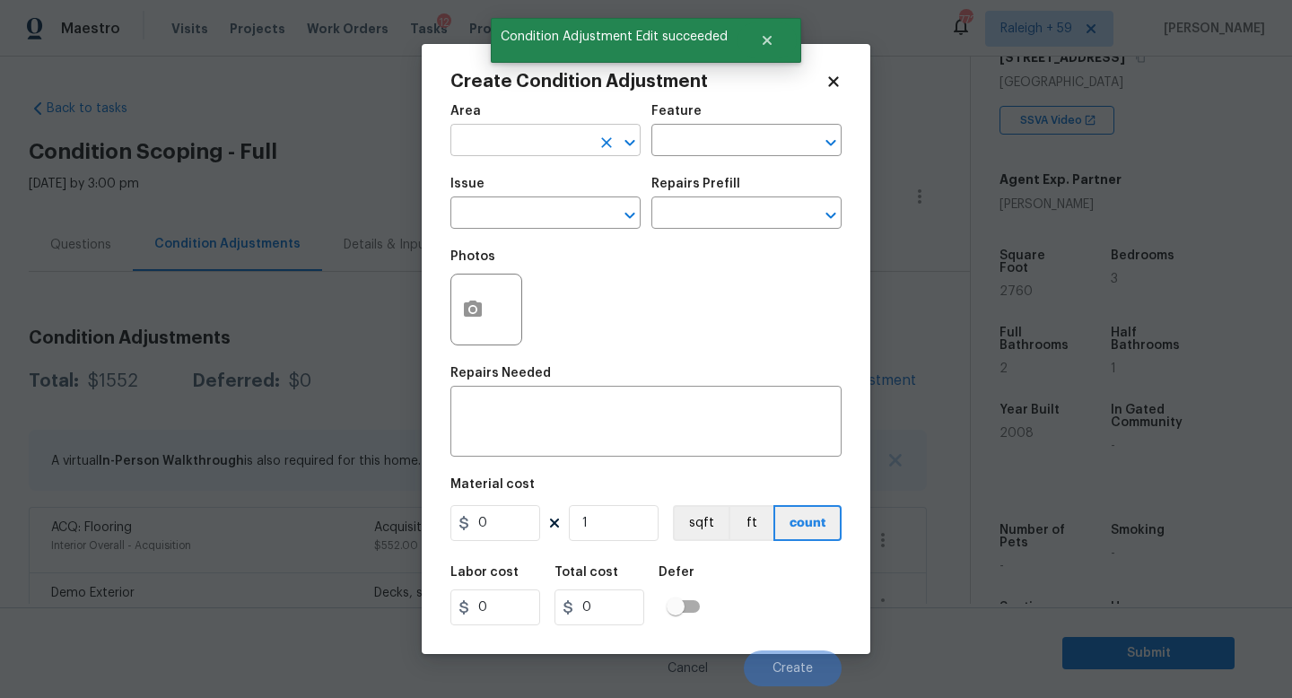
click at [482, 144] on input "text" at bounding box center [520, 142] width 140 height 28
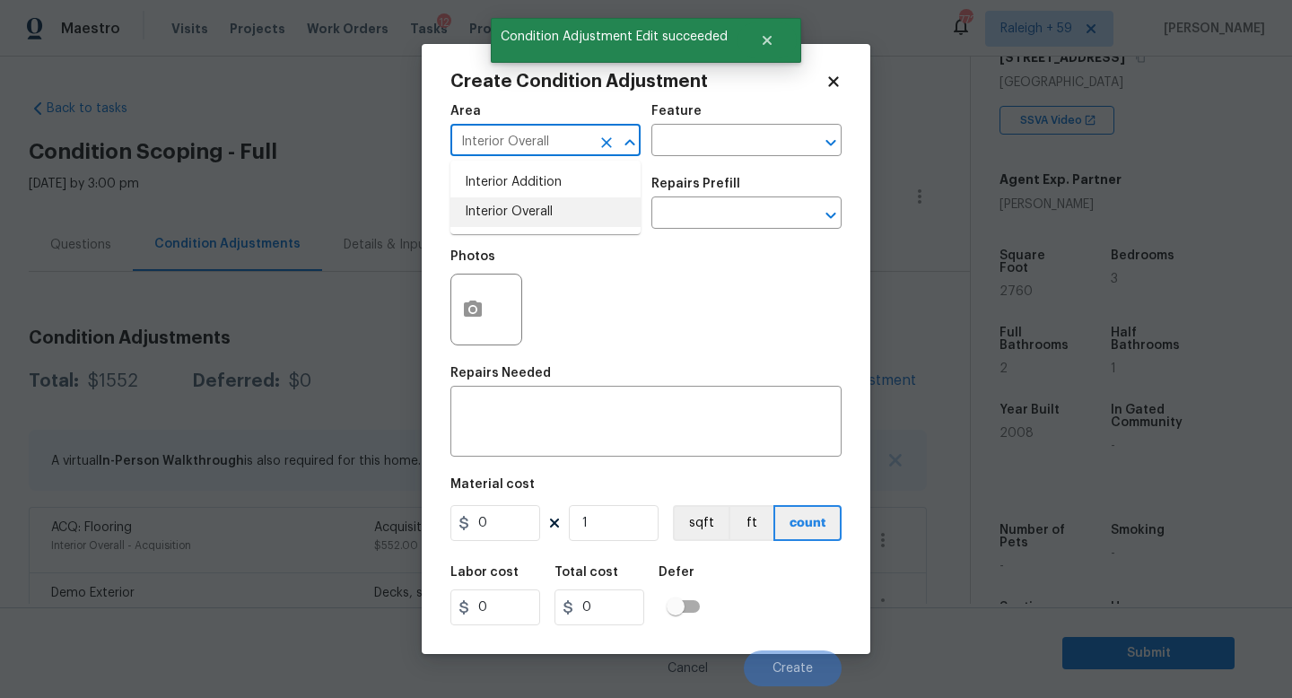
type input "Interior Overall"
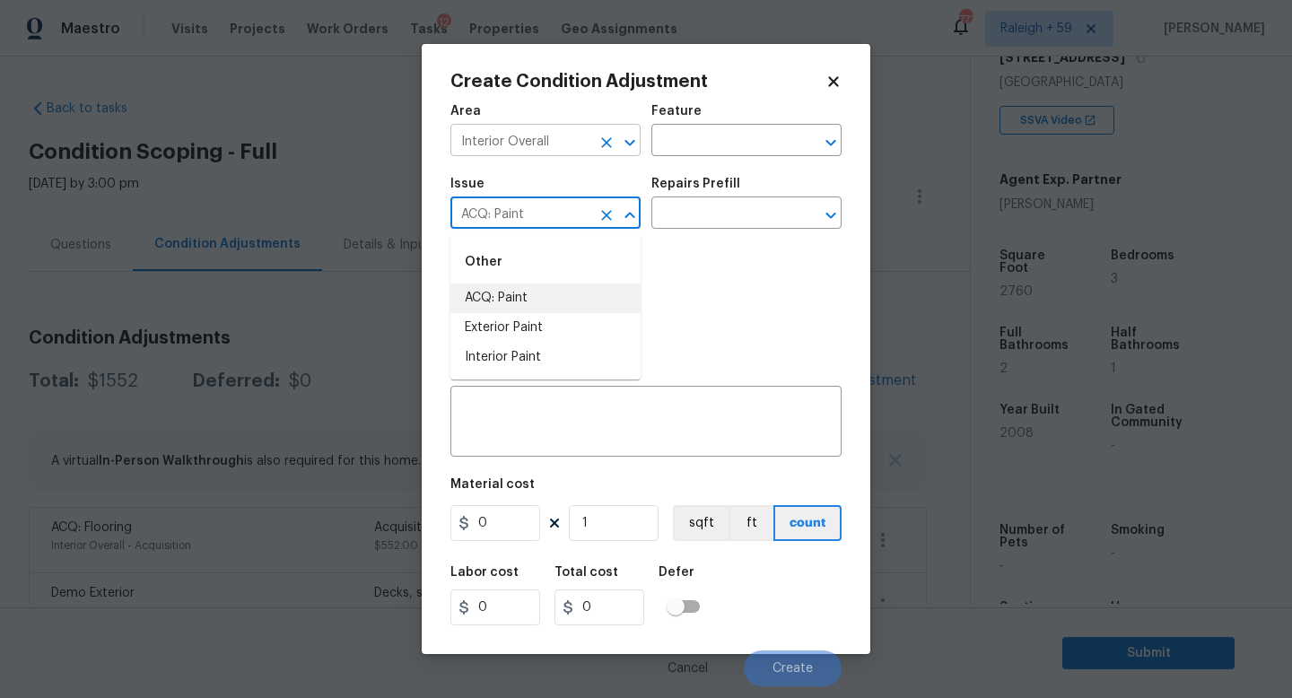
type input "ACQ: Paint"
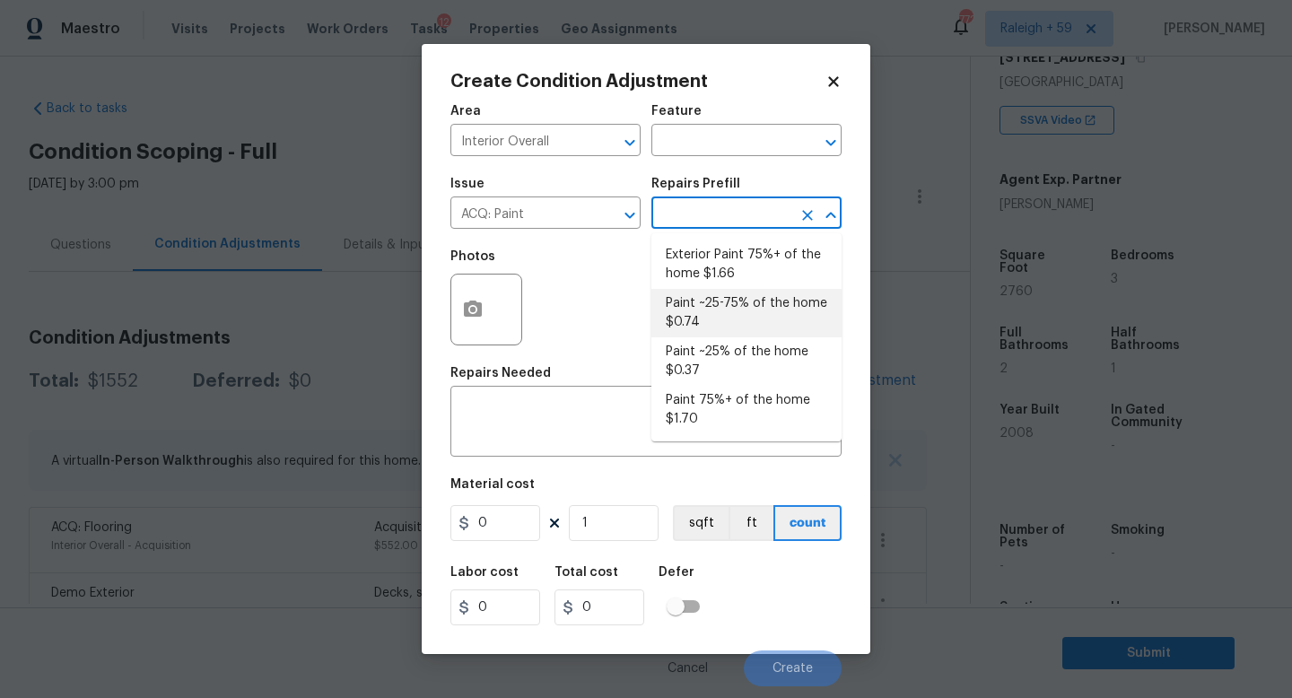
click at [721, 309] on li "Paint ~25-75% of the home $0.74" at bounding box center [746, 313] width 190 height 48
type input "Acquisition"
type textarea "Acquisition Scope: ~25 - 75% of the home needs interior paint"
type input "0.74"
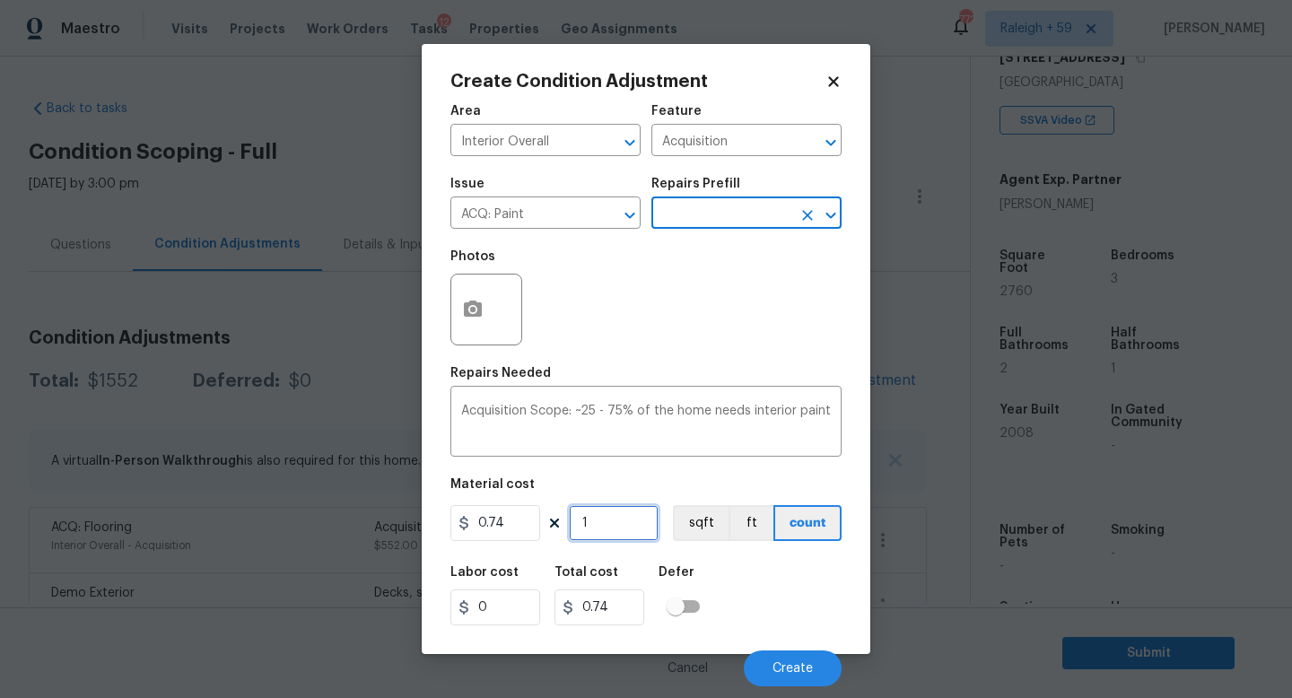
click at [607, 511] on input "1" at bounding box center [614, 523] width 90 height 36
type input "0"
type input "2"
type input "1.48"
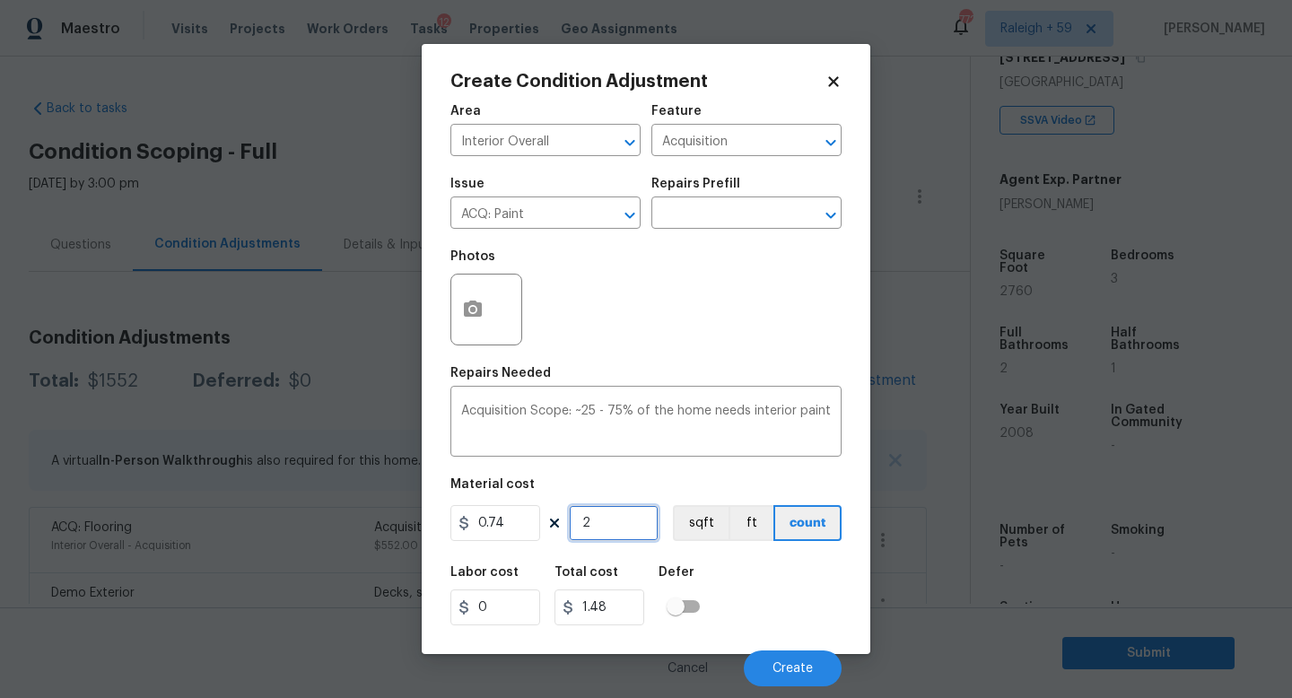
type input "27"
type input "19.98"
type input "276"
type input "204.24"
type input "2760"
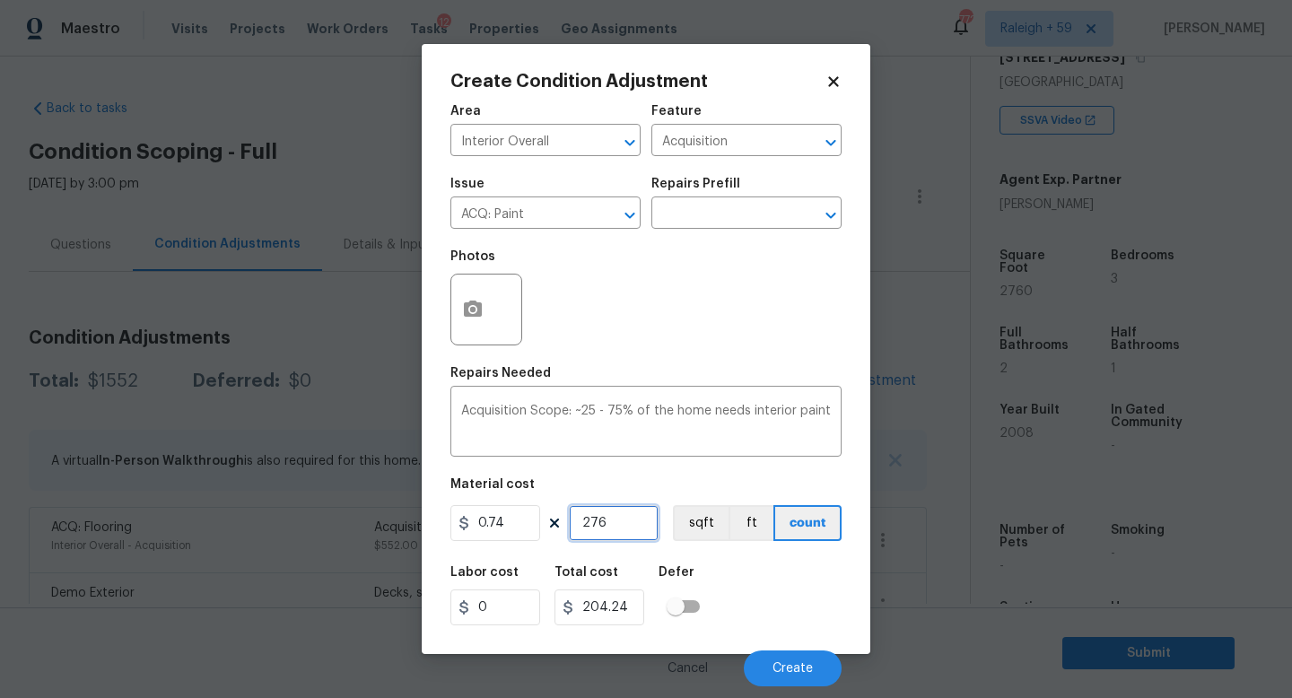
type input "2042.4"
type input "2760"
click at [485, 306] on button "button" at bounding box center [472, 309] width 43 height 70
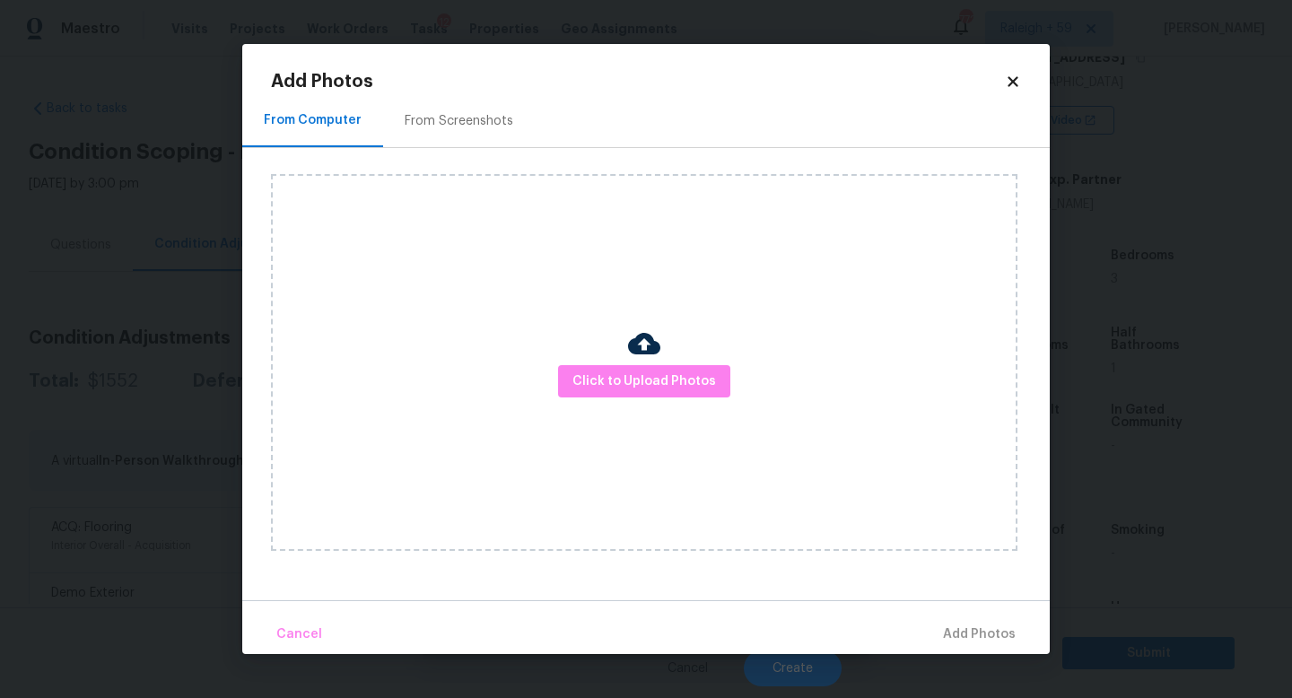
click at [633, 398] on div "Click to Upload Photos" at bounding box center [644, 362] width 746 height 377
click at [641, 384] on span "Click to Upload Photos" at bounding box center [644, 381] width 144 height 22
